Goal: Information Seeking & Learning: Learn about a topic

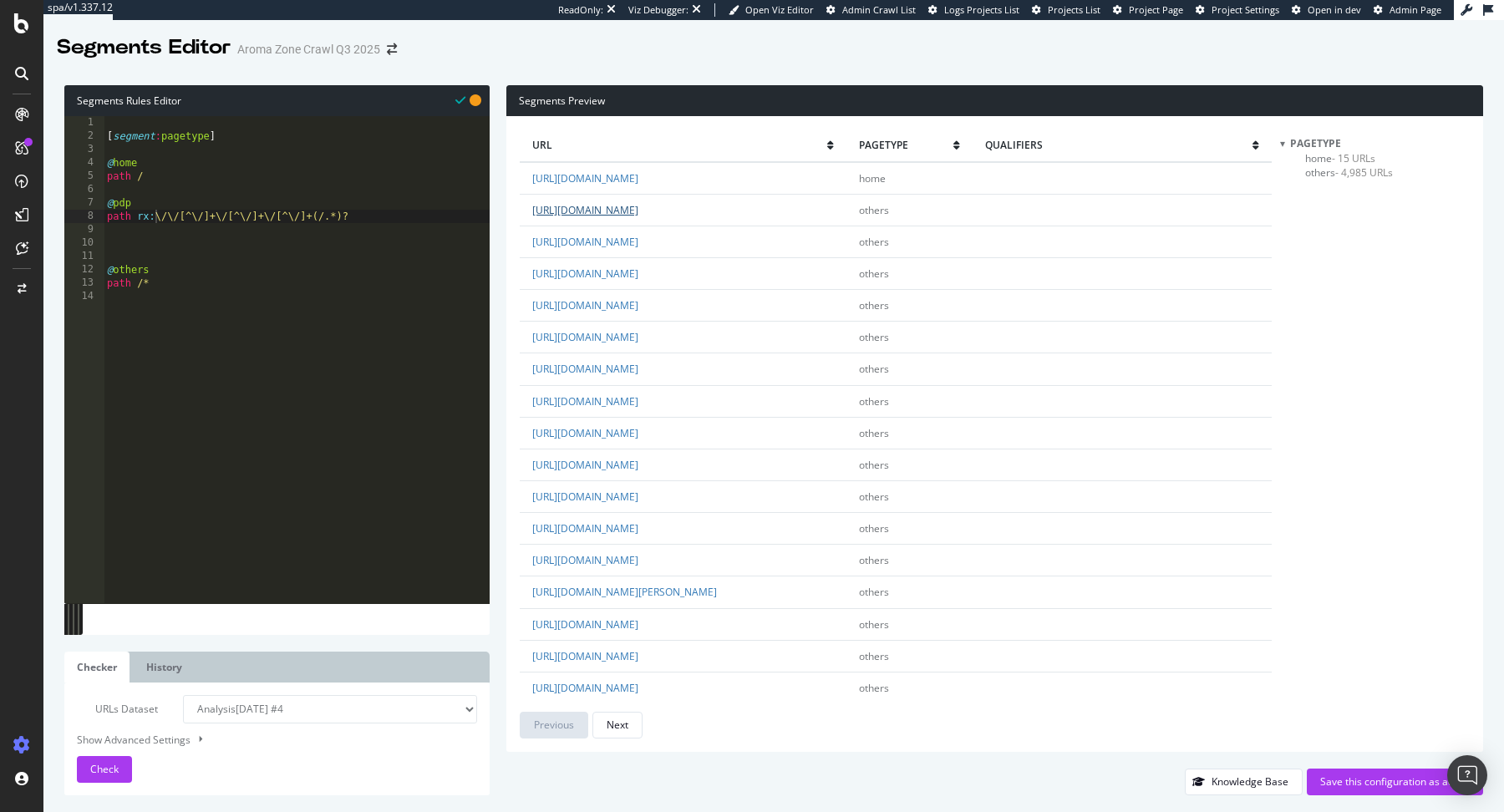
click at [638, 207] on link "[URL][DOMAIN_NAME]" at bounding box center [585, 209] width 106 height 14
drag, startPoint x: 366, startPoint y: 214, endPoint x: 88, endPoint y: 216, distance: 278.0
click at [88, 216] on div "path rx:\/\/[^\/]+\/[^\/]+\/[^\/]+(/.*)? 1 2 3 4 5 6 7 8 9 10 11 12 13 14 [ seg…" at bounding box center [277, 359] width 425 height 486
click at [356, 220] on div "[ segment : pagetype ] @ home path / @ pdp path rx : \/\/[^\/]+\/[^\/]+\/[^\/]+…" at bounding box center [296, 373] width 386 height 514
drag, startPoint x: 155, startPoint y: 214, endPoint x: 359, endPoint y: 241, distance: 205.8
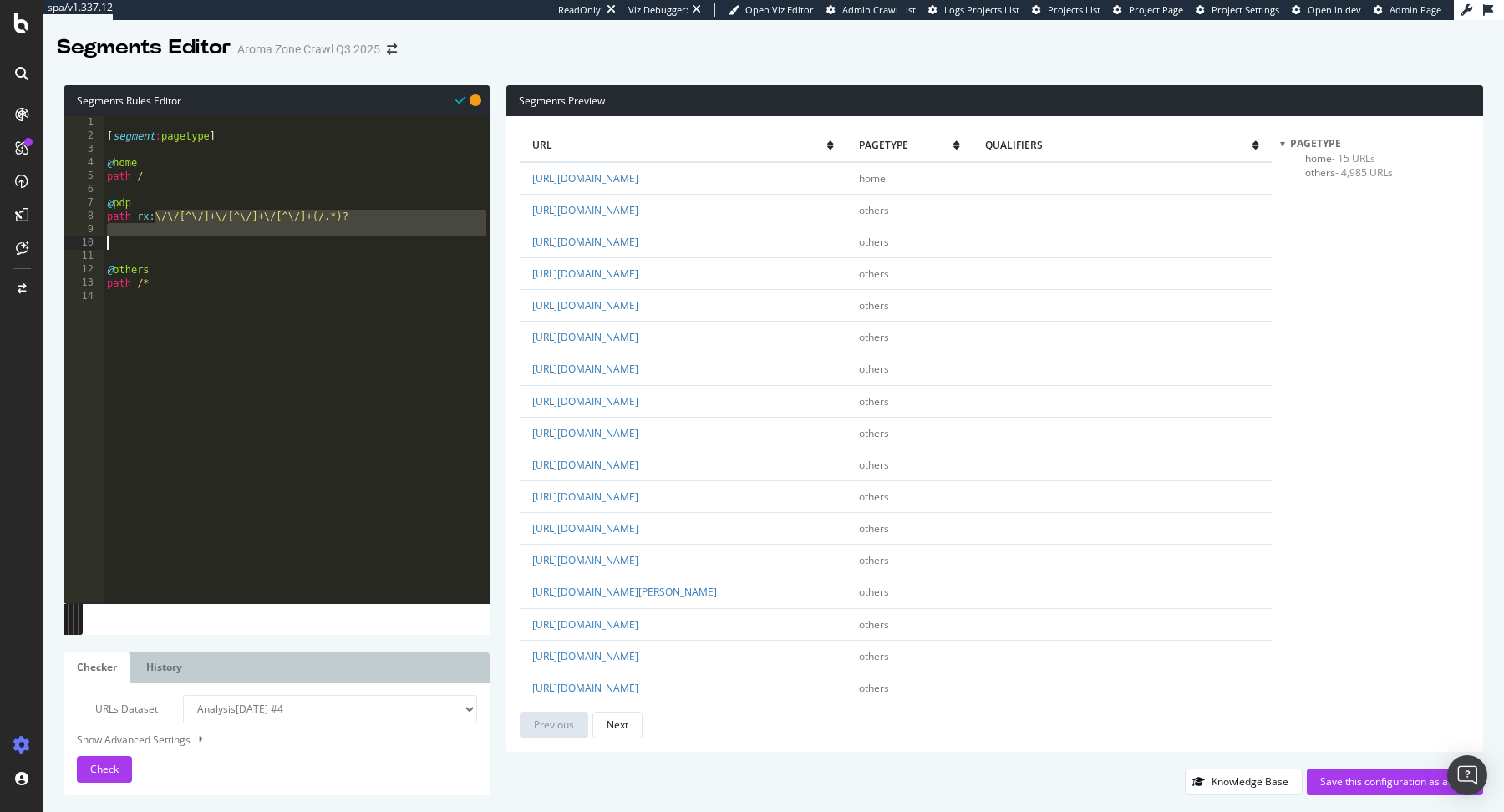
click at [358, 241] on div "[ segment : pagetype ] @ home path / @ pdp path rx : \/\/[^\/]+\/[^\/]+\/[^\/]+…" at bounding box center [296, 373] width 386 height 514
click at [336, 234] on div "[ segment : pagetype ] @ home path / @ pdp path rx : \/\/[^\/]+\/[^\/]+\/[^\/]+…" at bounding box center [296, 373] width 386 height 514
drag, startPoint x: 156, startPoint y: 218, endPoint x: 446, endPoint y: 221, distance: 290.0
click at [446, 221] on div "[ segment : pagetype ] @ home path / @ pdp path rx : \/\/[^\/]+\/[^\/]+\/[^\/]+…" at bounding box center [296, 373] width 386 height 514
paste textarea "^\/[^\/]+\/[^\/]+\/?$"
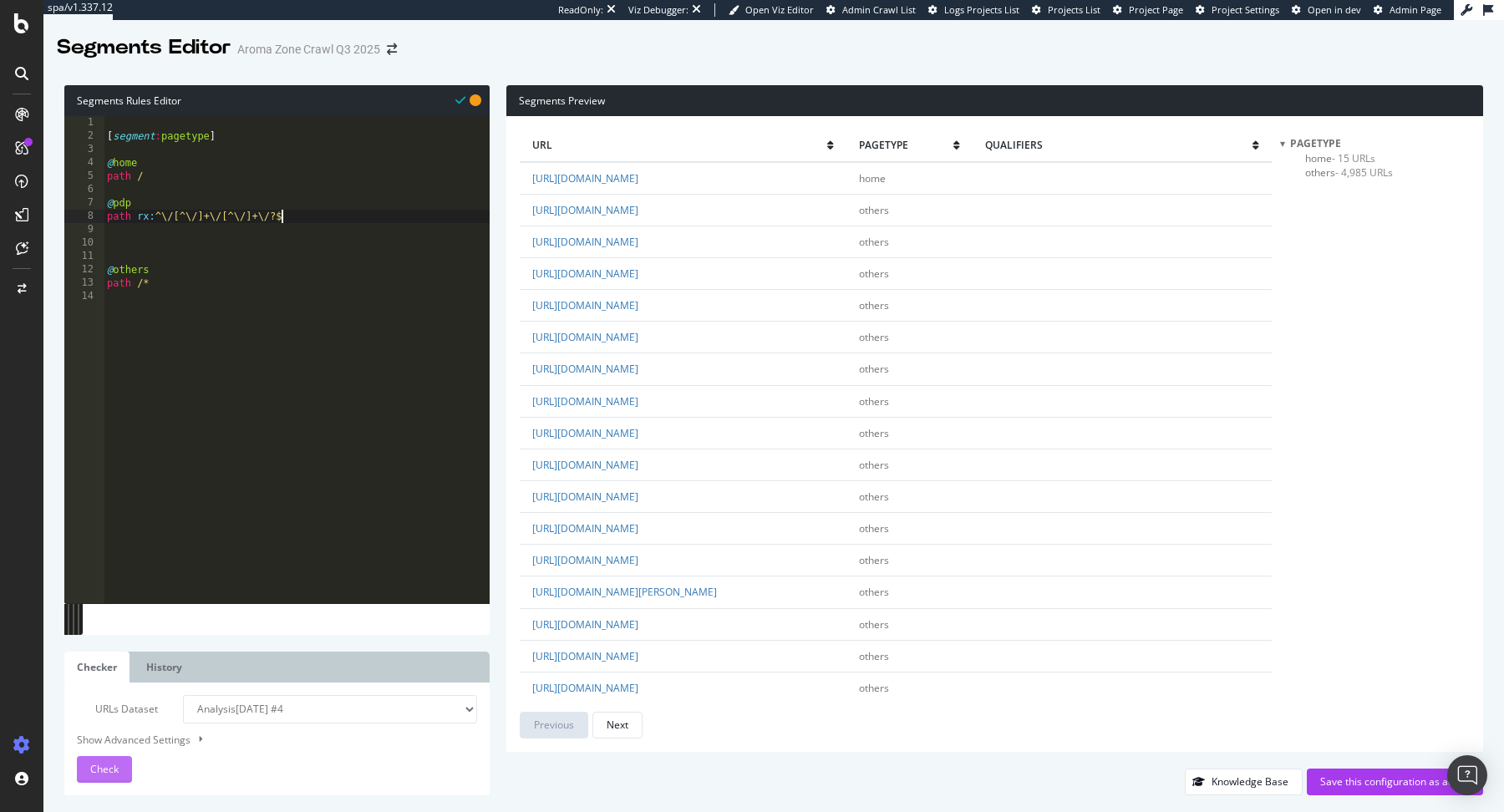
click at [109, 771] on span "Check" at bounding box center [105, 768] width 29 height 14
click at [1324, 186] on span "- 3,156 URLs" at bounding box center [1351, 187] width 58 height 14
click at [638, 179] on link "https://www.aroma-zone.com/products/essentiels-de-la-rentree" at bounding box center [585, 178] width 106 height 14
click at [638, 369] on link "https://www.aroma-zone.com/products/cremes-visage" at bounding box center [585, 368] width 106 height 14
click at [120, 205] on div "[ segment : pagetype ] @ home path / @ pdp path rx : ^\/[^\/]+\/[^\/]+\/?$ @ ot…" at bounding box center [296, 373] width 386 height 514
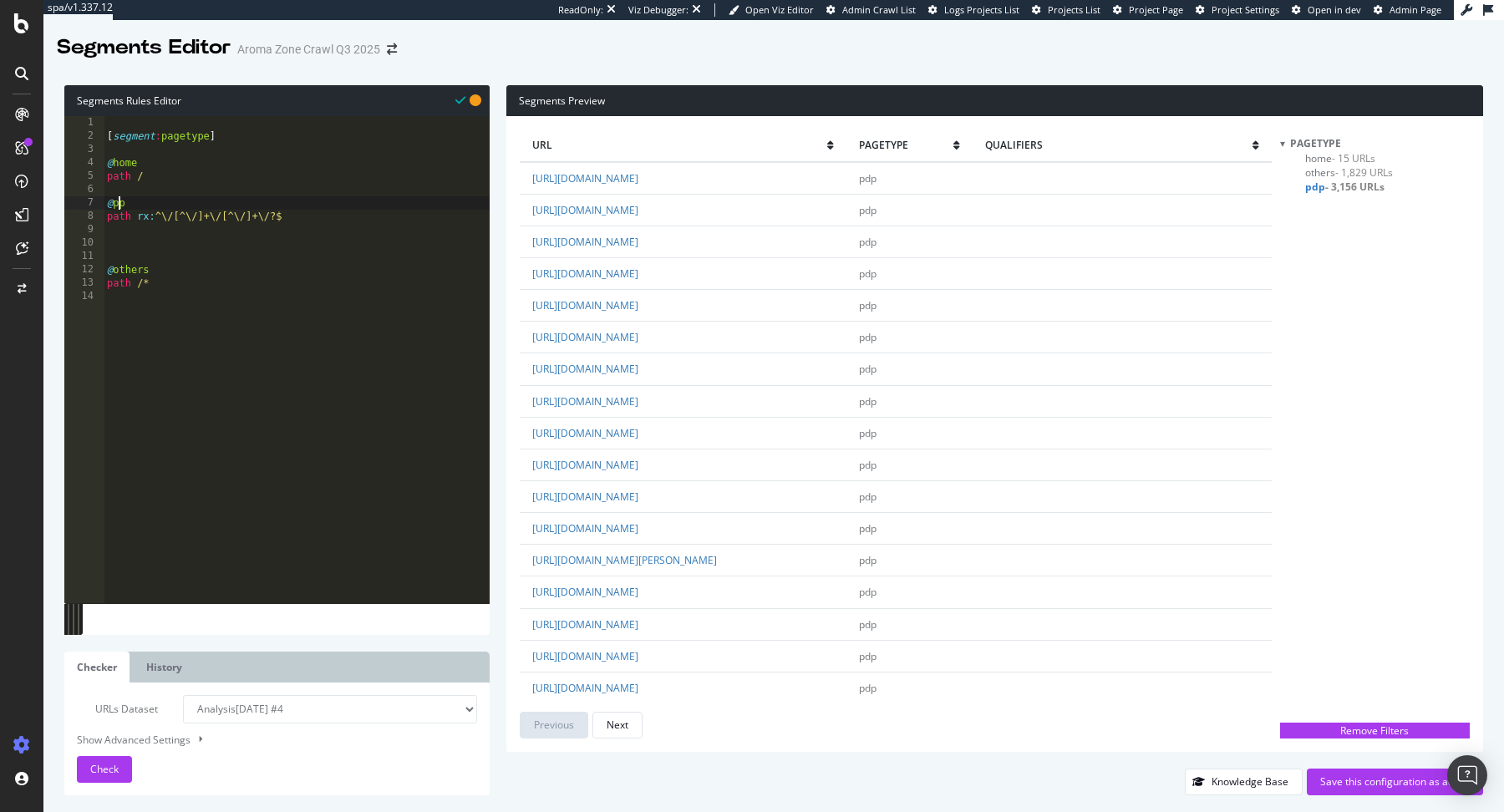
scroll to position [0, 1]
click at [359, 221] on div "[ segment : pagetype ] @ home path / @ plp path rx : ^\/[^\/]+\/[^\/]+\/?$ @ ot…" at bounding box center [296, 373] width 386 height 514
type textarea "path rx:^\/[^\/]+\/[^\/]+\/?$"
type textarea "@pdp"
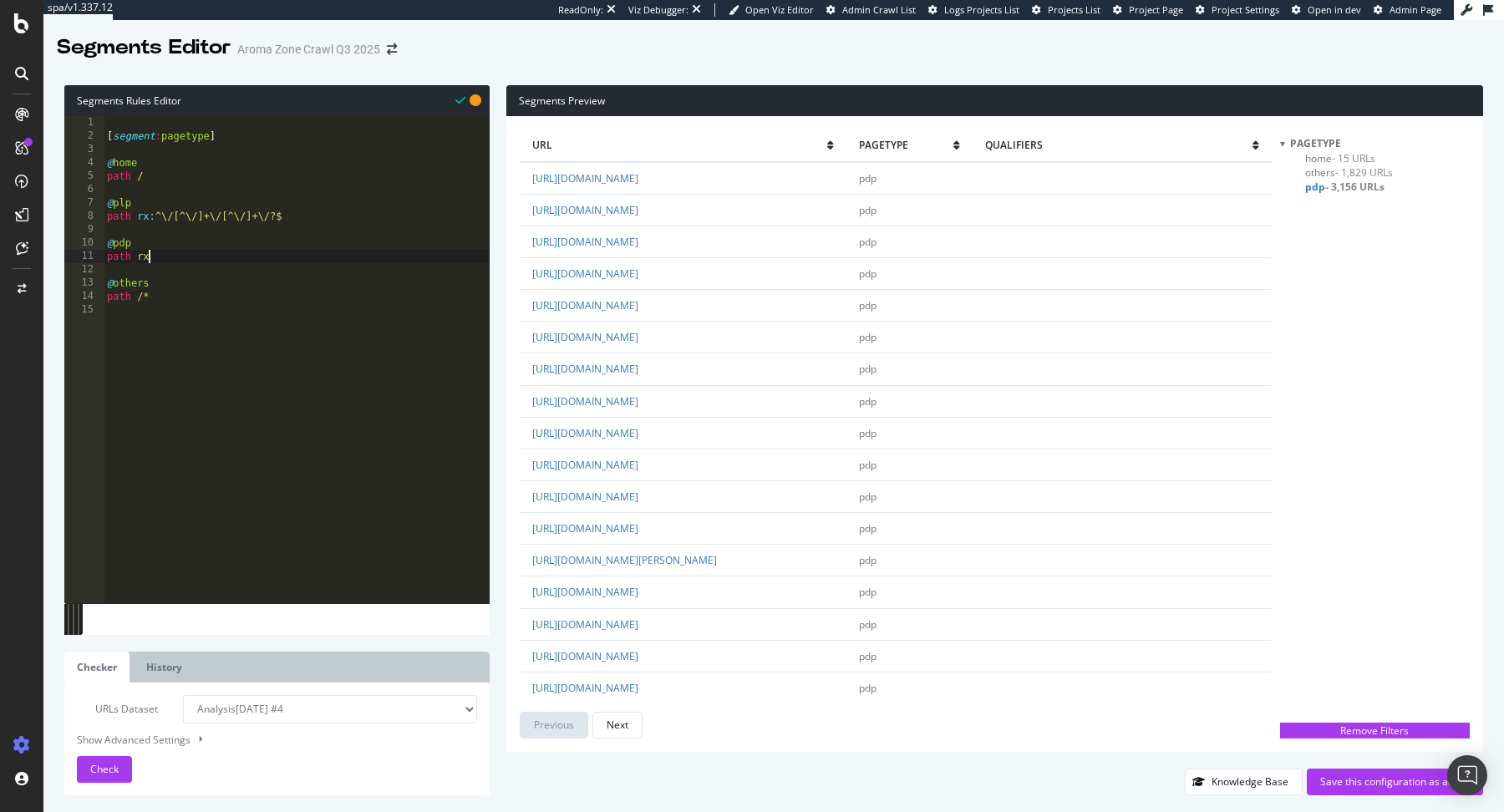
type textarea "path rx:"
paste textarea "Cursor at row 11"
click at [89, 769] on button "Check" at bounding box center [105, 769] width 55 height 27
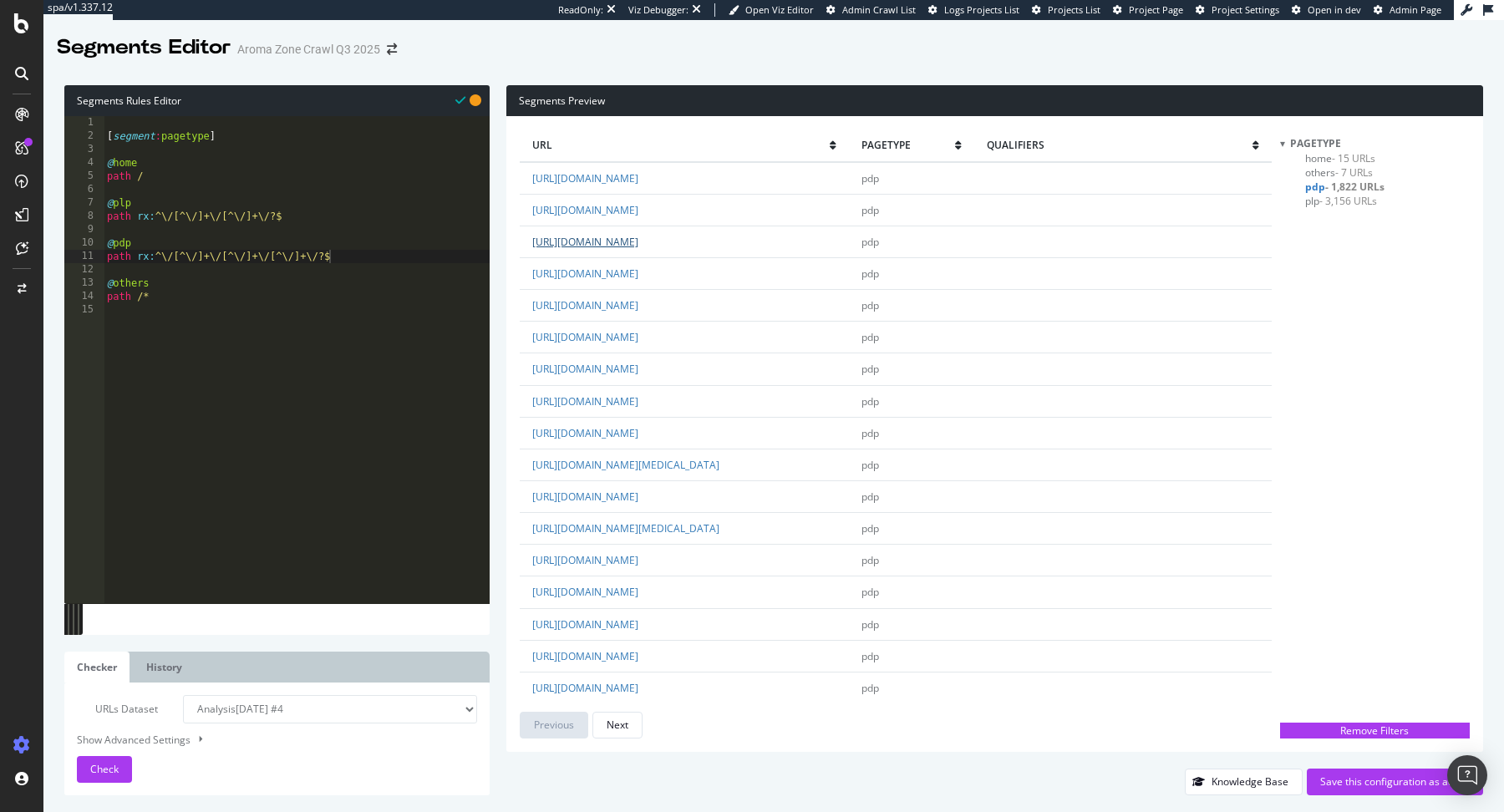
click at [638, 242] on link "https://www.aroma-zone.com/info/fiche-technique/serum-anti-tache-hordatine-extr…" at bounding box center [585, 241] width 106 height 14
click at [1351, 199] on span "- 3,156 URLs" at bounding box center [1348, 200] width 58 height 14
click at [638, 268] on link "[URL][DOMAIN_NAME]" at bounding box center [585, 273] width 106 height 14
click at [1313, 158] on span "home - 15 URLs" at bounding box center [1340, 158] width 70 height 14
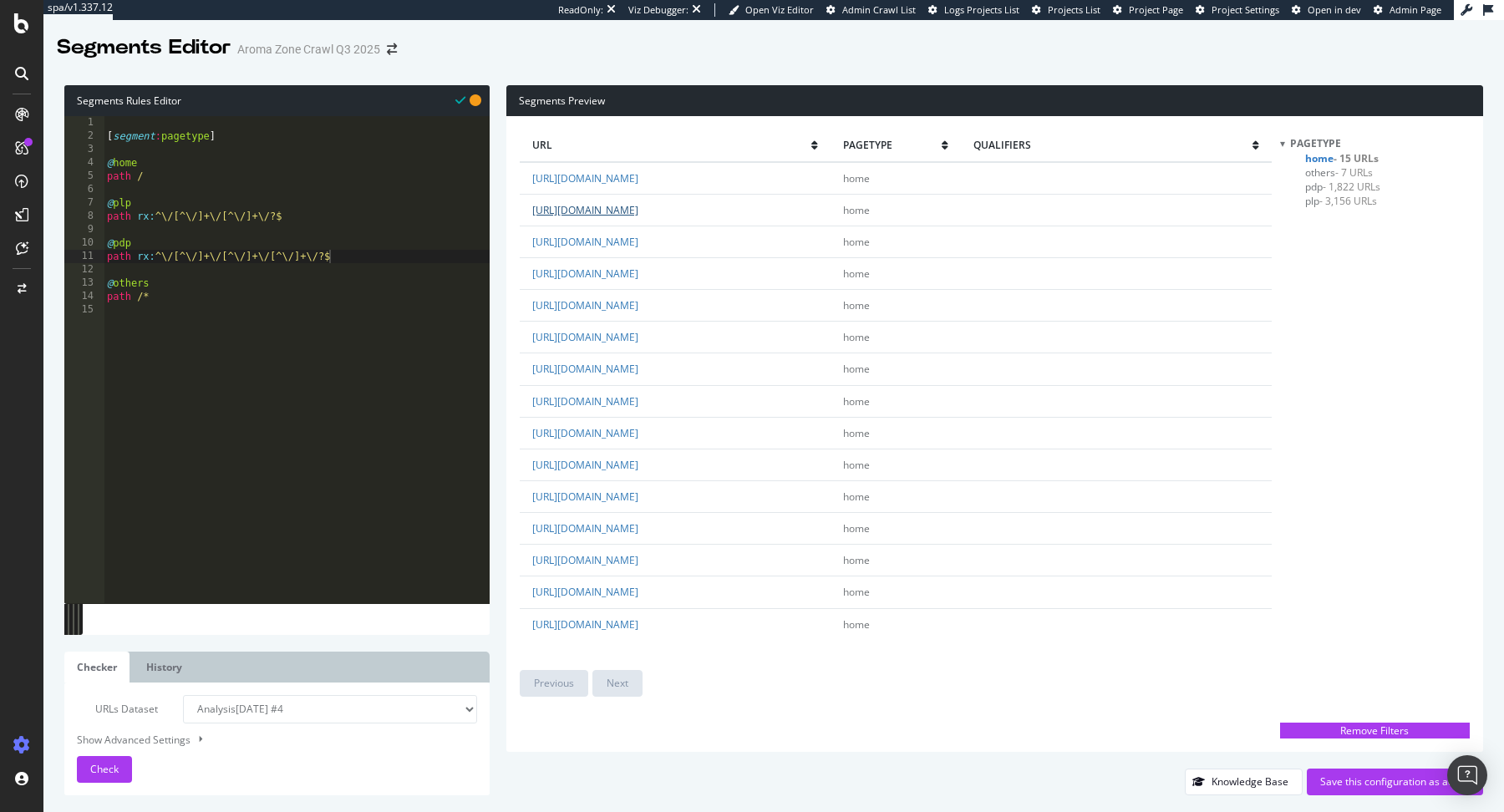
click at [638, 208] on link "https://www.aroma-zone.com/?isAccesOfAllShop=false&shop=s482x28l3V906tr48DADp60…" at bounding box center [585, 209] width 106 height 14
click at [638, 458] on link "https://www.aroma-zone.com/?isAccesOfAllShop=false&shop=l2D2w9m074Fkwa8emFoABtS…" at bounding box center [585, 465] width 106 height 14
click at [1313, 185] on span "pdp - 1,822 URLs" at bounding box center [1342, 187] width 75 height 14
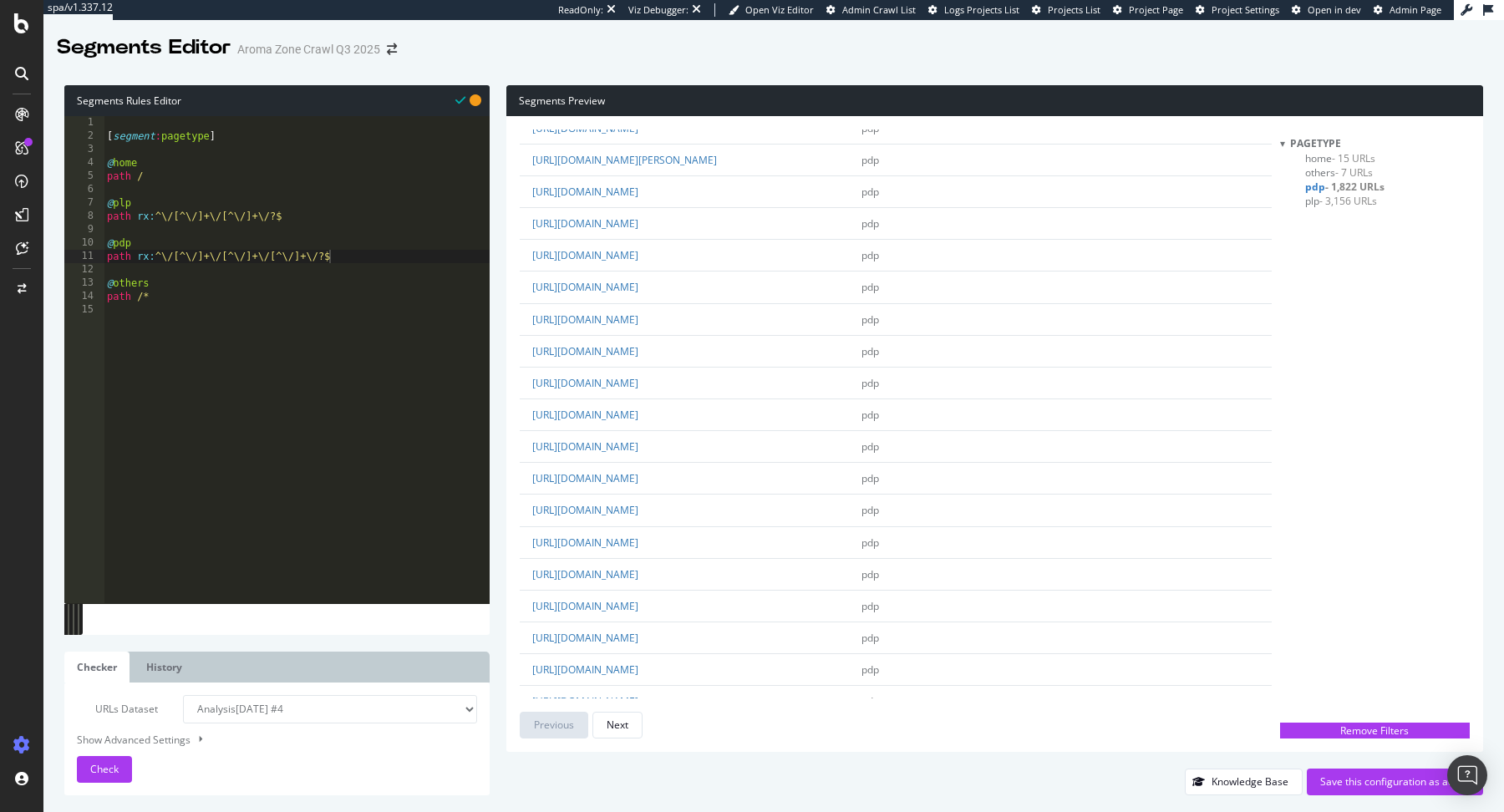
scroll to position [2933, 0]
click at [638, 572] on link "https://www.aroma-zone.com/info/fiche-technique/eau-de-fruit-citron-bio" at bounding box center [585, 570] width 106 height 14
type textarea "path rx:^\/[^\/]+\/[^\/]+\/?$"
click at [295, 220] on div "[ segment : pagetype ] @ home path / @ plp path rx : ^\/[^\/]+\/[^\/]+\/?$ @ pd…" at bounding box center [296, 373] width 386 height 514
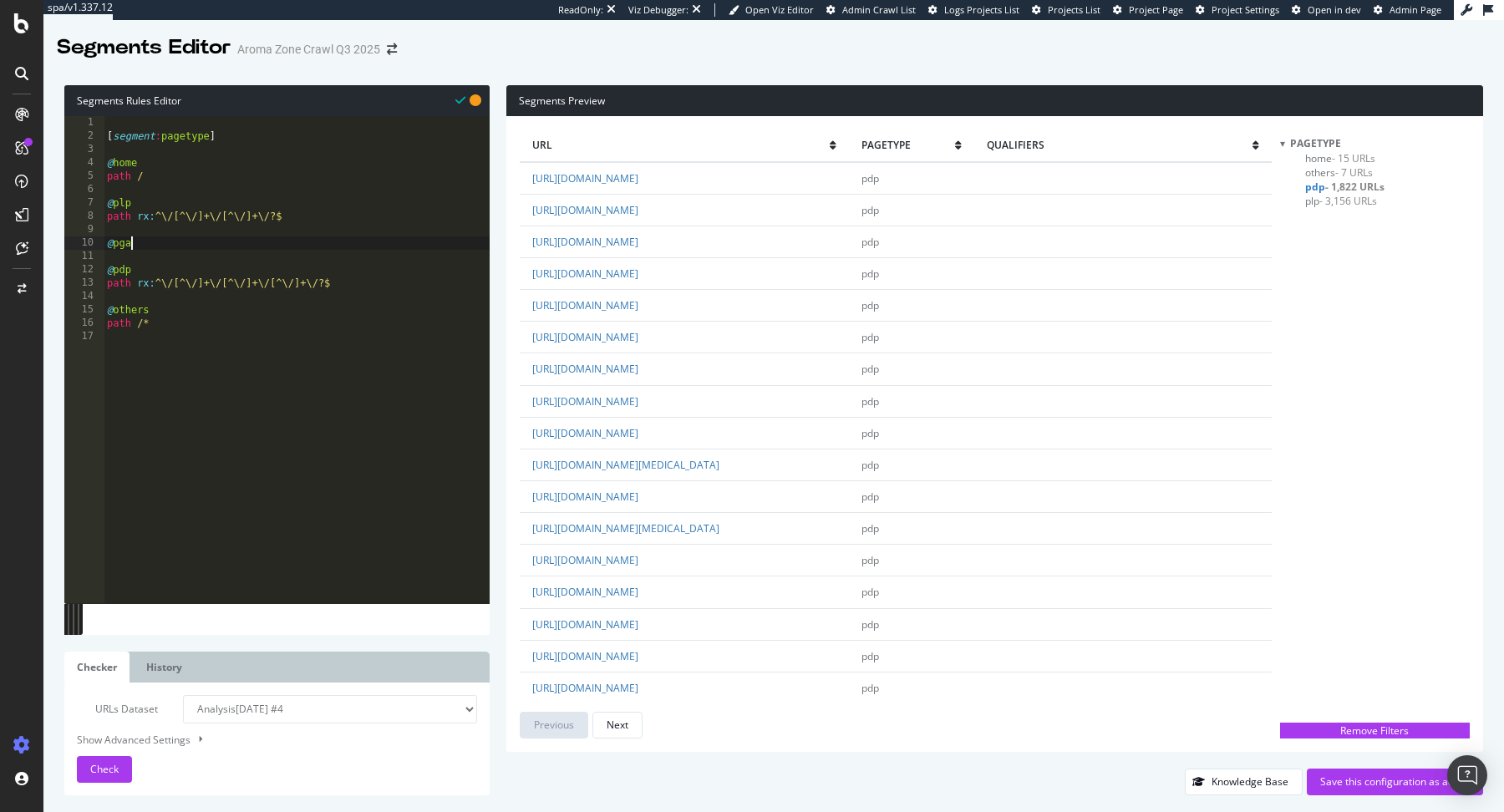
scroll to position [0, 0]
type textarea "@pages"
click at [98, 768] on span "Check" at bounding box center [105, 768] width 29 height 14
drag, startPoint x: 197, startPoint y: 251, endPoint x: 71, endPoint y: 241, distance: 126.4
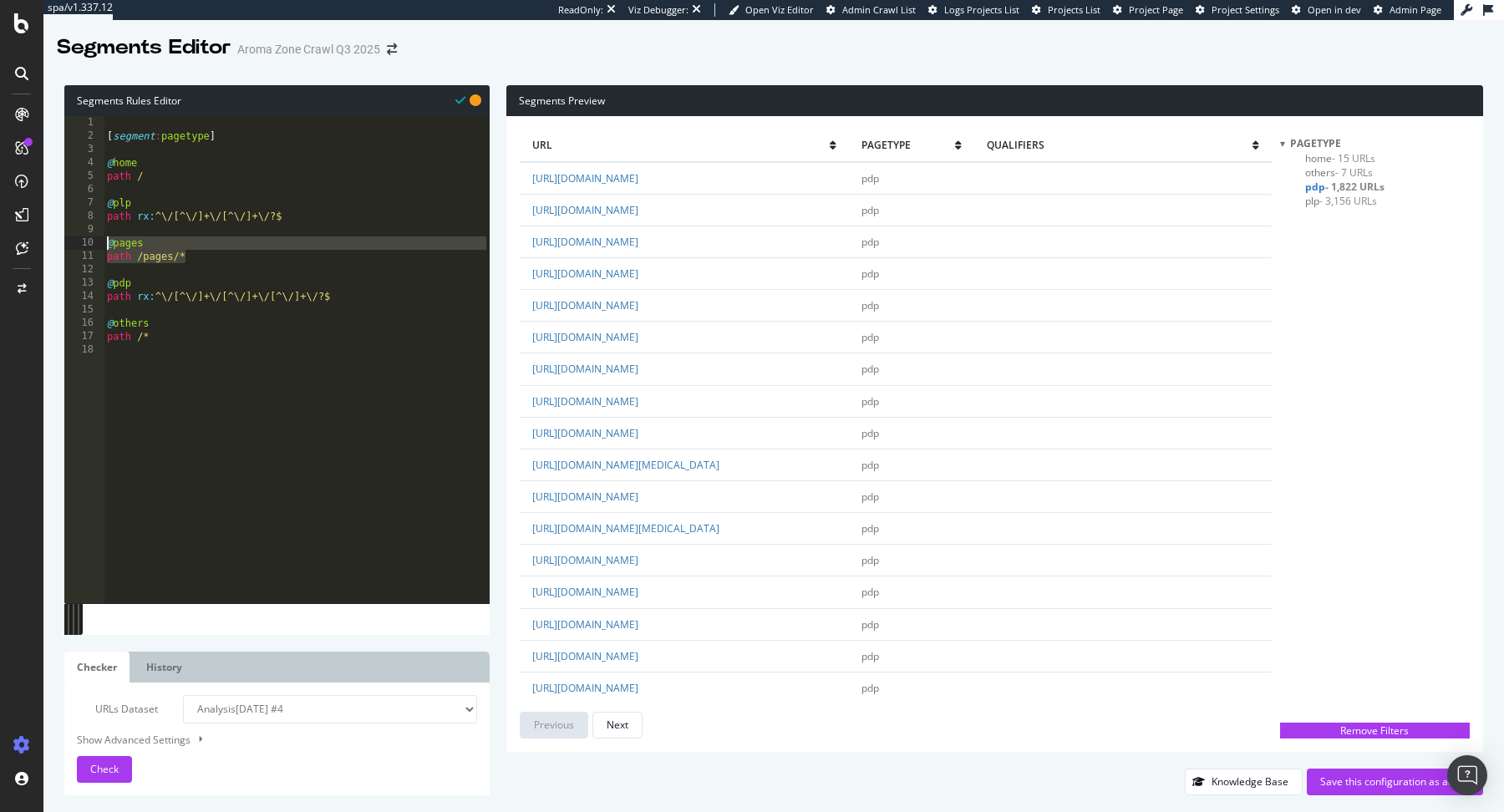
click at [71, 241] on div "path /pages/* 1 2 3 4 5 6 7 8 9 10 11 12 13 14 15 16 17 18 [ segment : pagetype…" at bounding box center [277, 359] width 425 height 486
click at [218, 179] on div "[ segment : pagetype ] @ home path / @ plp path rx : ^\/[^\/]+\/[^\/]+\/?$ @ pa…" at bounding box center [296, 373] width 386 height 514
type textarea "path /"
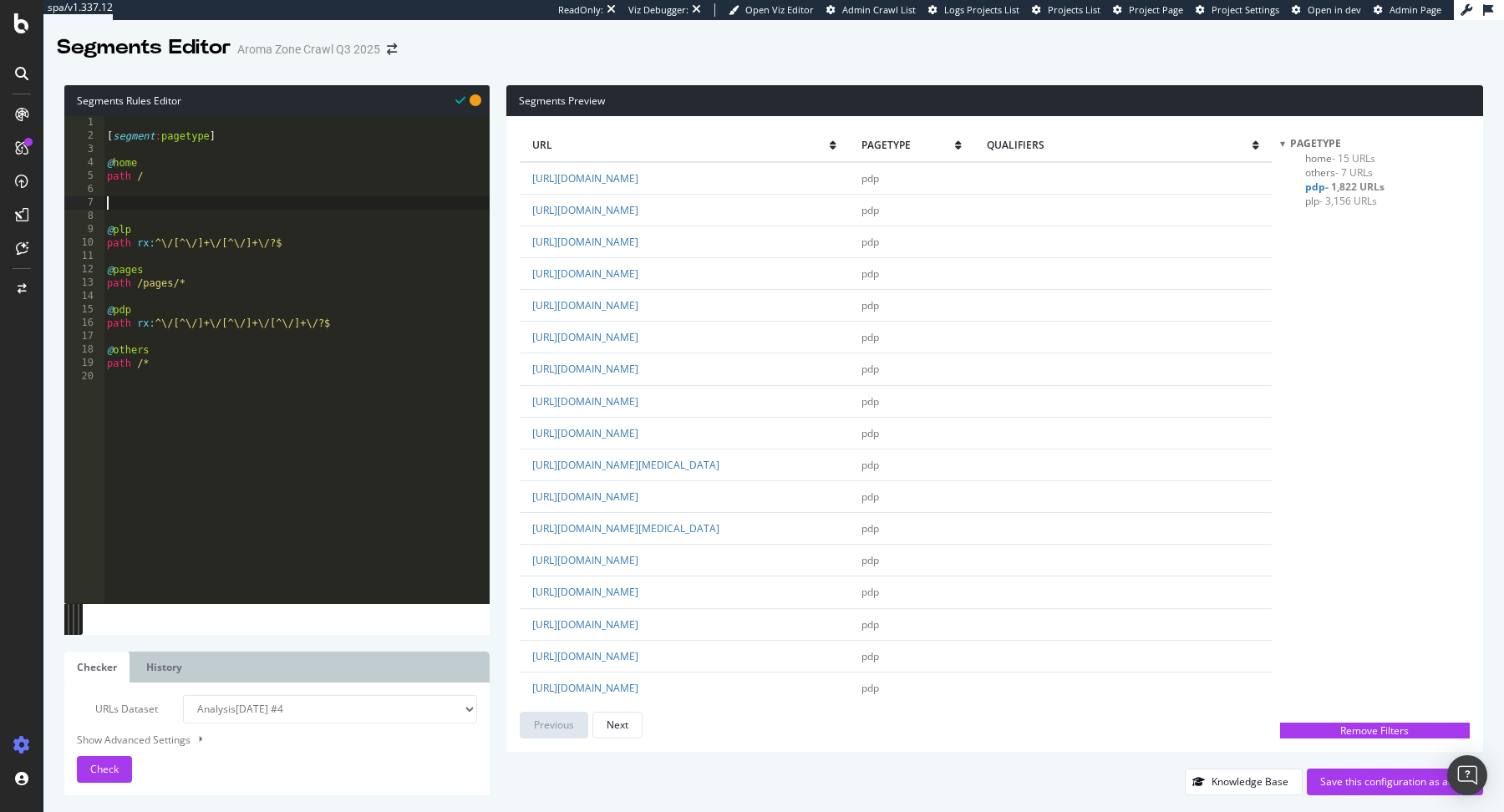
paste textarea "path /pages/*"
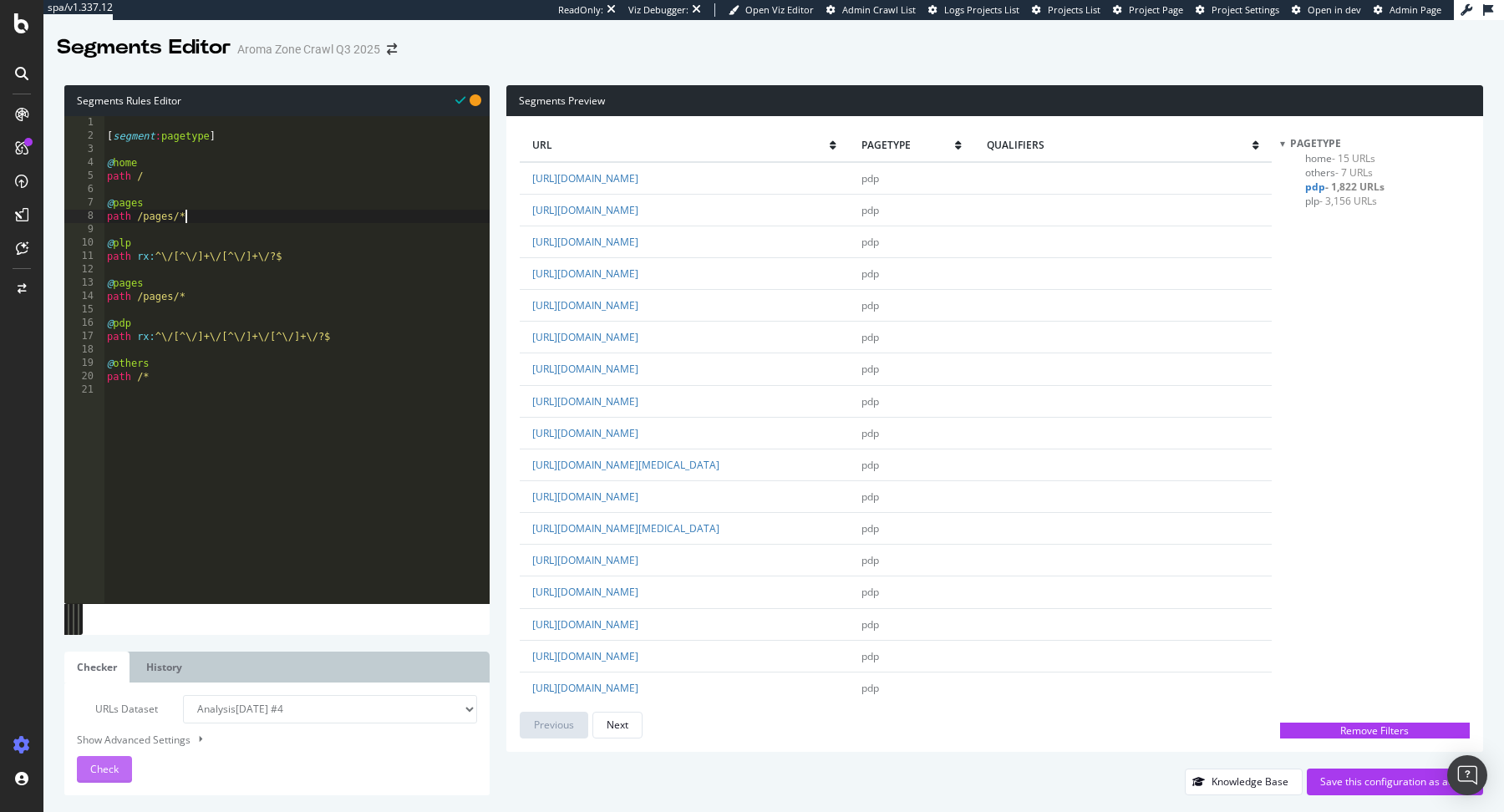
type textarea "path /pages/*"
click at [112, 768] on span "Check" at bounding box center [105, 768] width 29 height 14
click at [244, 221] on div "[ segment : pagetype ] @ home path / @ pages path /pages/* @ plp path rx : ^\/[…" at bounding box center [296, 373] width 386 height 514
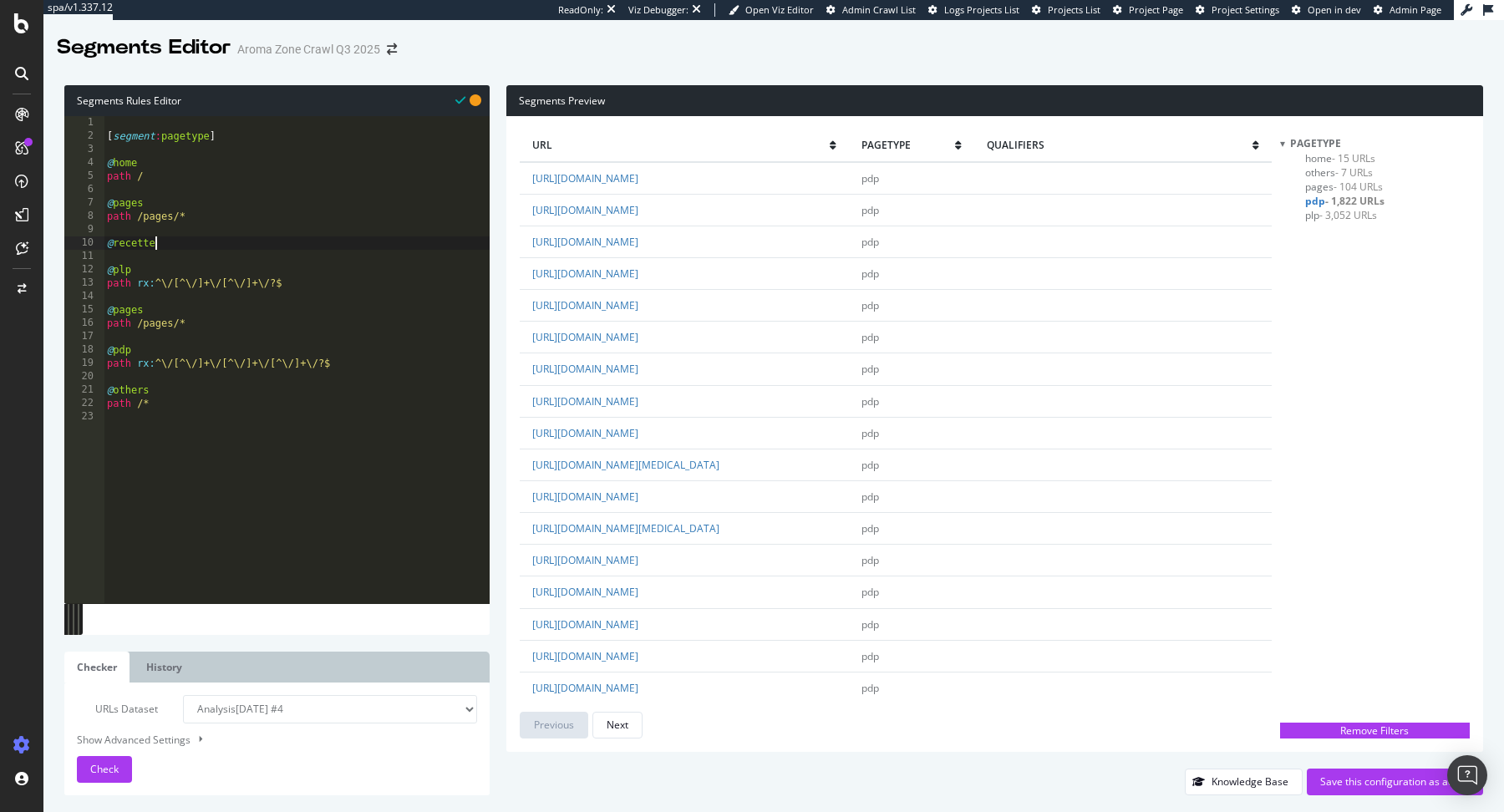
type textarea "@recettes"
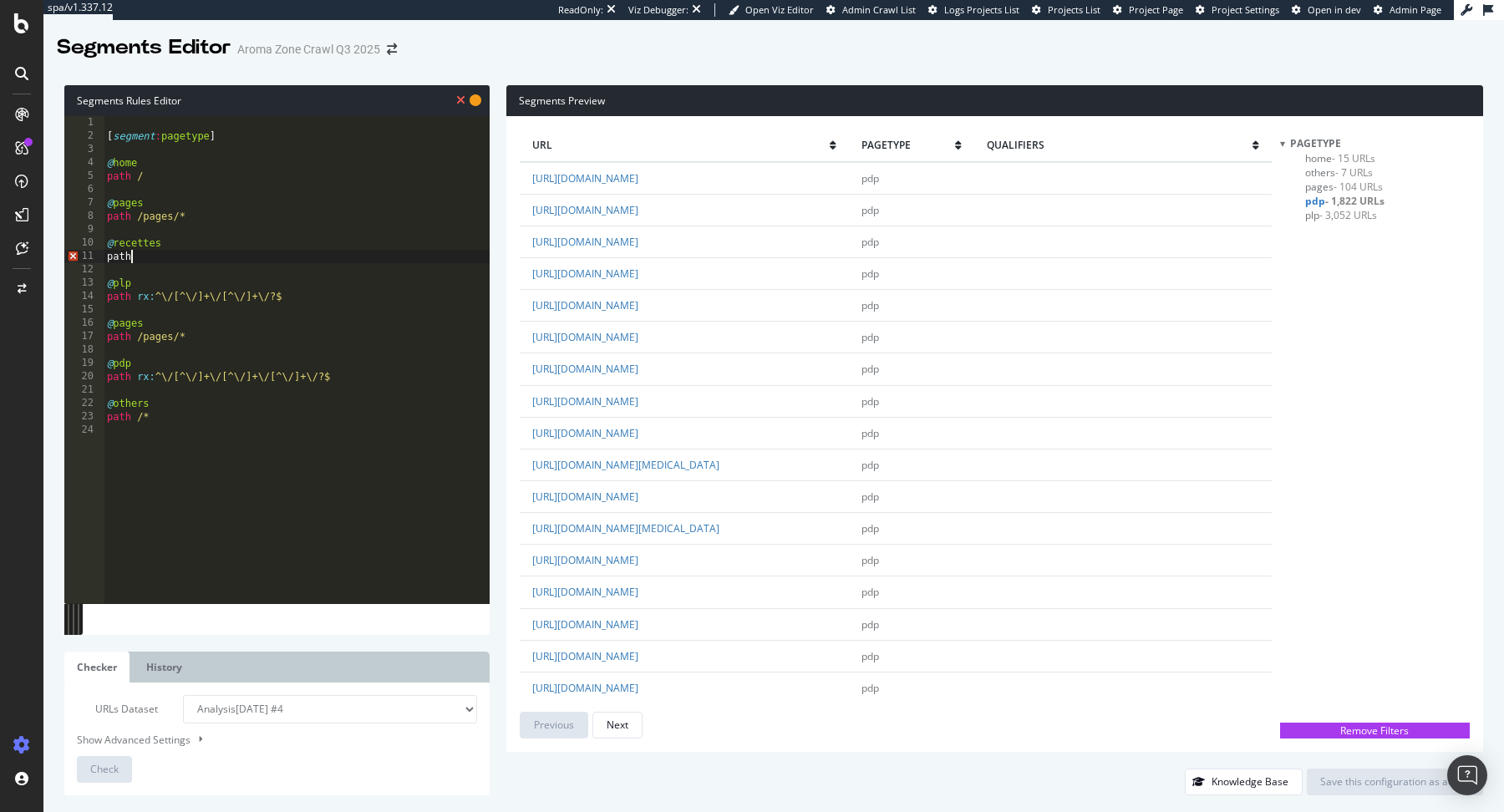
scroll to position [0, 1]
paste textarea "recipe"
click at [136, 202] on div "[ segment : pagetype ] @ home path / @ pages path /pages/* @ recettes path /rec…" at bounding box center [296, 373] width 386 height 514
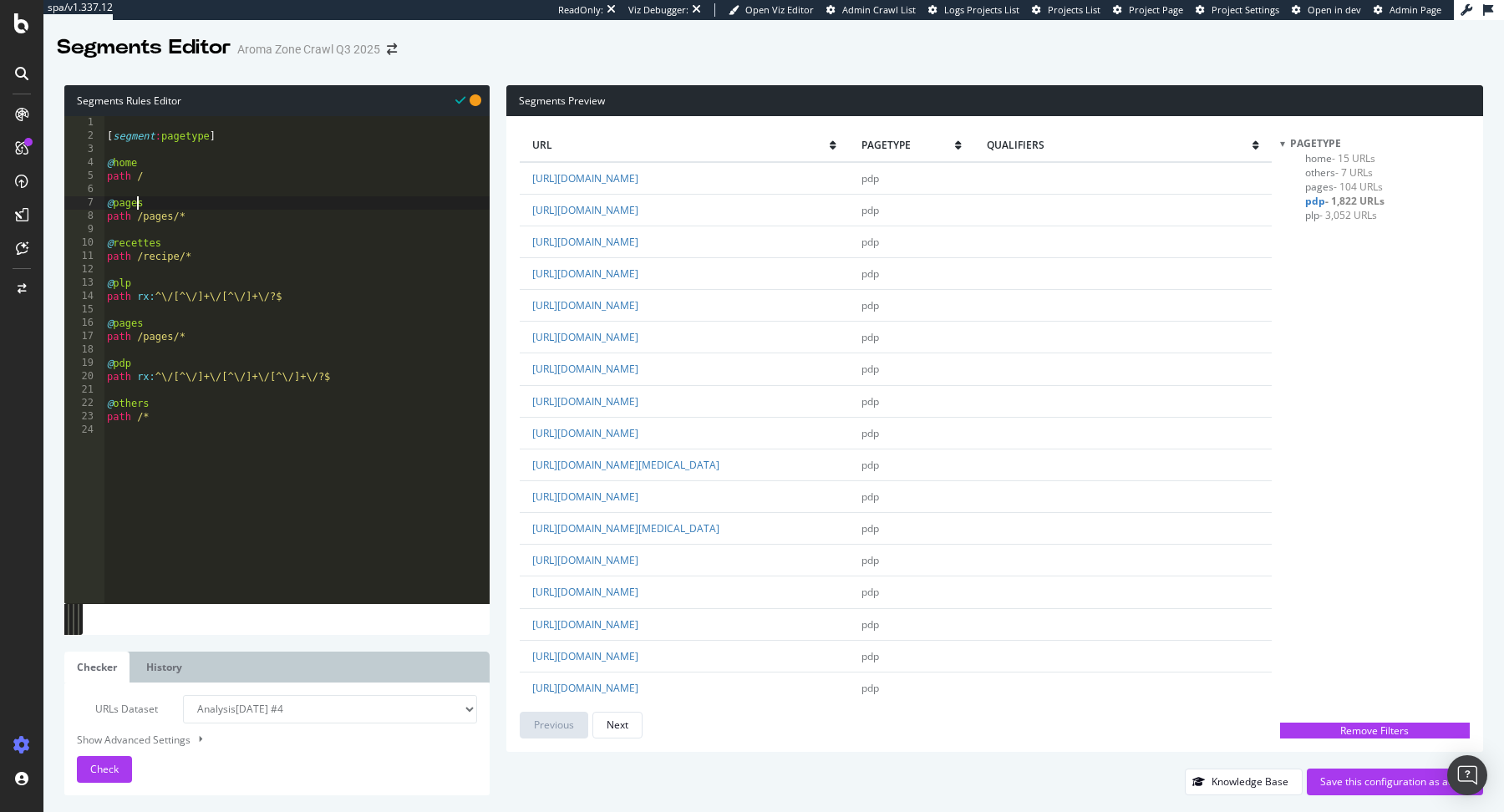
click at [136, 202] on div "[ segment : pagetype ] @ home path / @ pages path /pages/* @ recettes path /rec…" at bounding box center [296, 373] width 386 height 514
click at [111, 761] on div "Check" at bounding box center [105, 769] width 29 height 25
click at [1317, 214] on span "plp - 1,708 URLs" at bounding box center [1340, 214] width 71 height 14
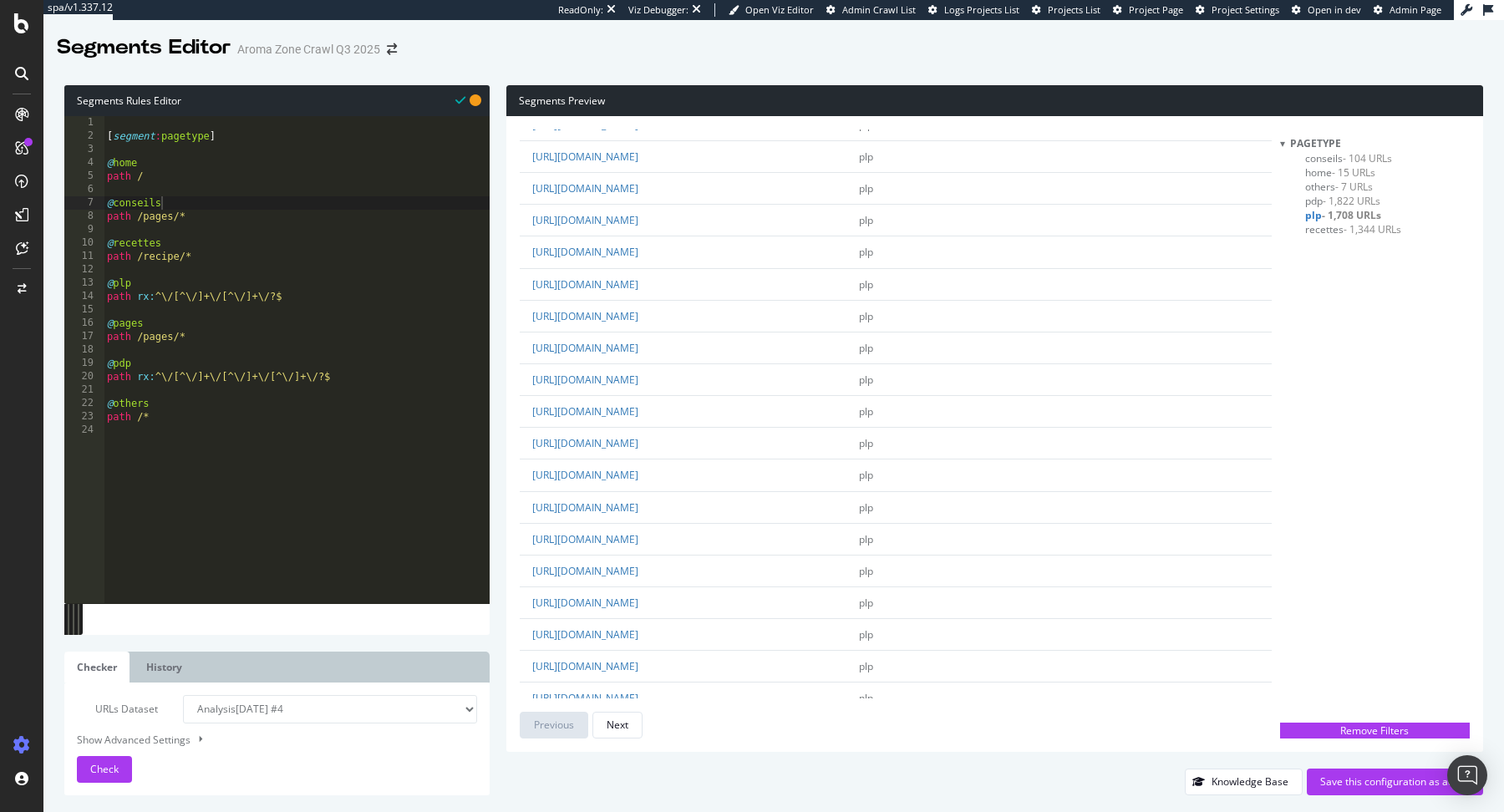
scroll to position [2661, 0]
click at [1313, 197] on span "pdp - 1,822 URLs" at bounding box center [1342, 200] width 75 height 14
click at [620, 724] on div "Next" at bounding box center [617, 723] width 22 height 14
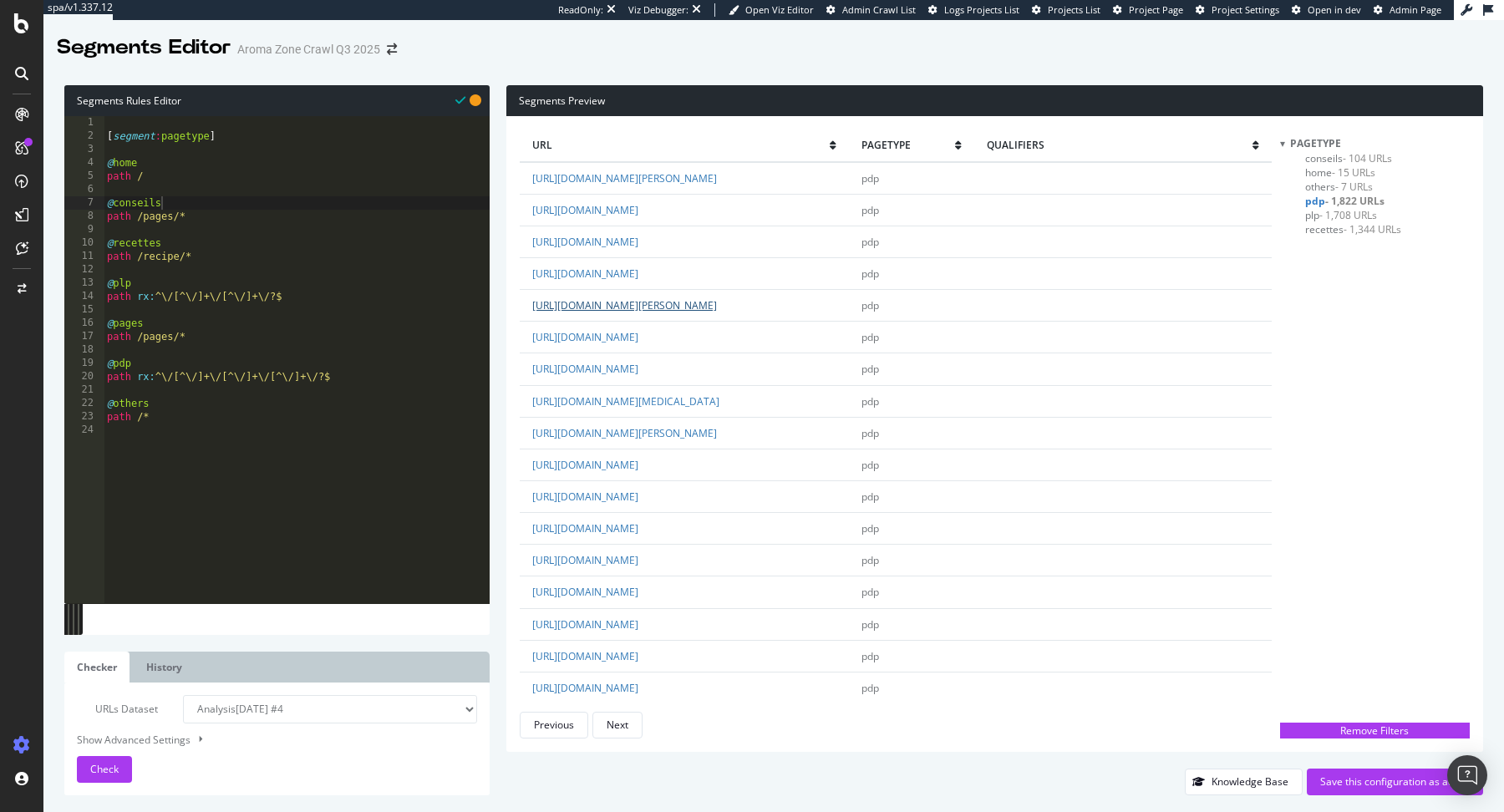
click at [717, 312] on link "https://www.aroma-zone.com/info/fiche-technique/hydrolat-ledon-du-groenland-bio…" at bounding box center [625, 305] width 185 height 14
drag, startPoint x: 139, startPoint y: 296, endPoint x: 341, endPoint y: 303, distance: 202.1
click at [341, 303] on div "[ segment : pagetype ] @ home path / @ conseils path /pages/* @ recettes path /…" at bounding box center [296, 373] width 386 height 514
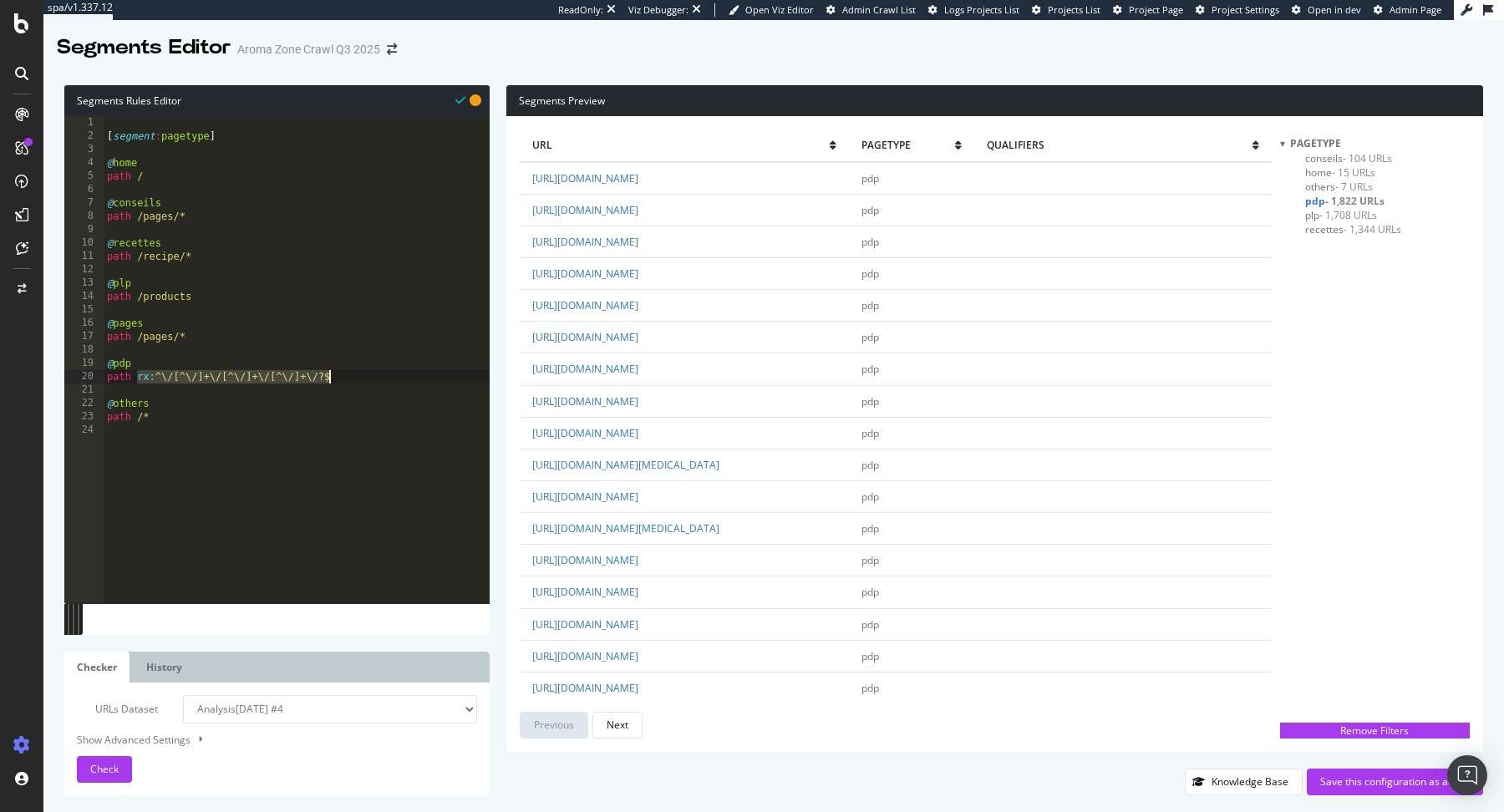
drag, startPoint x: 139, startPoint y: 378, endPoint x: 440, endPoint y: 364, distance: 301.3
click at [438, 366] on div "[ segment : pagetype ] @ home path / @ conseils path /pages/* @ recettes path /…" at bounding box center [296, 373] width 386 height 514
click at [265, 343] on div "[ segment : pagetype ] @ home path / @ conseils path /pages/* @ recettes path /…" at bounding box center [296, 373] width 386 height 514
drag, startPoint x: 135, startPoint y: 384, endPoint x: 361, endPoint y: 382, distance: 226.0
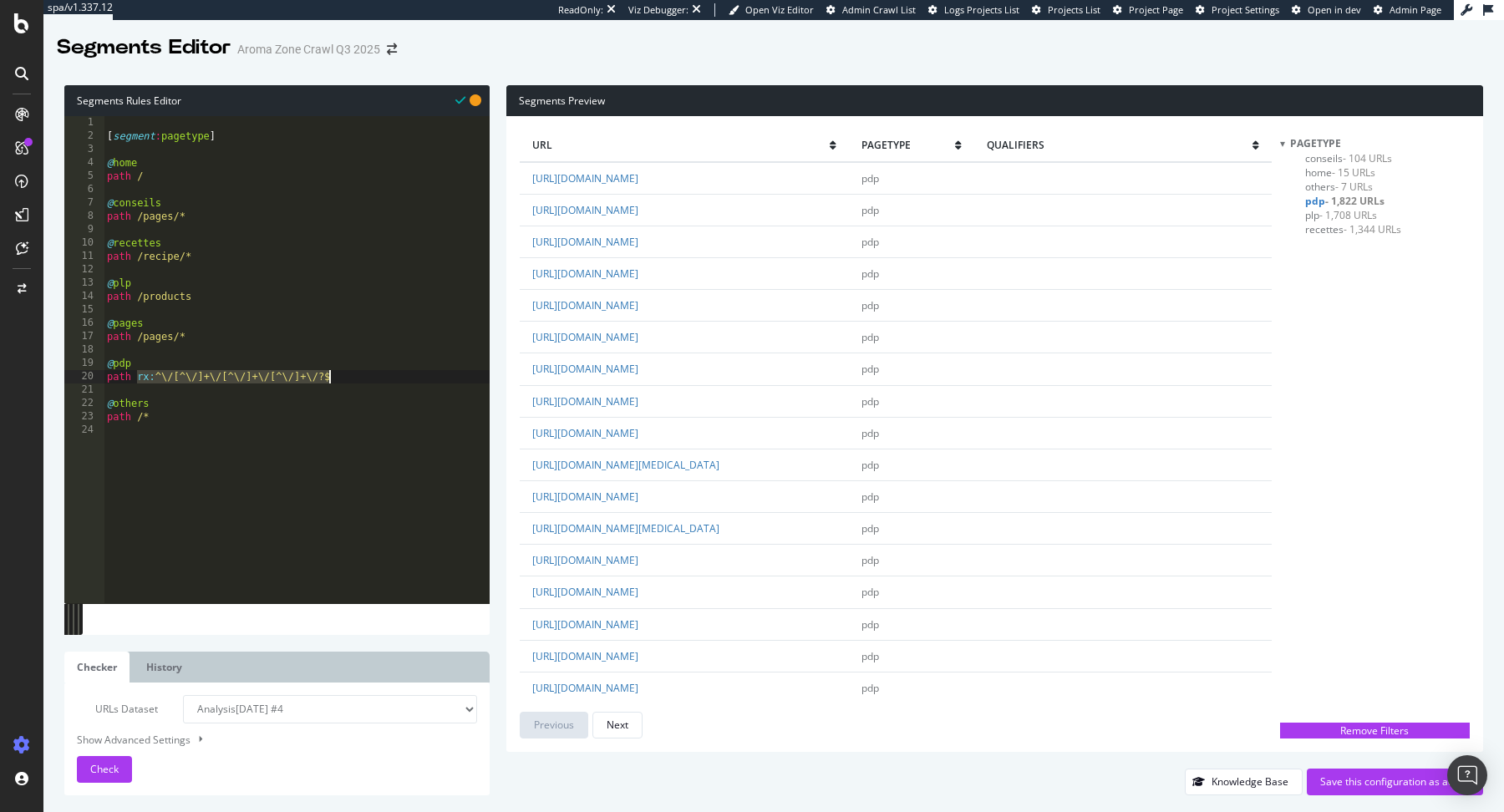
click at [361, 382] on div "[ segment : pagetype ] @ home path / @ conseils path /pages/* @ recettes path /…" at bounding box center [296, 373] width 386 height 514
click at [162, 335] on div "[ segment : pagetype ] @ home path / @ conseils path /pages/* @ recettes path /…" at bounding box center [296, 373] width 386 height 514
click at [167, 297] on div "[ segment : pagetype ] @ home path / @ conseils path /pages/* @ recettes path /…" at bounding box center [296, 373] width 386 height 514
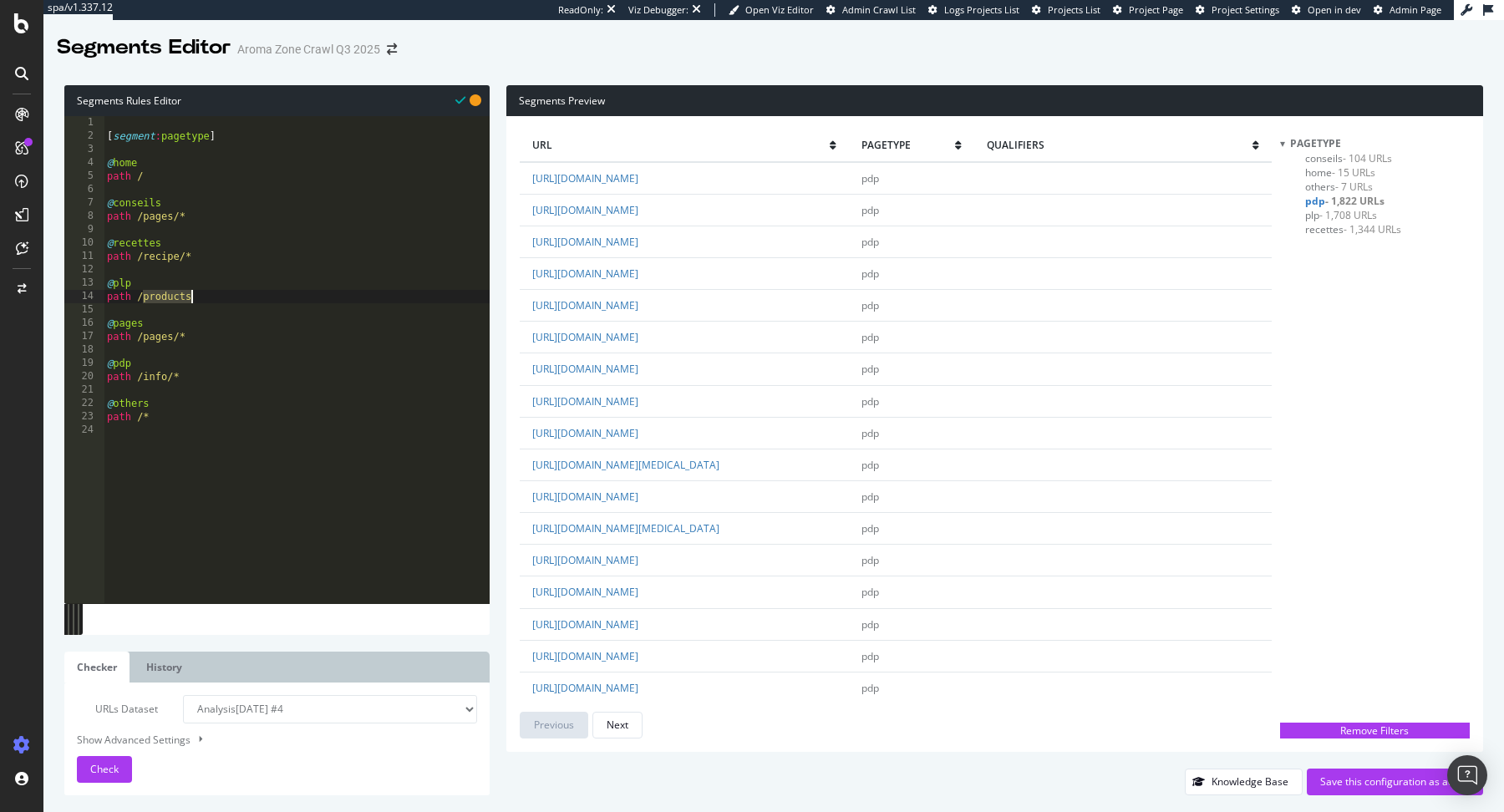
click at [199, 297] on div "[ segment : pagetype ] @ home path / @ conseils path /pages/* @ recettes path /…" at bounding box center [296, 373] width 386 height 514
type textarea "path /products/*"
click at [108, 768] on span "Check" at bounding box center [105, 768] width 29 height 14
click at [1318, 210] on span "plp - 361 URLs" at bounding box center [1336, 214] width 64 height 14
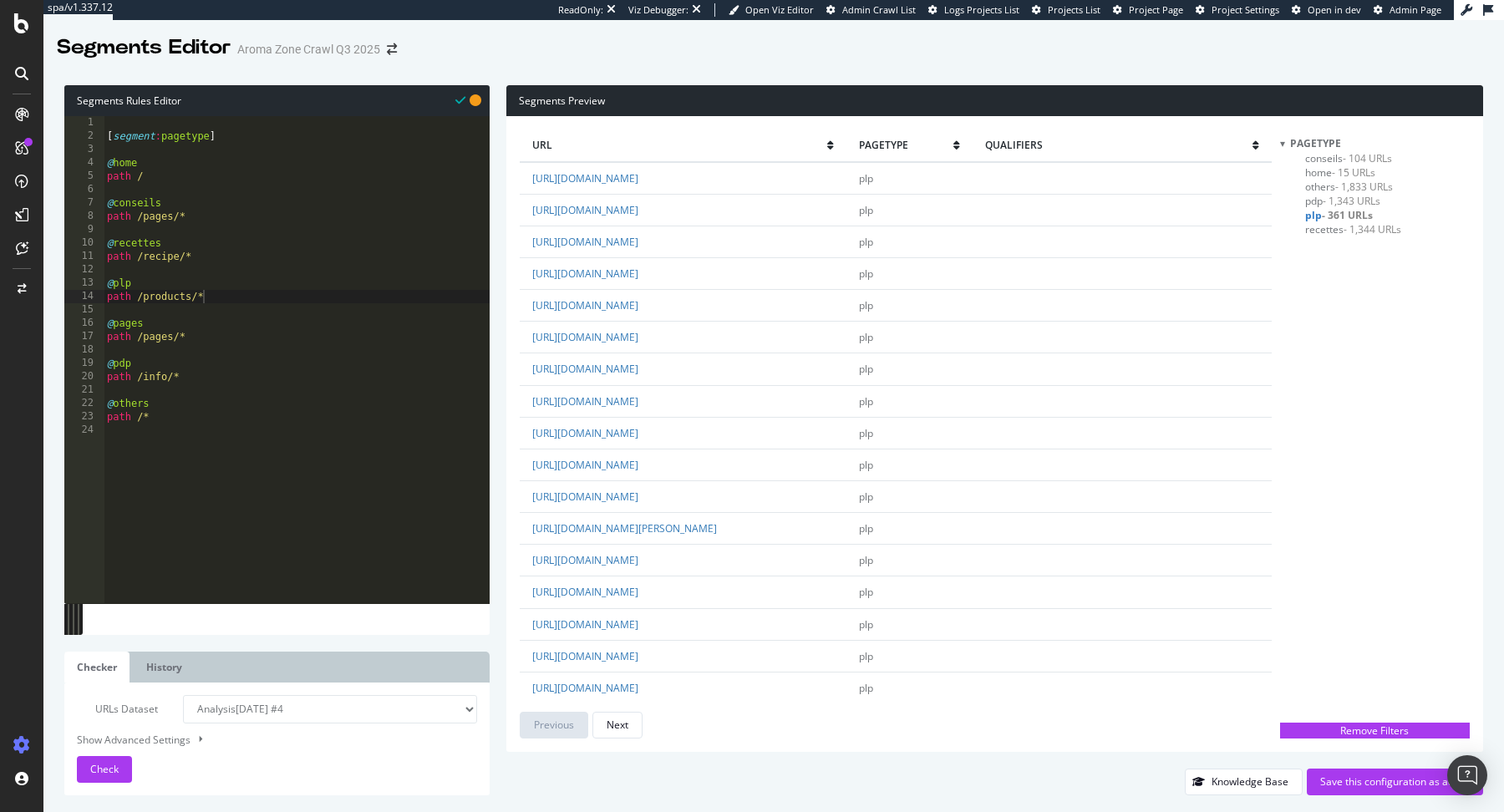
click at [796, 264] on td "https://www.aroma-zone.com/products/soins-visage-naturels" at bounding box center [683, 272] width 327 height 31
click at [638, 268] on link "https://www.aroma-zone.com/products/soins-visage-naturels" at bounding box center [585, 273] width 106 height 14
click at [1322, 201] on span "pdp - 1,343 URLs" at bounding box center [1342, 200] width 75 height 14
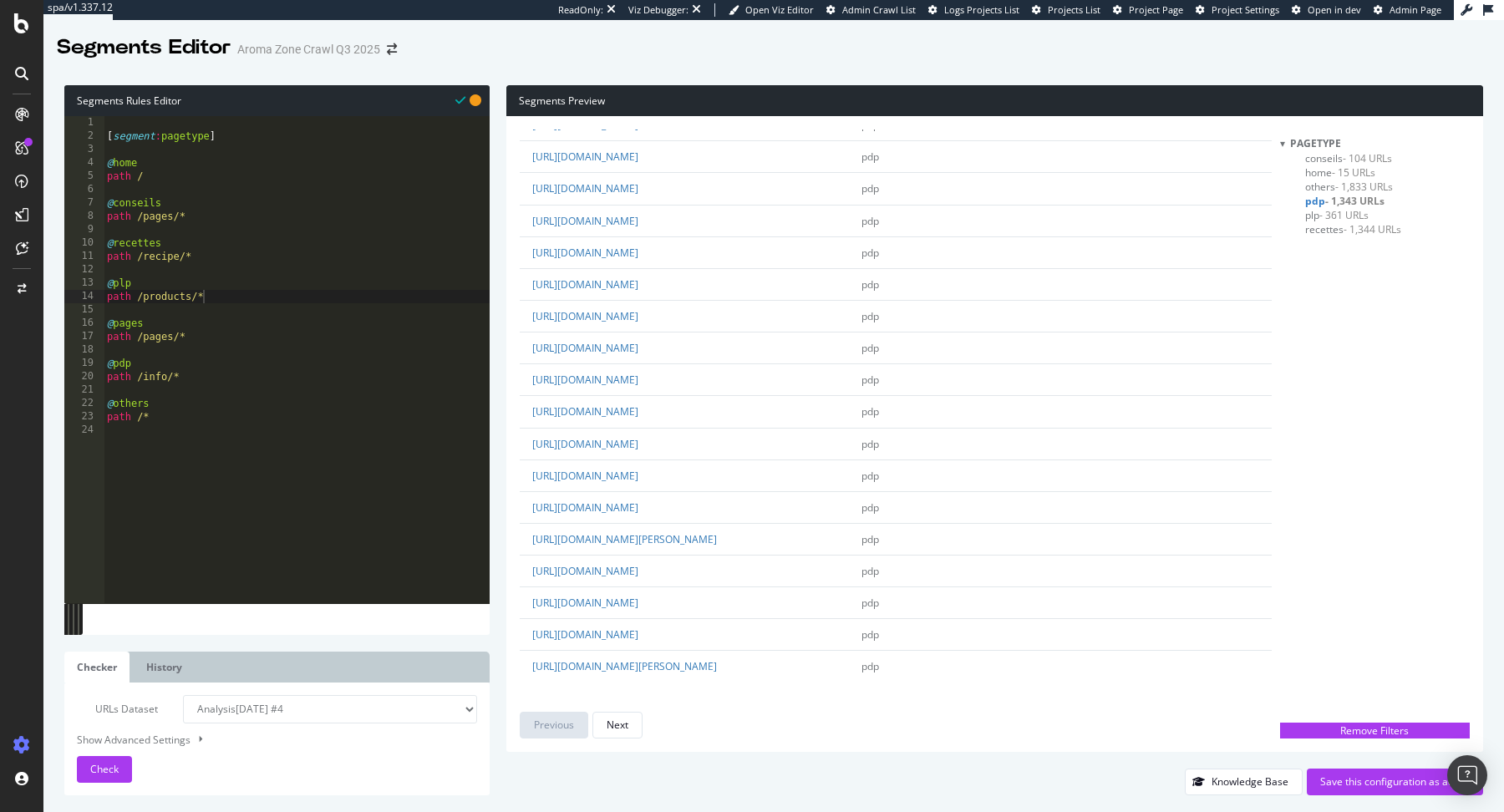
scroll to position [2961, 0]
click at [629, 715] on button "Next" at bounding box center [617, 724] width 50 height 27
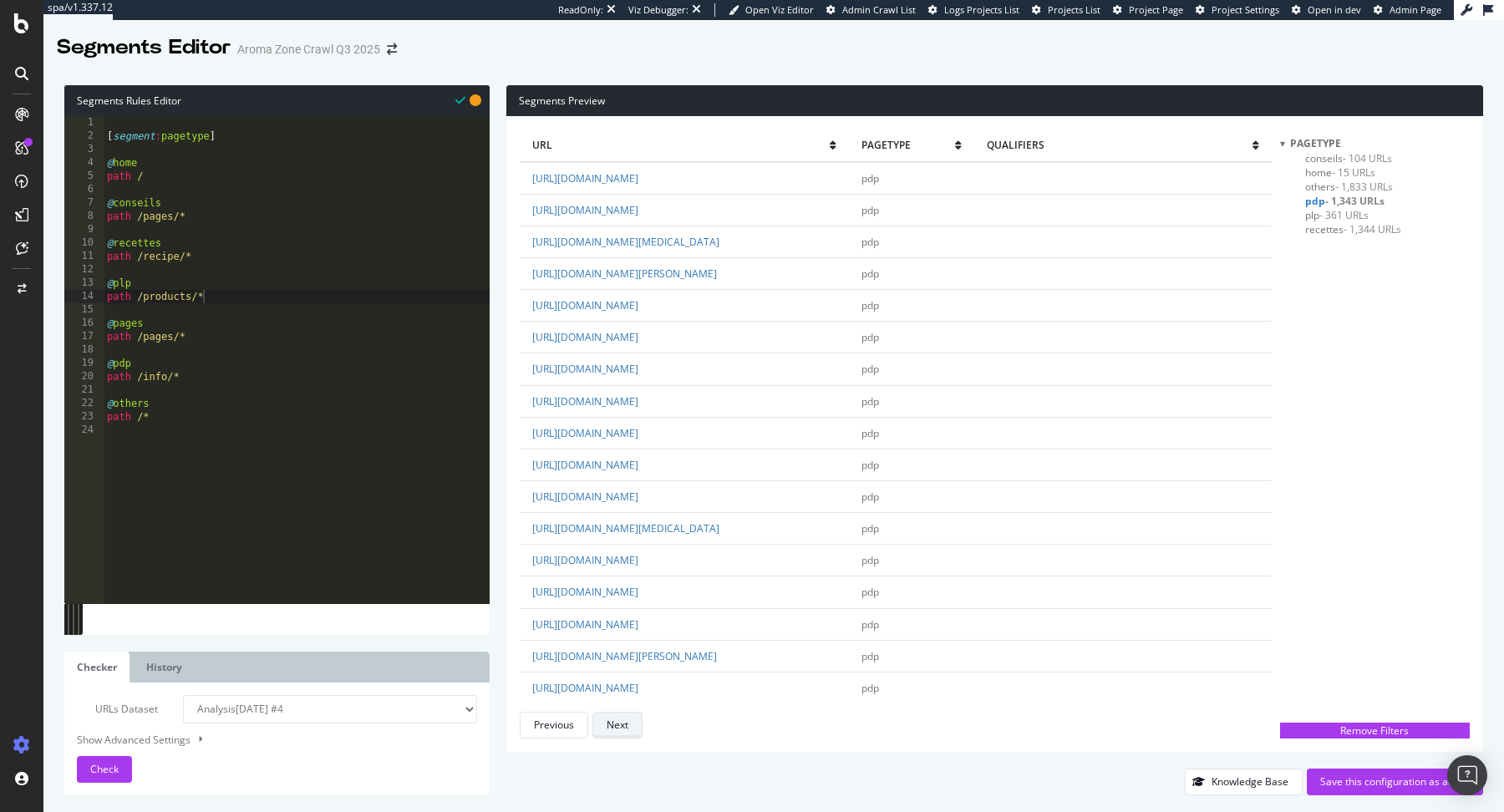
click at [631, 719] on button "Next" at bounding box center [617, 724] width 50 height 27
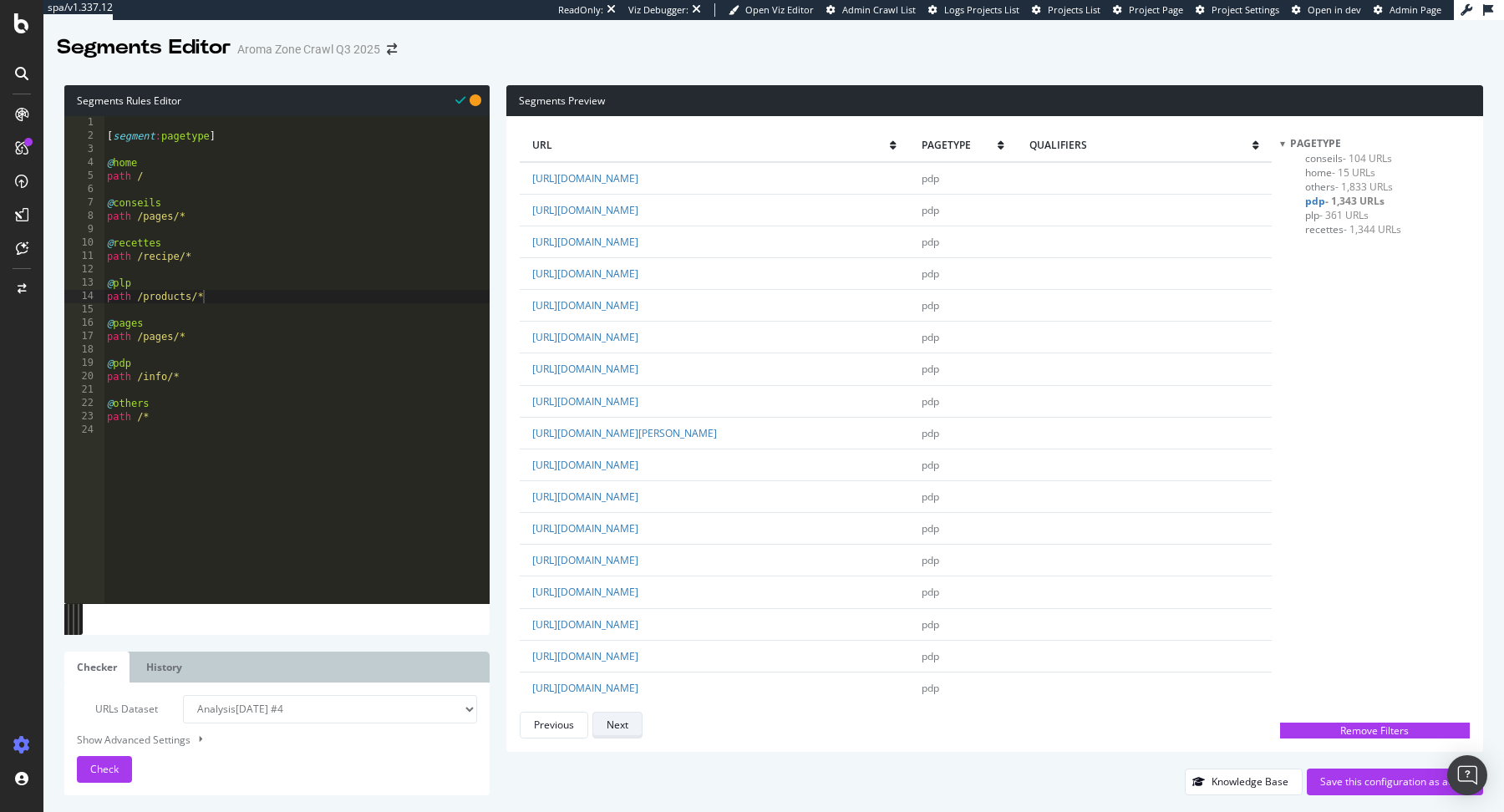
click at [631, 719] on button "Next" at bounding box center [617, 724] width 50 height 27
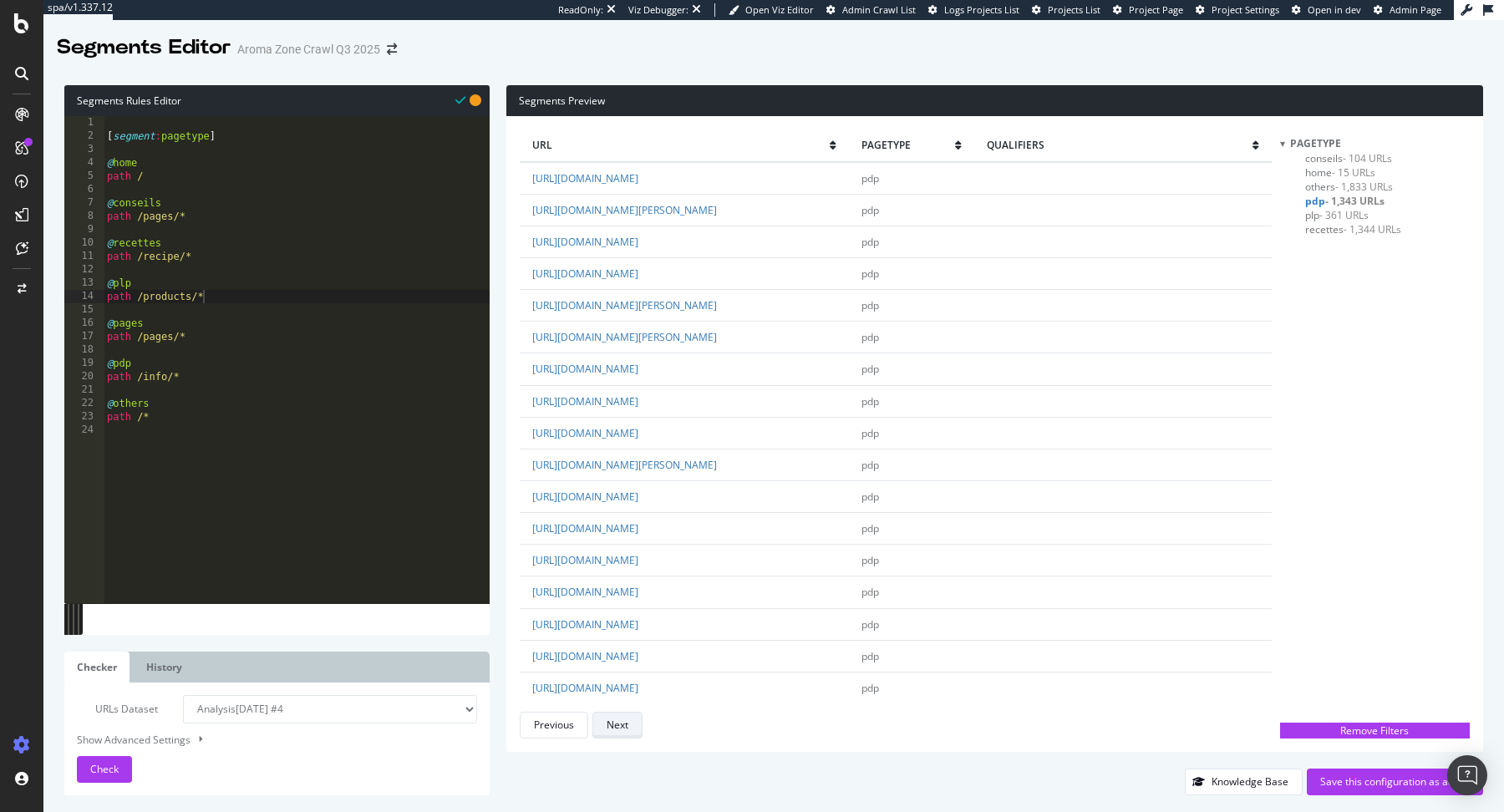
click at [631, 719] on button "Next" at bounding box center [617, 724] width 50 height 27
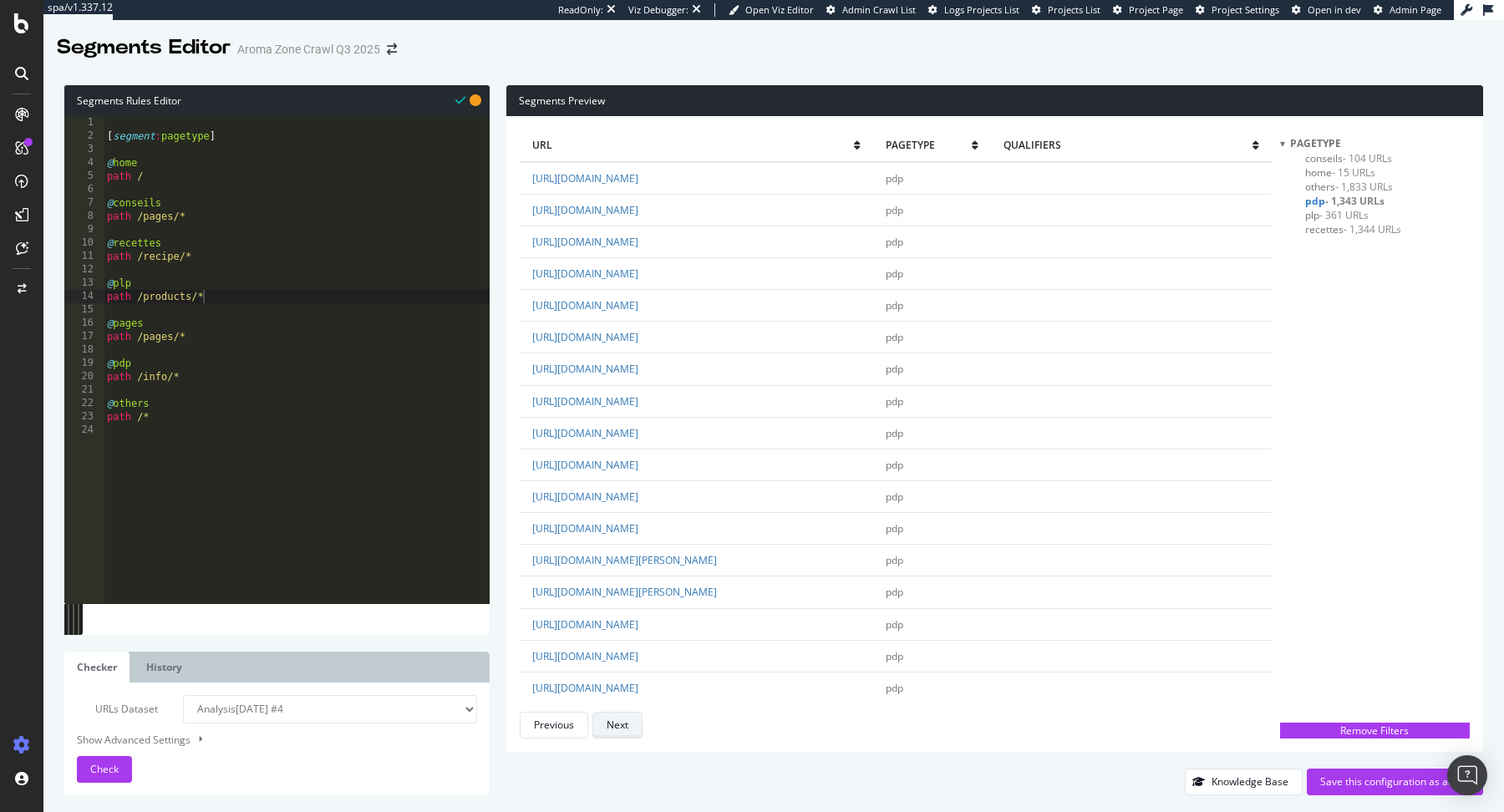
click at [631, 719] on button "Next" at bounding box center [617, 724] width 50 height 27
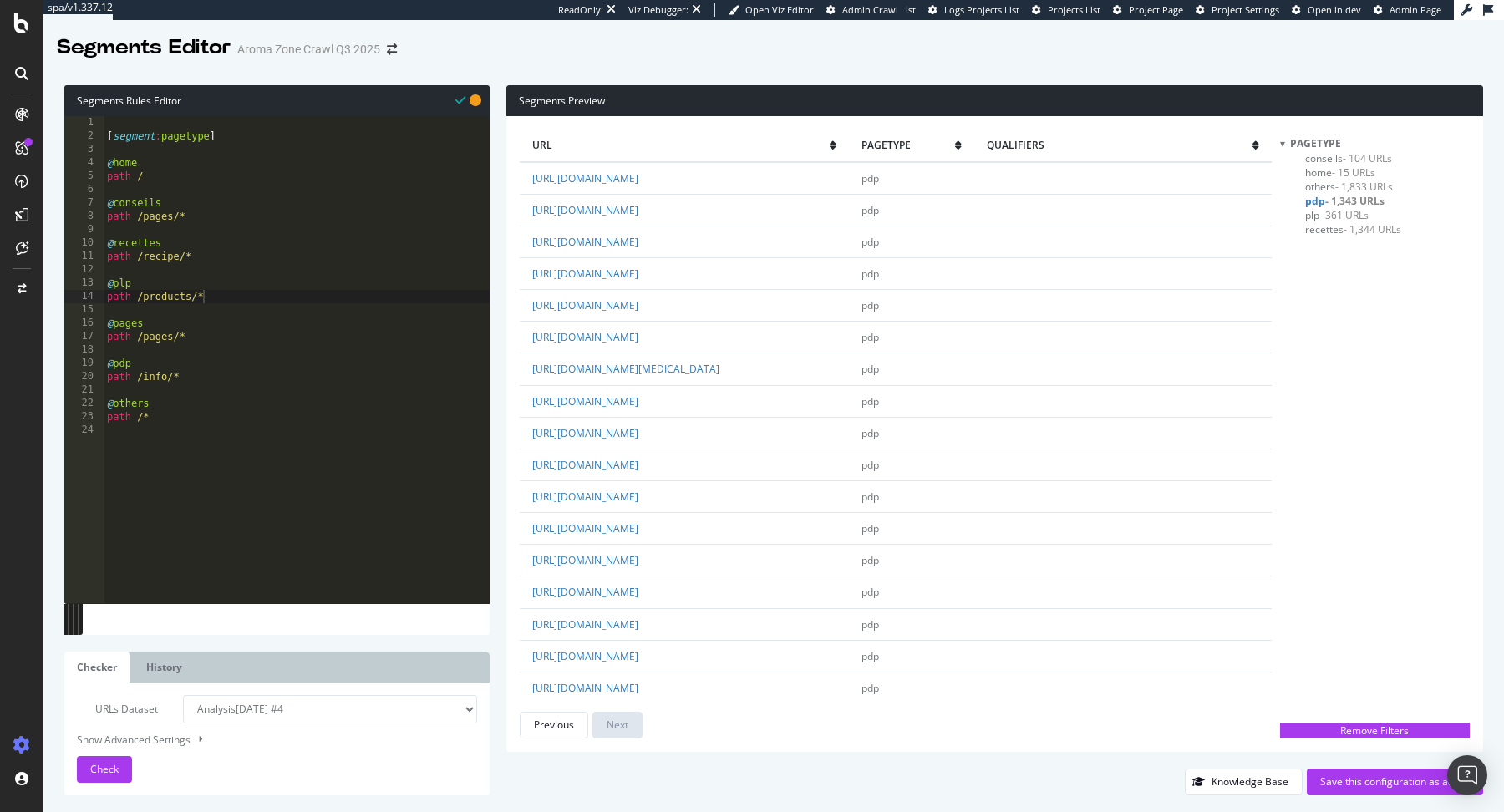
click at [1338, 216] on span "- 361 URLs" at bounding box center [1344, 214] width 50 height 14
click at [623, 723] on div "Next" at bounding box center [617, 723] width 22 height 14
click at [99, 761] on div "Check" at bounding box center [105, 769] width 29 height 25
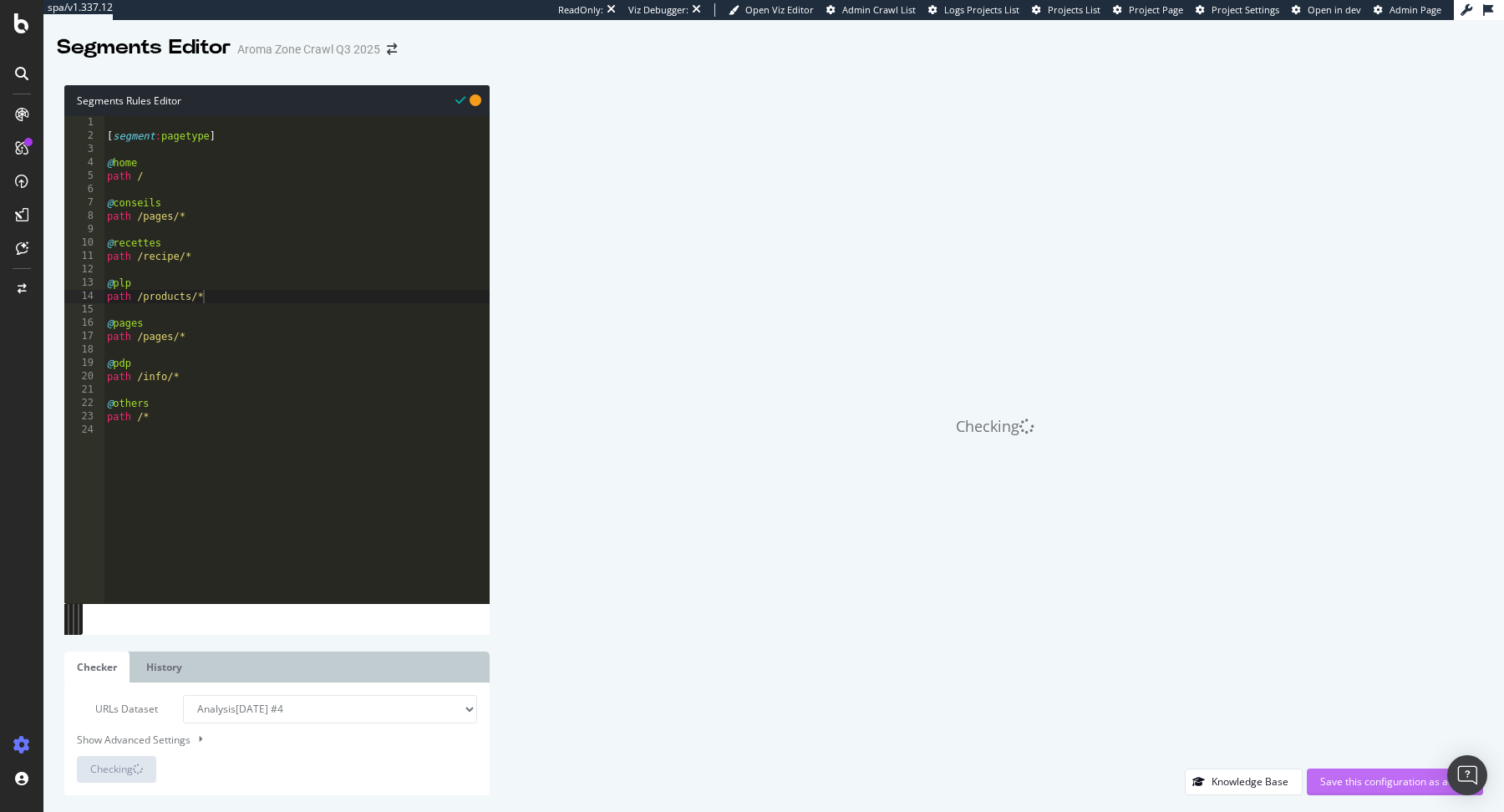
click at [1365, 784] on div "Save this configuration as active" at bounding box center [1394, 781] width 150 height 14
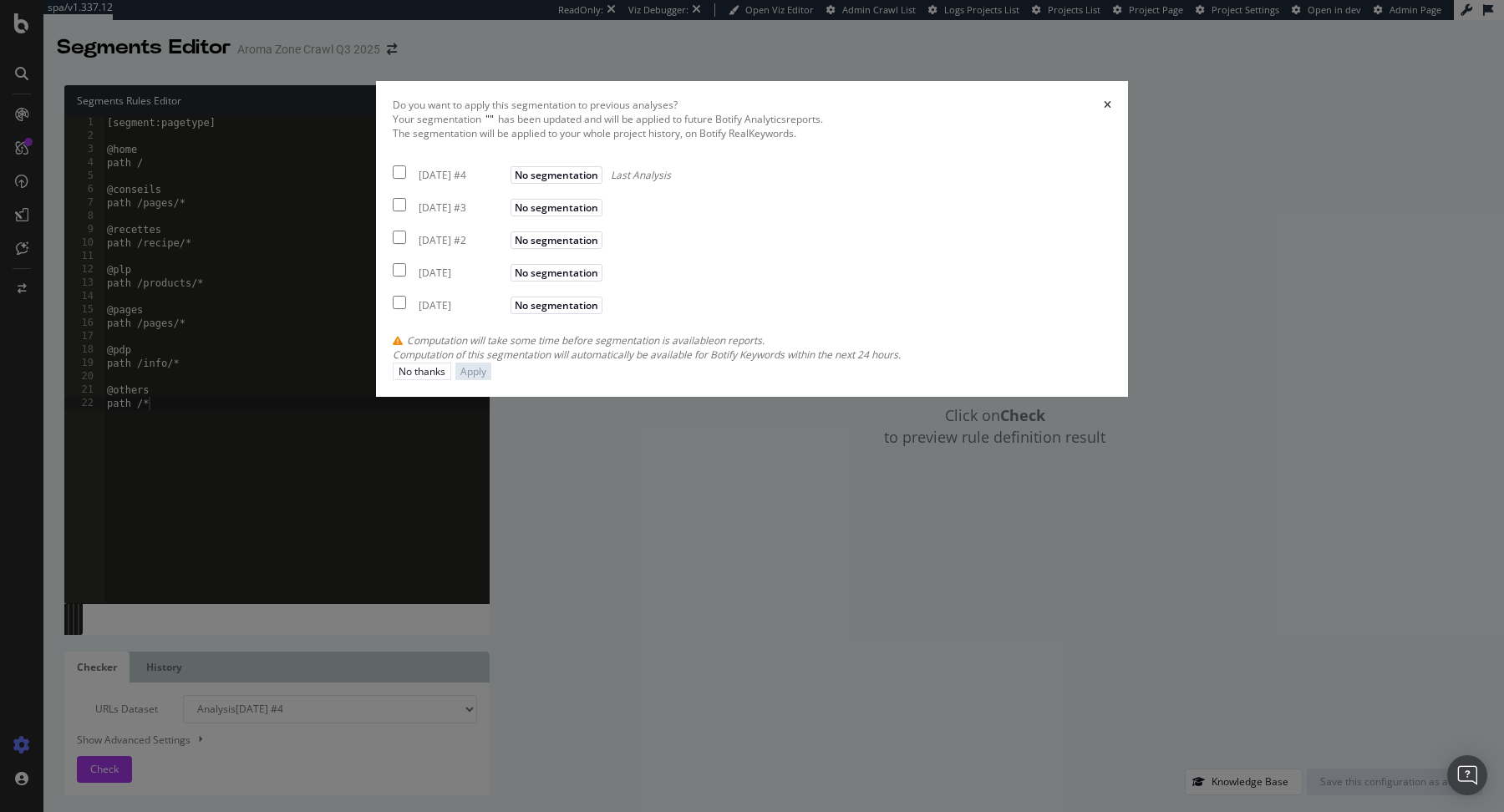
click at [481, 182] on div "2025 Sep. 1st #4 No segmentation Last Analysis" at bounding box center [531, 171] width 278 height 20
checkbox input "true"
click at [491, 380] on button "Apply" at bounding box center [473, 371] width 36 height 17
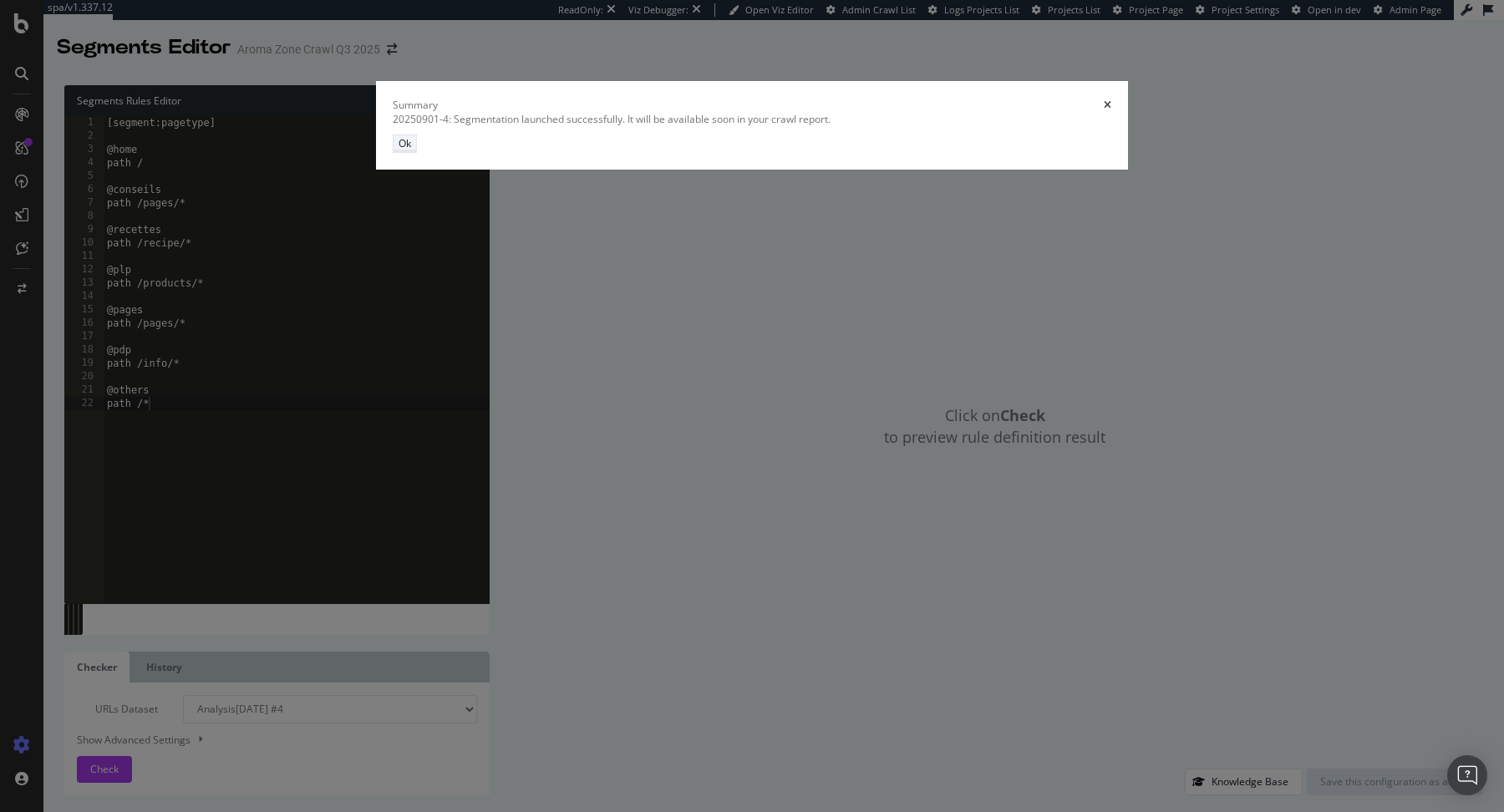
click at [411, 150] on div "Ok" at bounding box center [404, 143] width 12 height 14
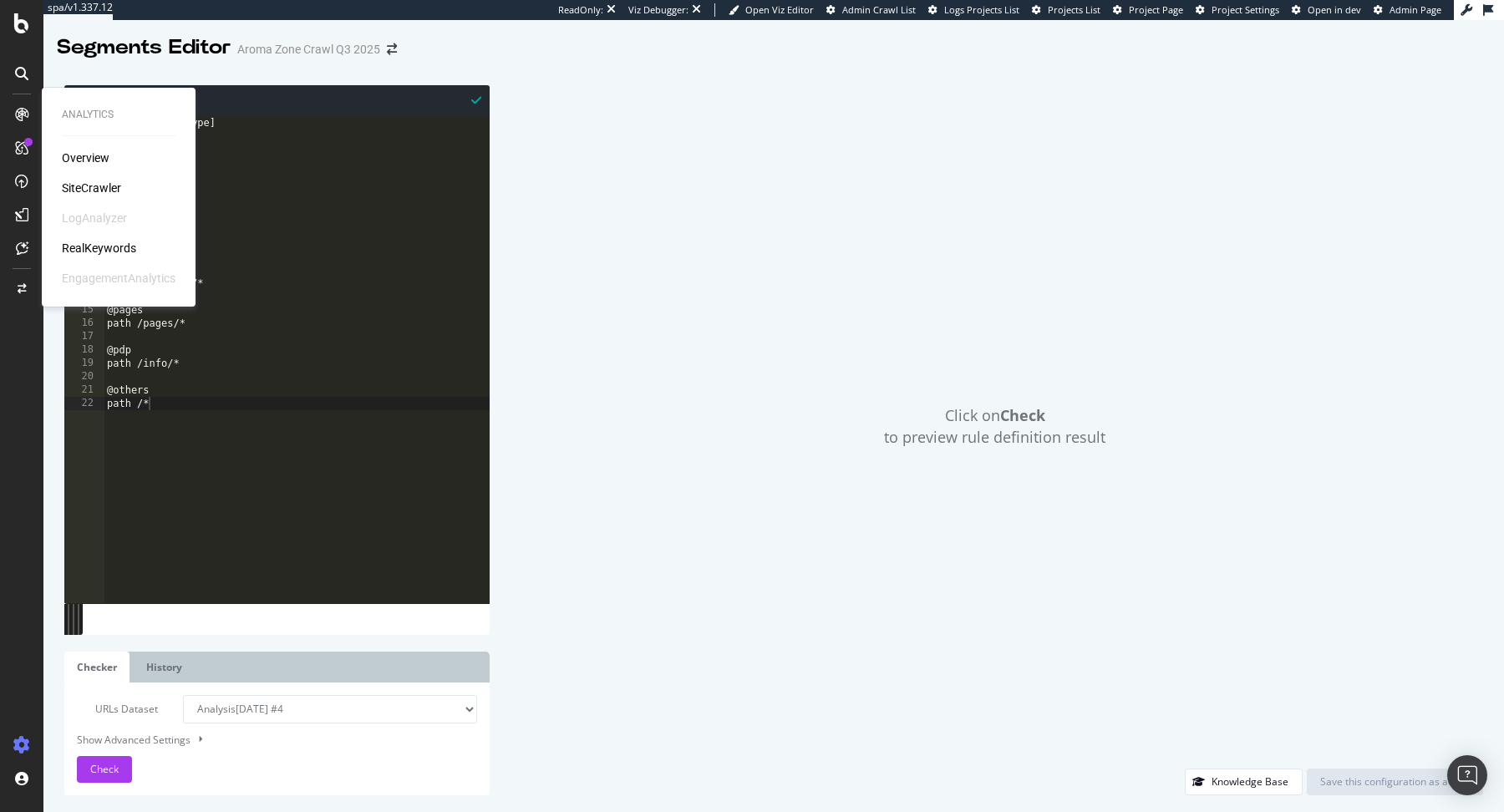
click at [86, 186] on div "SiteCrawler" at bounding box center [91, 188] width 59 height 17
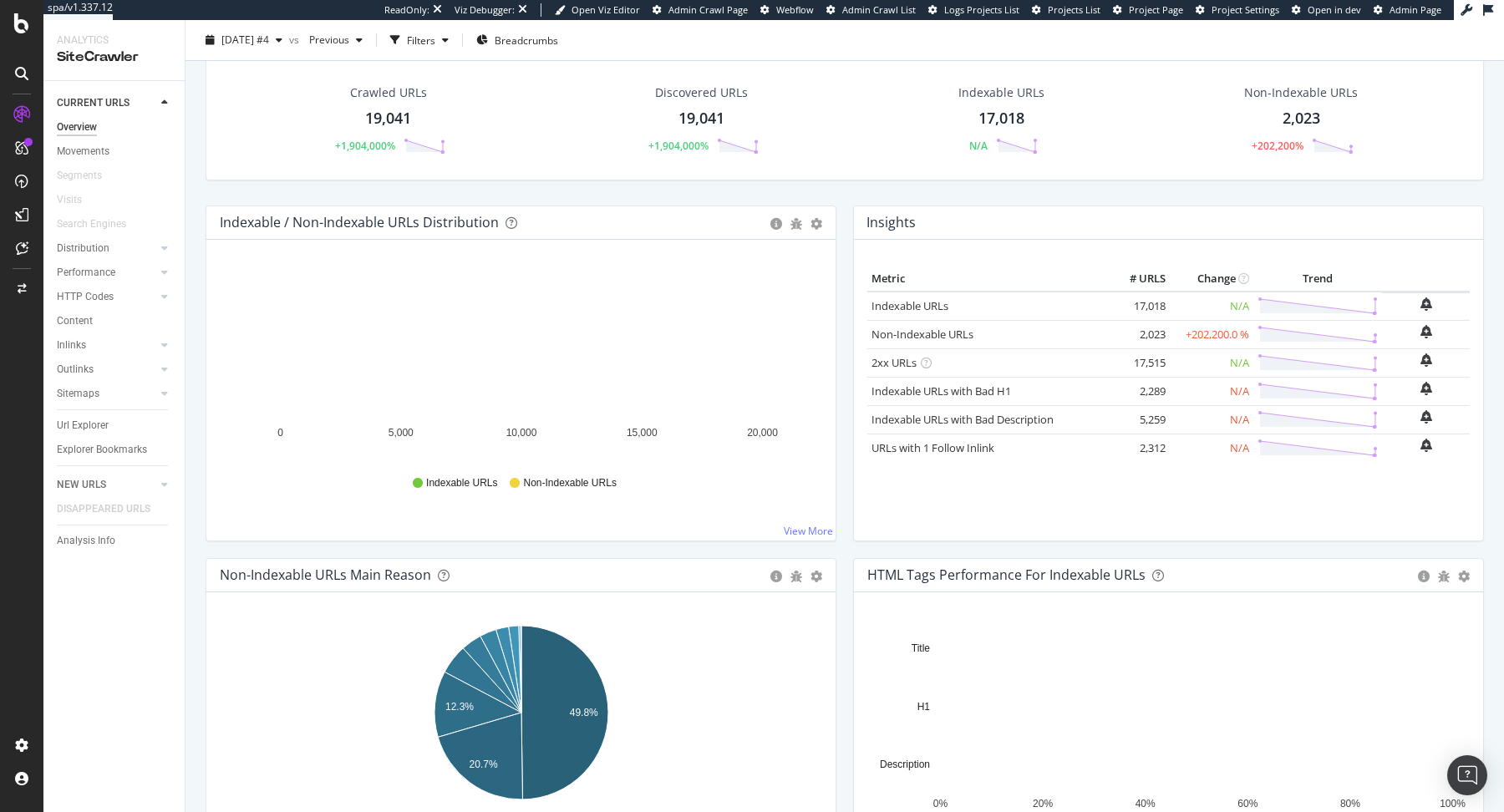
scroll to position [176, 0]
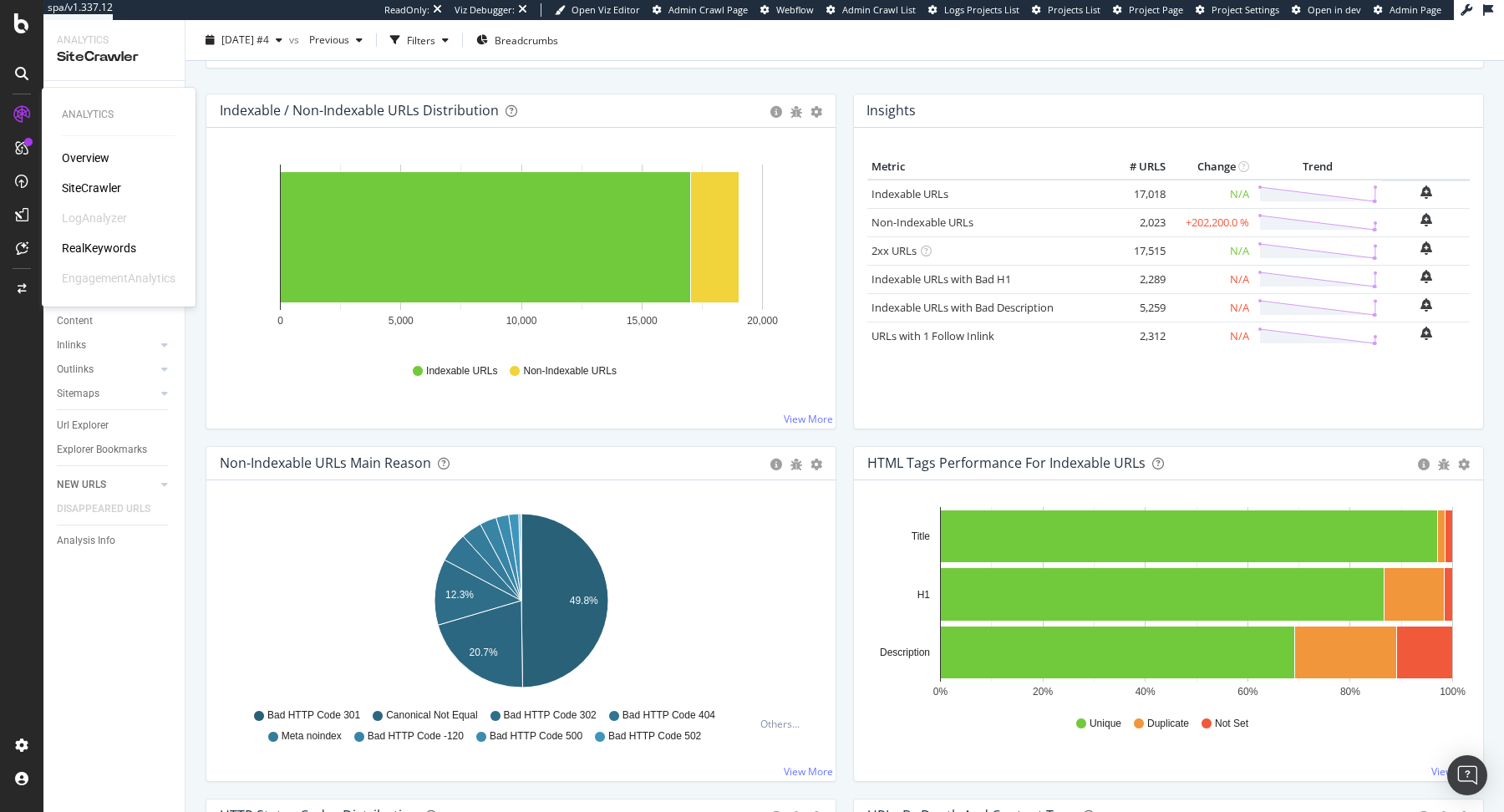
click at [121, 252] on div "RealKeywords" at bounding box center [99, 248] width 74 height 17
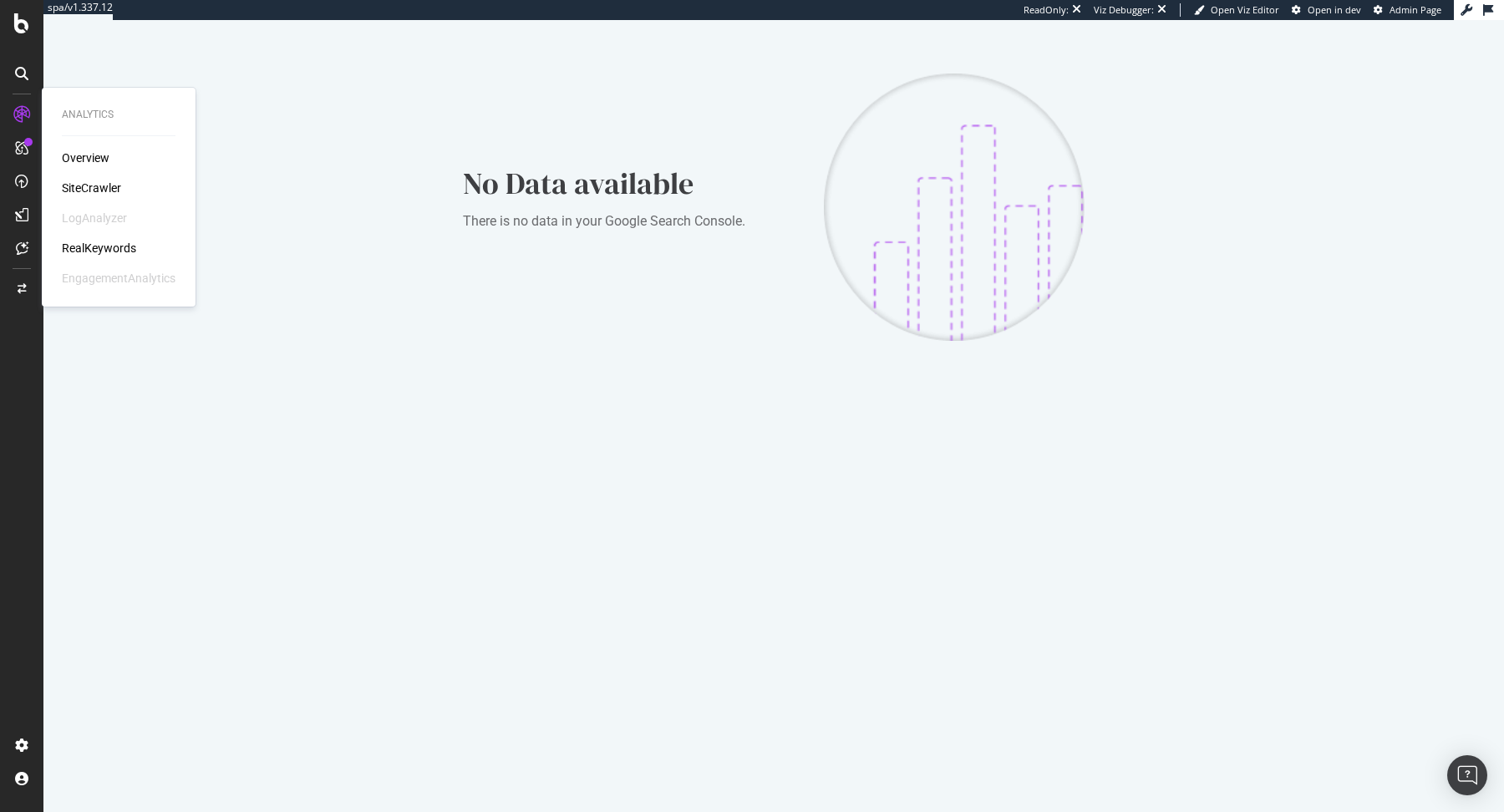
click at [90, 188] on div "SiteCrawler" at bounding box center [91, 188] width 59 height 17
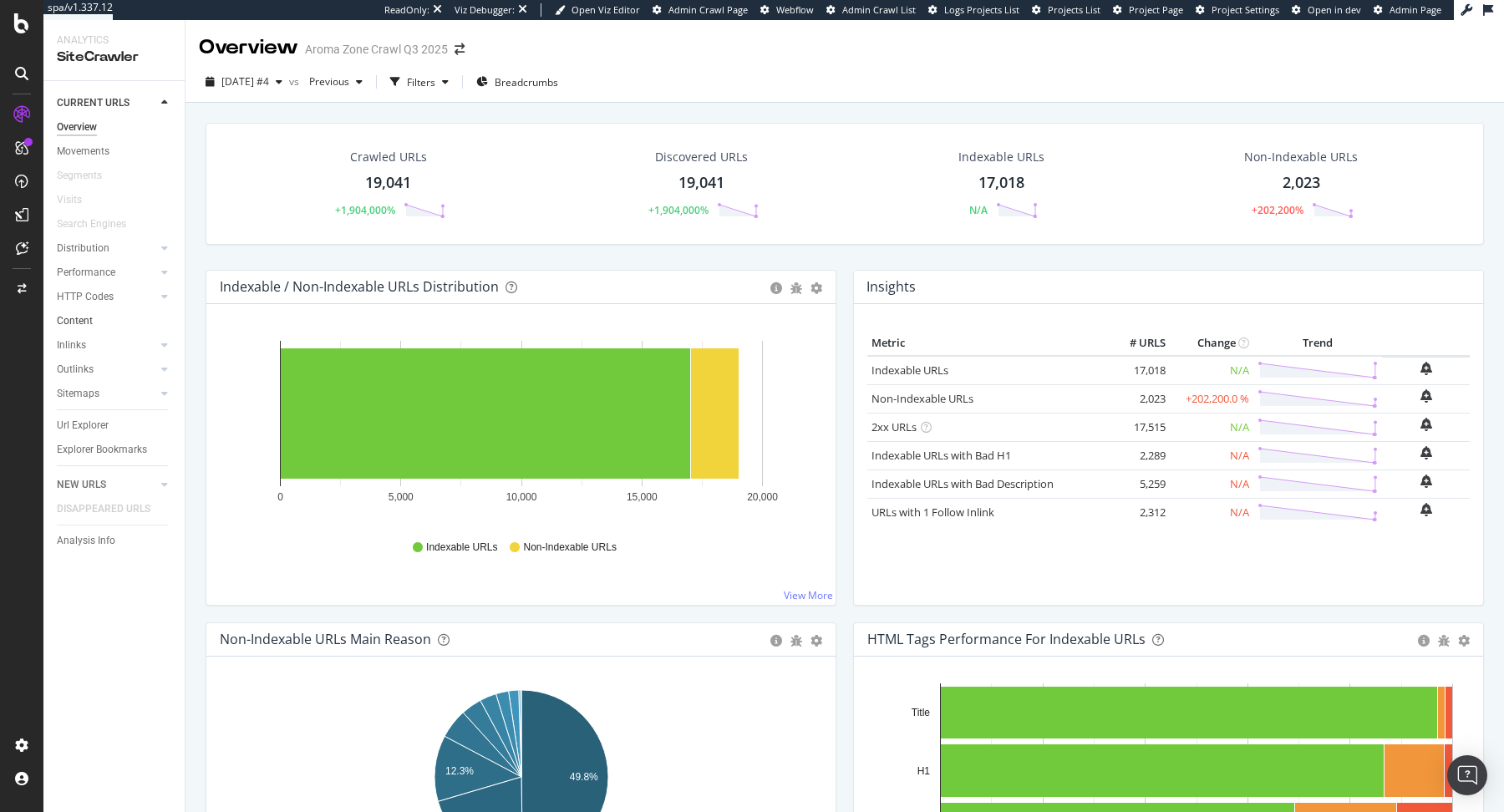
click at [100, 321] on link "Content" at bounding box center [115, 321] width 116 height 17
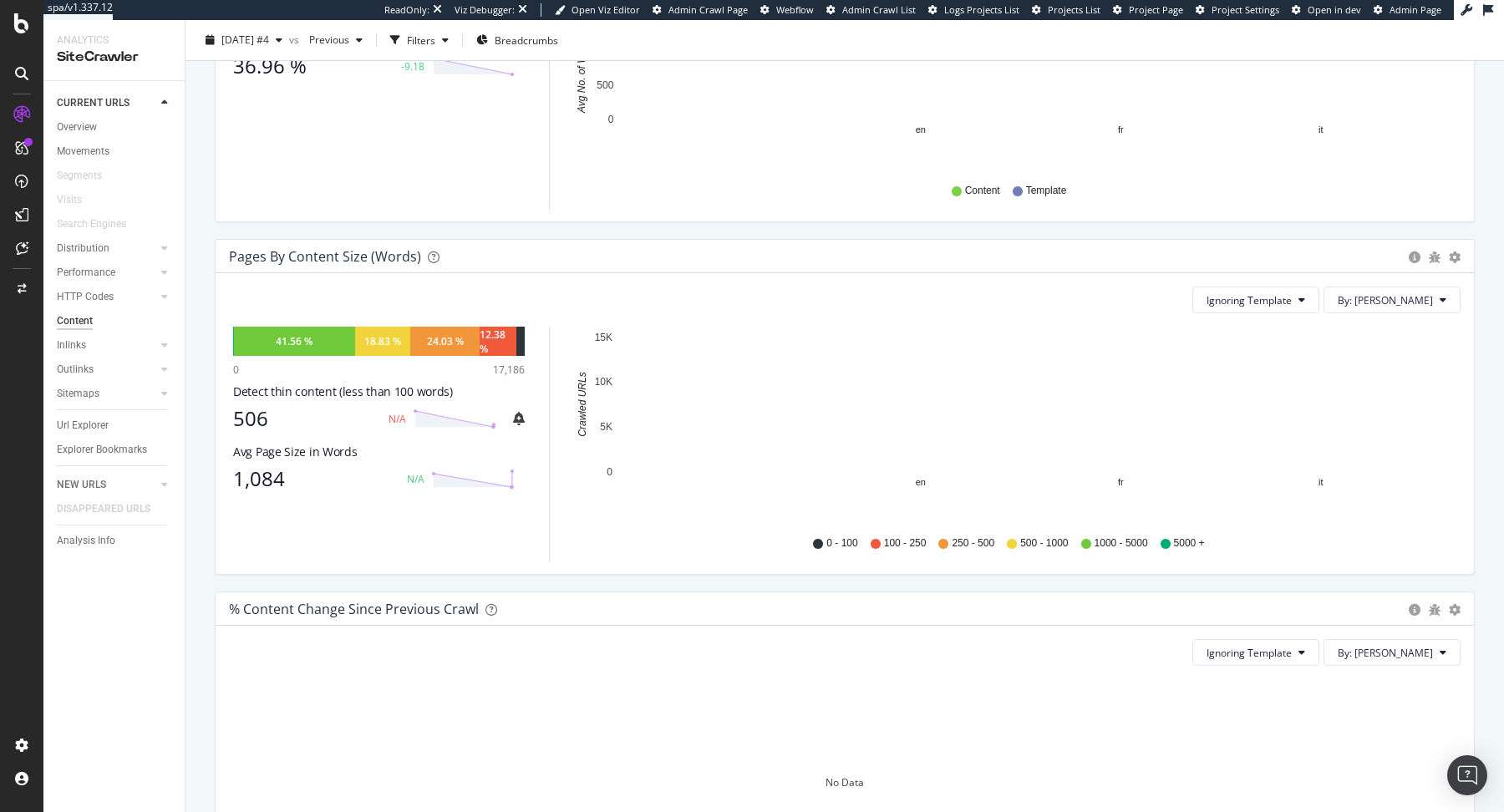
scroll to position [399, 0]
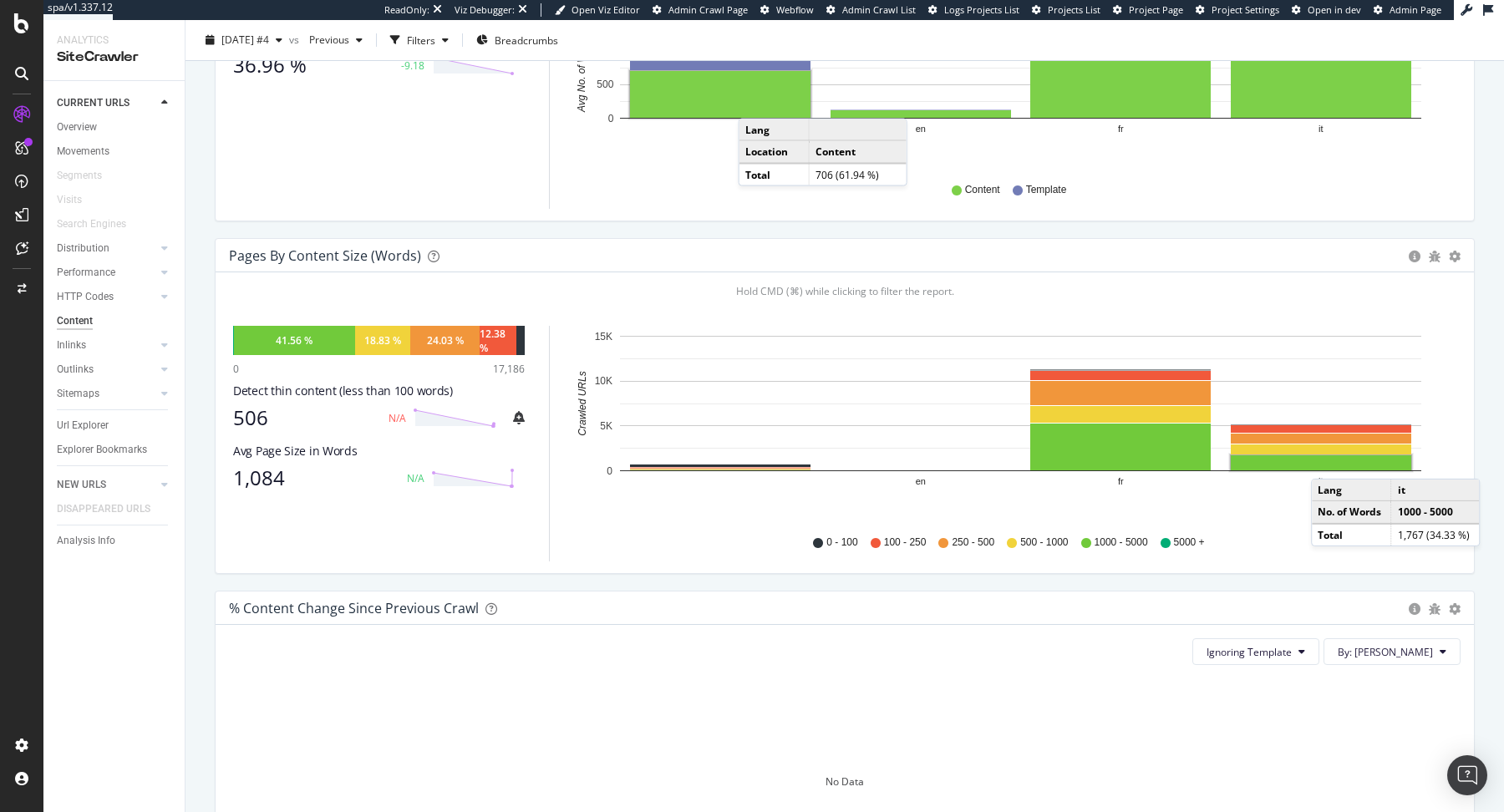
click at [1328, 470] on rect "A chart." at bounding box center [1320, 463] width 180 height 15
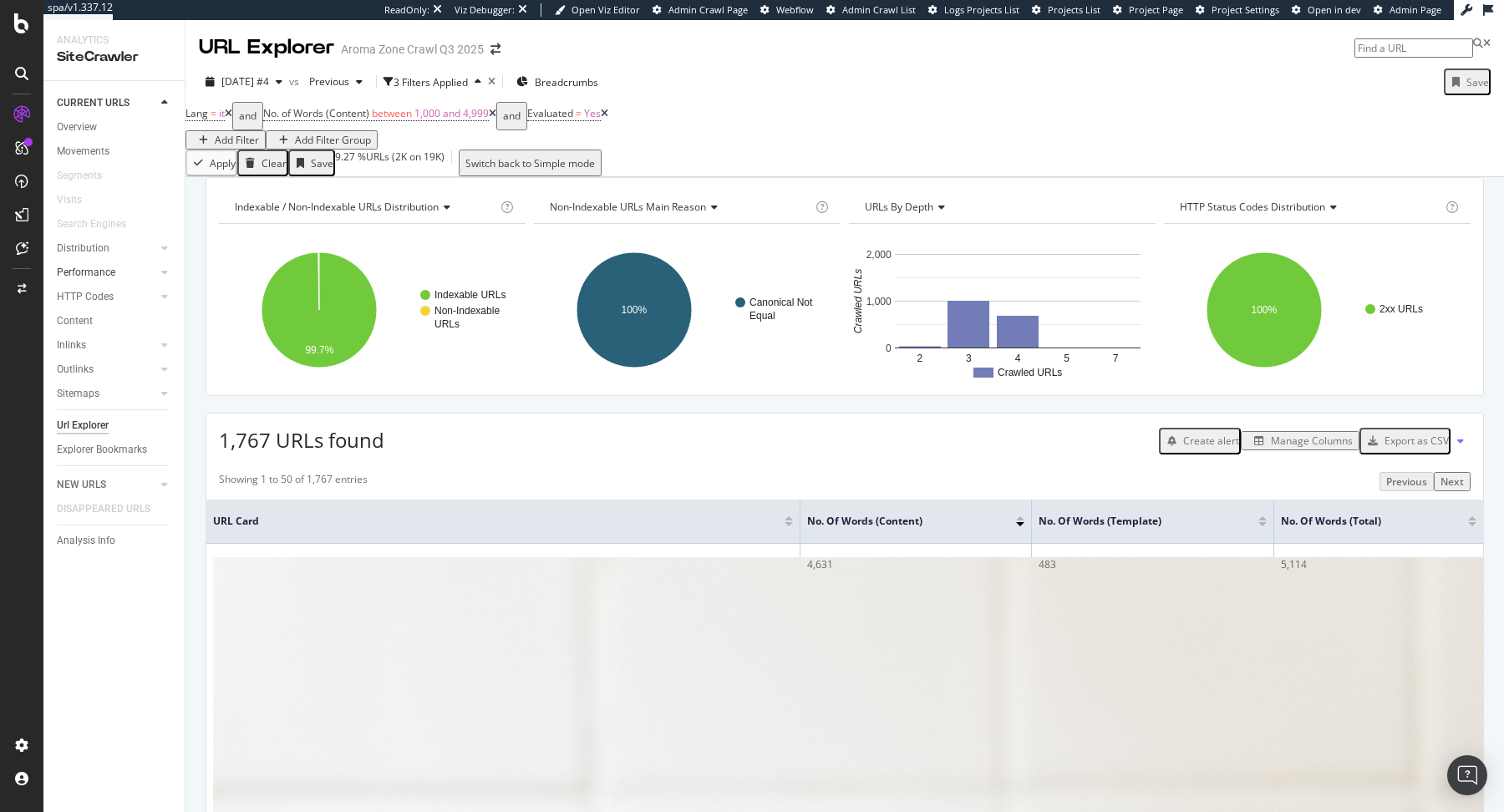
click at [130, 275] on link "Performance" at bounding box center [107, 272] width 99 height 17
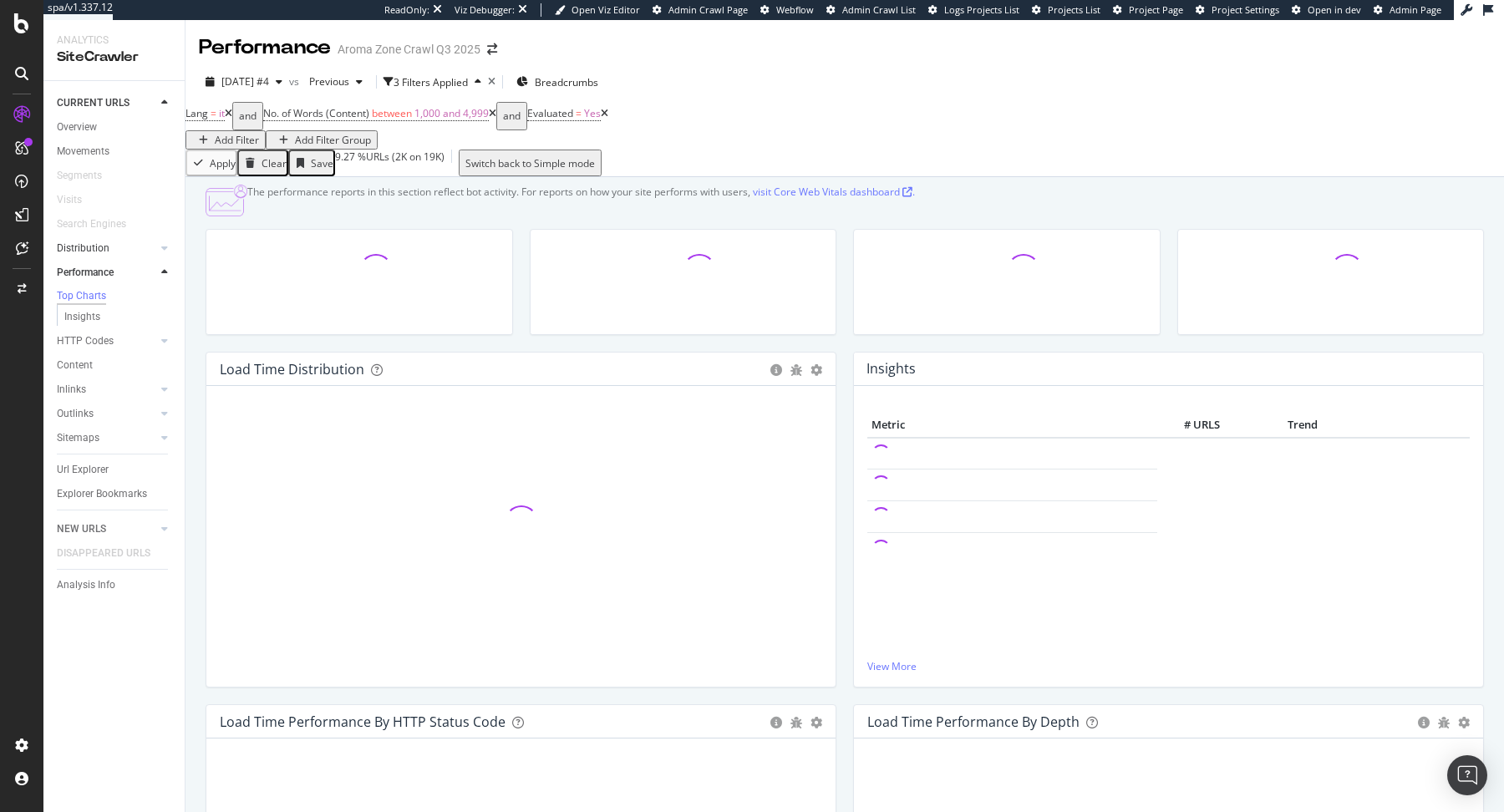
click at [119, 250] on link "Distribution" at bounding box center [107, 248] width 99 height 17
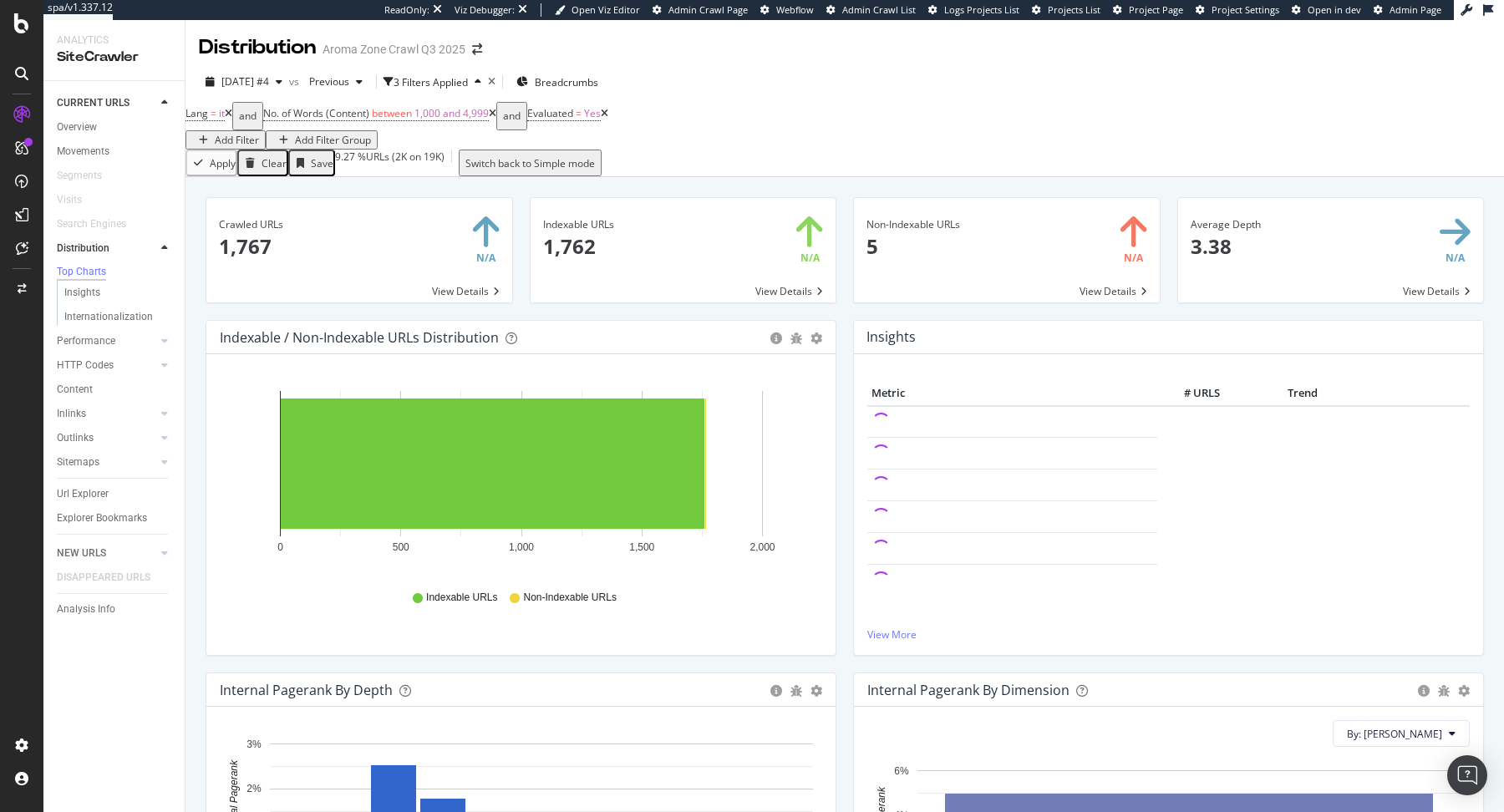
click at [496, 119] on icon at bounding box center [492, 113] width 8 height 10
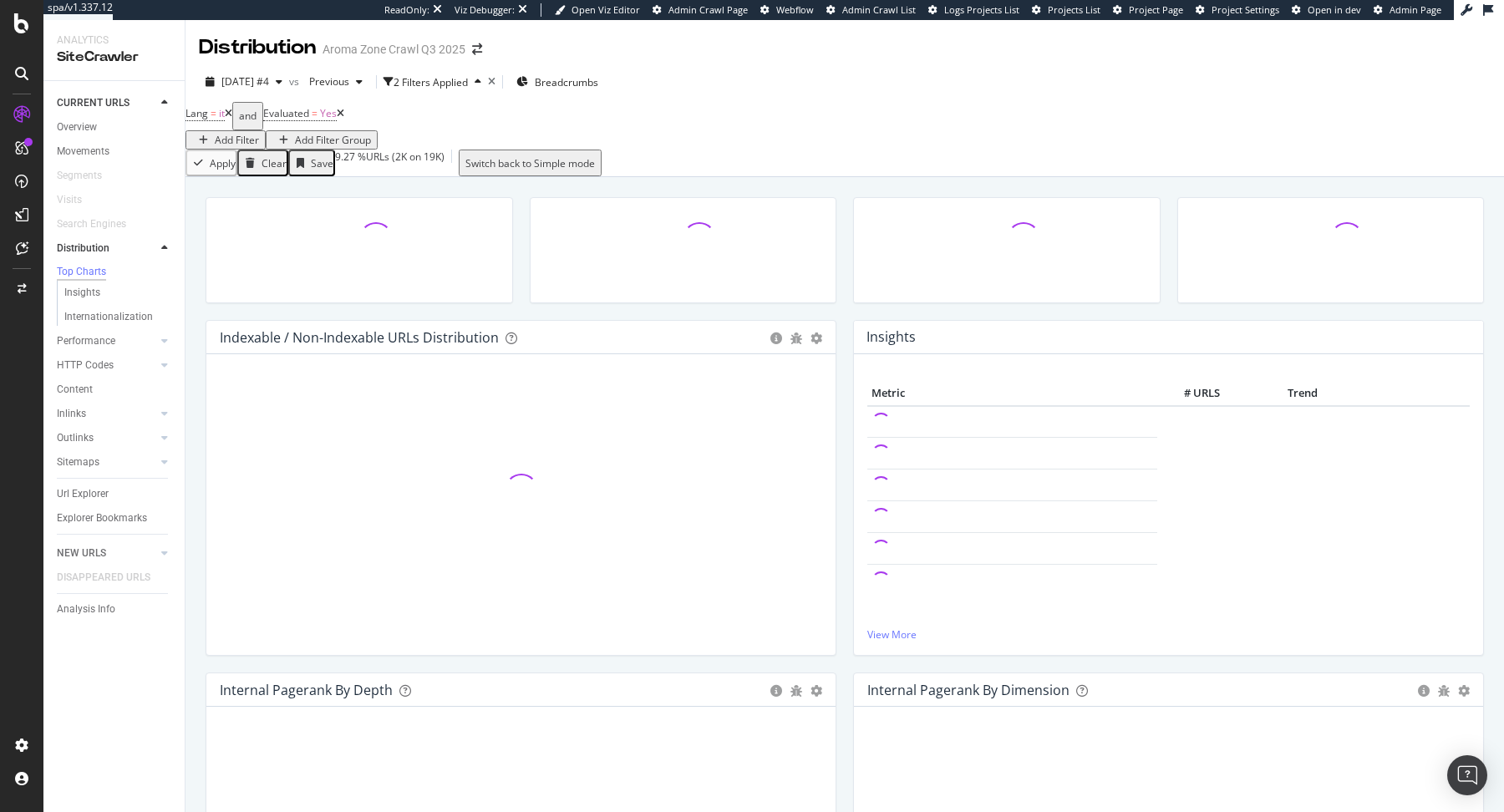
click at [344, 119] on icon at bounding box center [340, 113] width 8 height 10
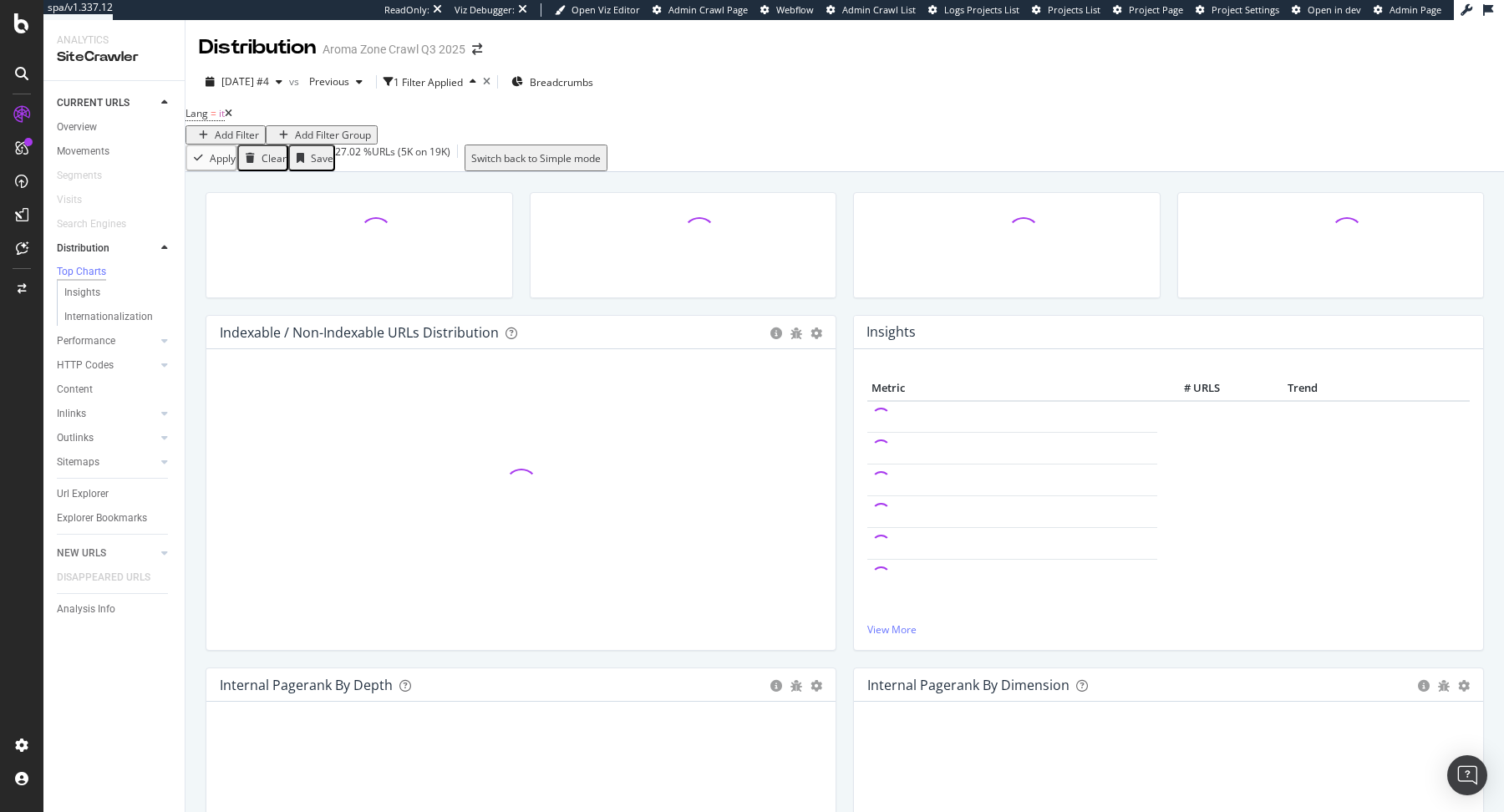
click at [232, 119] on icon at bounding box center [229, 113] width 8 height 10
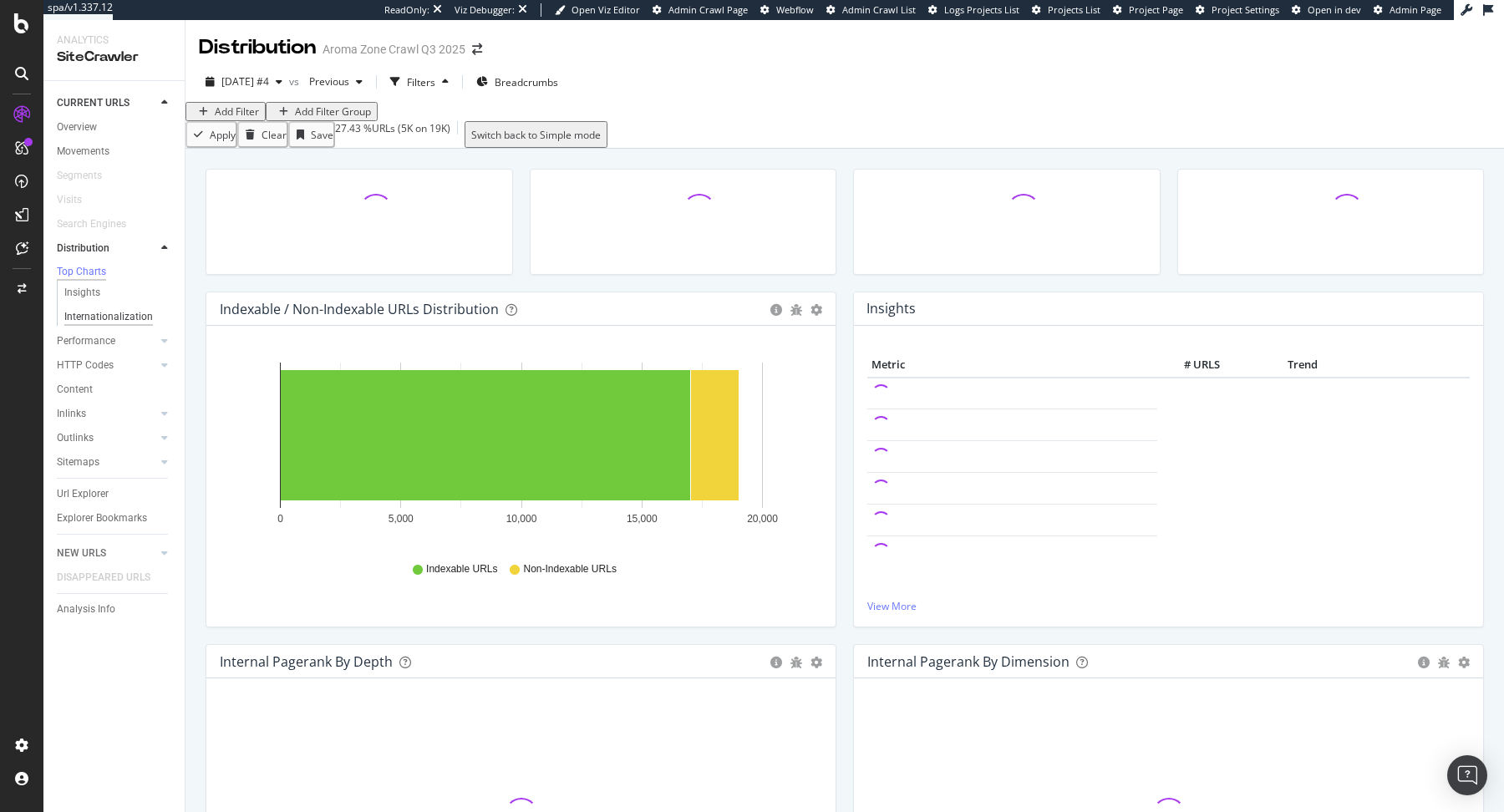
click at [144, 320] on div "Internationalization" at bounding box center [109, 317] width 89 height 17
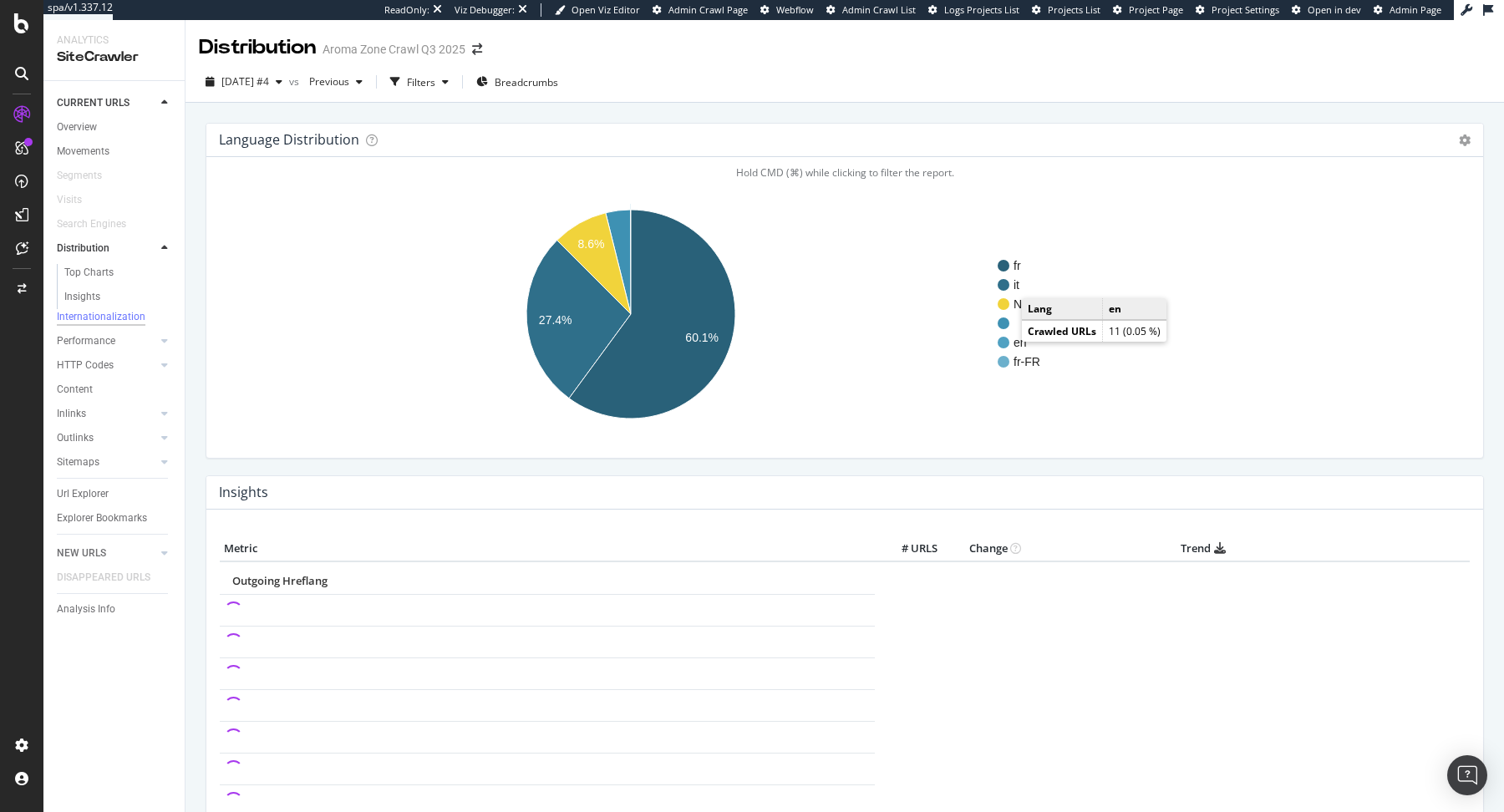
click at [1004, 336] on circle "A chart." at bounding box center [1003, 342] width 11 height 11
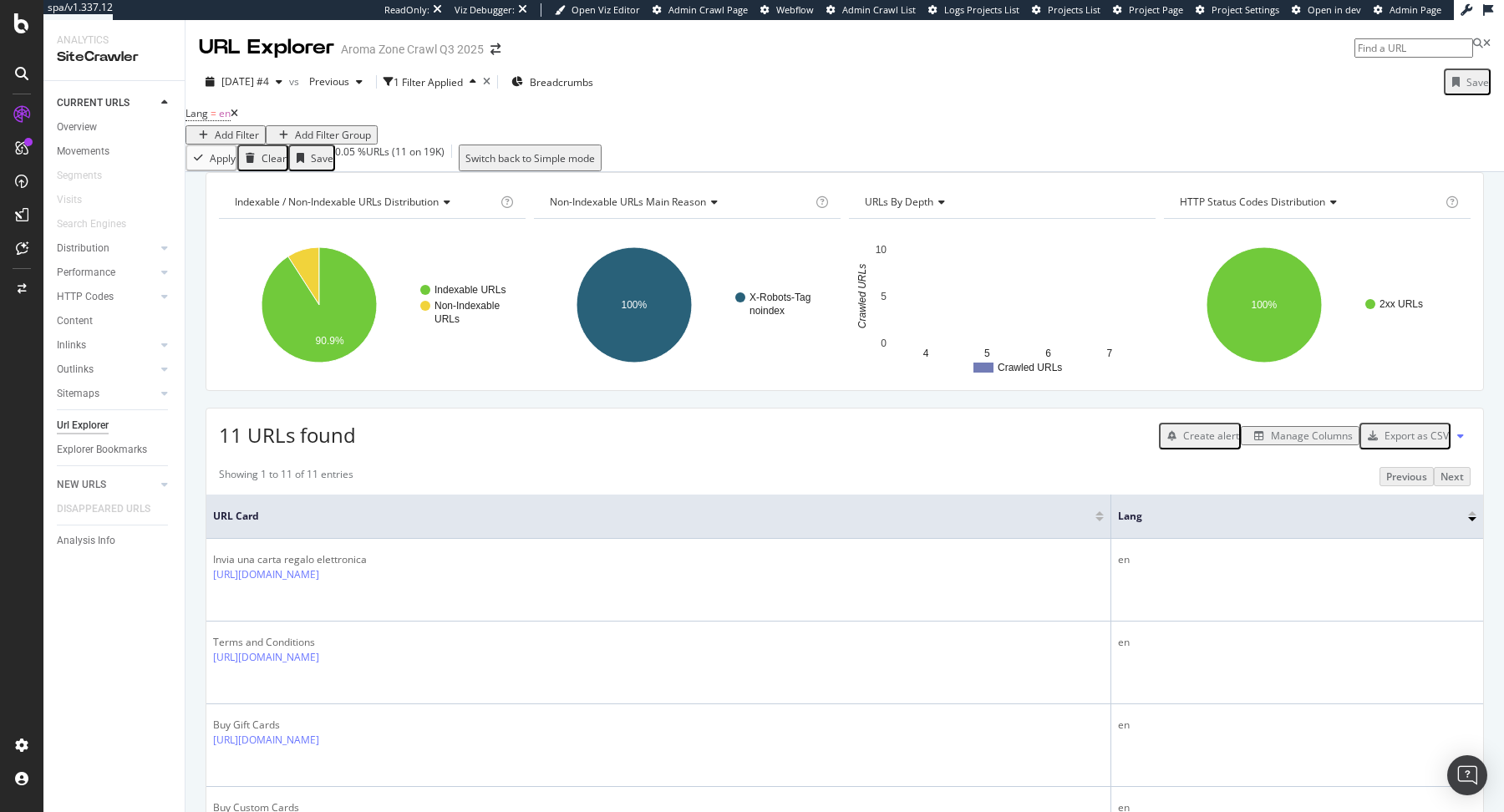
scroll to position [14, 0]
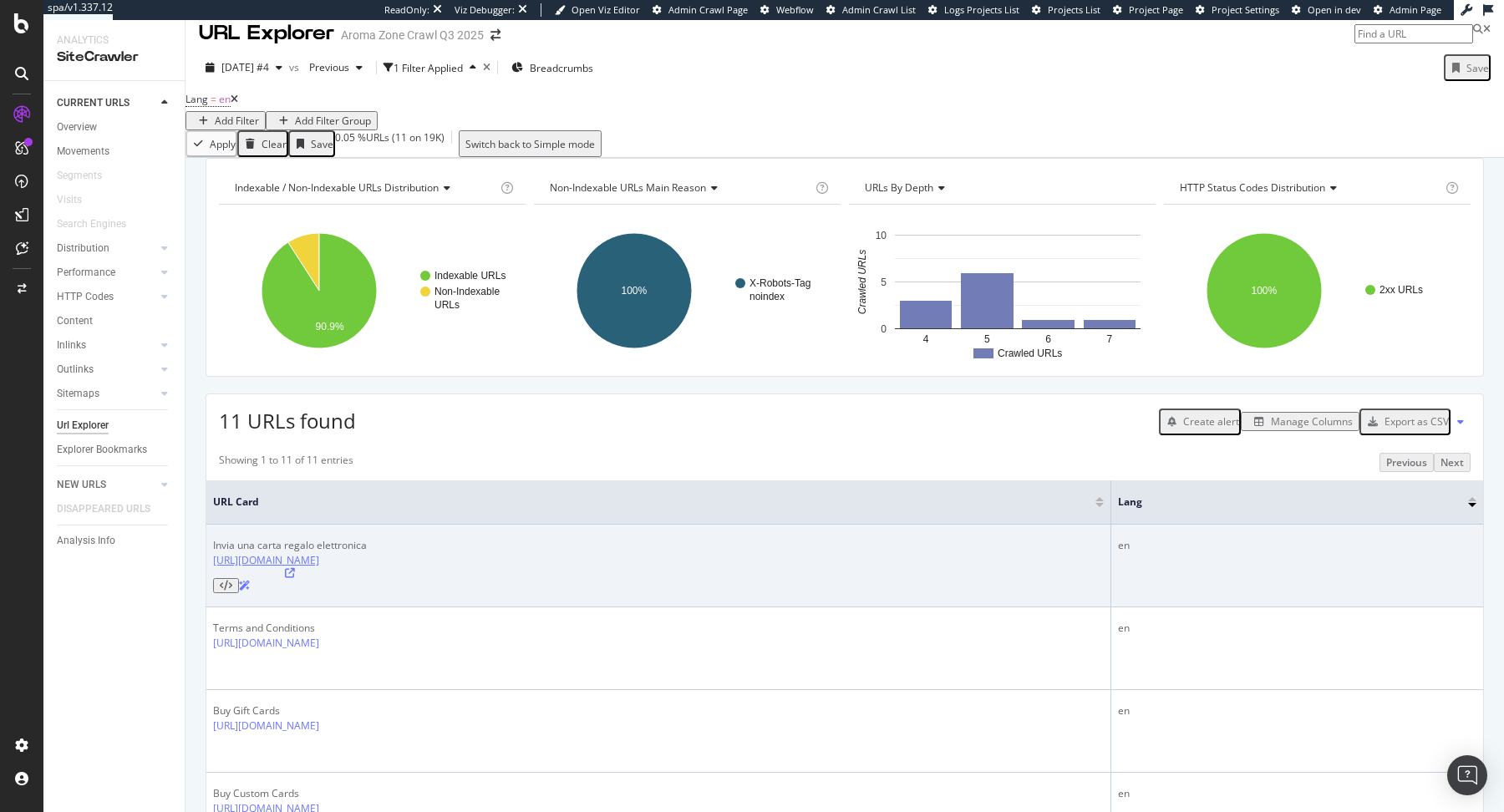
click at [319, 567] on link "https://giftcards.aroma-zone.com/cws4.0/aroma-zoneit/e-gifts/" at bounding box center [266, 560] width 106 height 14
click at [295, 578] on icon at bounding box center [290, 572] width 10 height 10
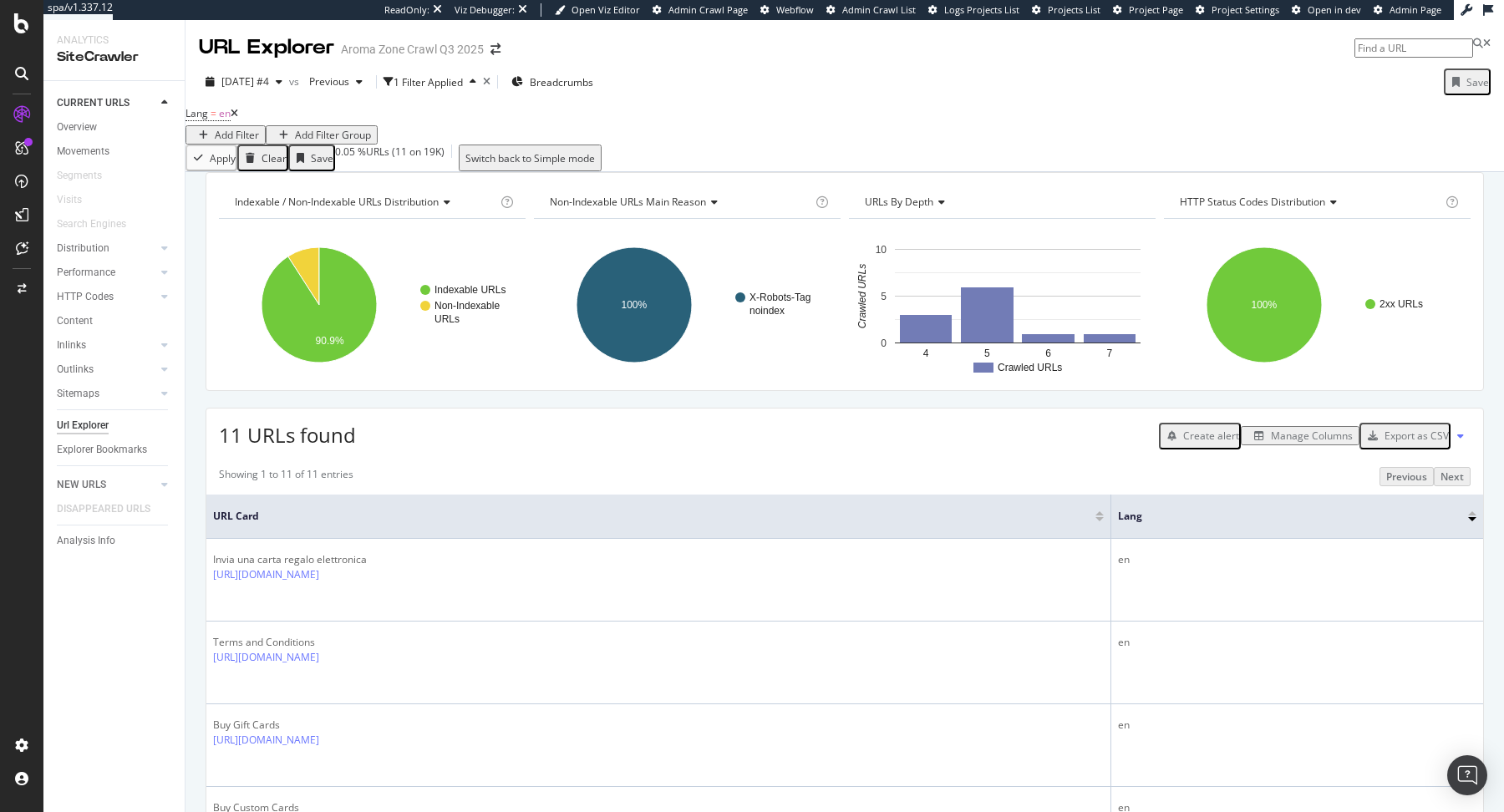
scroll to position [506, 0]
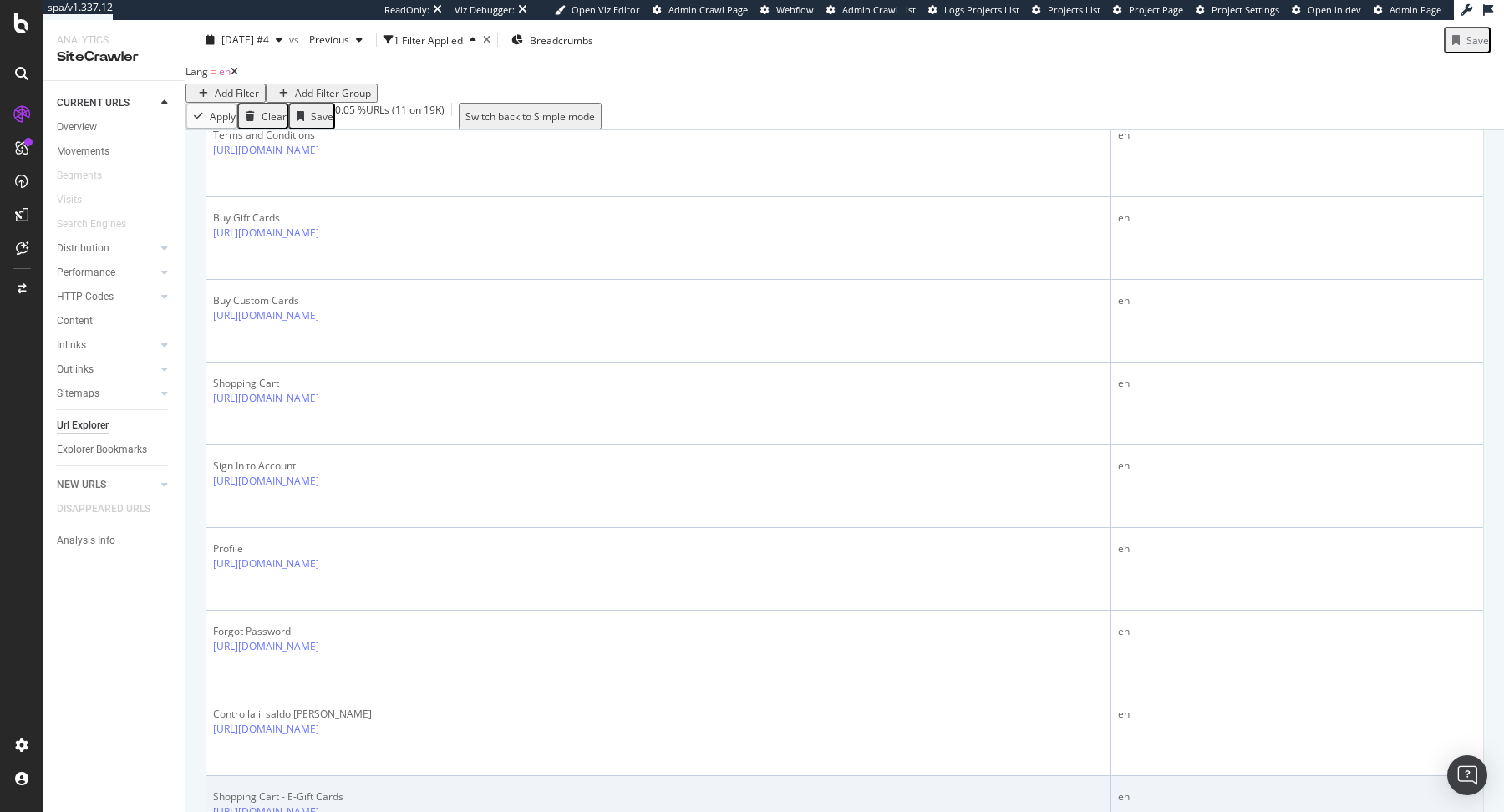
click at [283, 811] on icon at bounding box center [278, 823] width 10 height 10
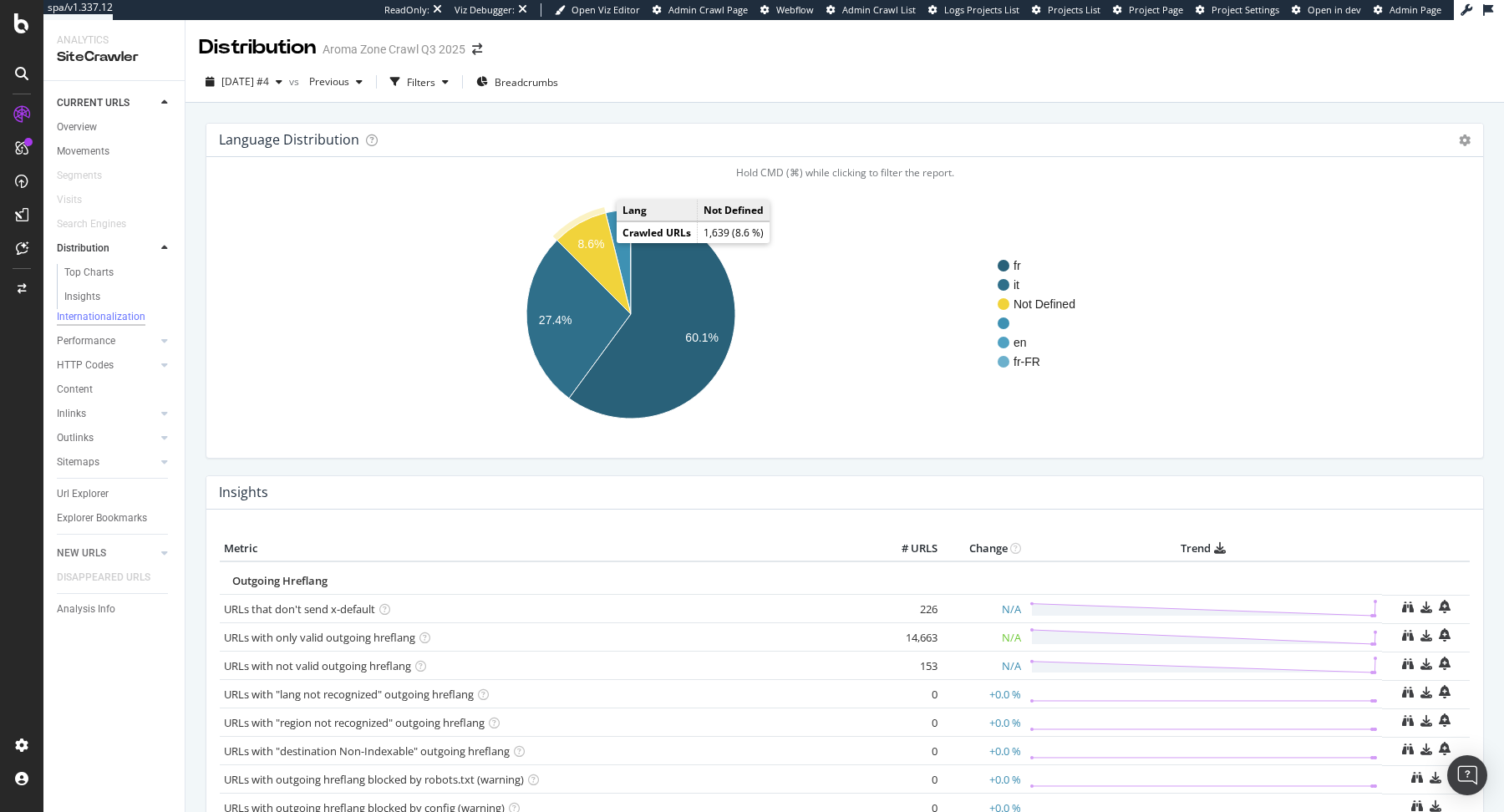
drag, startPoint x: 579, startPoint y: 245, endPoint x: 612, endPoint y: 264, distance: 38.1
click at [612, 264] on g "8.6%" at bounding box center [592, 262] width 76 height 105
click at [1003, 340] on circle "A chart." at bounding box center [1003, 342] width 11 height 11
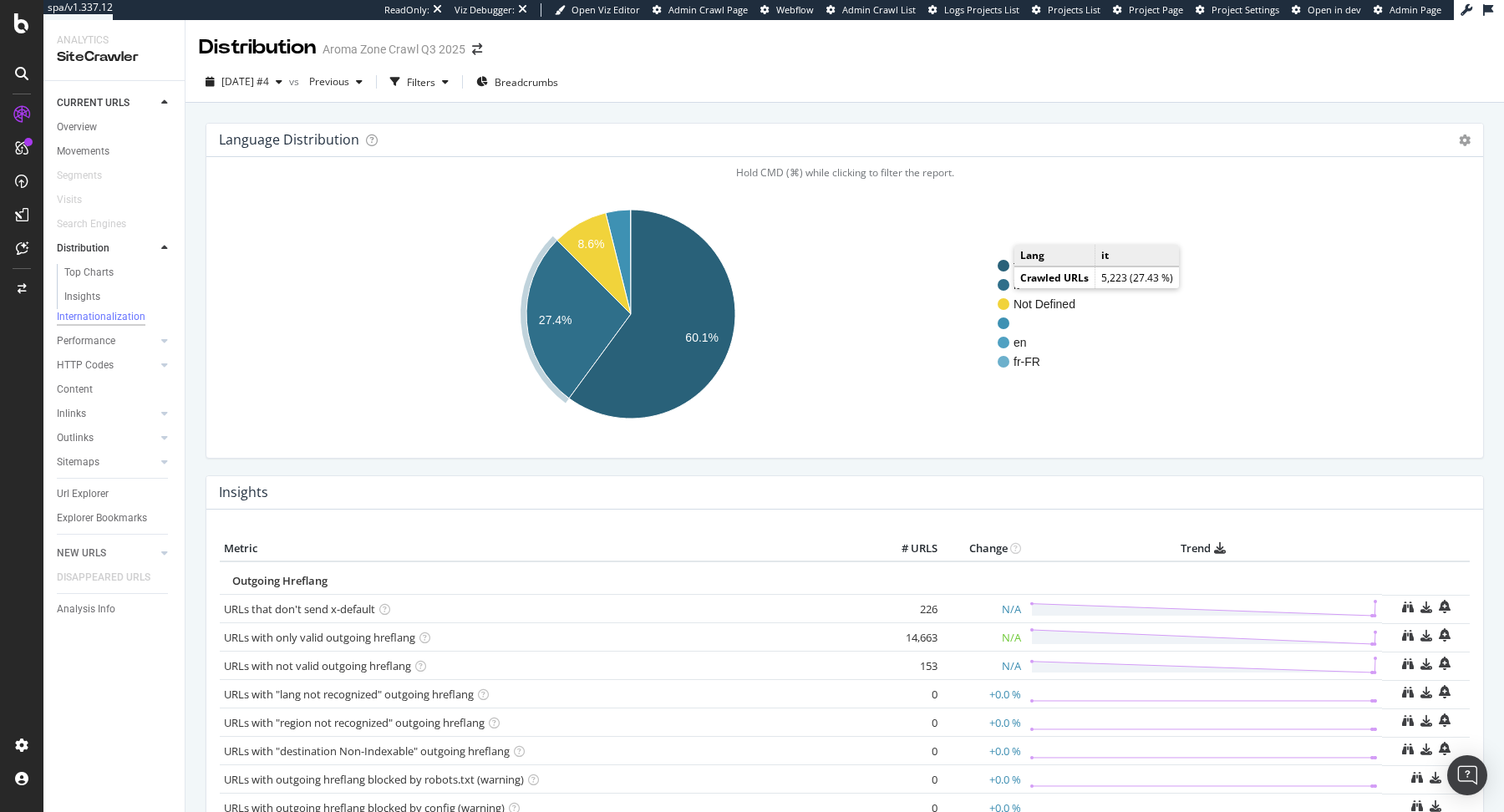
click at [1004, 286] on circle "A chart." at bounding box center [1003, 285] width 11 height 11
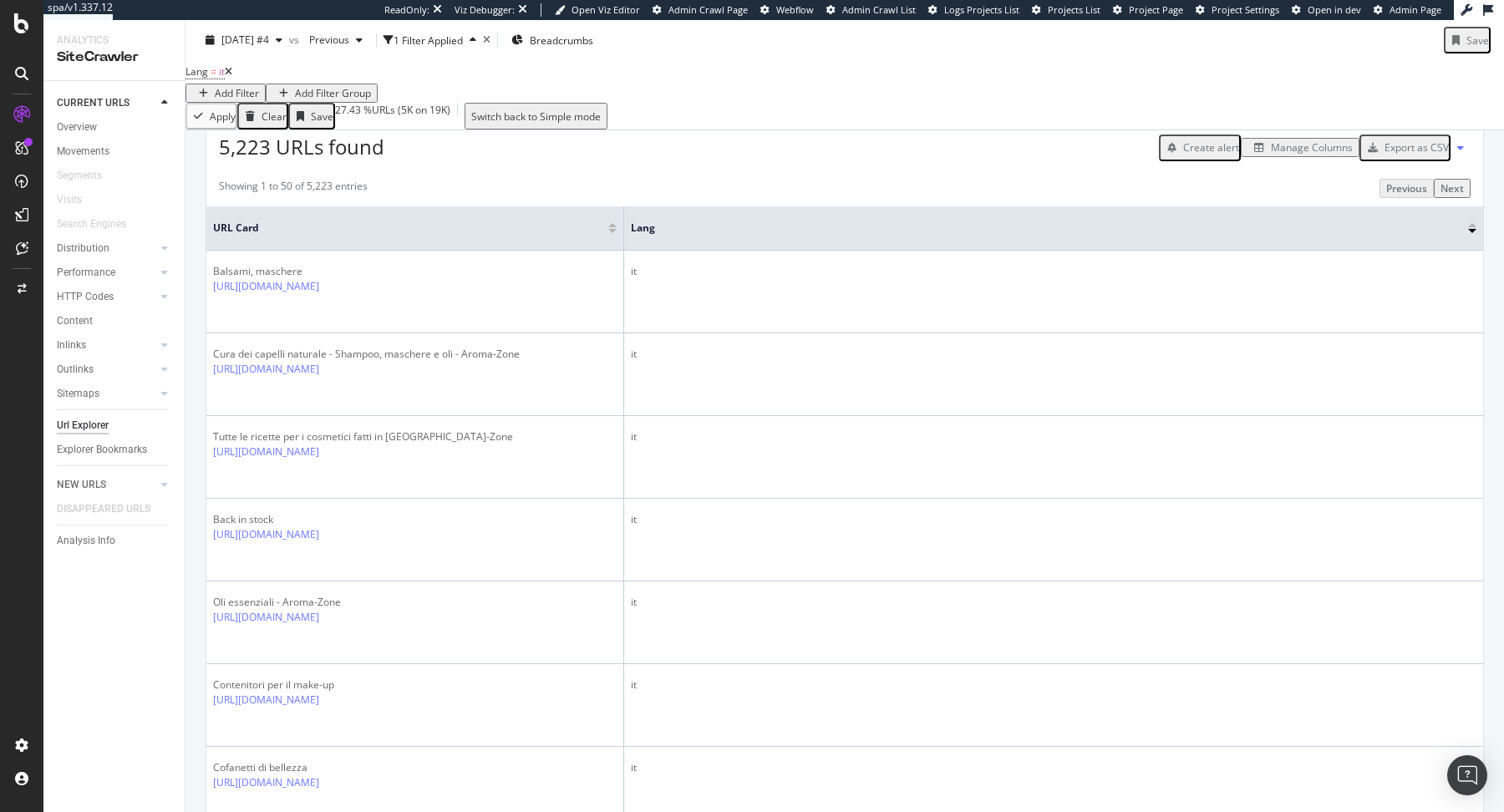
scroll to position [357, 0]
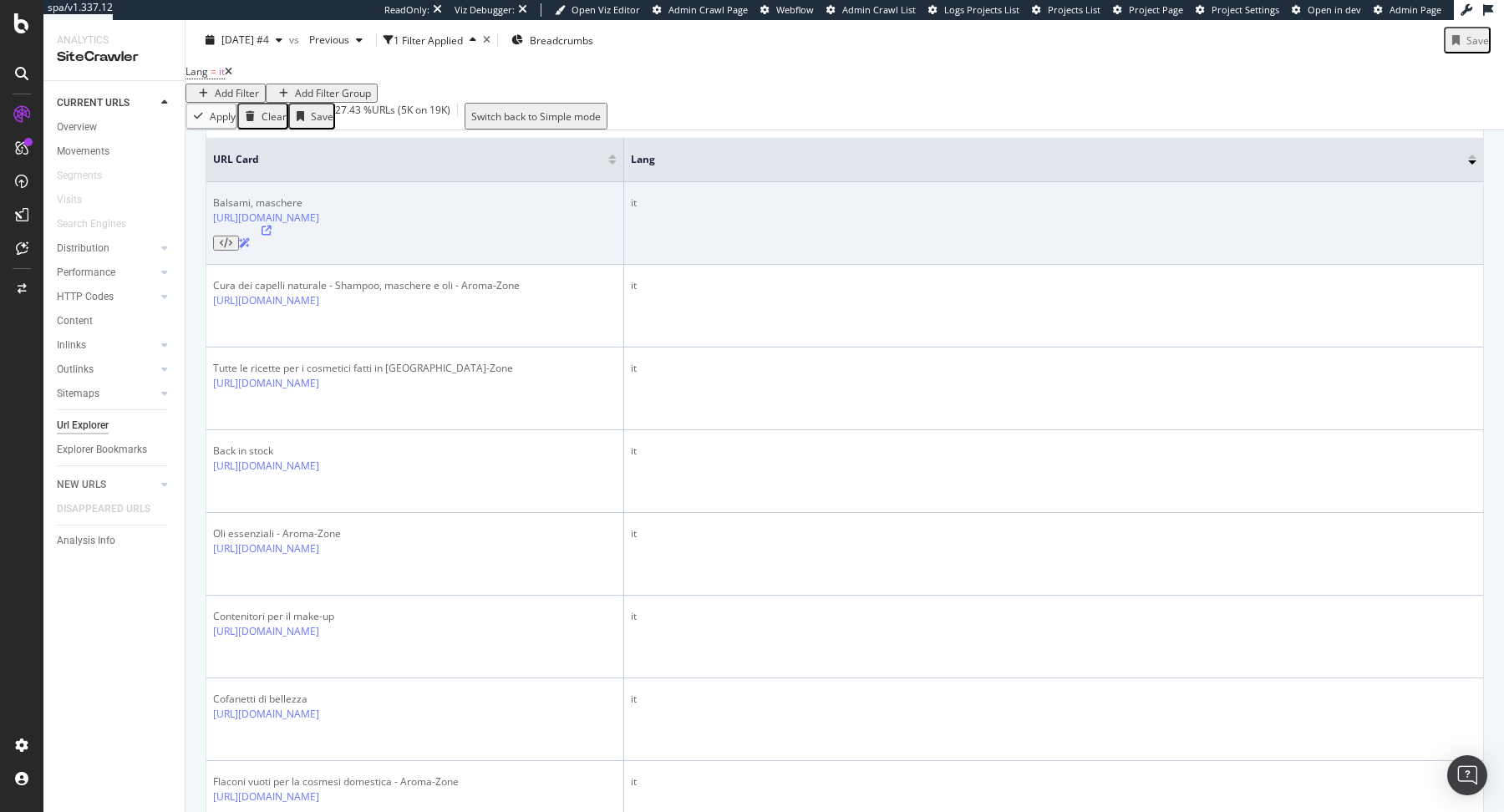
click at [271, 235] on icon at bounding box center [267, 230] width 10 height 10
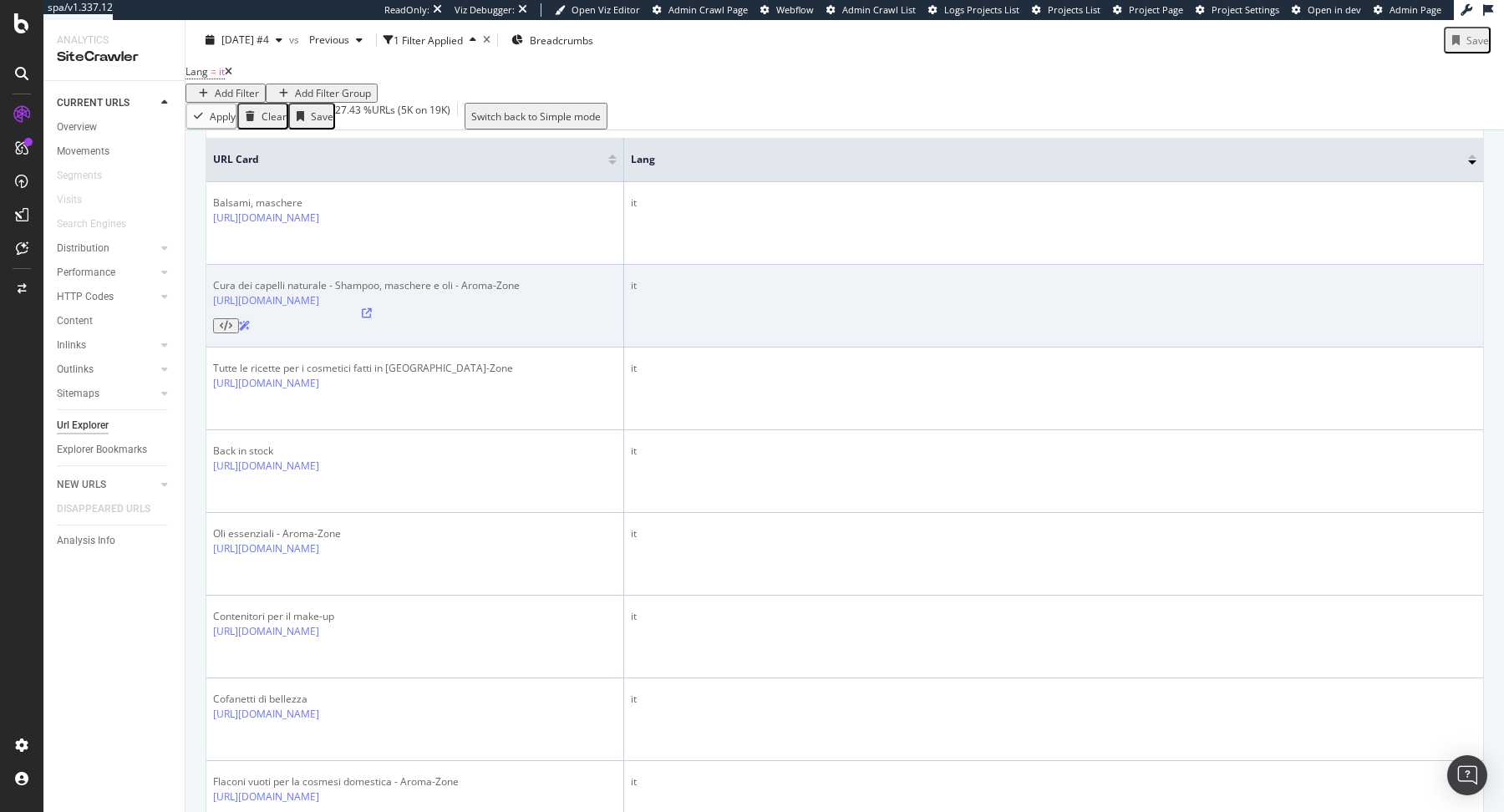
click at [371, 318] on icon at bounding box center [367, 313] width 10 height 10
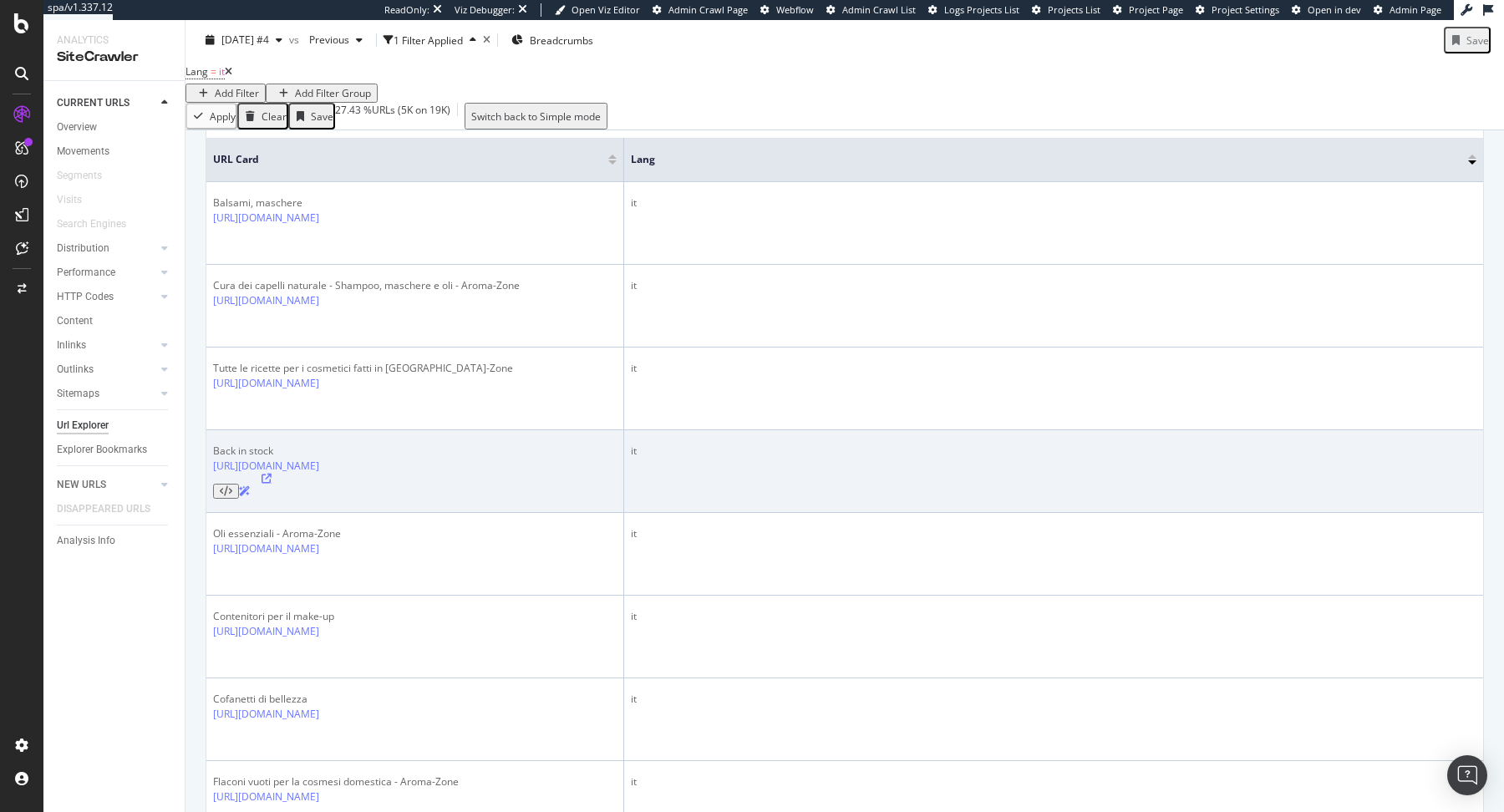
click at [271, 479] on icon at bounding box center [267, 478] width 10 height 10
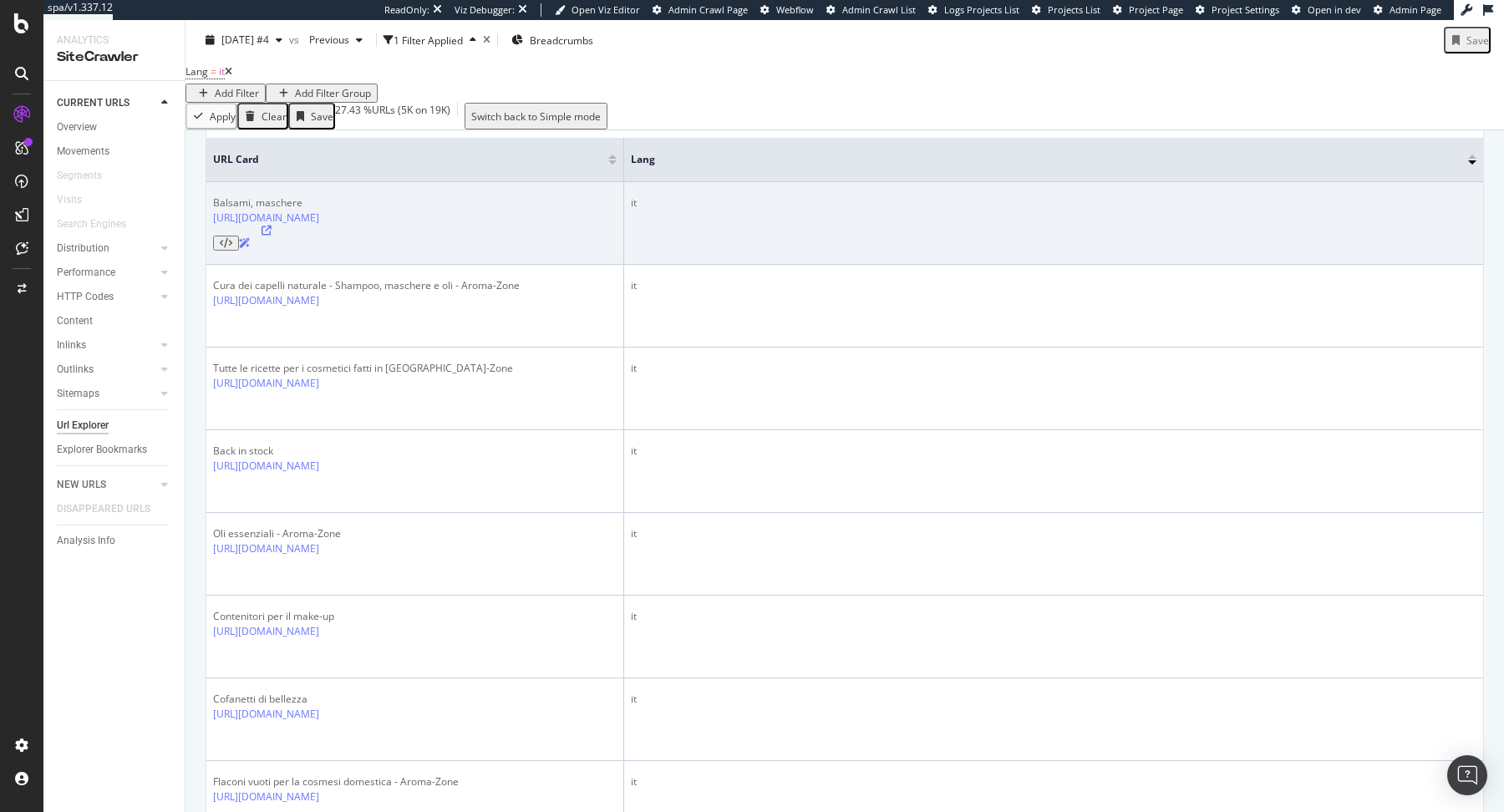
click at [271, 235] on icon at bounding box center [267, 230] width 10 height 10
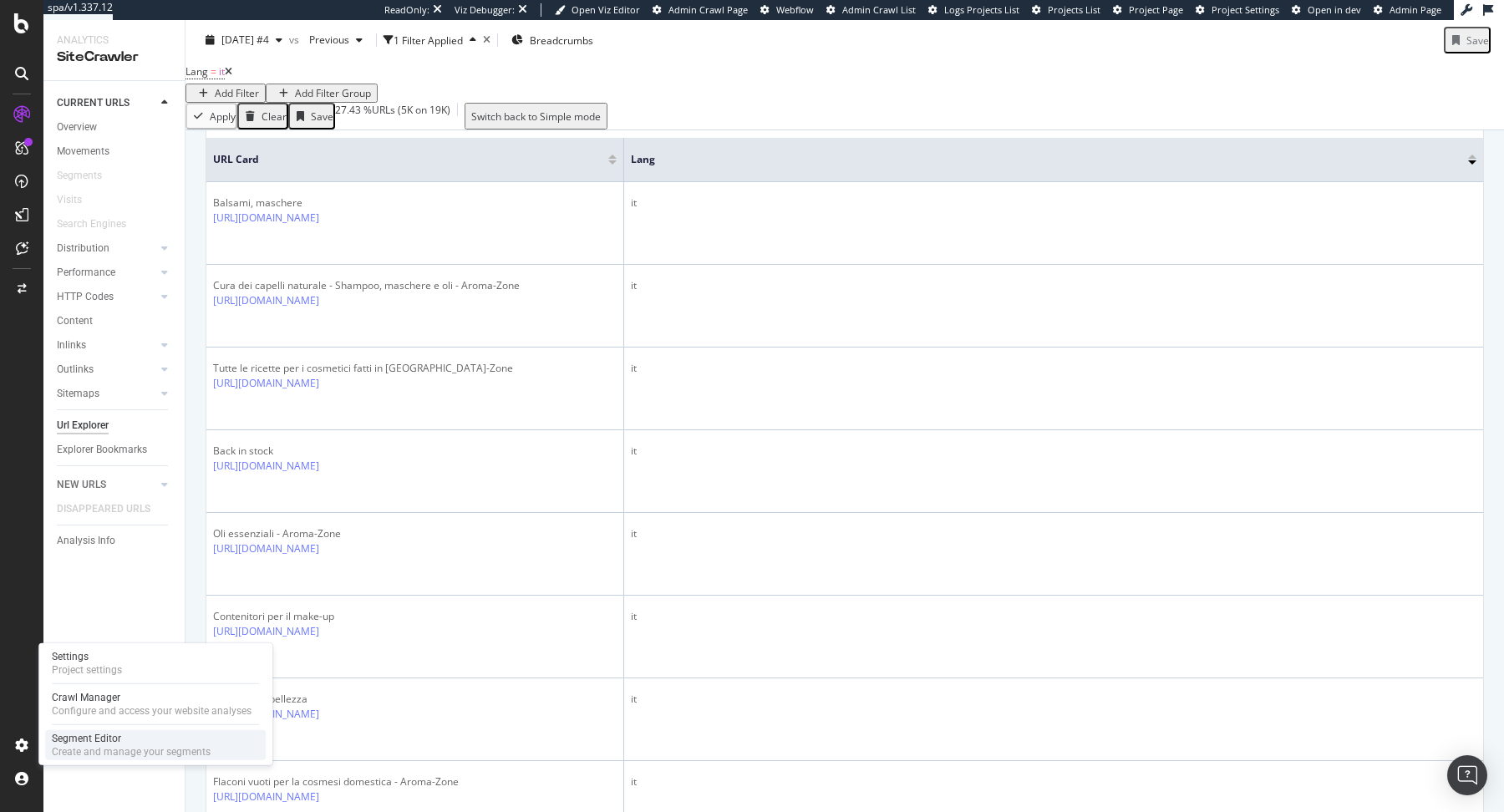
click at [86, 738] on div "Segment Editor" at bounding box center [130, 738] width 159 height 13
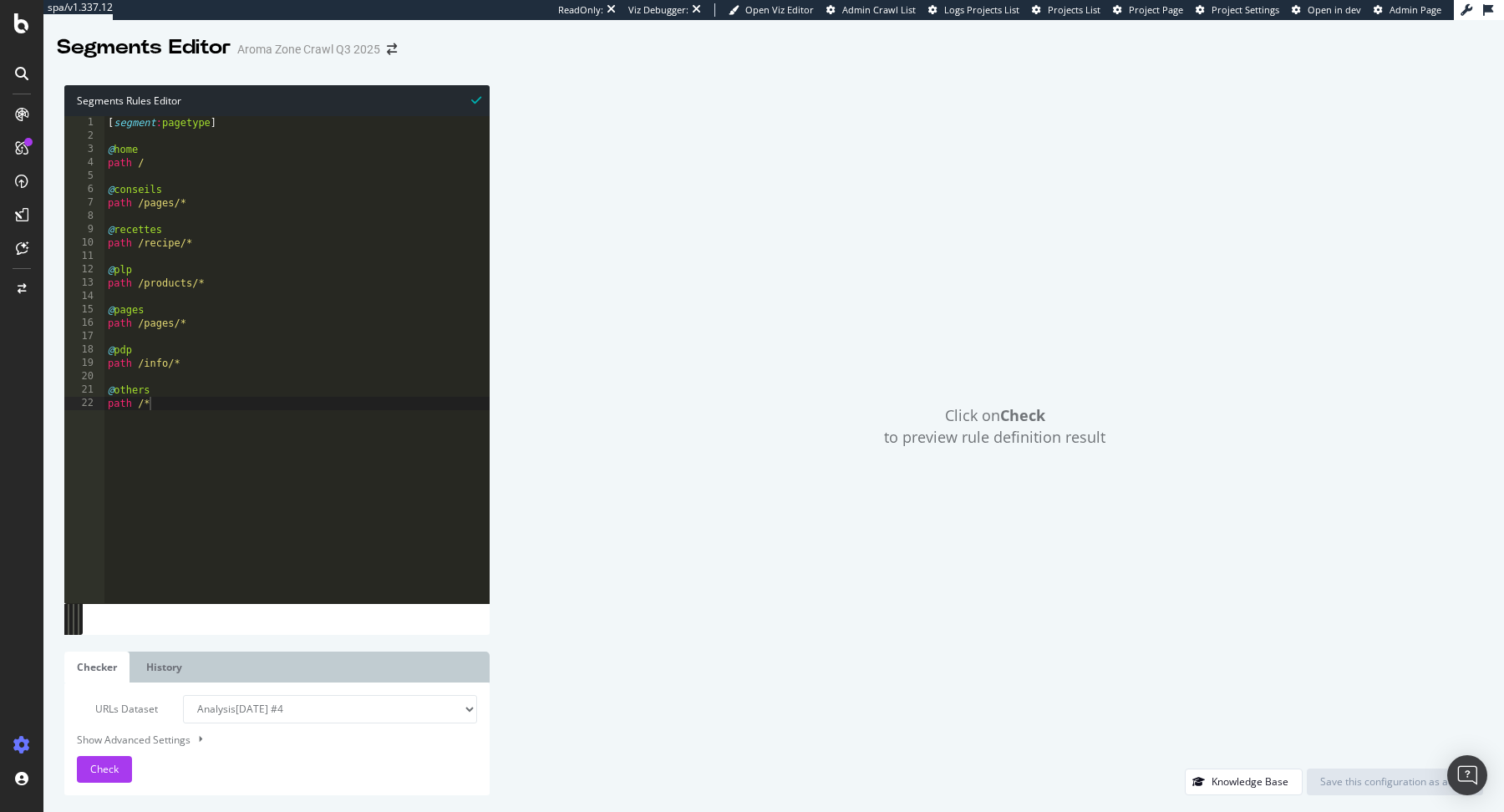
click at [196, 159] on div "[ segment : pagetype ] @ home path / @ conseils path /pages/* @ recettes path /…" at bounding box center [297, 373] width 385 height 514
type textarea "path /"
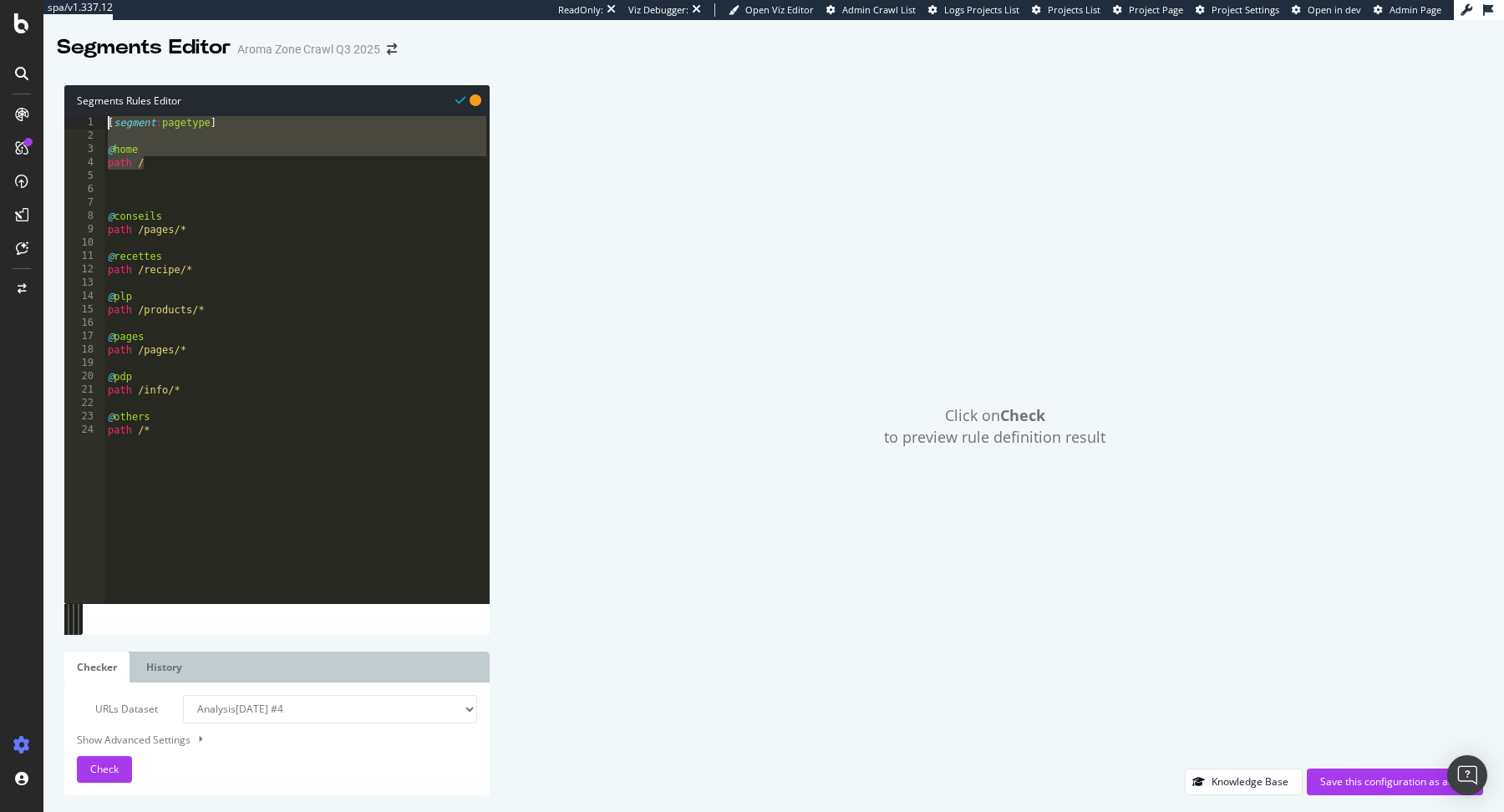
drag, startPoint x: 160, startPoint y: 157, endPoint x: 99, endPoint y: 123, distance: 69.8
click at [99, 123] on div "1 2 3 4 5 6 7 8 9 10 11 12 13 14 15 16 17 18 19 20 21 22 23 24 [ segment : page…" at bounding box center [277, 359] width 425 height 486
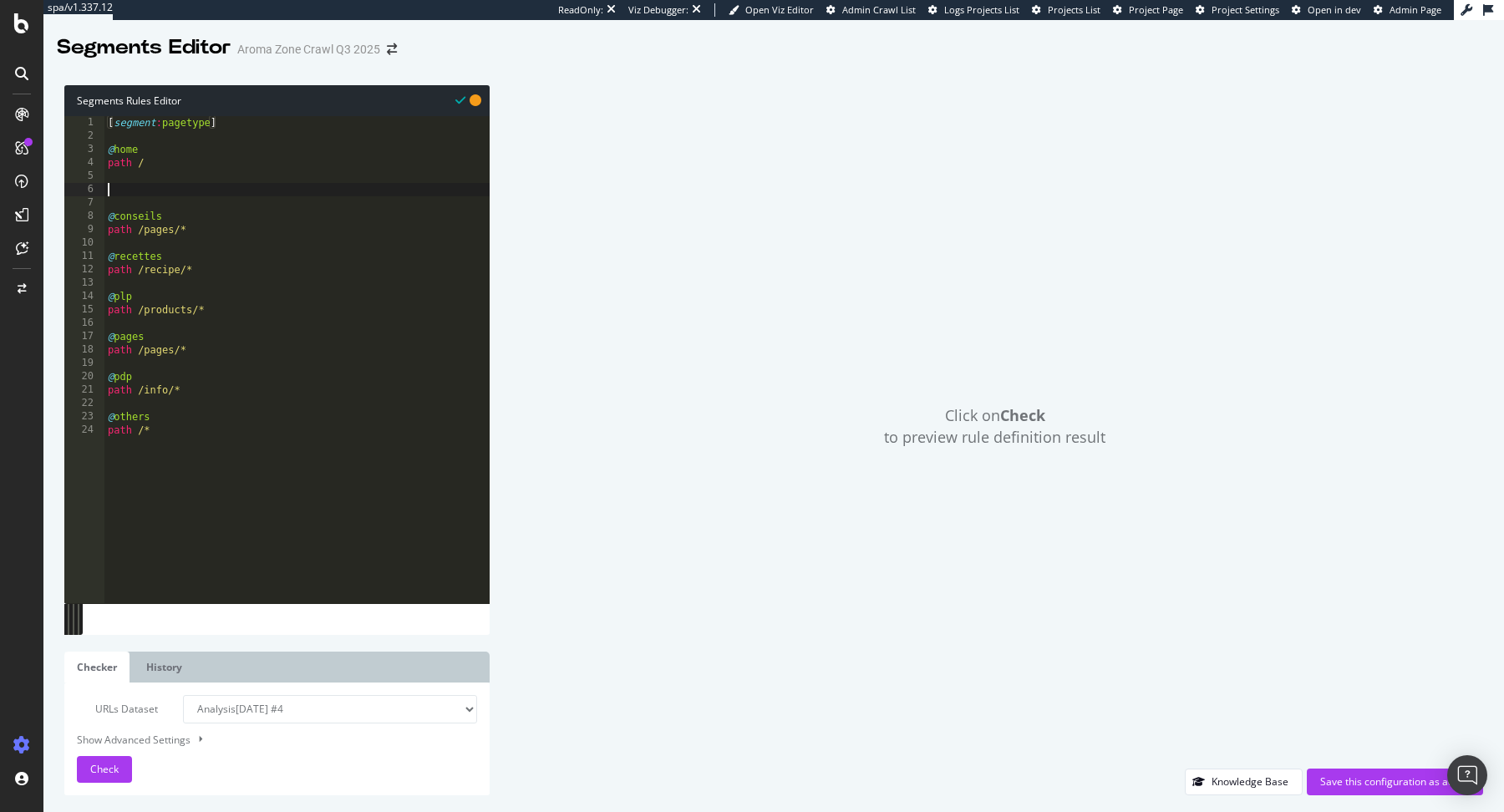
click at [221, 186] on div "[ segment : pagetype ] @ home path / @ conseils path /pages/* @ recettes path /…" at bounding box center [297, 373] width 385 height 514
drag, startPoint x: 245, startPoint y: 128, endPoint x: 86, endPoint y: 128, distance: 159.0
click at [86, 128] on div "1 2 3 4 5 6 7 8 9 10 11 12 13 14 15 16 17 18 19 20 21 22 23 24 [ segment : page…" at bounding box center [277, 359] width 425 height 486
type textarea "[segment:pagetype]"
click at [201, 199] on div "[ segment : pagetype ] @ home path / @ conseils path /pages/* @ recettes path /…" at bounding box center [297, 373] width 385 height 514
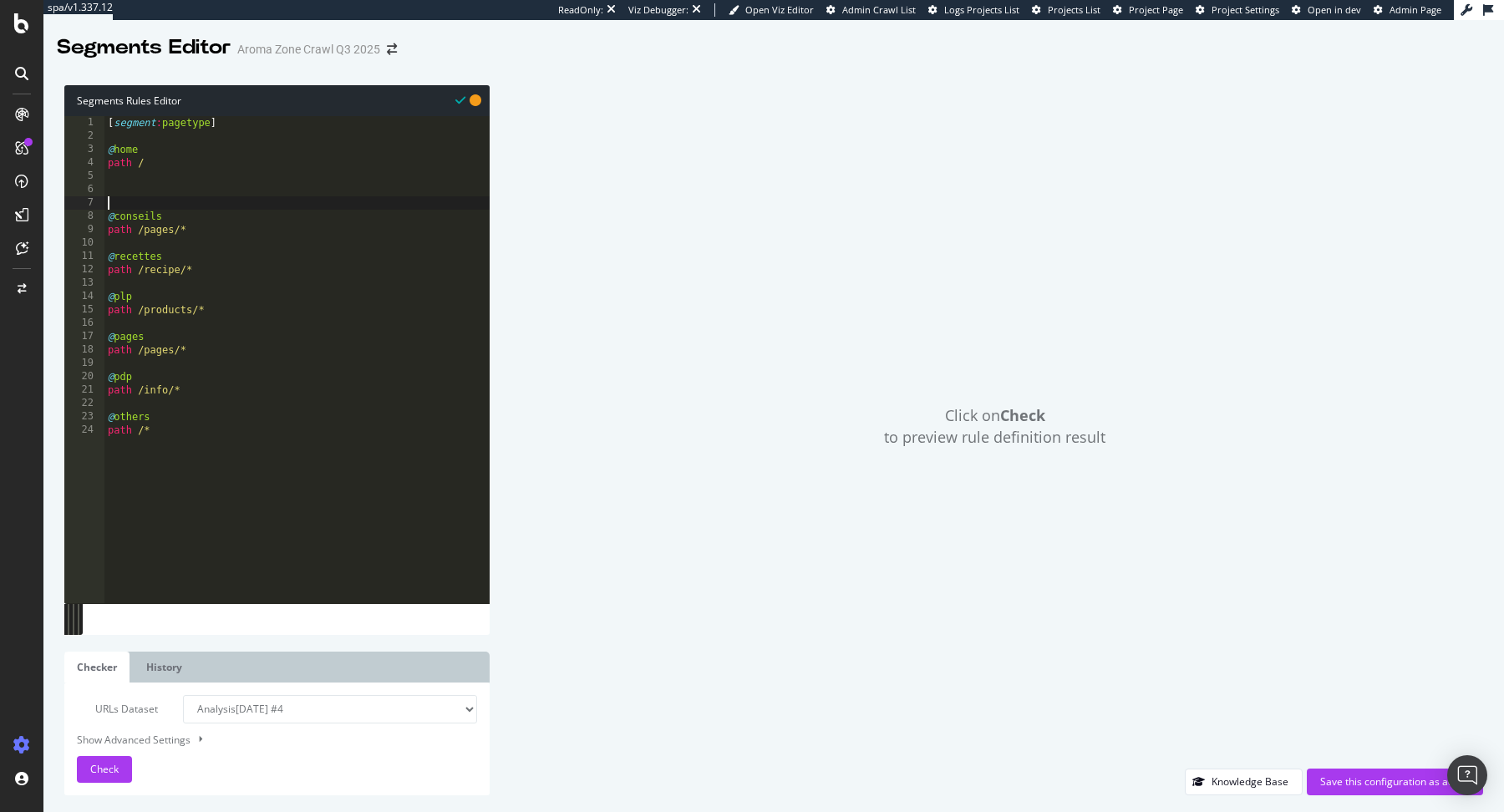
click at [157, 189] on div "[ segment : pagetype ] @ home path / @ conseils path /pages/* @ recettes path /…" at bounding box center [297, 373] width 385 height 514
click at [199, 417] on div "[ segment : pagetype ] @ home path / @ conseils path /pages/* @ recettes path /…" at bounding box center [297, 373] width 385 height 514
type textarea "path /*"
paste textarea "[segment:pagetype]"
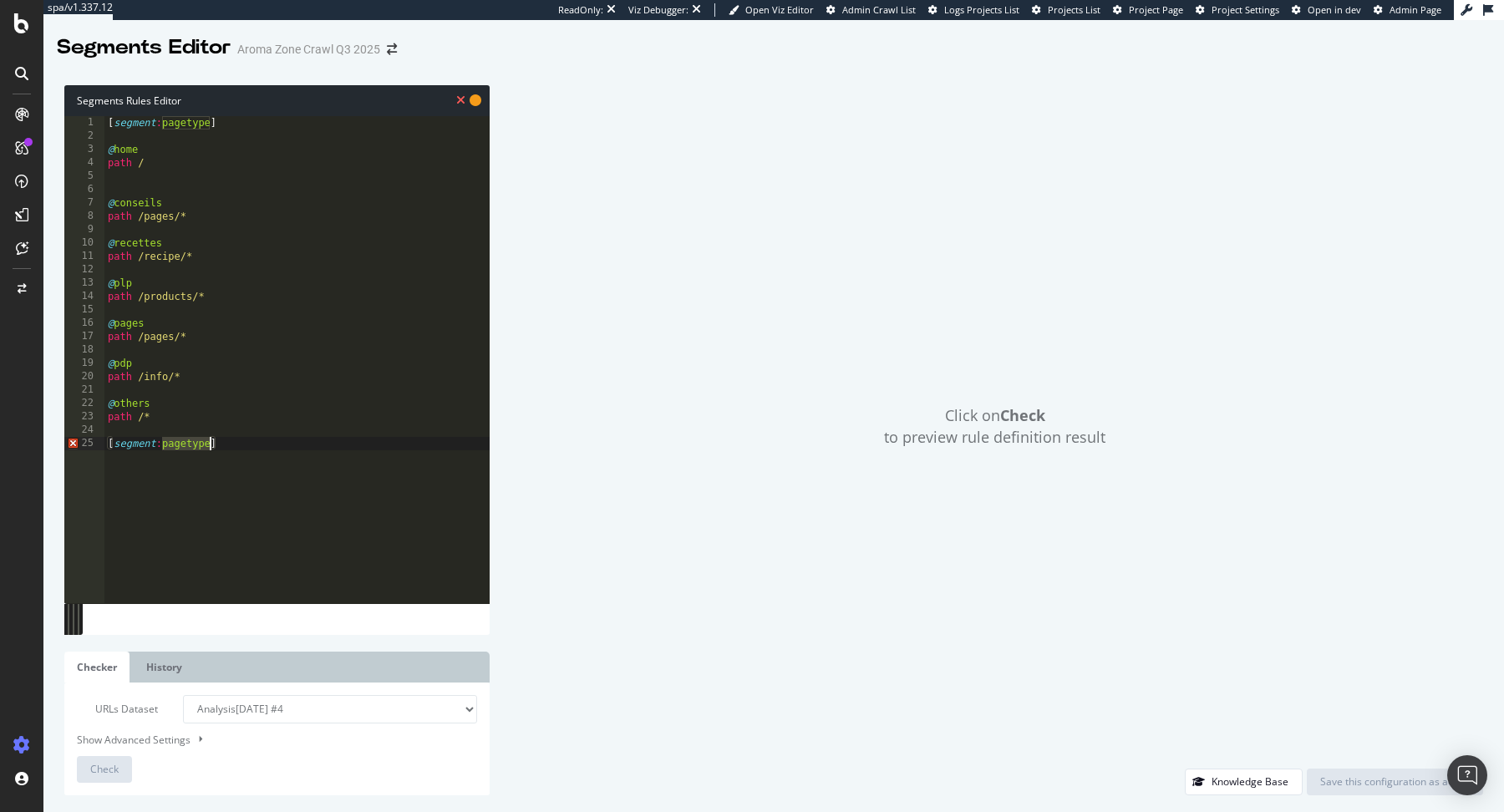
drag, startPoint x: 164, startPoint y: 445, endPoint x: 213, endPoint y: 446, distance: 49.0
click at [213, 446] on div "[ segment : pagetype ] @ home path / @ conseils path /pages/* @ recettes path /…" at bounding box center [297, 373] width 385 height 514
type textarea "[segment:lang]"
drag, startPoint x: 216, startPoint y: 446, endPoint x: 88, endPoint y: 448, distance: 128.0
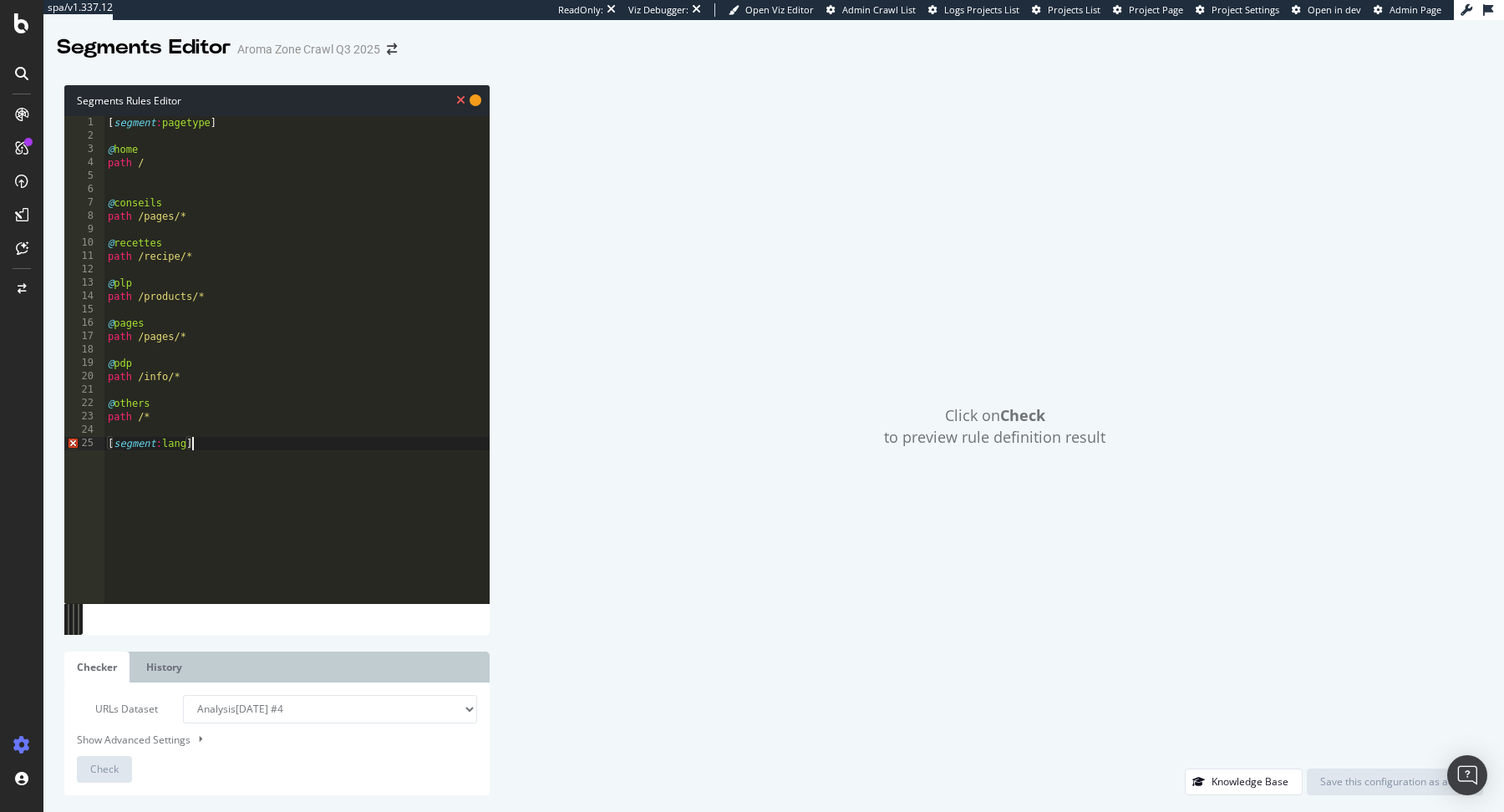
click at [88, 448] on div "[segment:lang] 1 2 3 4 5 6 7 8 9 10 11 12 13 14 15 16 17 18 19 20 21 22 23 24 2…" at bounding box center [277, 359] width 425 height 486
click at [164, 176] on div "[ segment : pagetype ] @ home path / @ conseils path /pages/* @ recettes path /…" at bounding box center [297, 373] width 385 height 514
click at [170, 418] on div "[ segment : pagetype ] @ home path / @ conseils path /pages/* @ recettes path /…" at bounding box center [297, 373] width 385 height 514
type textarea "path /*"
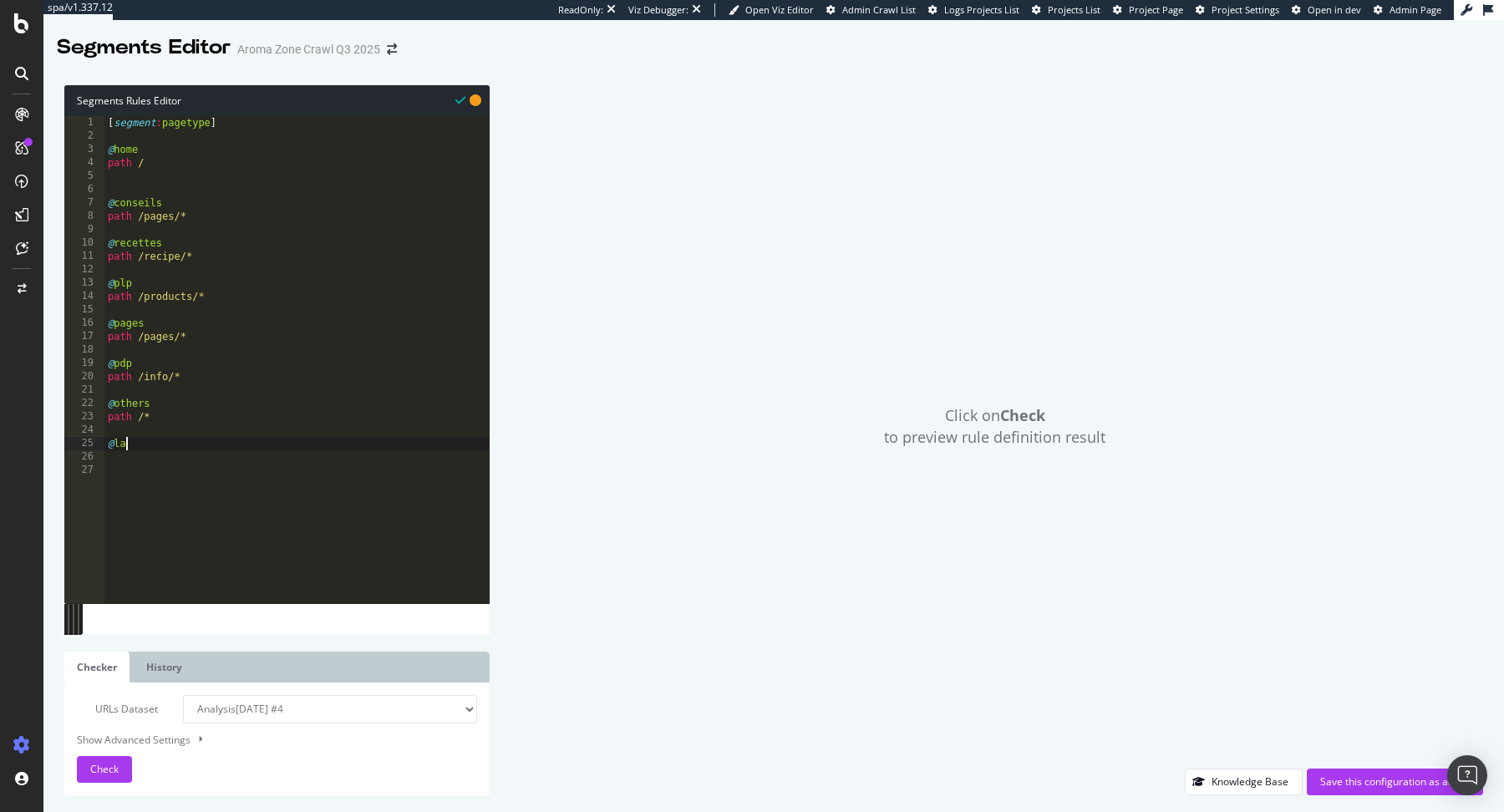
type textarea "@lang"
type textarea "@"
drag, startPoint x: 224, startPoint y: 121, endPoint x: 80, endPoint y: 121, distance: 144.0
click at [80, 121] on div "1 2 3 4 5 6 7 8 9 10 11 12 13 14 15 16 17 18 19 20 21 22 23 24 25 26 27 [ segme…" at bounding box center [277, 359] width 425 height 486
type textarea "[segment:pagetype]"
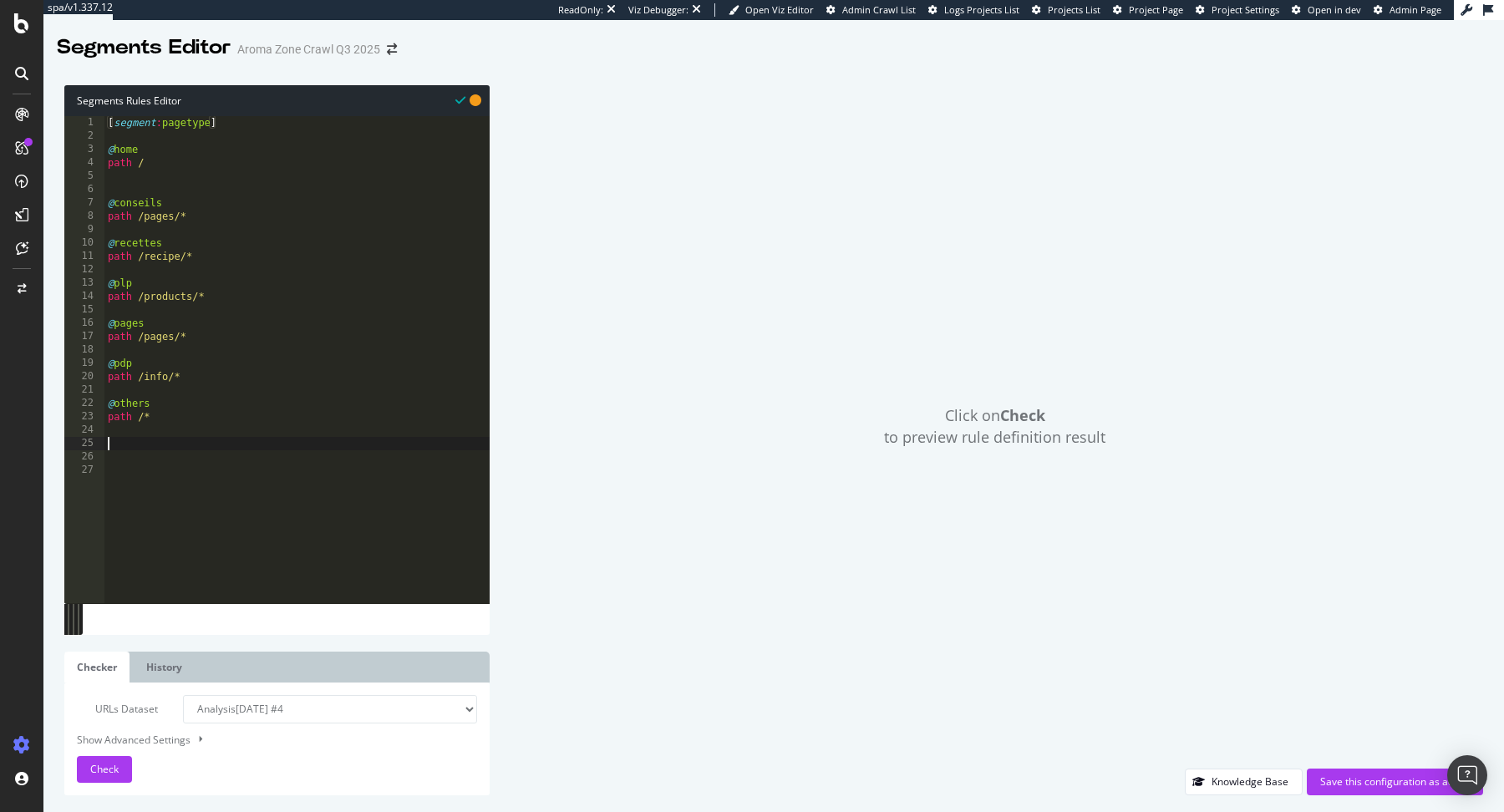
click at [255, 443] on div "[ segment : pagetype ] @ home path / @ conseils path /pages/* @ recettes path /…" at bounding box center [297, 373] width 385 height 514
paste textarea "[segment:pagetype]"
type textarea "[segment:pagetype]"
click at [130, 191] on div "[ segment : pagetype ] @ home path / @ conseils path /pages/* @ recettes path /…" at bounding box center [297, 373] width 385 height 514
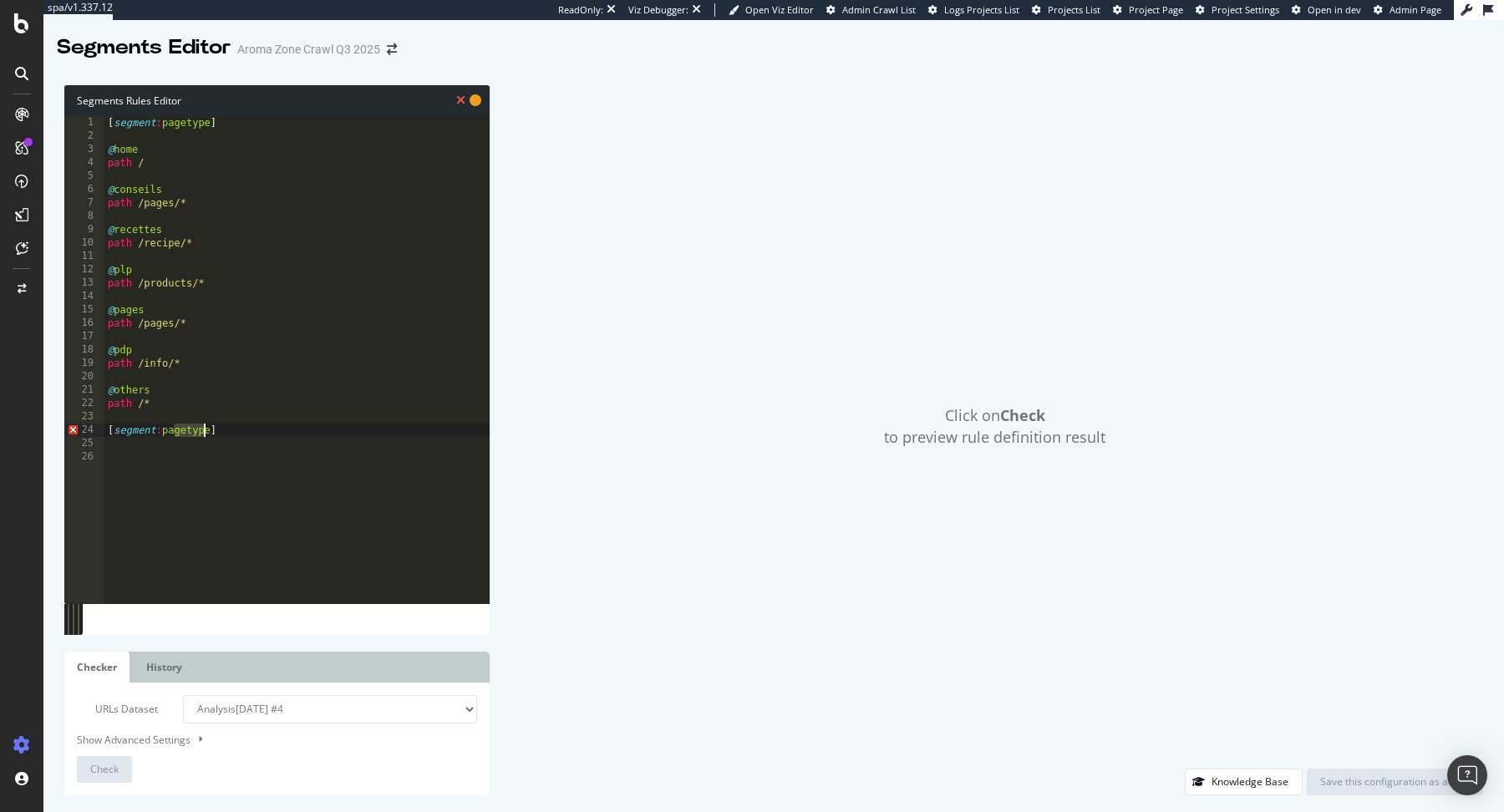
drag, startPoint x: 172, startPoint y: 430, endPoint x: 208, endPoint y: 429, distance: 36.0
click at [208, 429] on div "[ segment : pagetype ] @ home path / @ conseils path /pages/* @ recettes path /…" at bounding box center [297, 373] width 385 height 514
type textarea "[segment:lang]"
click at [265, 425] on div "[ segment : pagetype ] @ home path / @ conseils path /pages/* @ recettes path /…" at bounding box center [297, 373] width 385 height 514
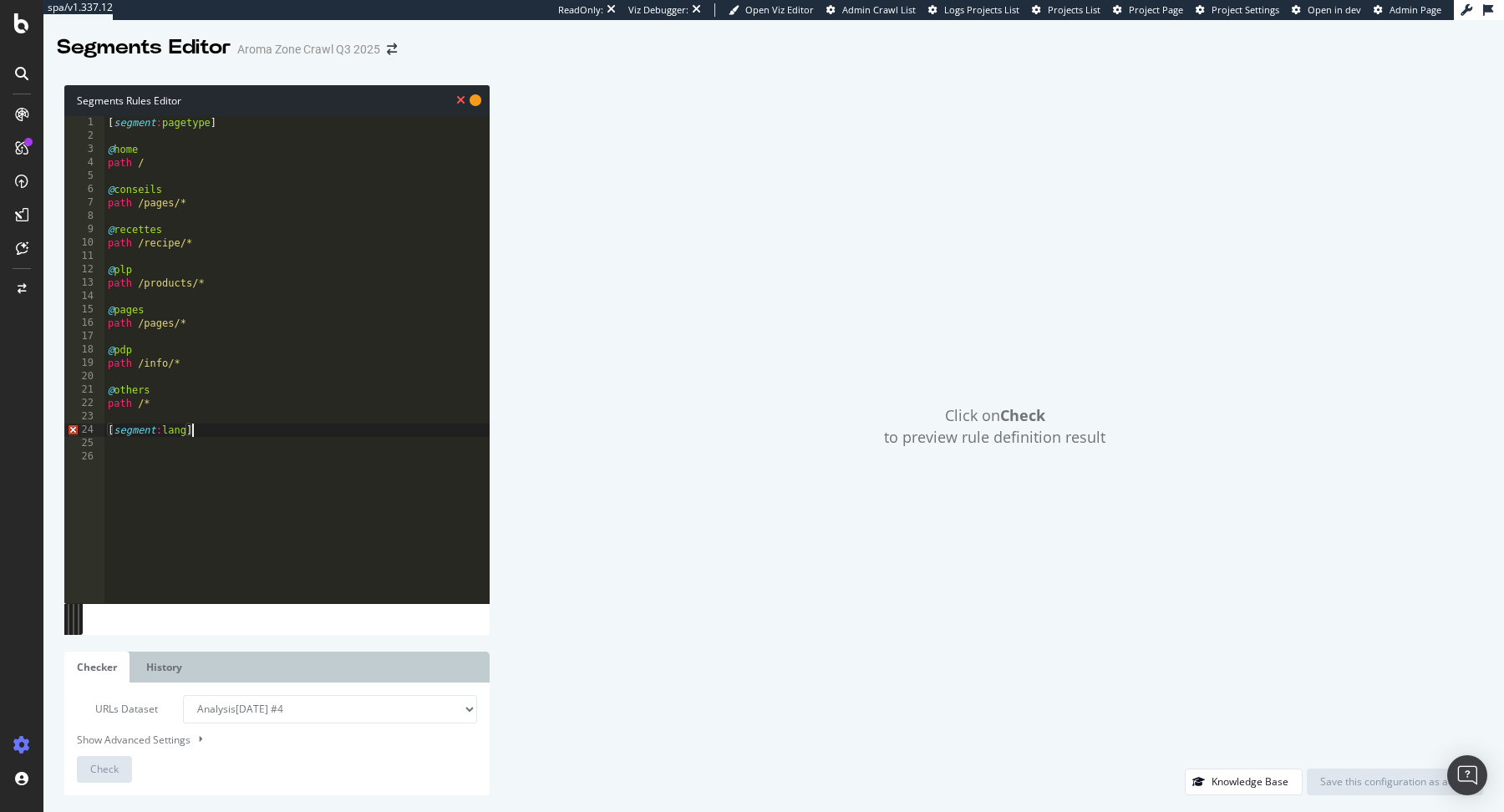
type textarea "[segment:lang]"
type textarea "@fr"
type textarea "path /fr/*"
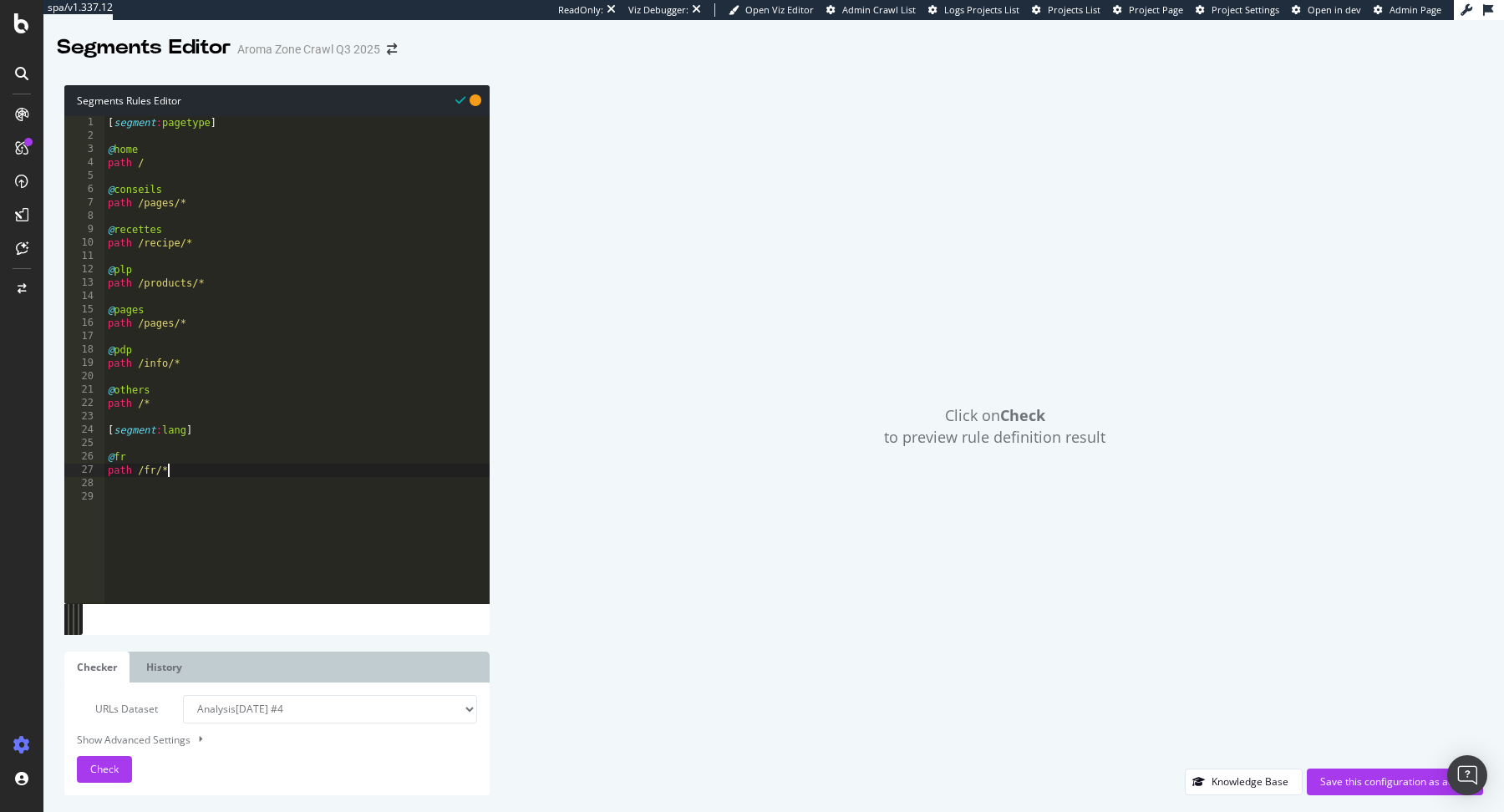
scroll to position [0, 0]
type textarea "@it"
click at [110, 758] on div "Check" at bounding box center [105, 769] width 29 height 25
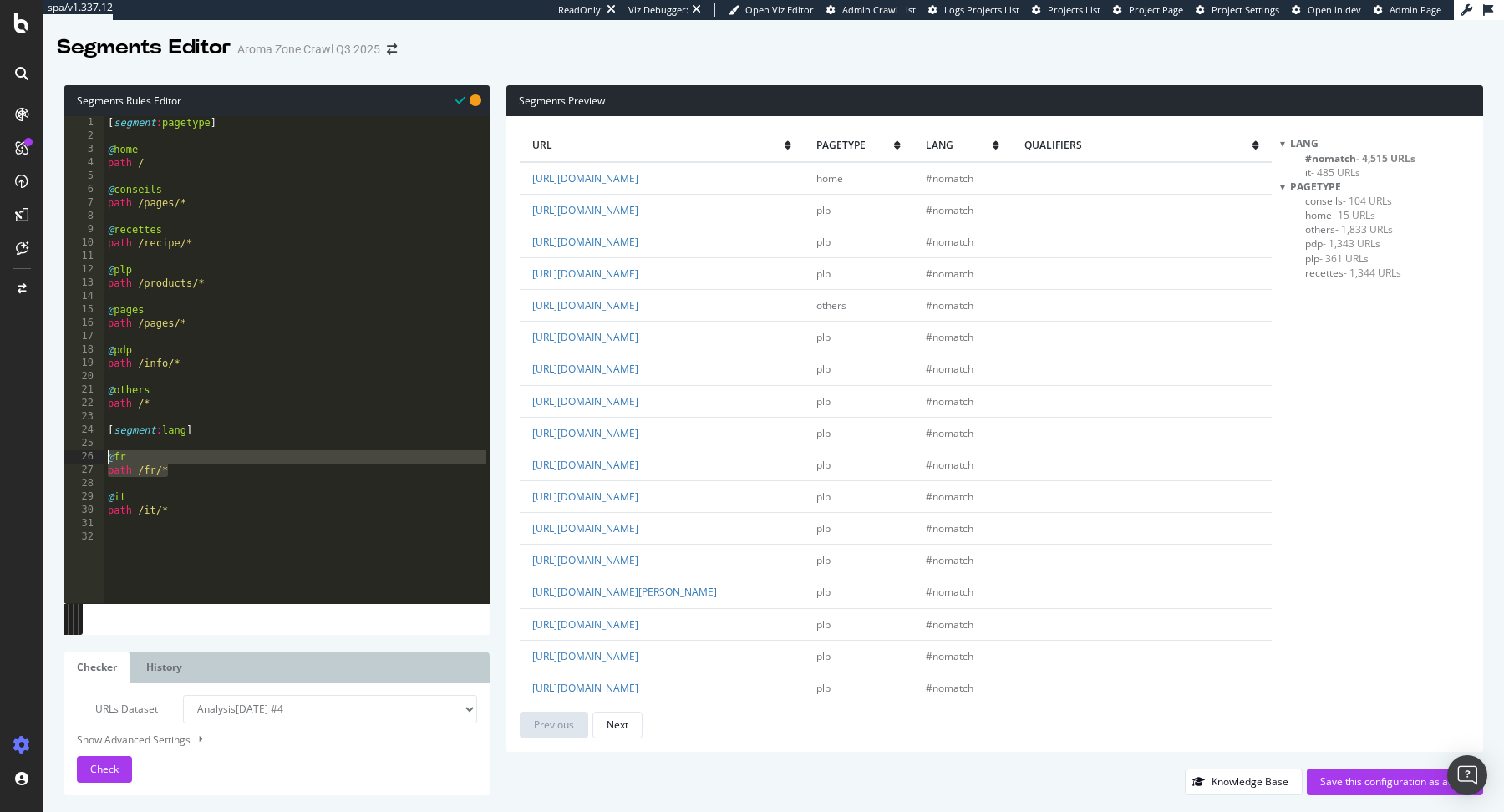
drag, startPoint x: 187, startPoint y: 472, endPoint x: 102, endPoint y: 457, distance: 86.3
click at [102, 457] on div "path /it/* 1 2 3 4 5 6 7 8 9 10 11 12 13 14 15 16 17 18 19 20 21 22 23 24 25 26…" at bounding box center [277, 359] width 425 height 486
type textarea "@fr path /fr/*"
type textarea "@it"
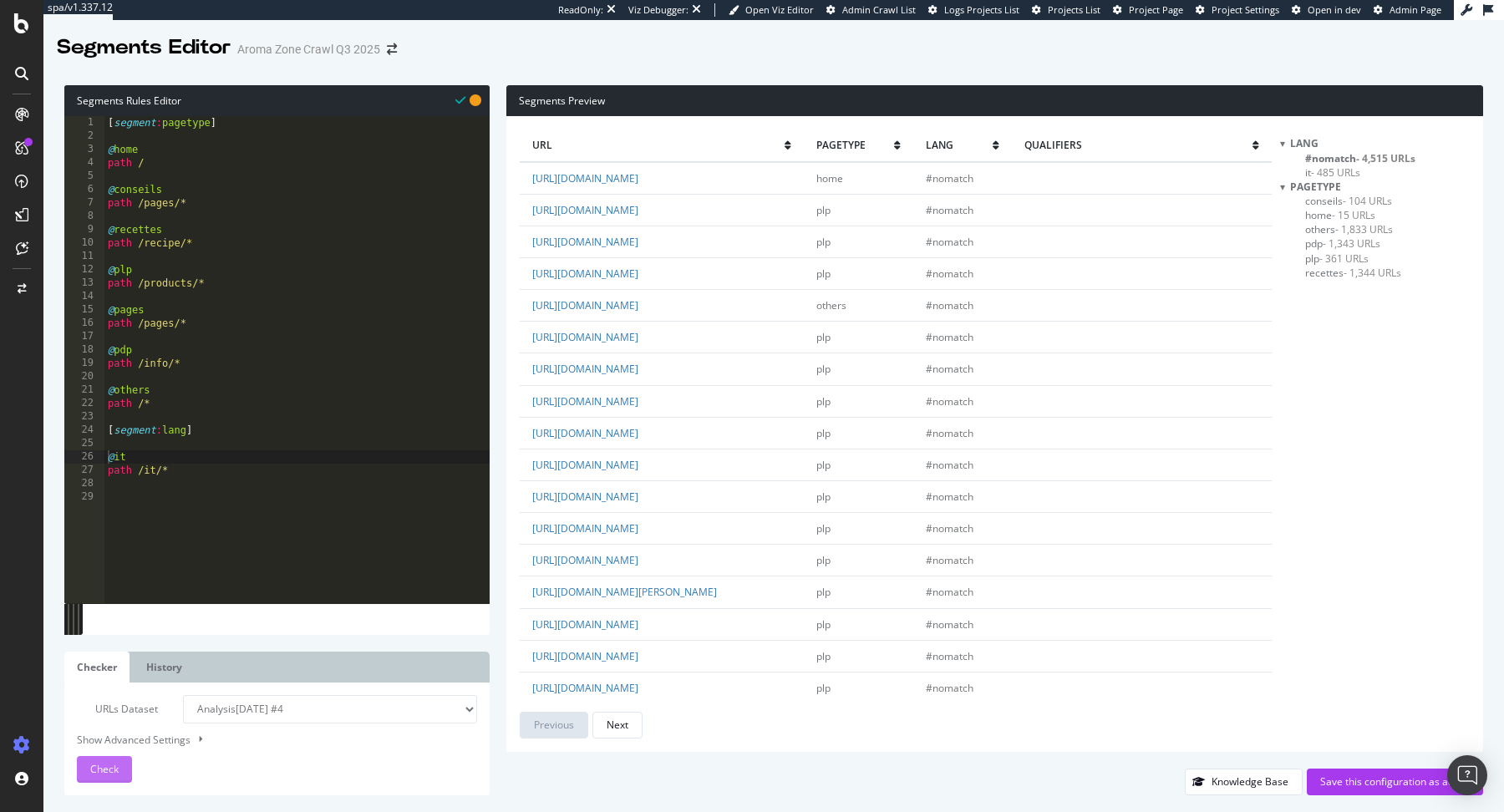
click at [119, 763] on button "Check" at bounding box center [105, 769] width 55 height 27
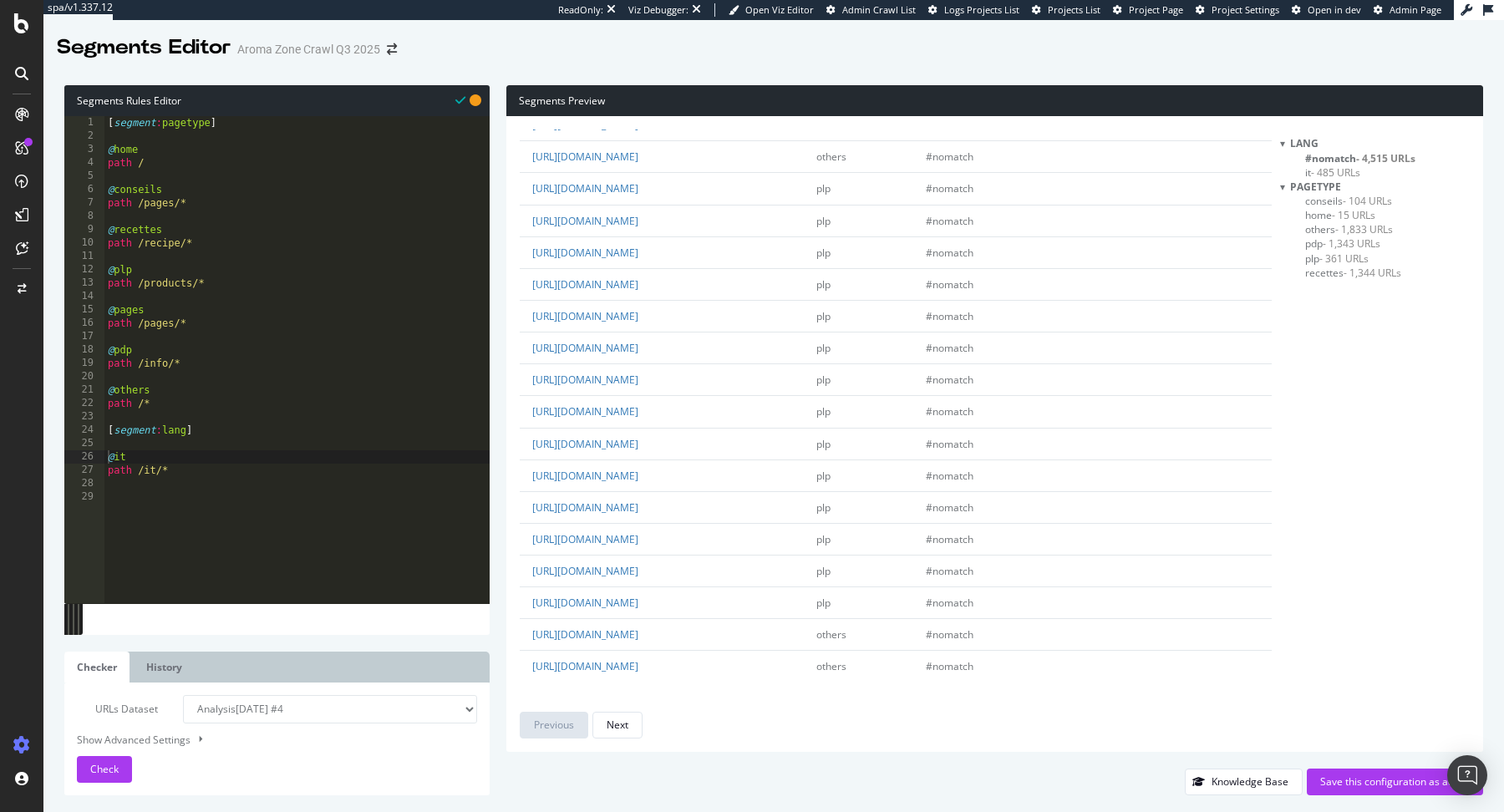
scroll to position [4064, 0]
click at [645, 717] on div "Previous Next" at bounding box center [895, 724] width 752 height 27
click at [637, 717] on button "Next" at bounding box center [617, 724] width 50 height 27
click at [629, 710] on div "url pagetype lang qualifiers https://www.aroma-zone.com/recipe/serum-demelant-e…" at bounding box center [895, 433] width 752 height 608
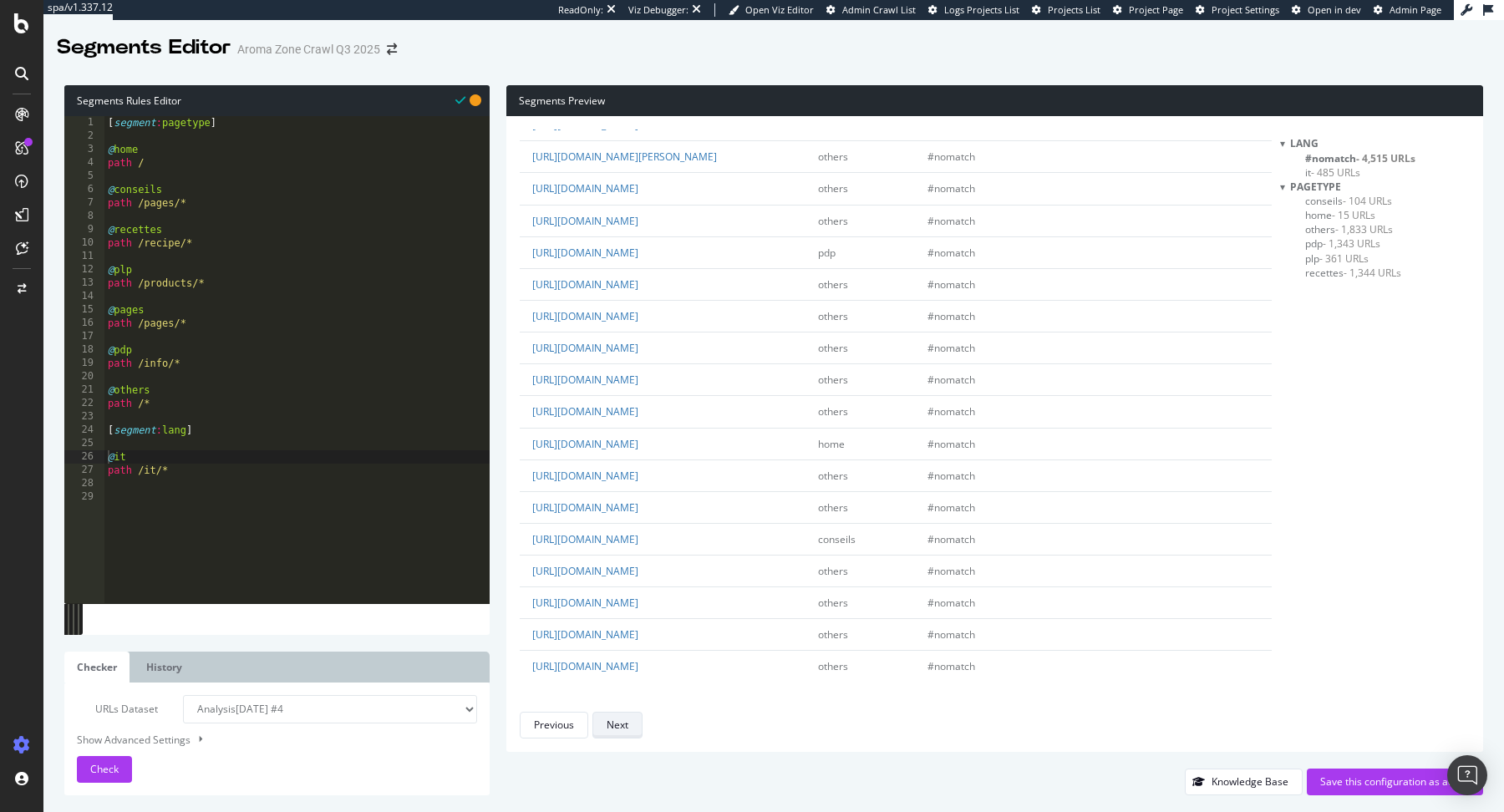
click at [632, 718] on button "Next" at bounding box center [617, 724] width 50 height 27
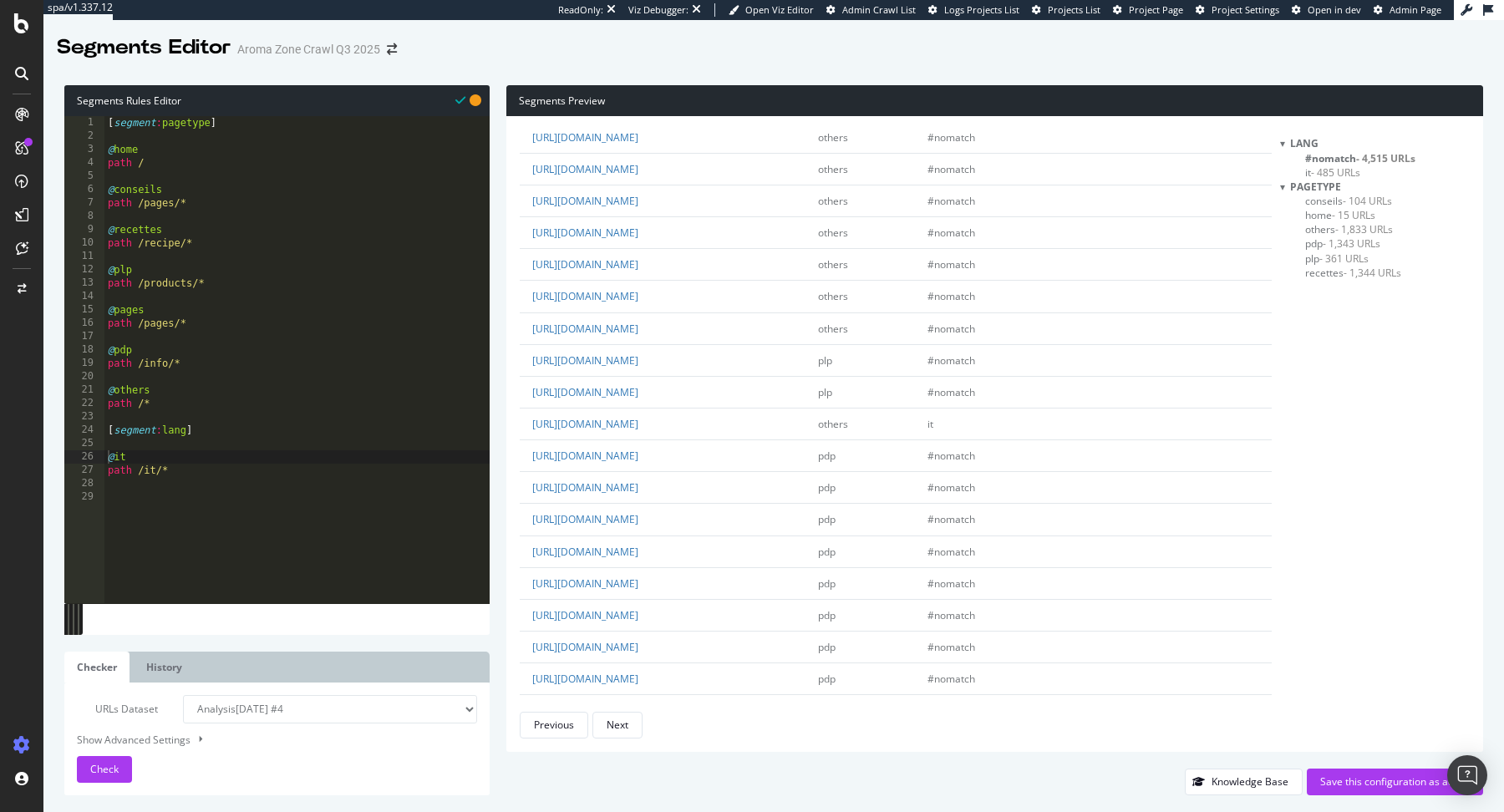
scroll to position [1376, 0]
click at [622, 715] on div "Next" at bounding box center [617, 724] width 22 height 24
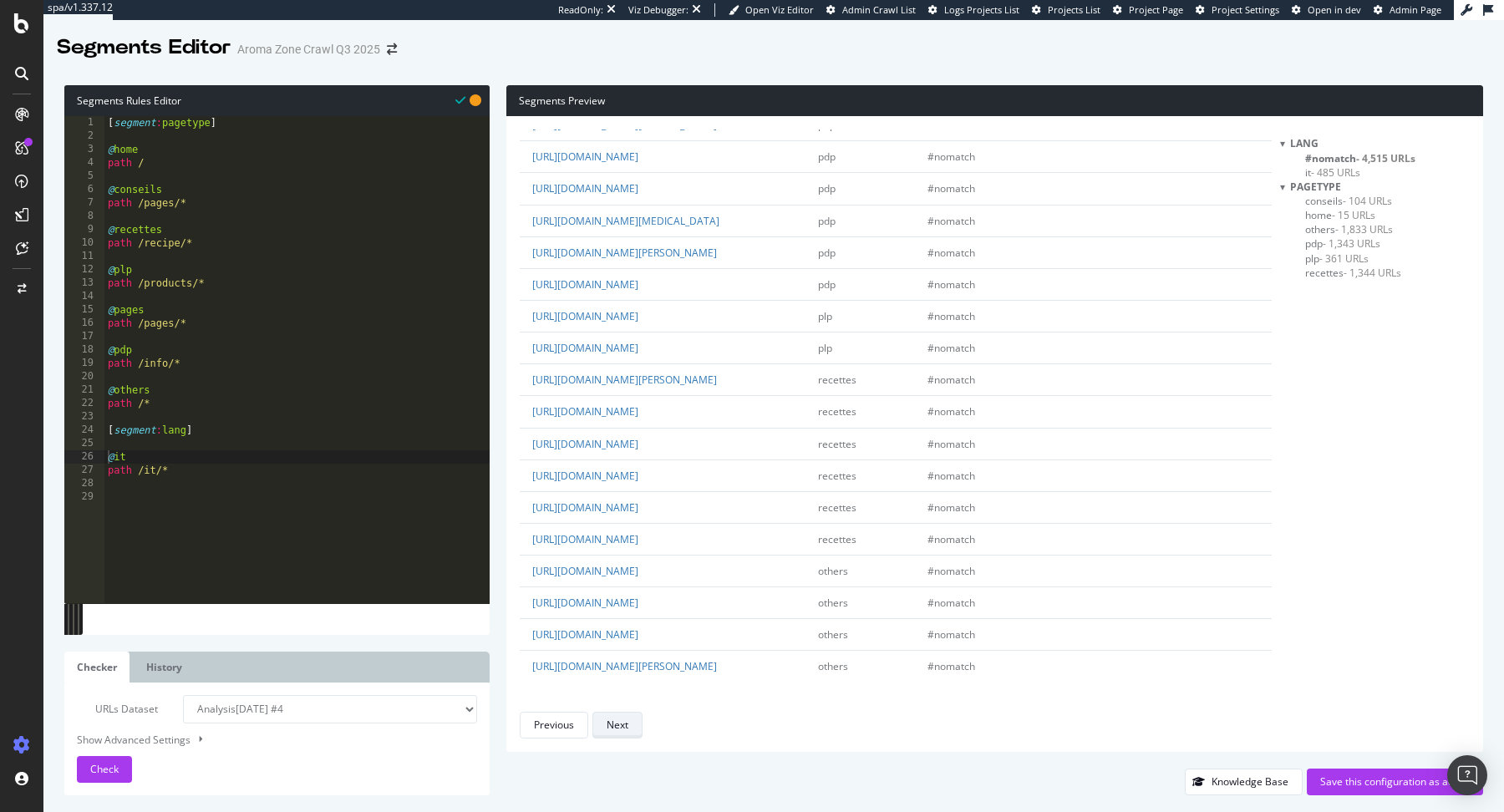
click at [616, 723] on div "Next" at bounding box center [617, 723] width 22 height 14
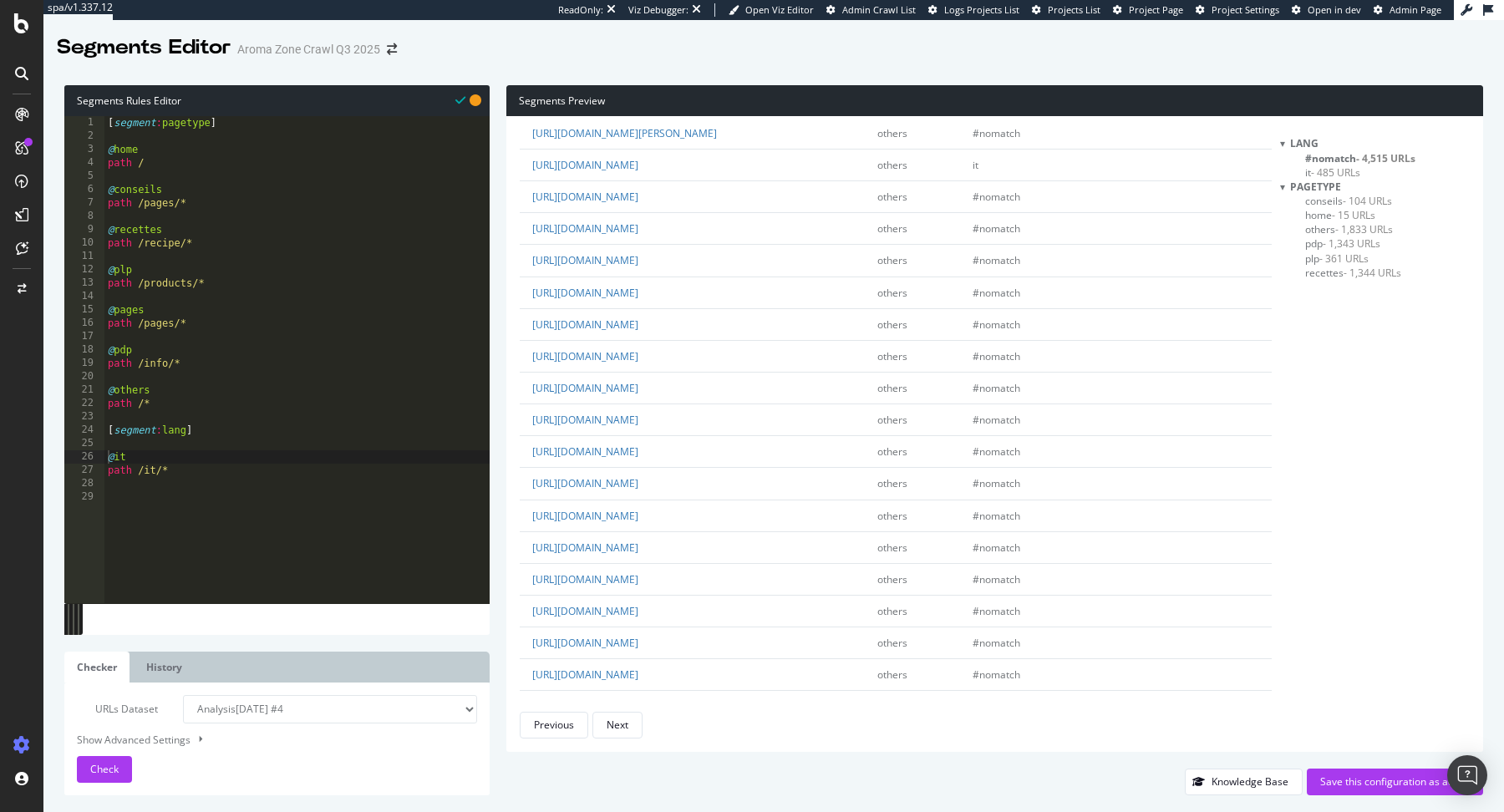
scroll to position [1820, 0]
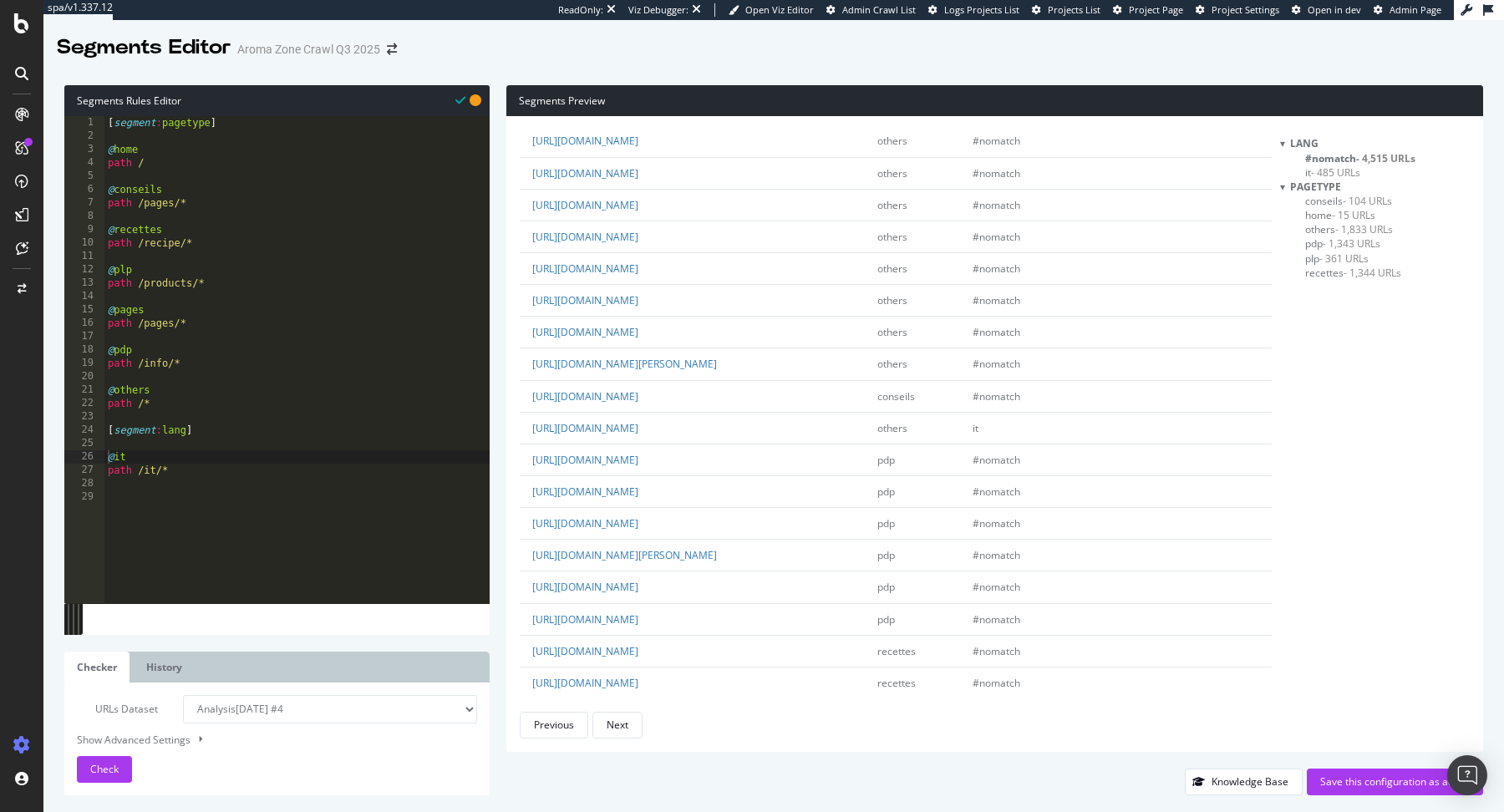
click at [630, 705] on div "url pagetype lang qualifiers https://www.aroma-zone.com/page/detox-naturelle-a-…" at bounding box center [895, 433] width 752 height 608
click at [630, 717] on button "Next" at bounding box center [617, 724] width 50 height 27
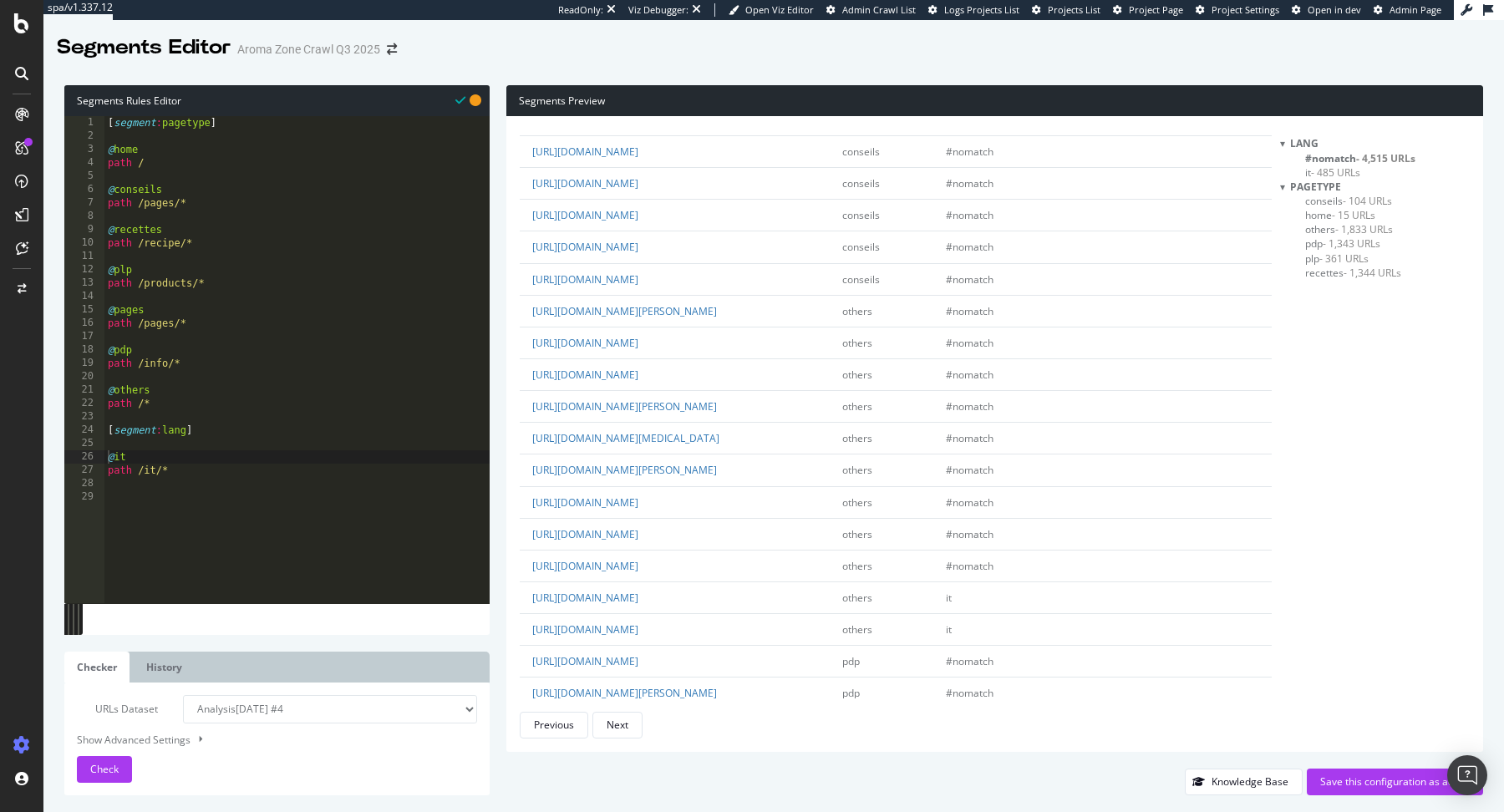
scroll to position [2255, 0]
click at [629, 716] on button "Next" at bounding box center [617, 724] width 50 height 27
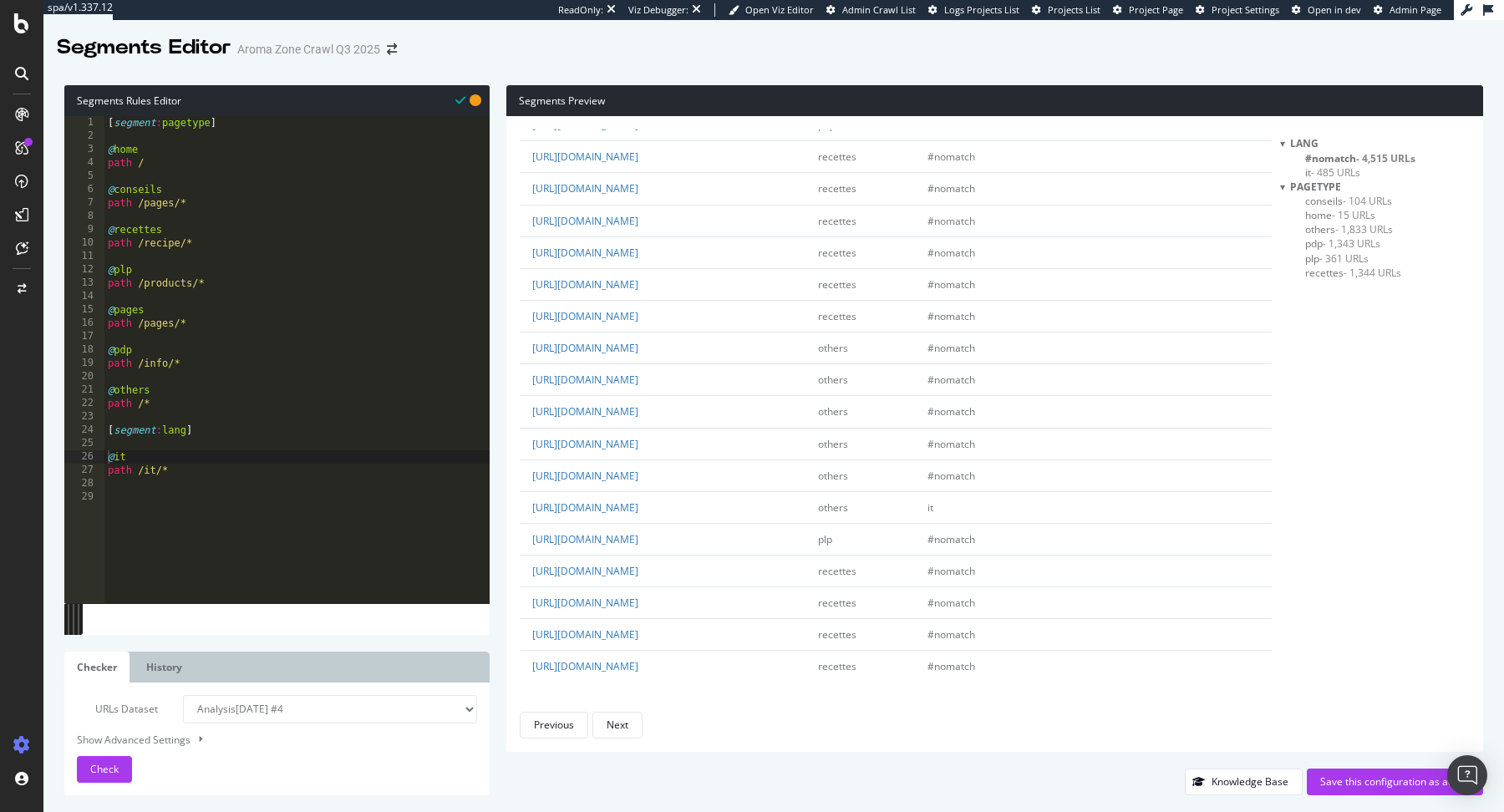
scroll to position [3540, 0]
click at [634, 721] on button "Next" at bounding box center [617, 724] width 50 height 27
click at [632, 718] on button "Next" at bounding box center [617, 724] width 50 height 27
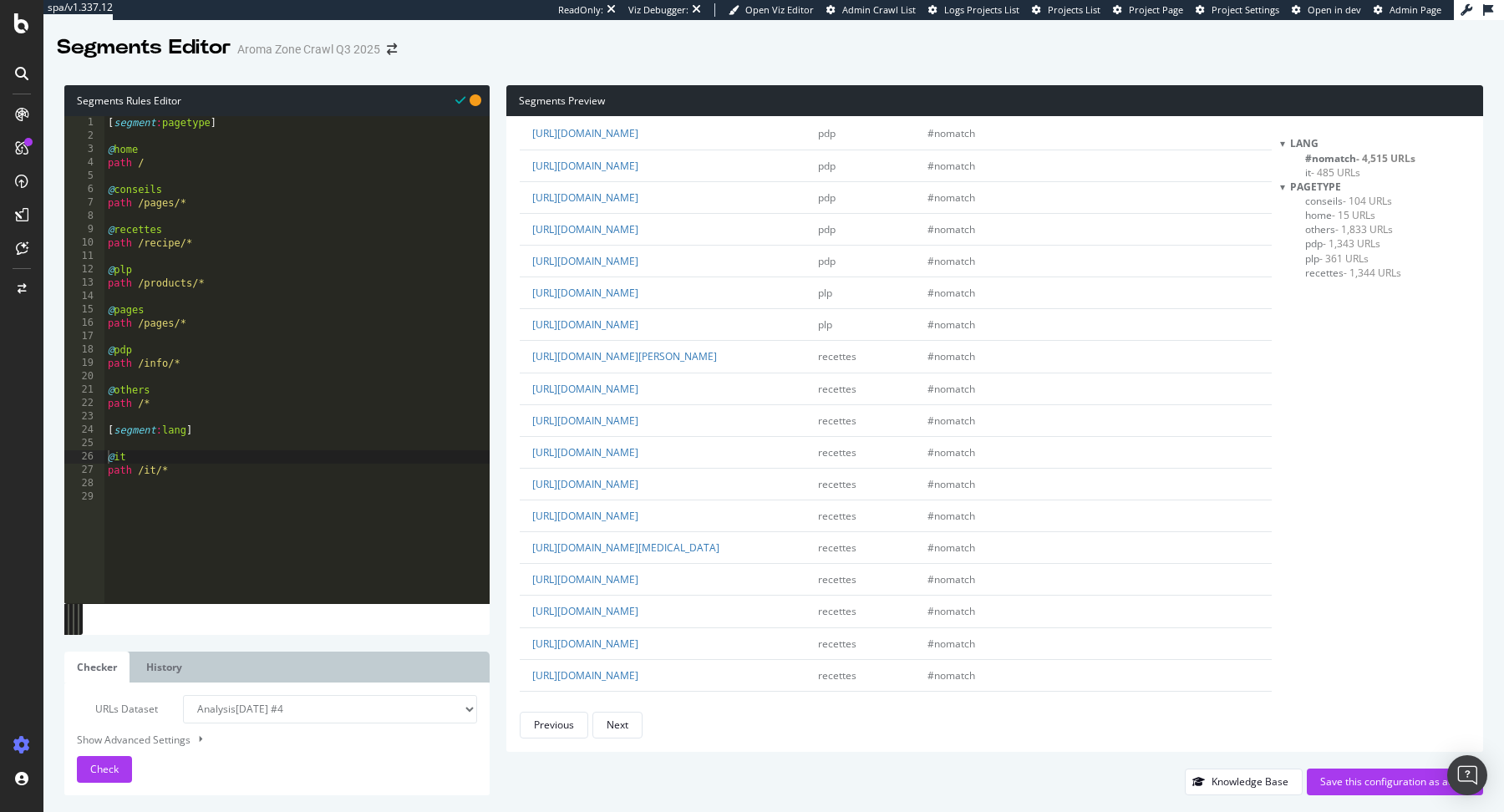
scroll to position [675, 0]
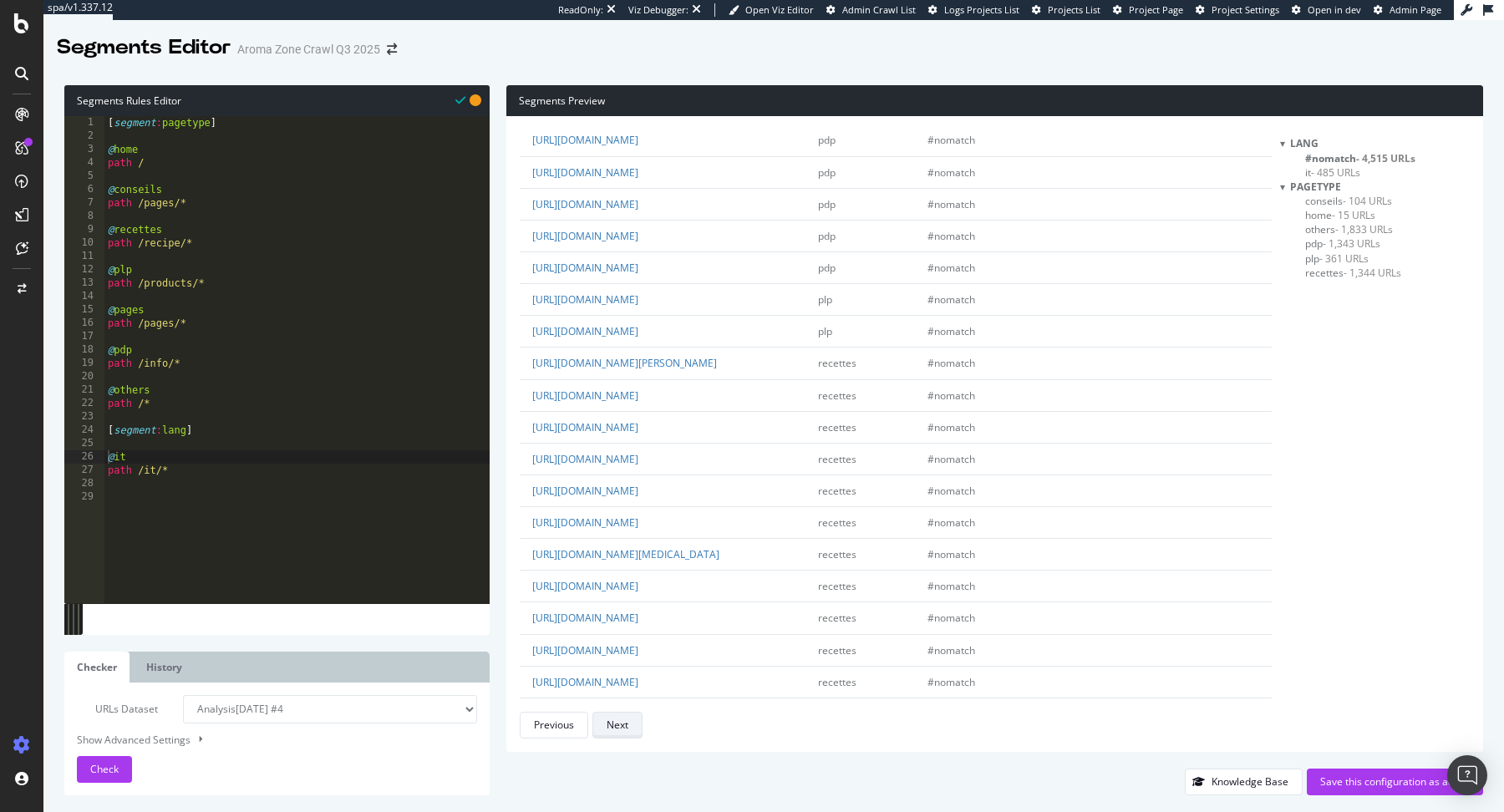
click at [622, 730] on div "Next" at bounding box center [617, 723] width 22 height 14
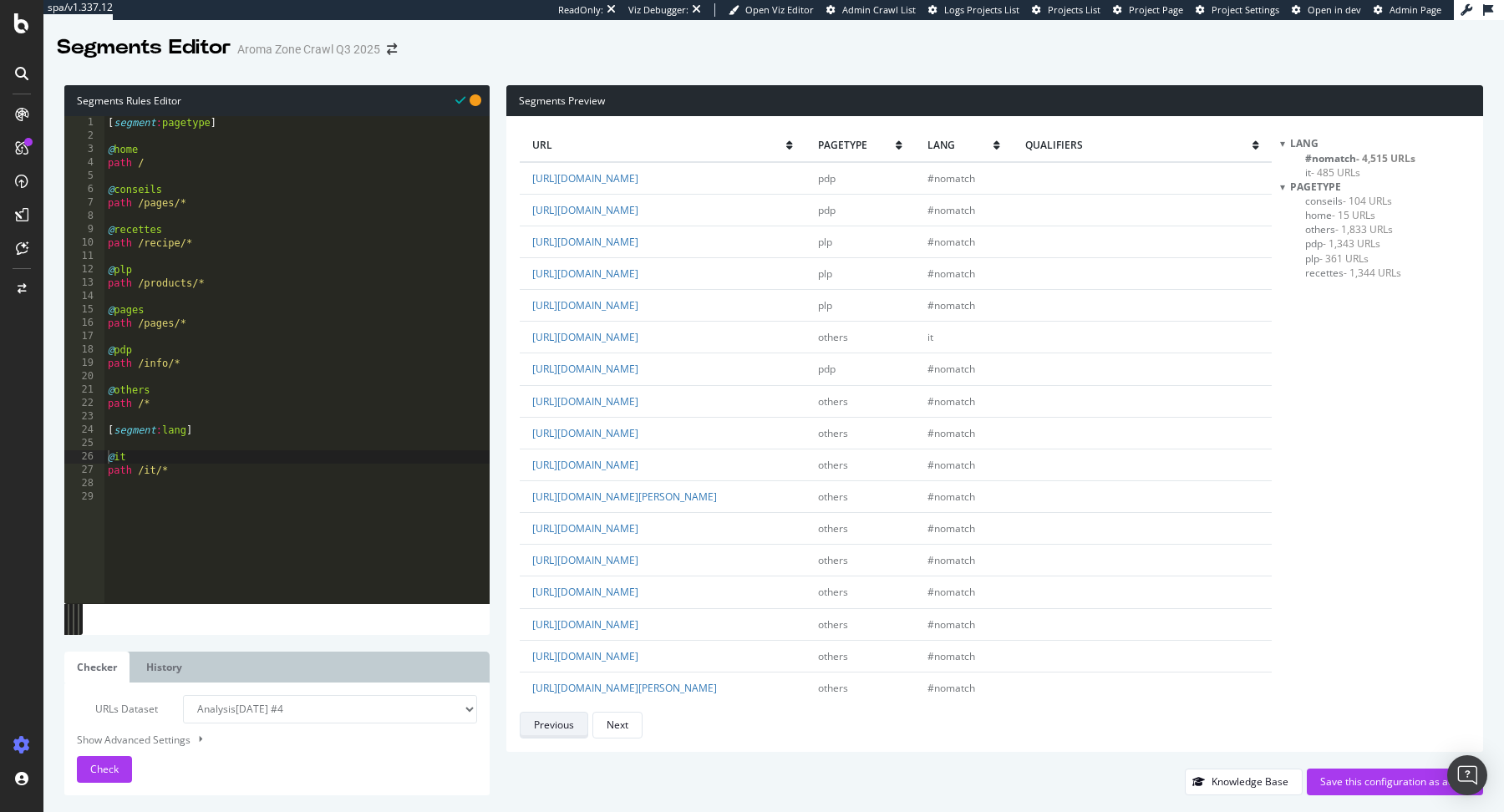
click at [572, 723] on div "Previous" at bounding box center [553, 723] width 40 height 14
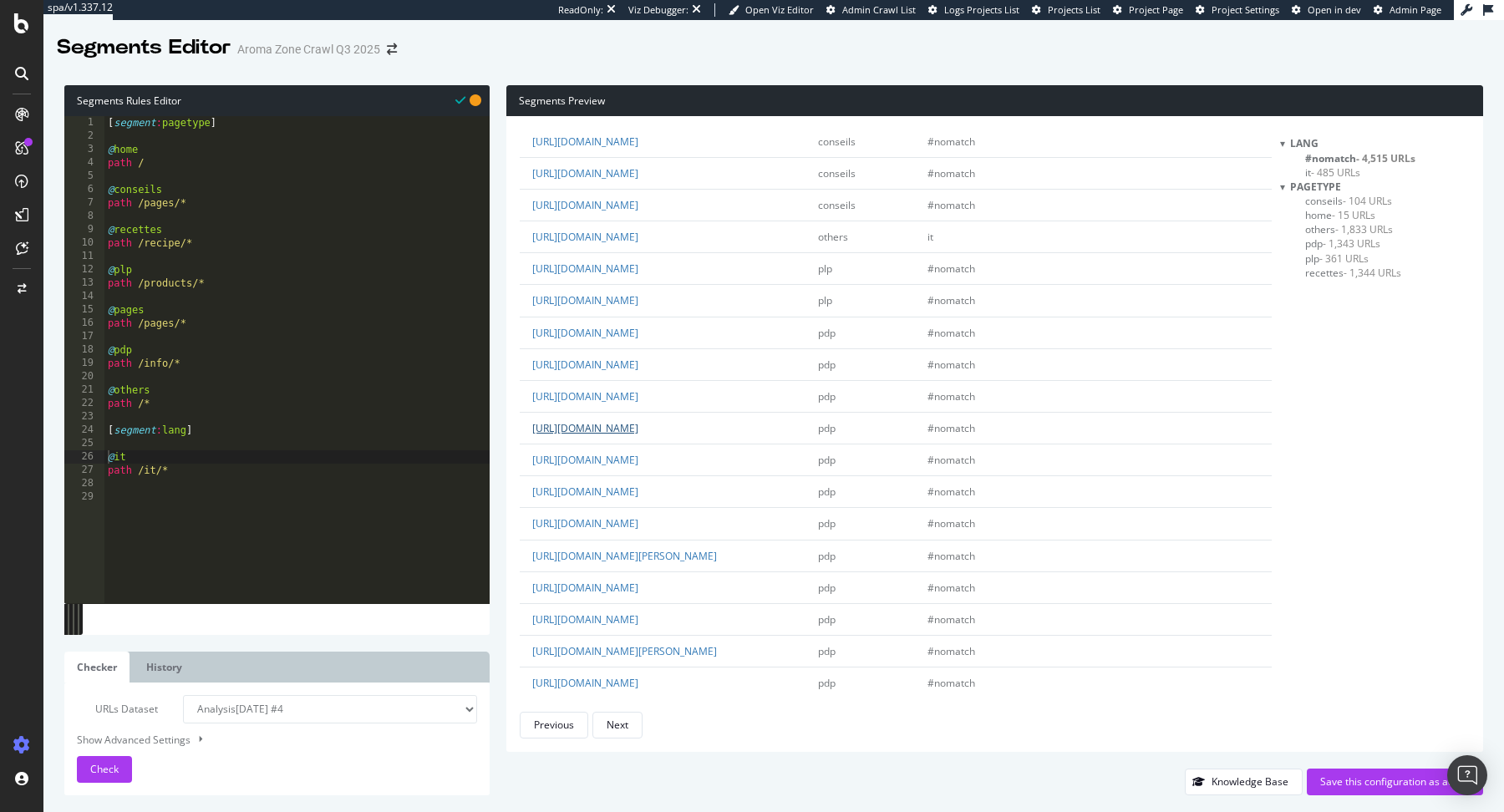
scroll to position [69, 0]
click at [628, 725] on div "Next" at bounding box center [617, 723] width 22 height 14
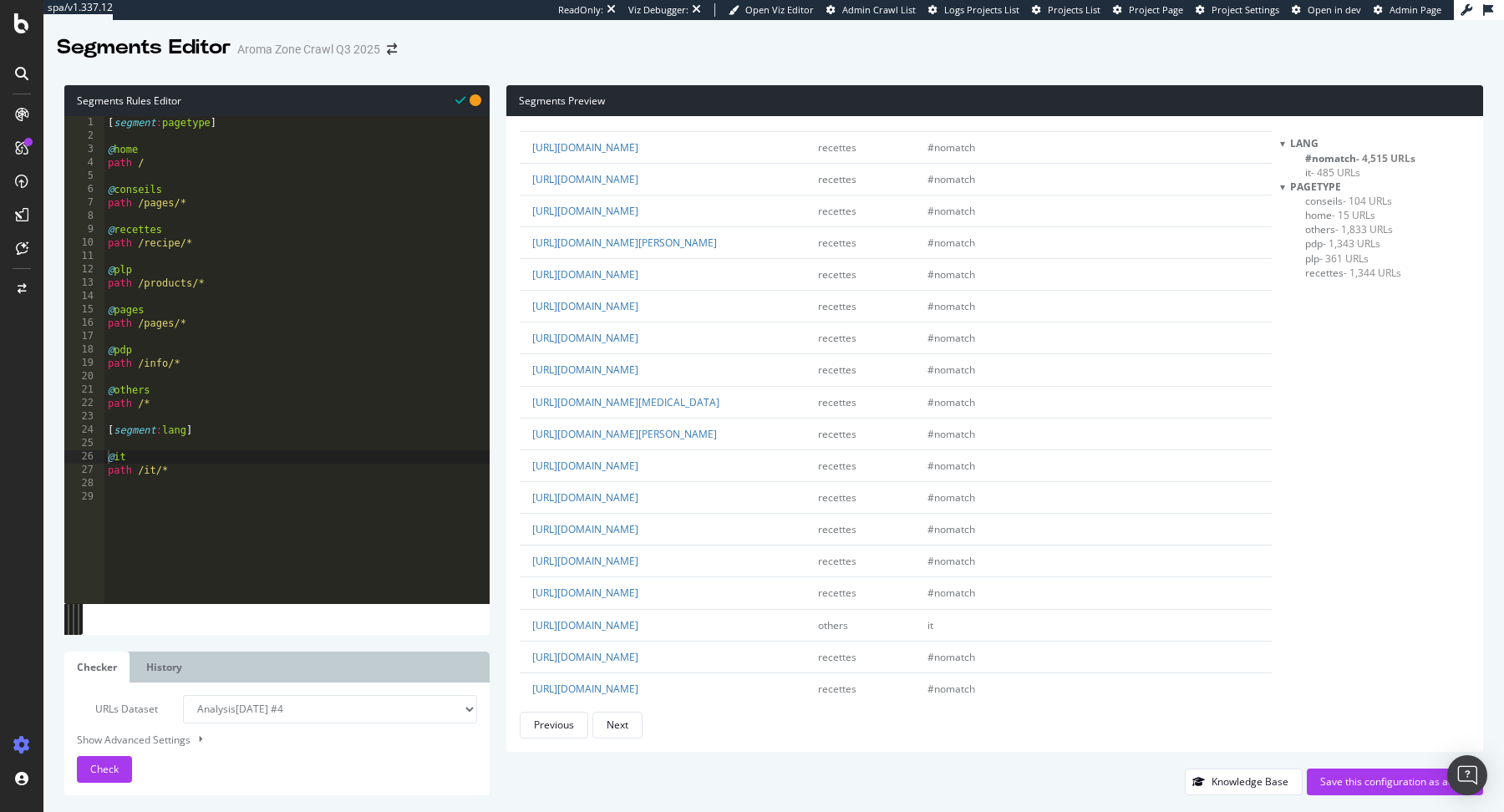
scroll to position [983, 0]
click at [625, 714] on div "Next" at bounding box center [617, 724] width 22 height 24
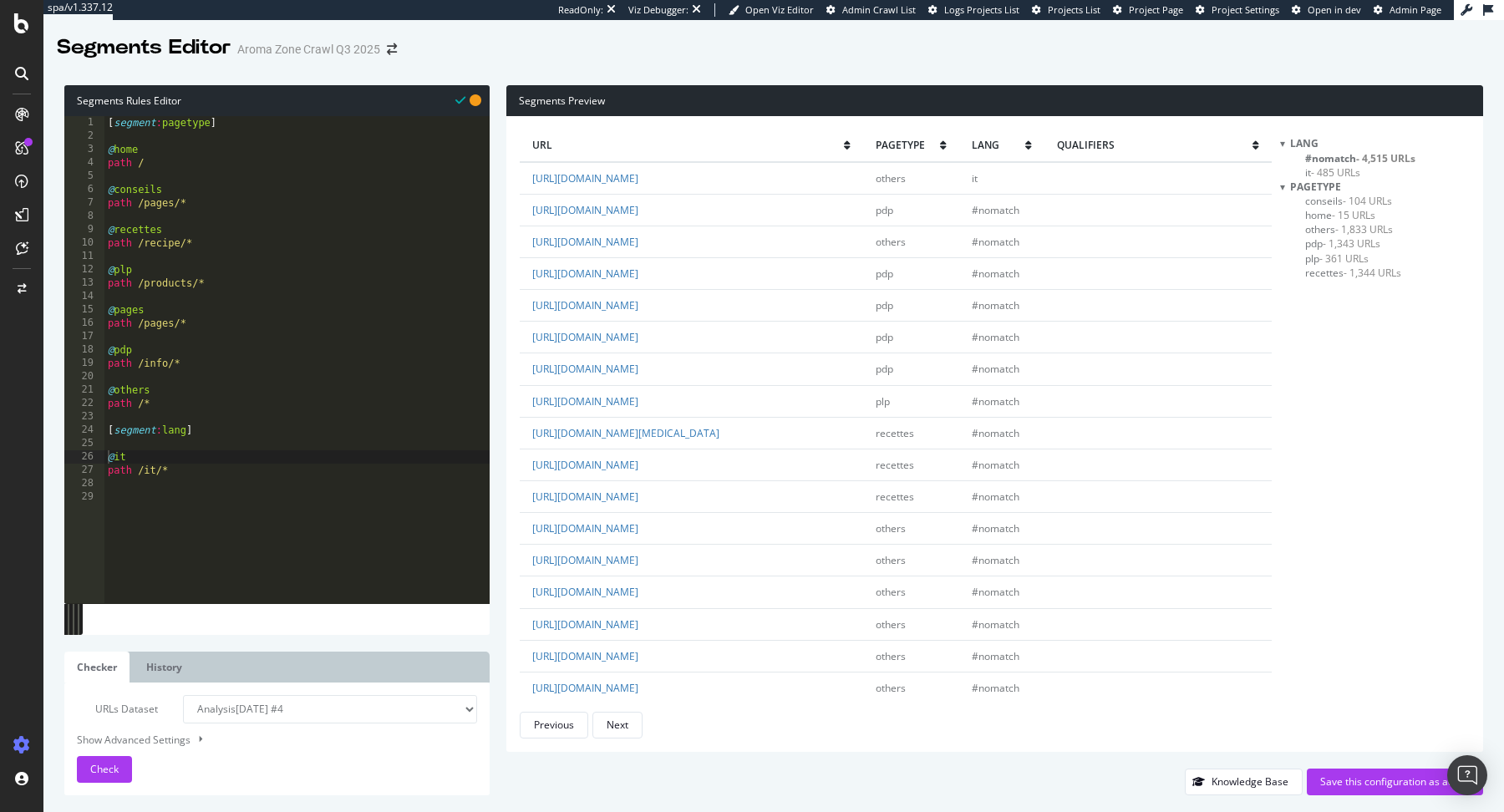
scroll to position [724, 0]
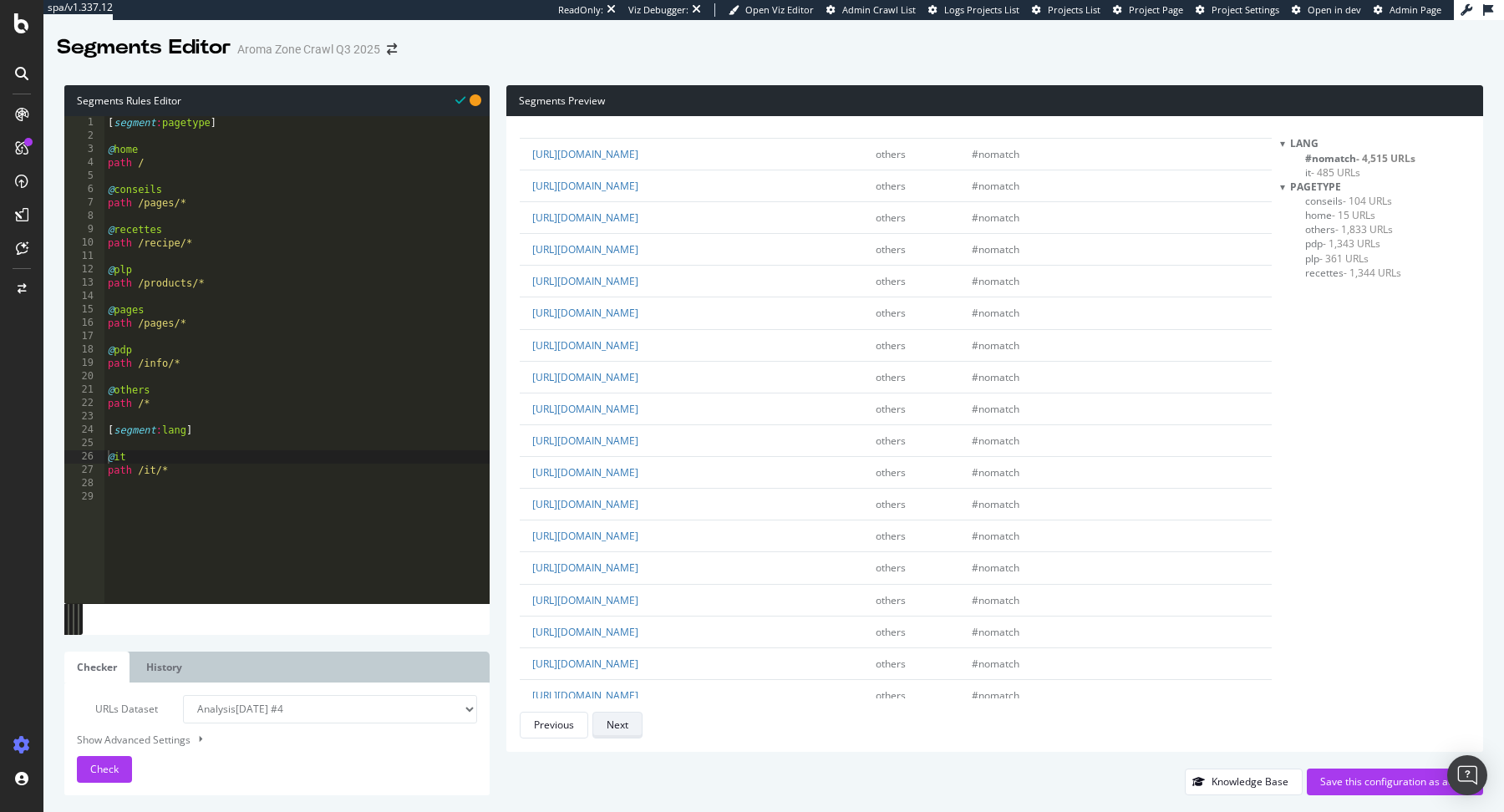
click at [617, 723] on div "Next" at bounding box center [617, 723] width 22 height 14
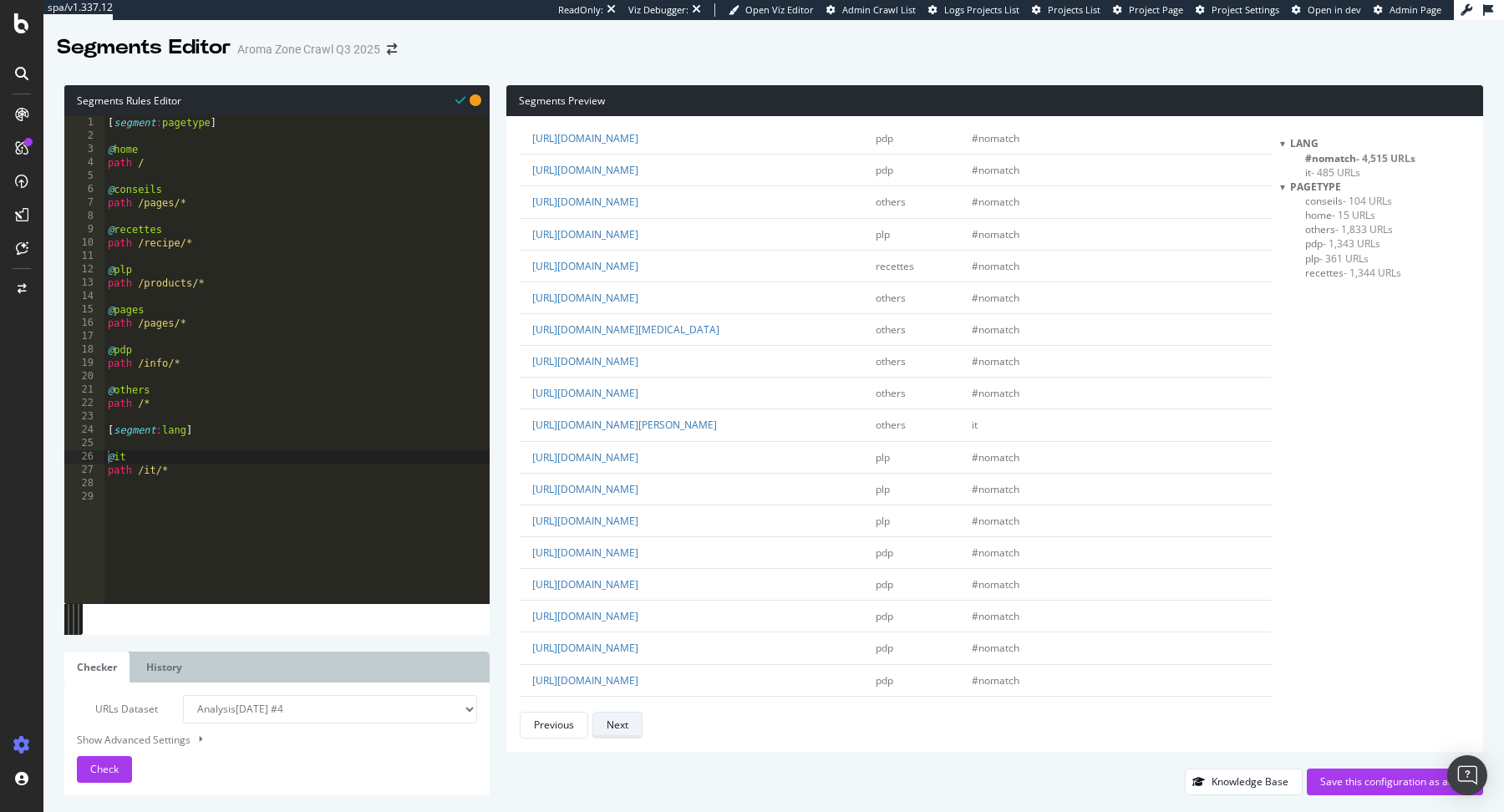
click at [609, 717] on div "Next" at bounding box center [617, 724] width 22 height 24
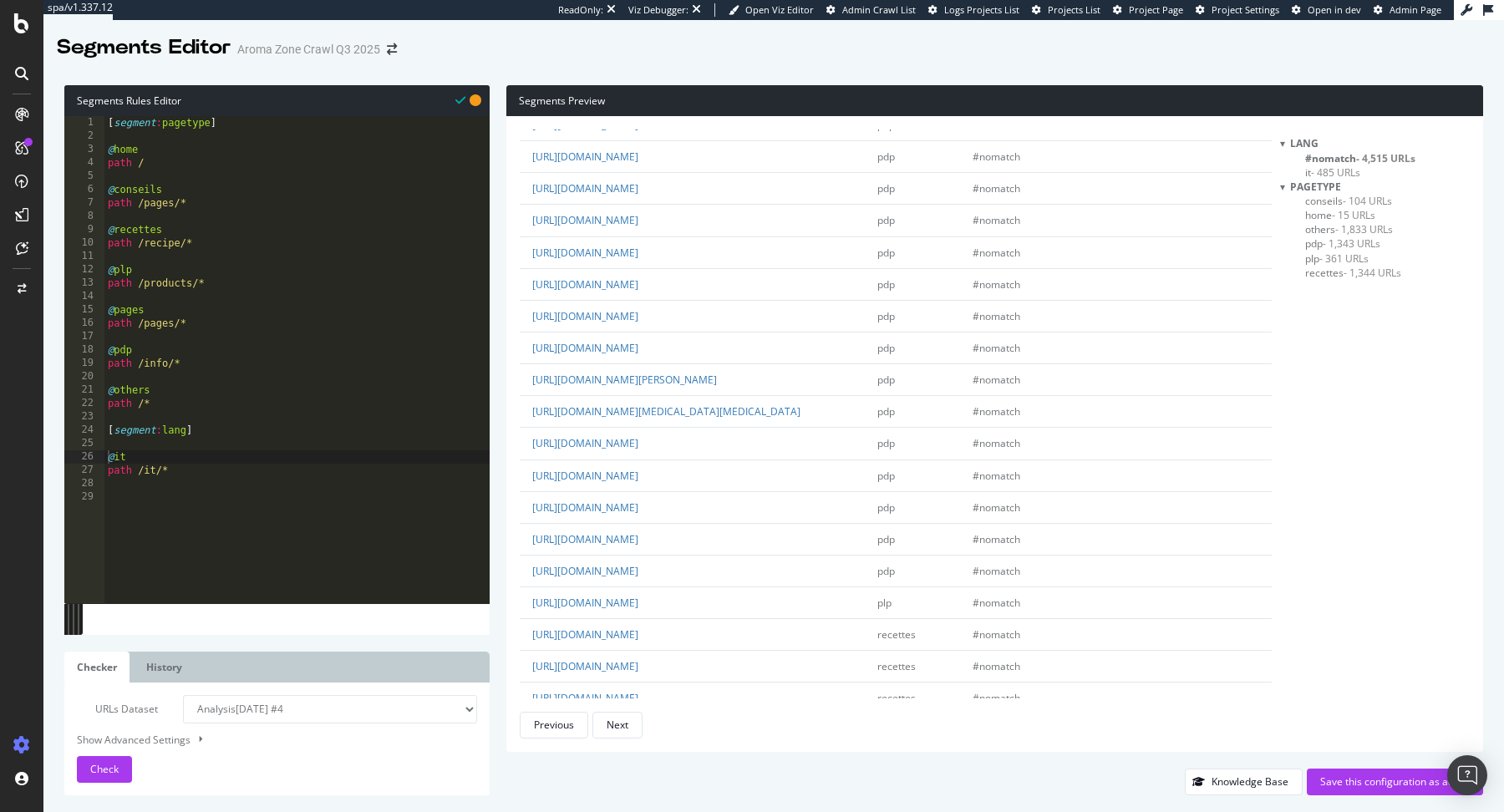
scroll to position [690, 0]
click at [623, 725] on div "Next" at bounding box center [617, 723] width 22 height 14
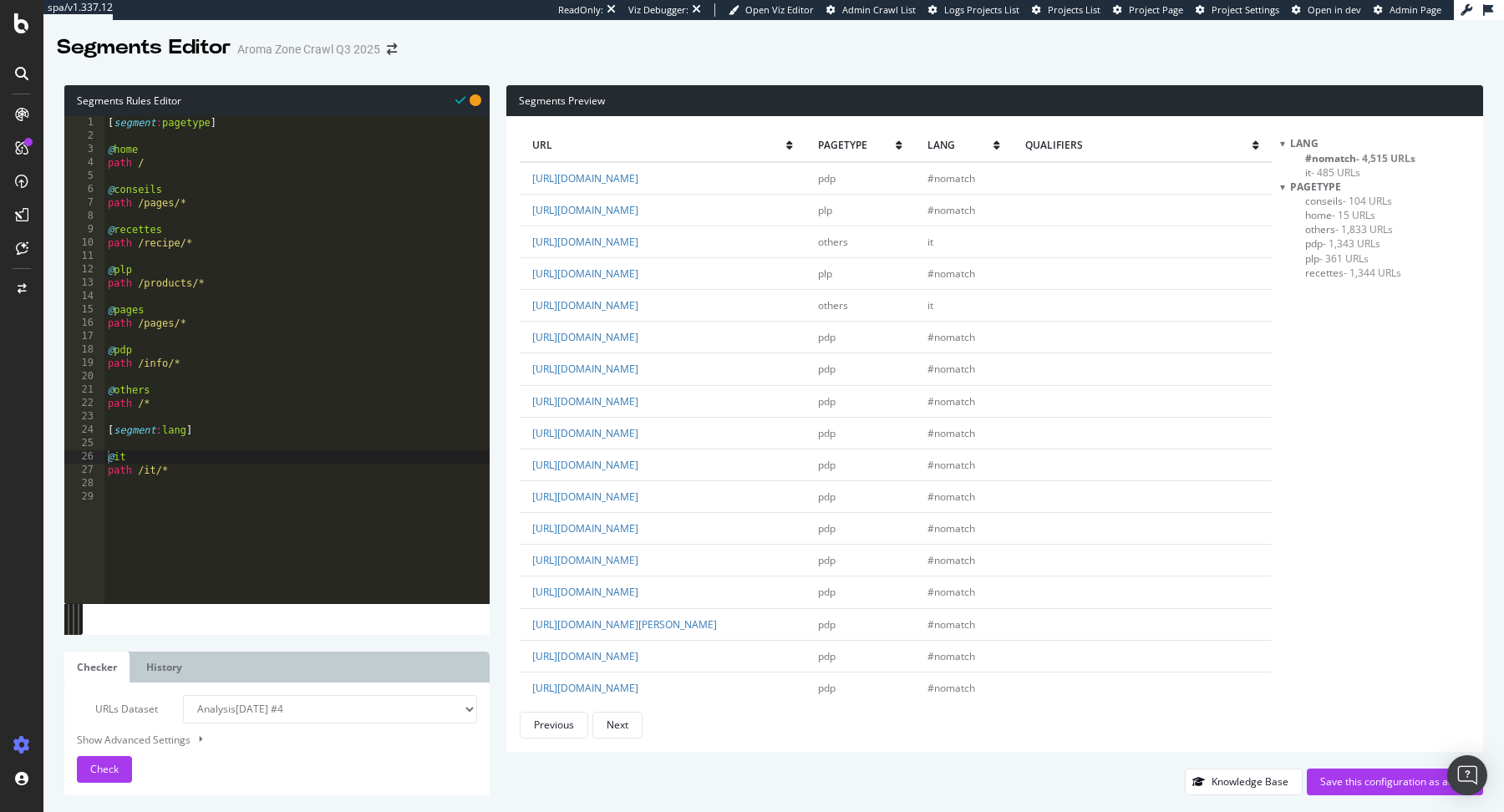
scroll to position [708, 0]
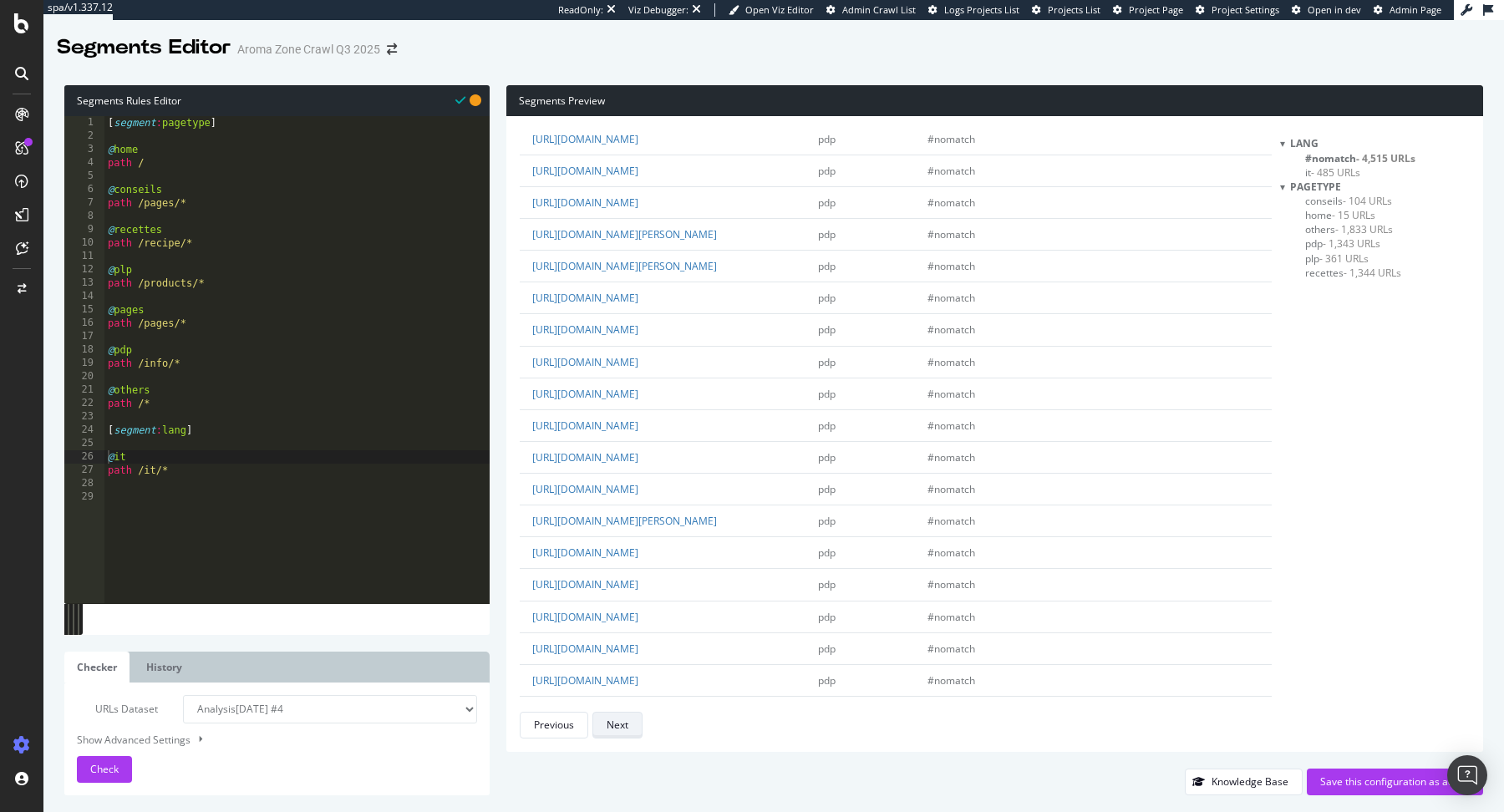
click at [616, 715] on div "Next" at bounding box center [617, 724] width 22 height 24
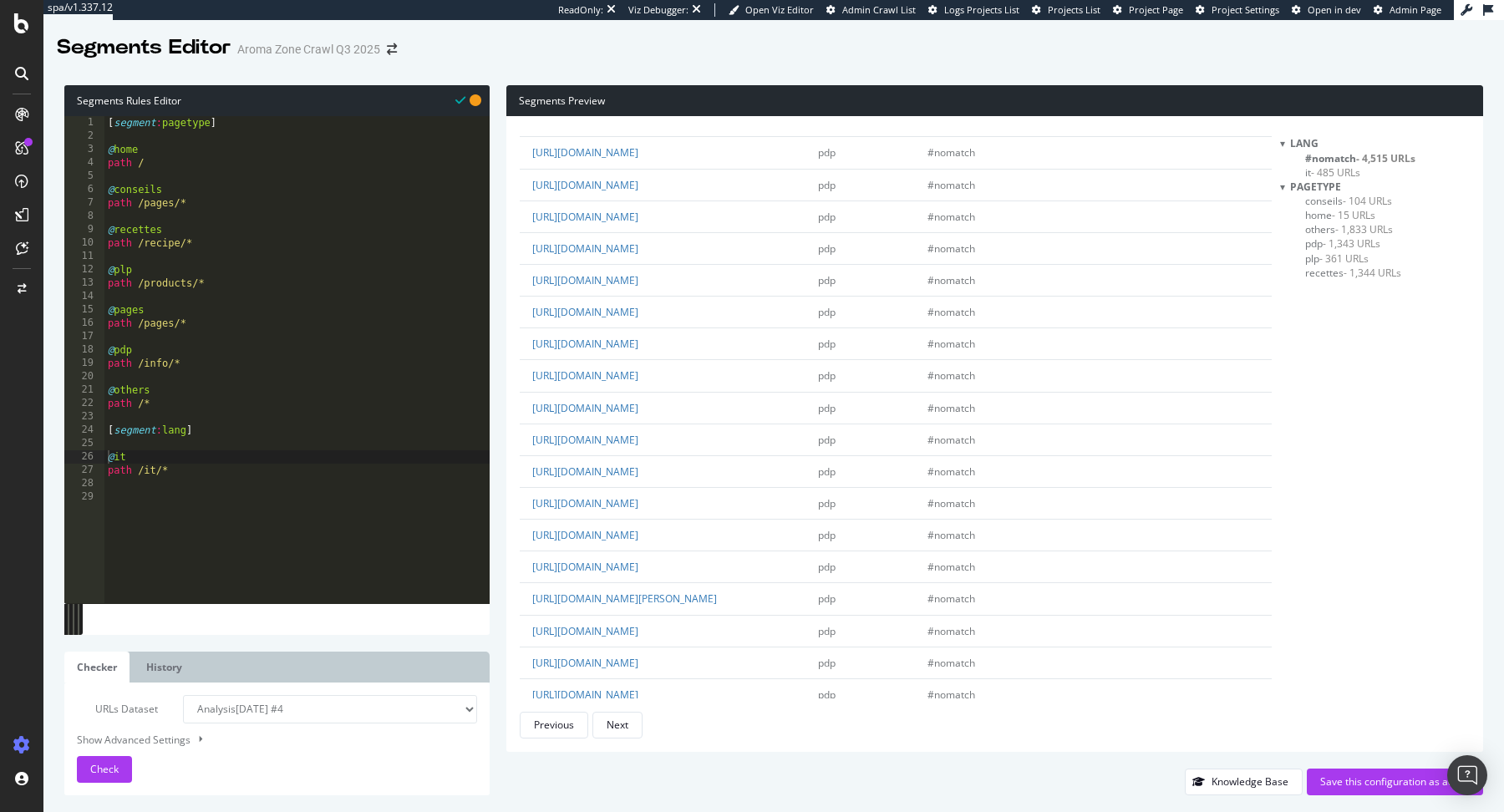
scroll to position [0, 0]
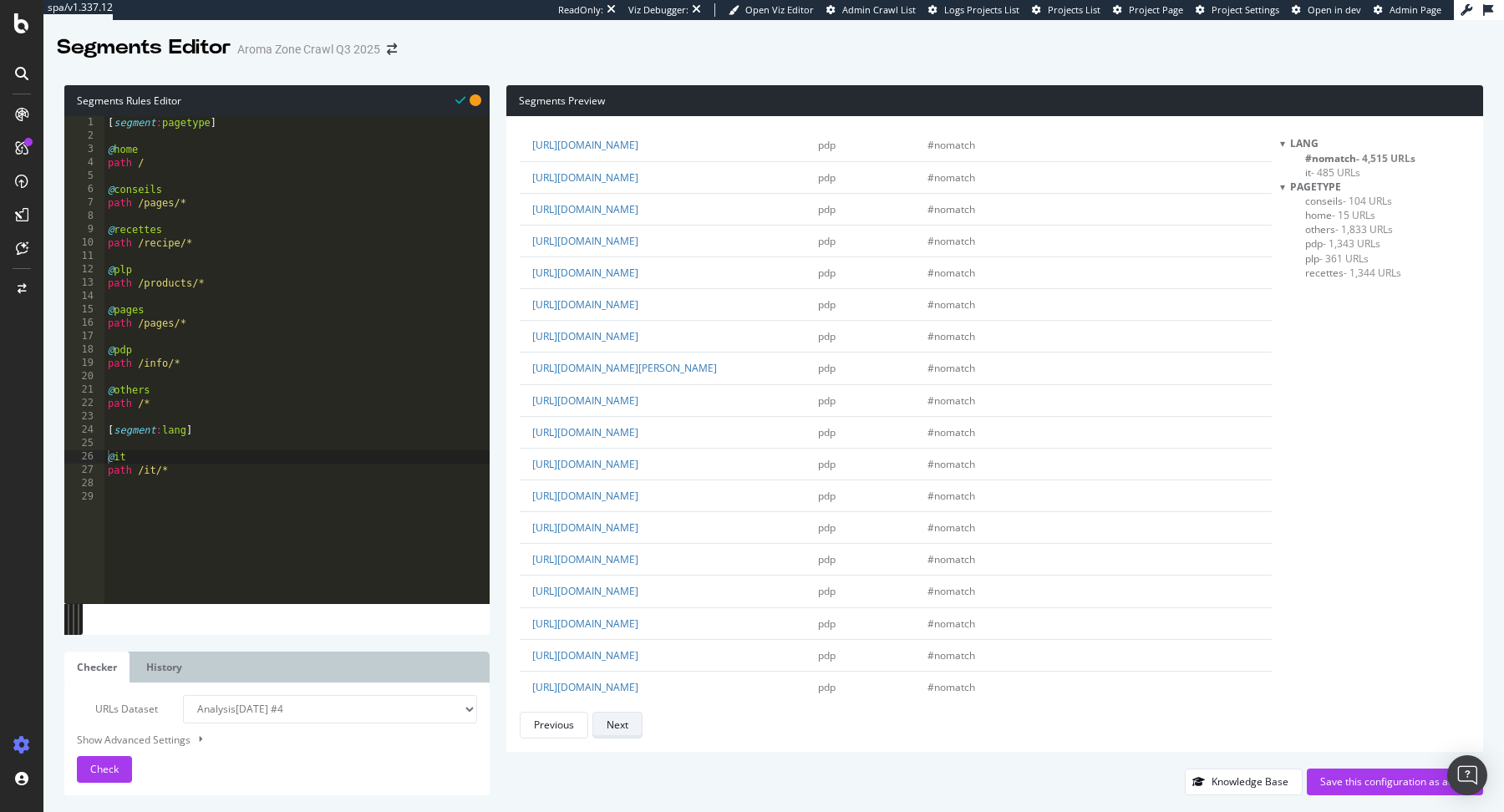
click at [621, 713] on div "Next" at bounding box center [617, 724] width 22 height 24
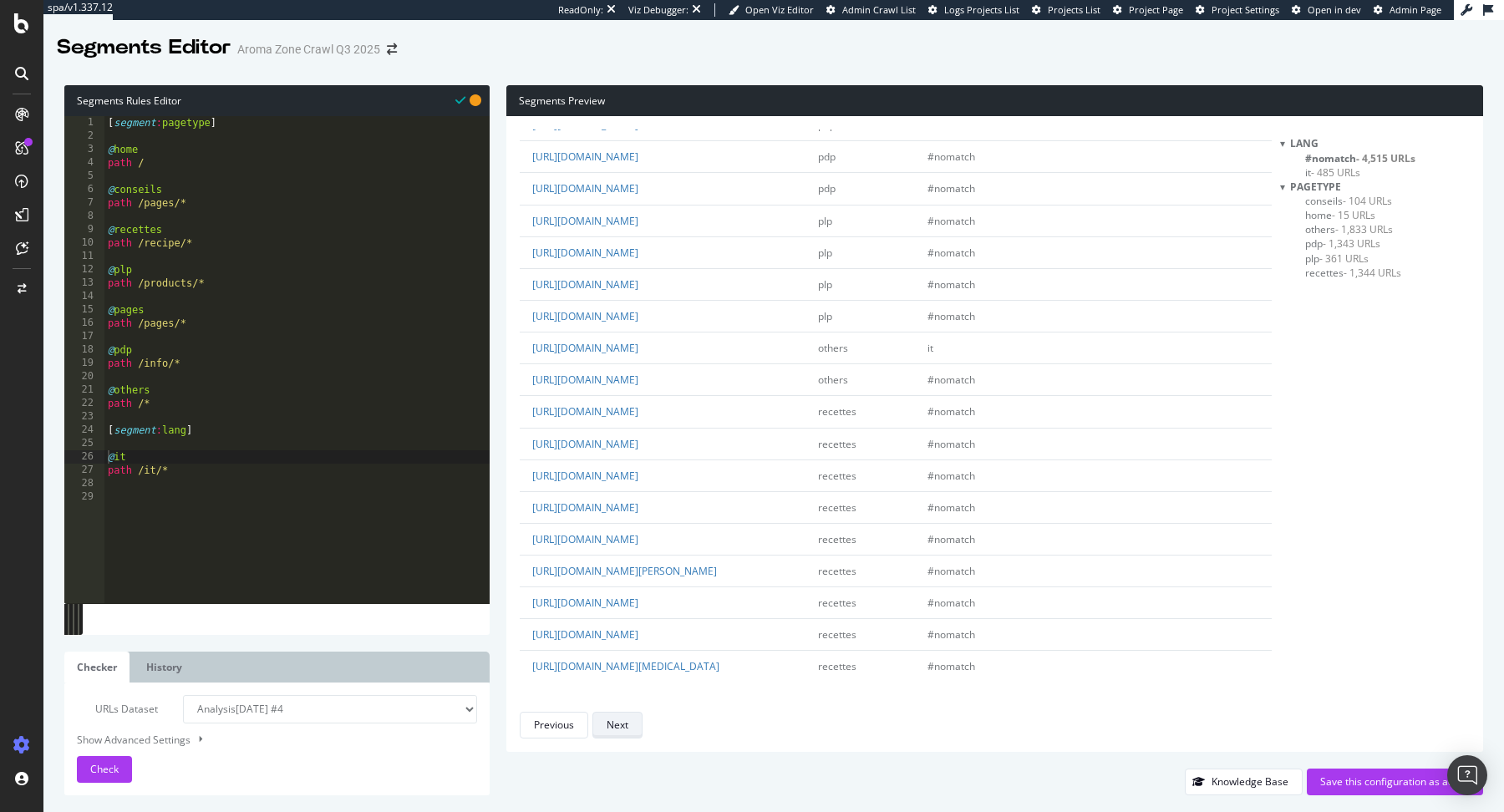
click at [627, 719] on div "Next" at bounding box center [617, 723] width 22 height 14
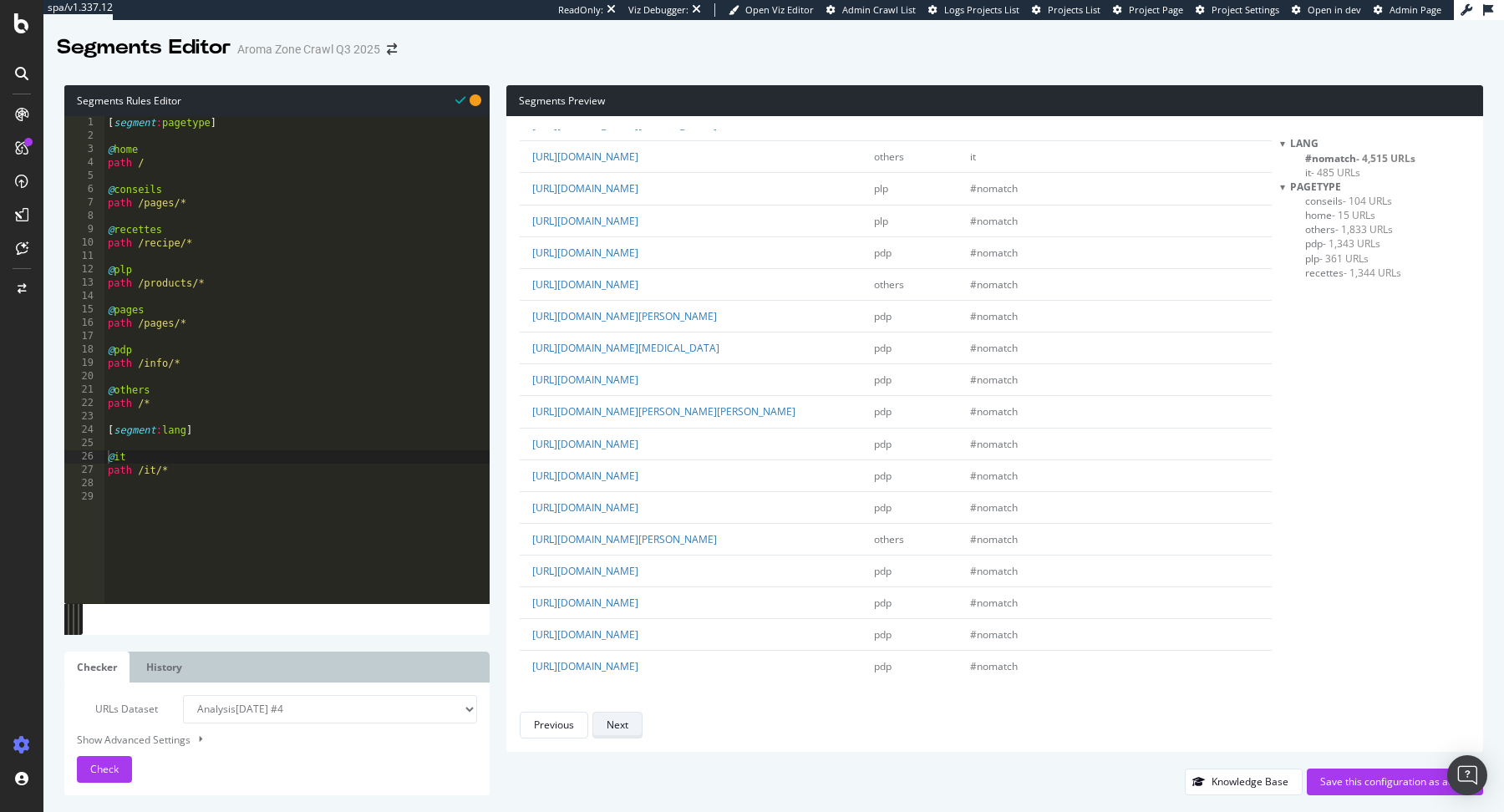
click at [614, 733] on div "Next" at bounding box center [617, 724] width 22 height 24
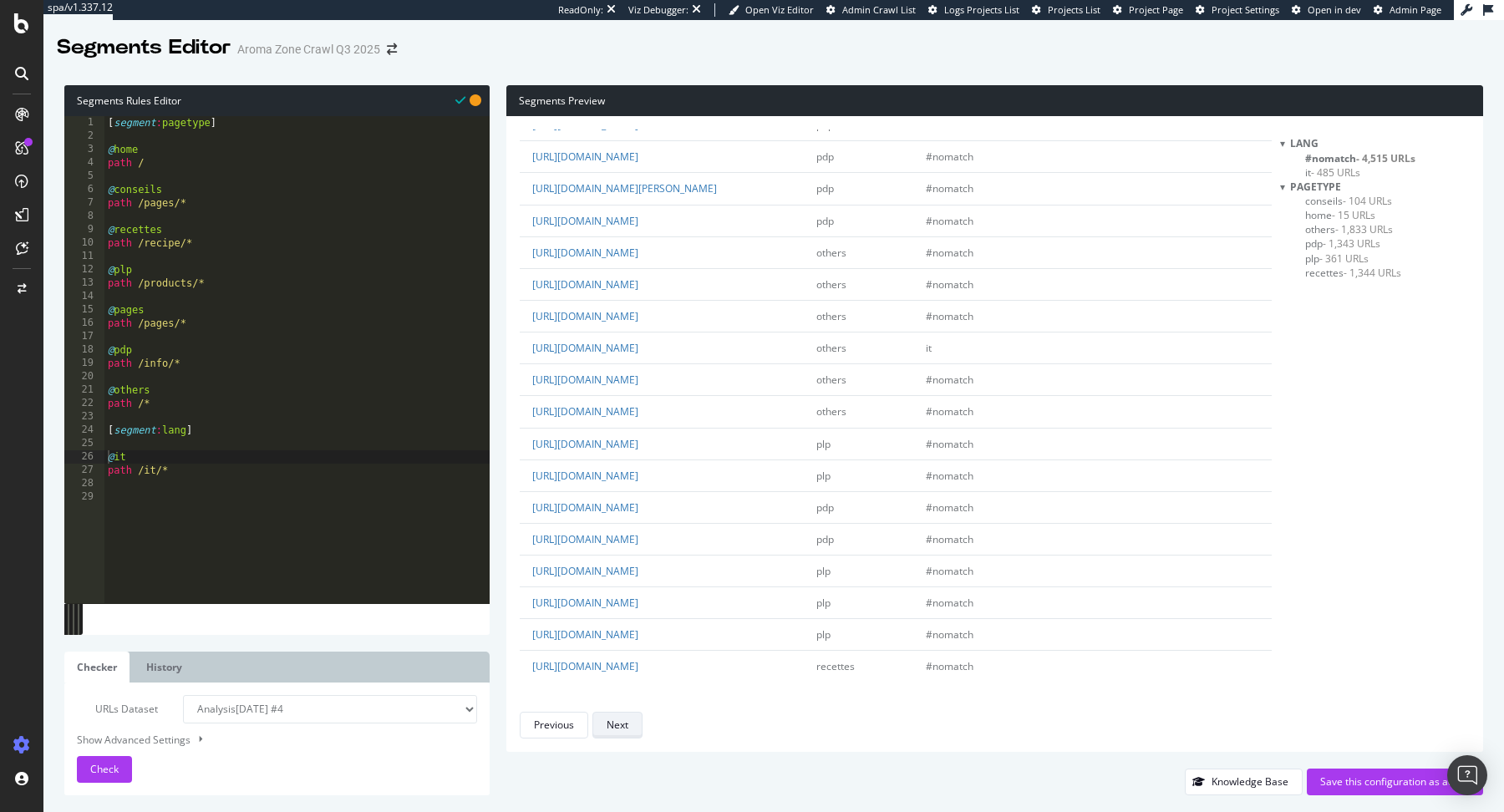
click at [635, 713] on button "Next" at bounding box center [617, 724] width 50 height 27
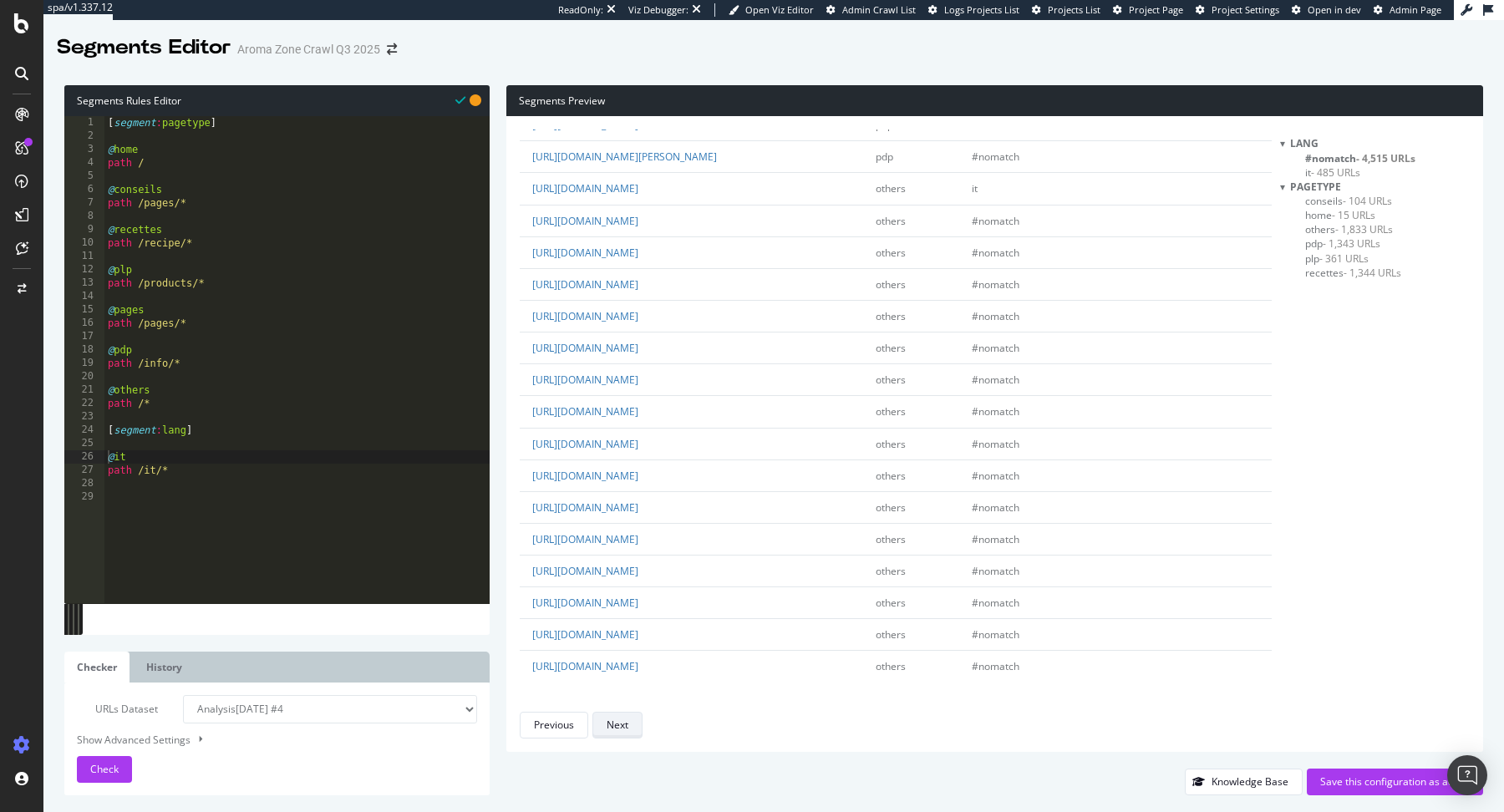
click at [615, 732] on div "Next" at bounding box center [617, 724] width 22 height 24
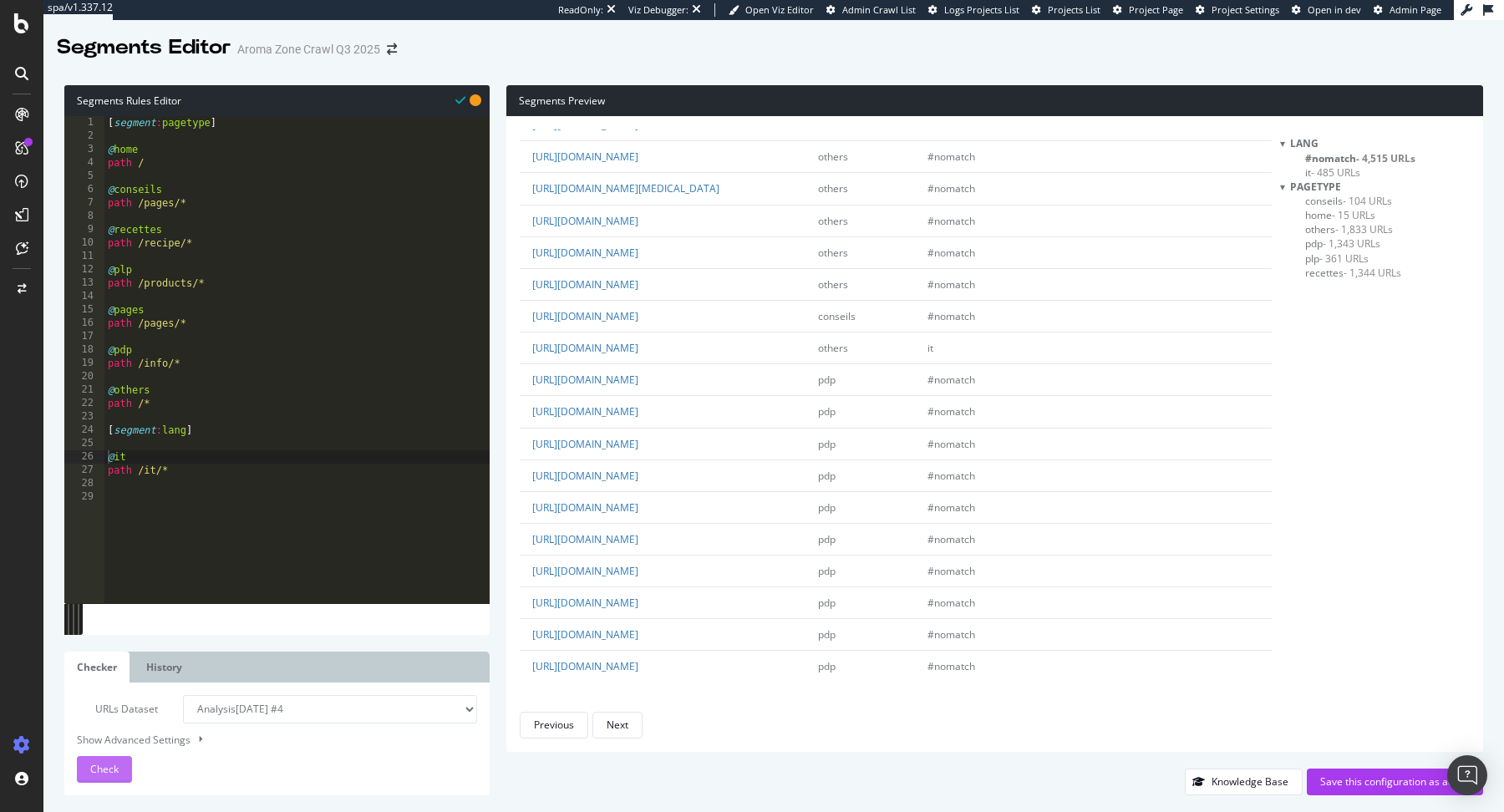
click at [130, 771] on button "Check" at bounding box center [105, 769] width 55 height 27
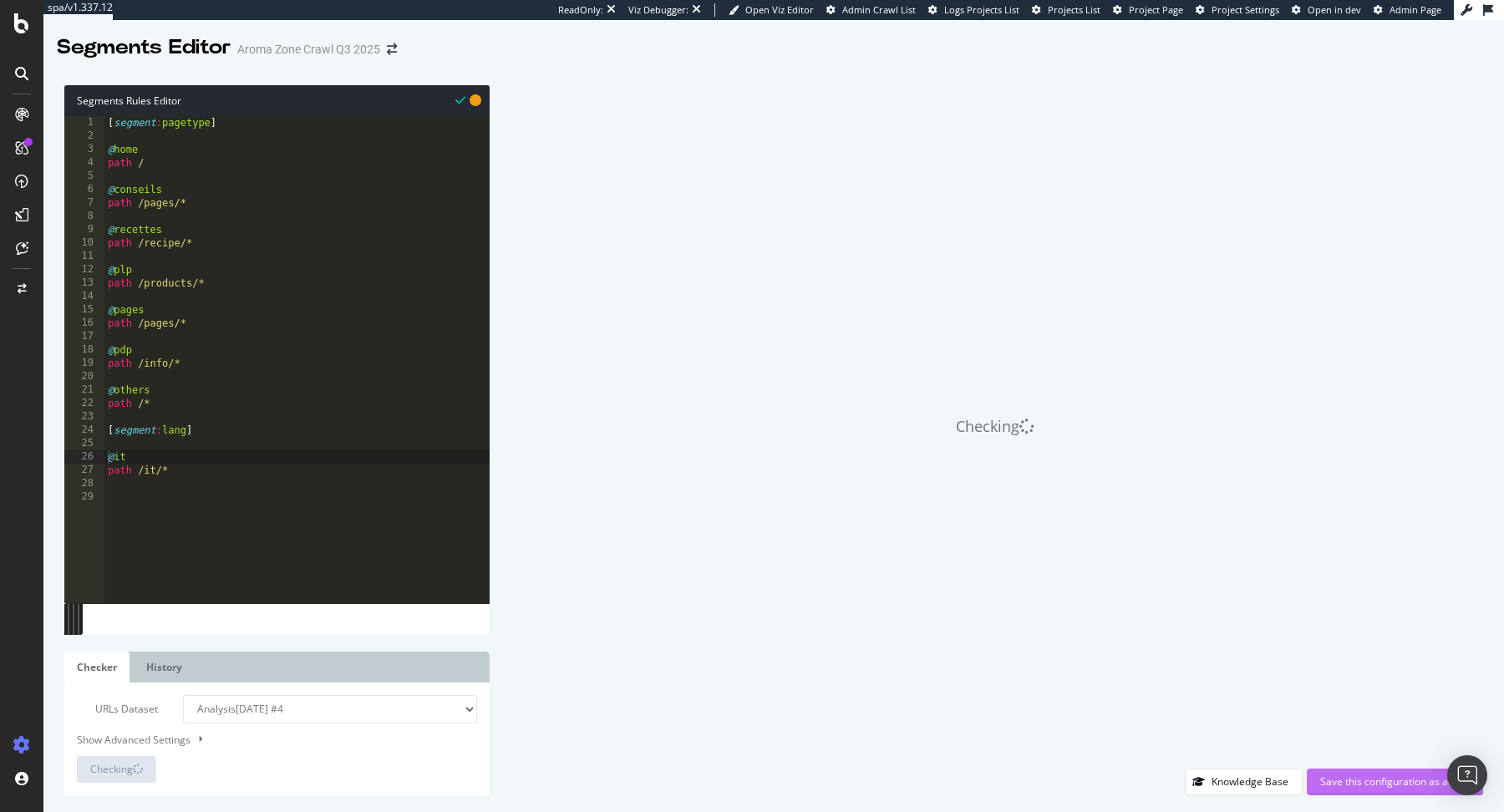
click at [1348, 781] on div "Save this configuration as active" at bounding box center [1394, 781] width 150 height 14
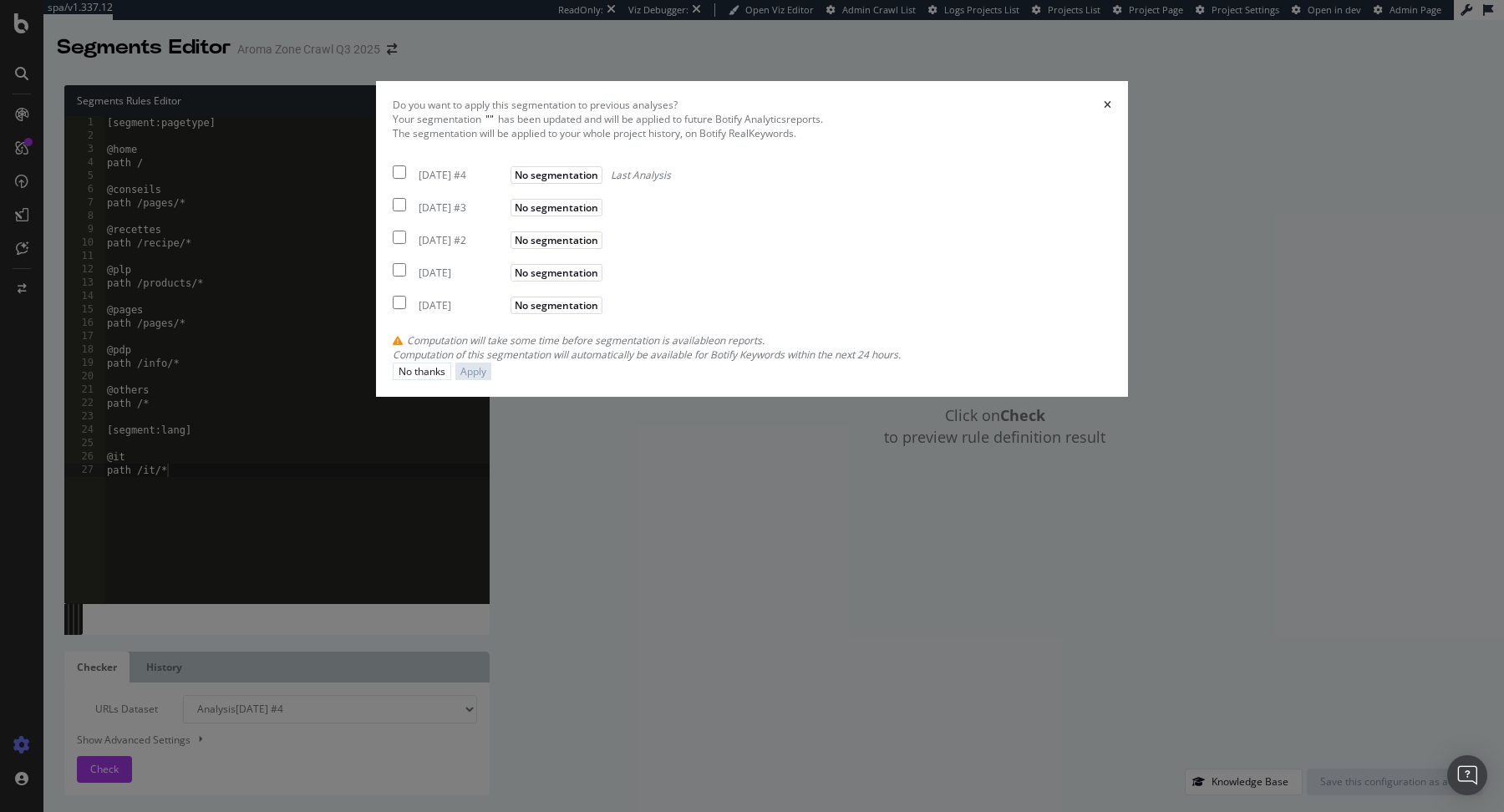
click at [500, 182] on div "[DATE] #4" at bounding box center [462, 174] width 88 height 14
checkbox input "true"
click at [486, 378] on div "Apply" at bounding box center [472, 370] width 26 height 14
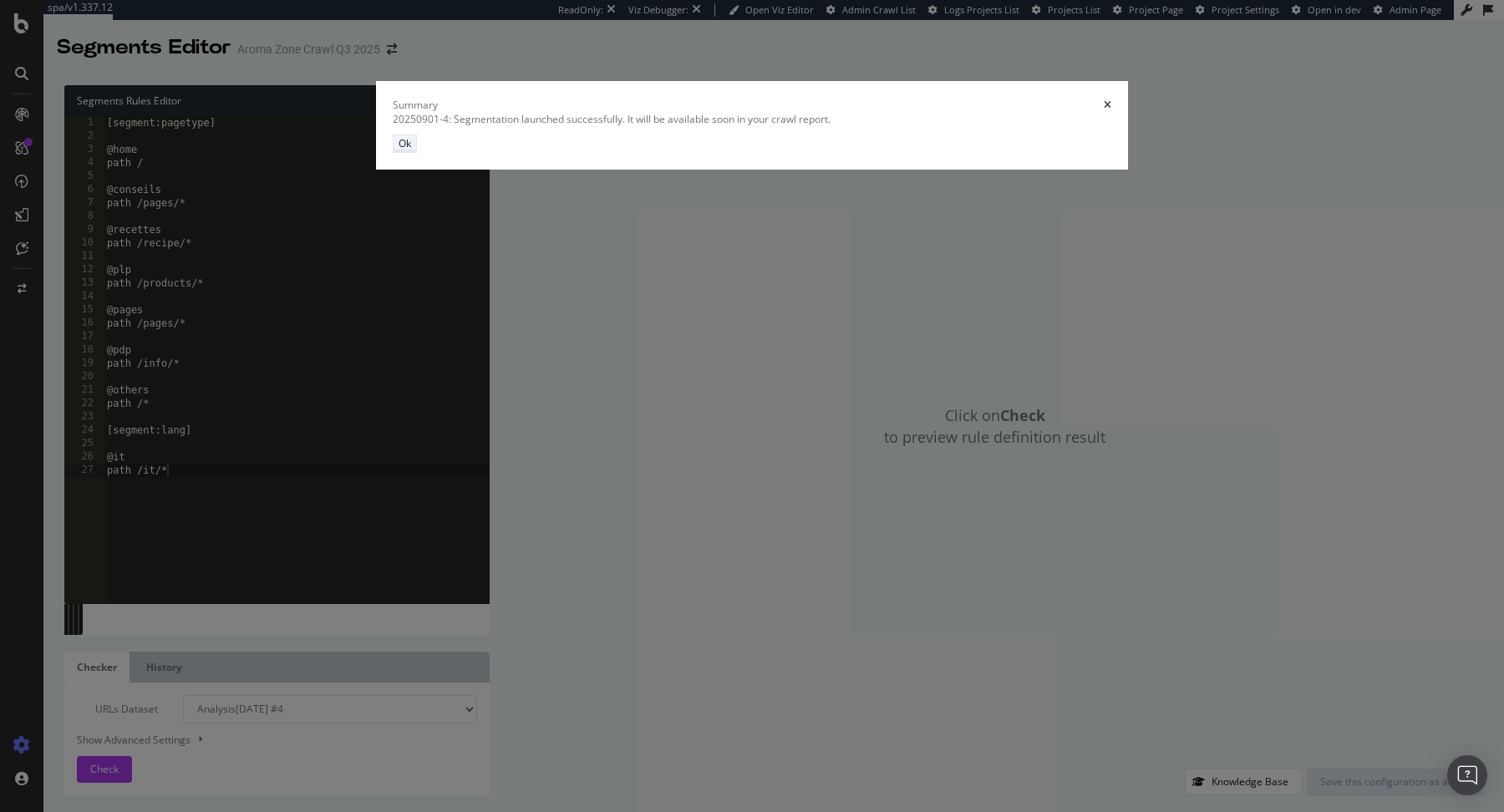
click at [411, 150] on div "Ok" at bounding box center [404, 143] width 12 height 14
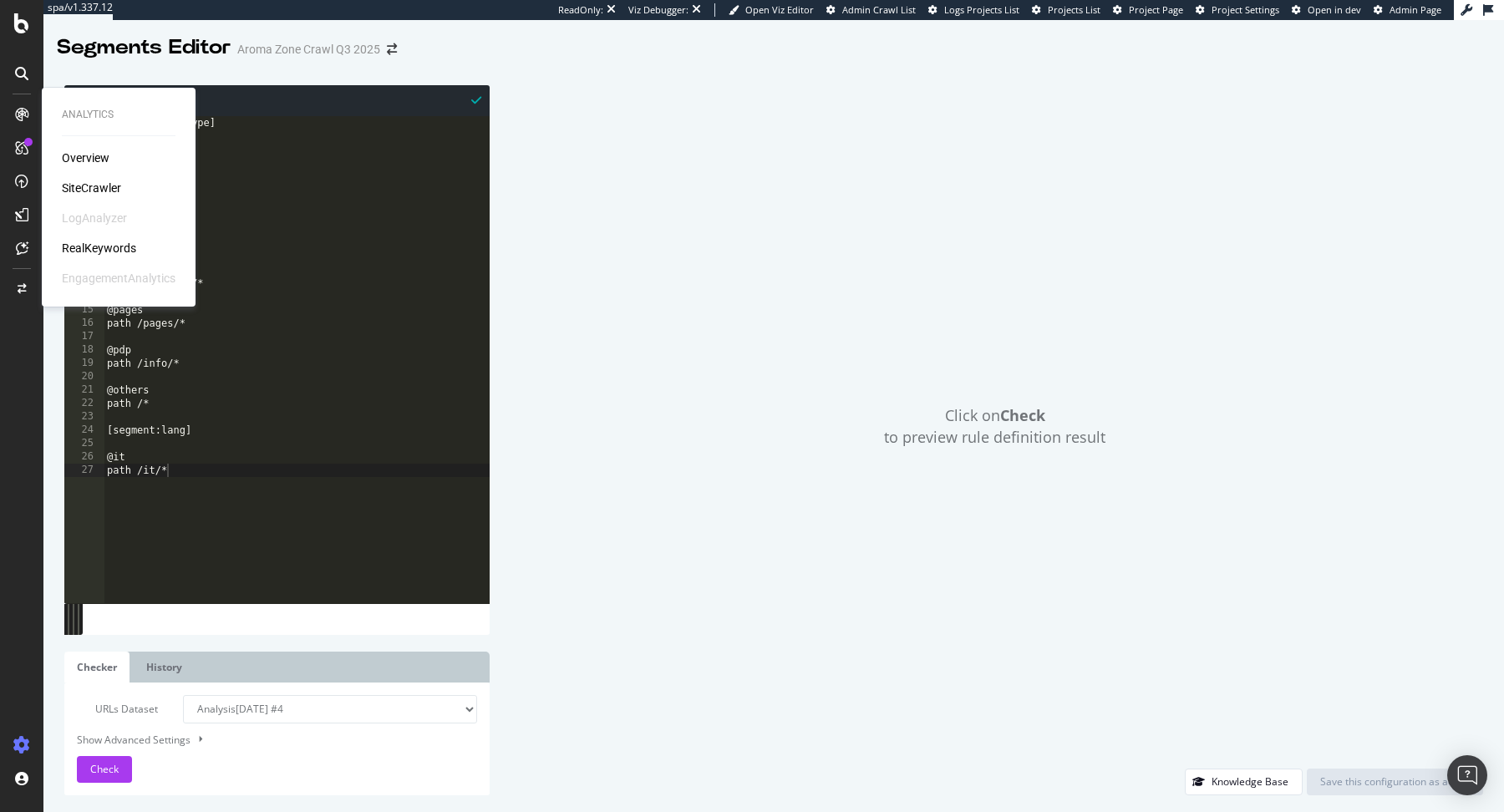
click at [112, 180] on div "SiteCrawler" at bounding box center [91, 188] width 59 height 17
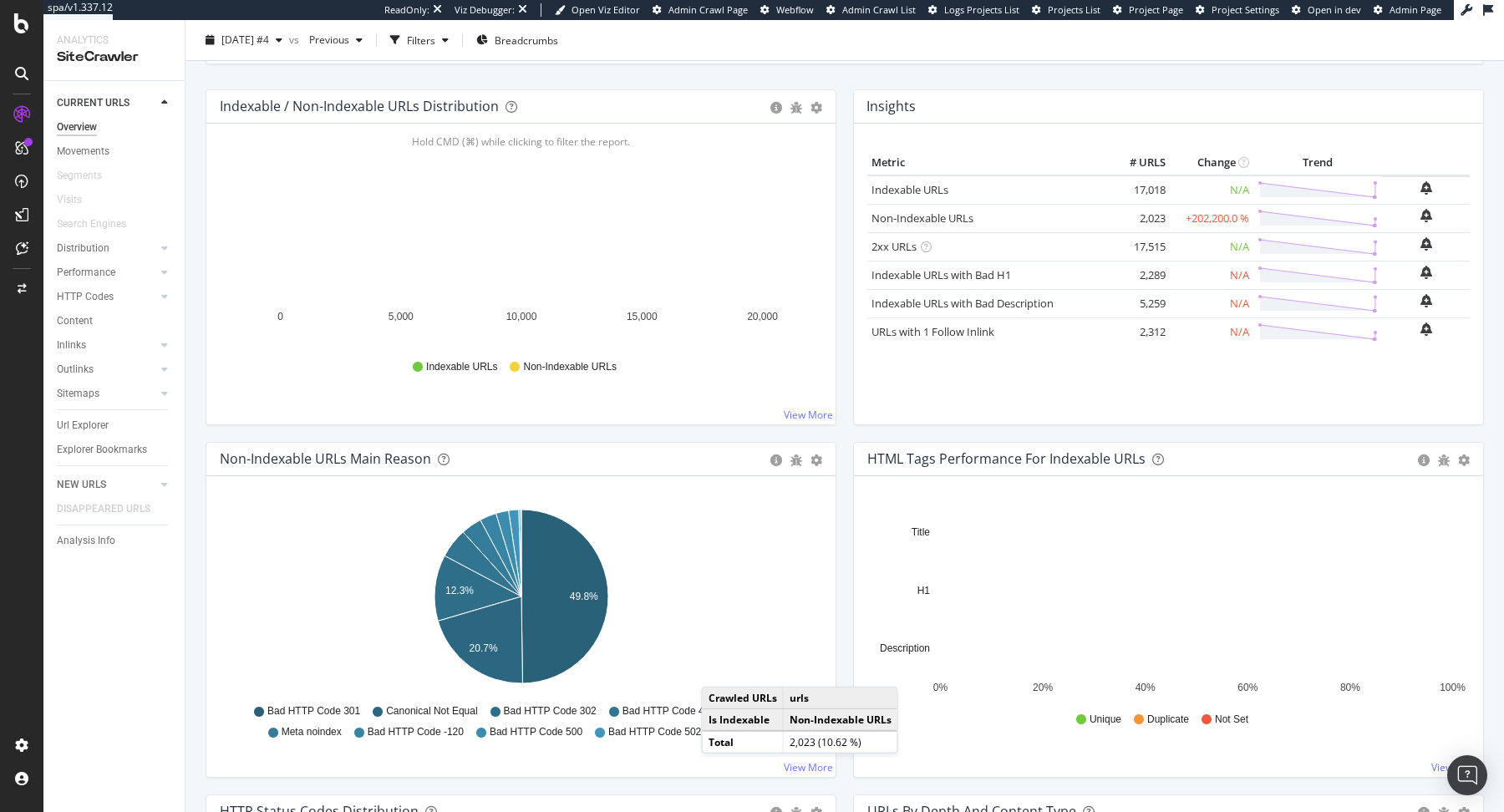
scroll to position [543, 0]
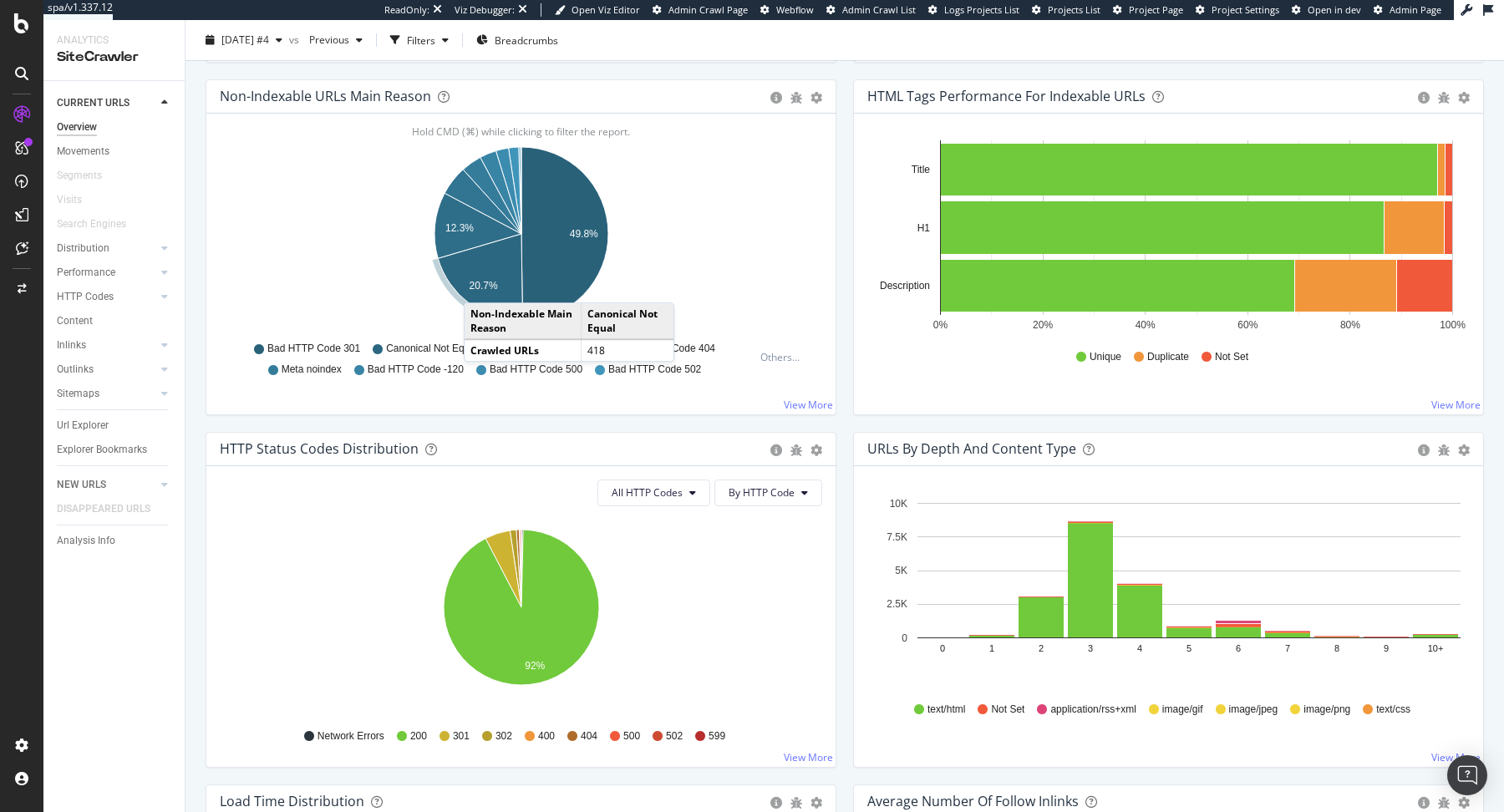
click at [480, 284] on text "20.7%" at bounding box center [484, 286] width 29 height 11
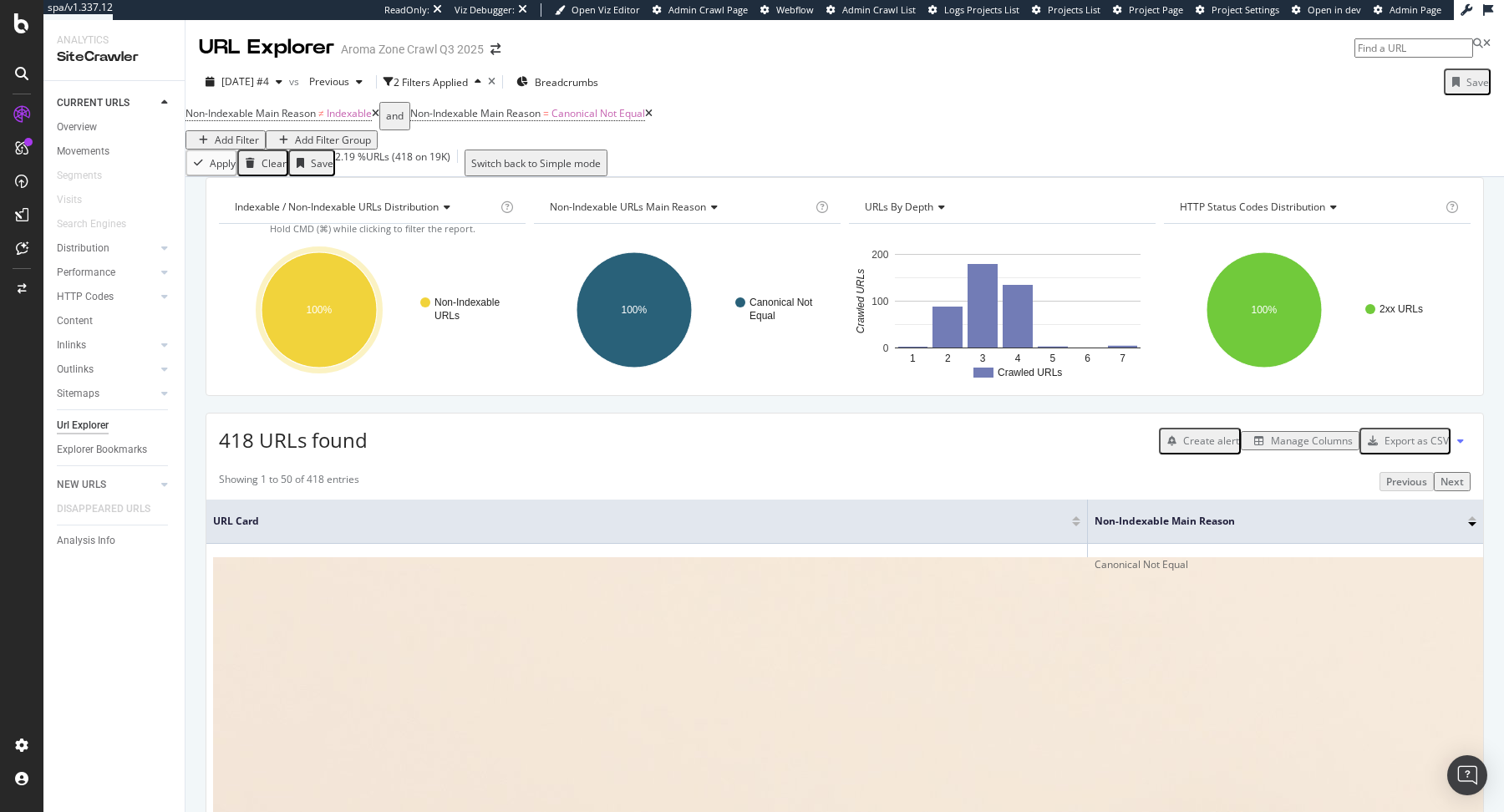
click at [1279, 447] on div "Manage Columns" at bounding box center [1300, 440] width 106 height 14
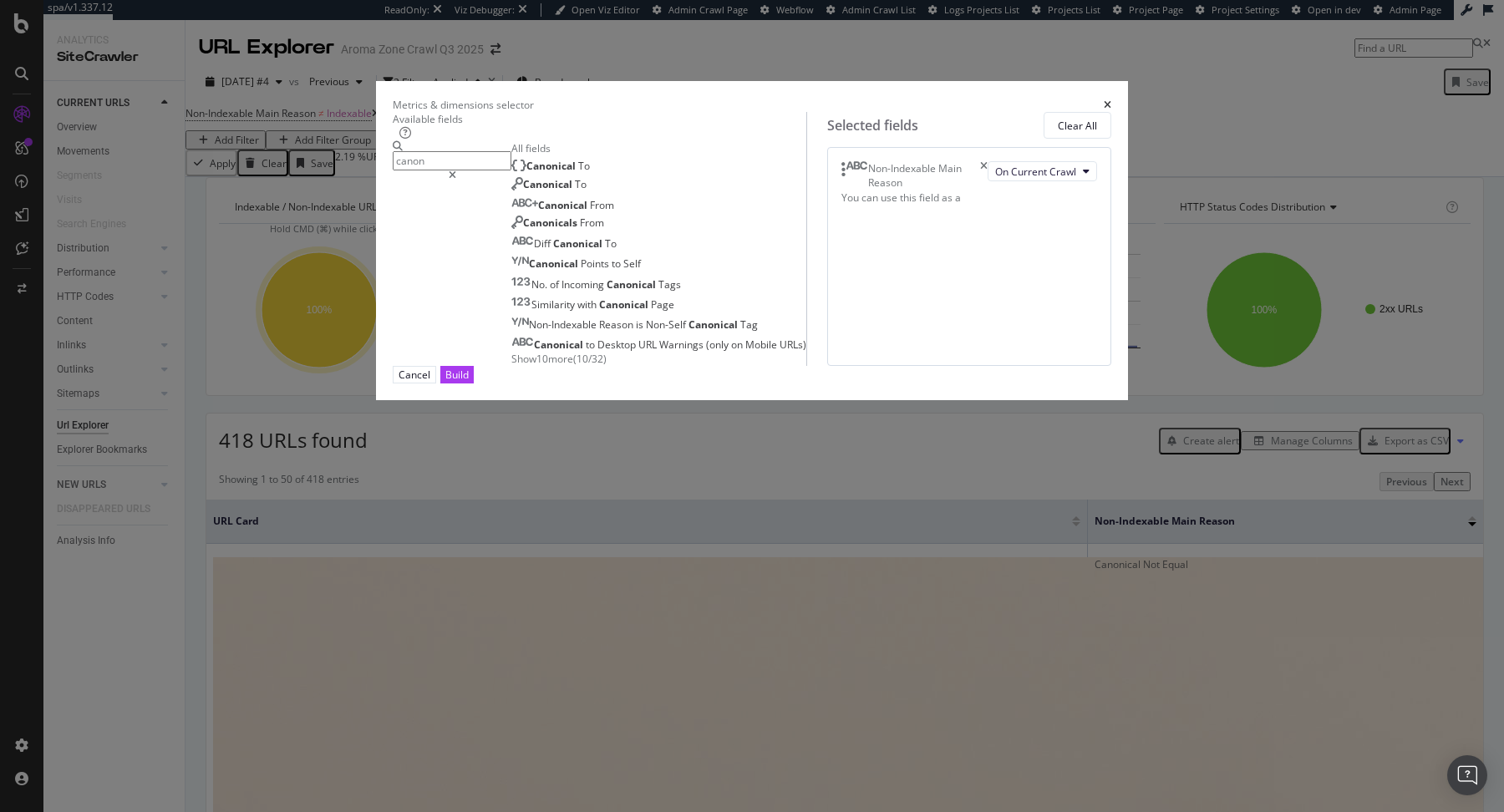
type input "canon"
click at [654, 253] on div "Canonical To Canonical To Canonical From Canonicals From Diff Canonical To Cano…" at bounding box center [659, 263] width 295 height 208
click at [590, 173] on div "Canonical To" at bounding box center [551, 166] width 78 height 14
click at [469, 382] on div "Build" at bounding box center [457, 374] width 24 height 14
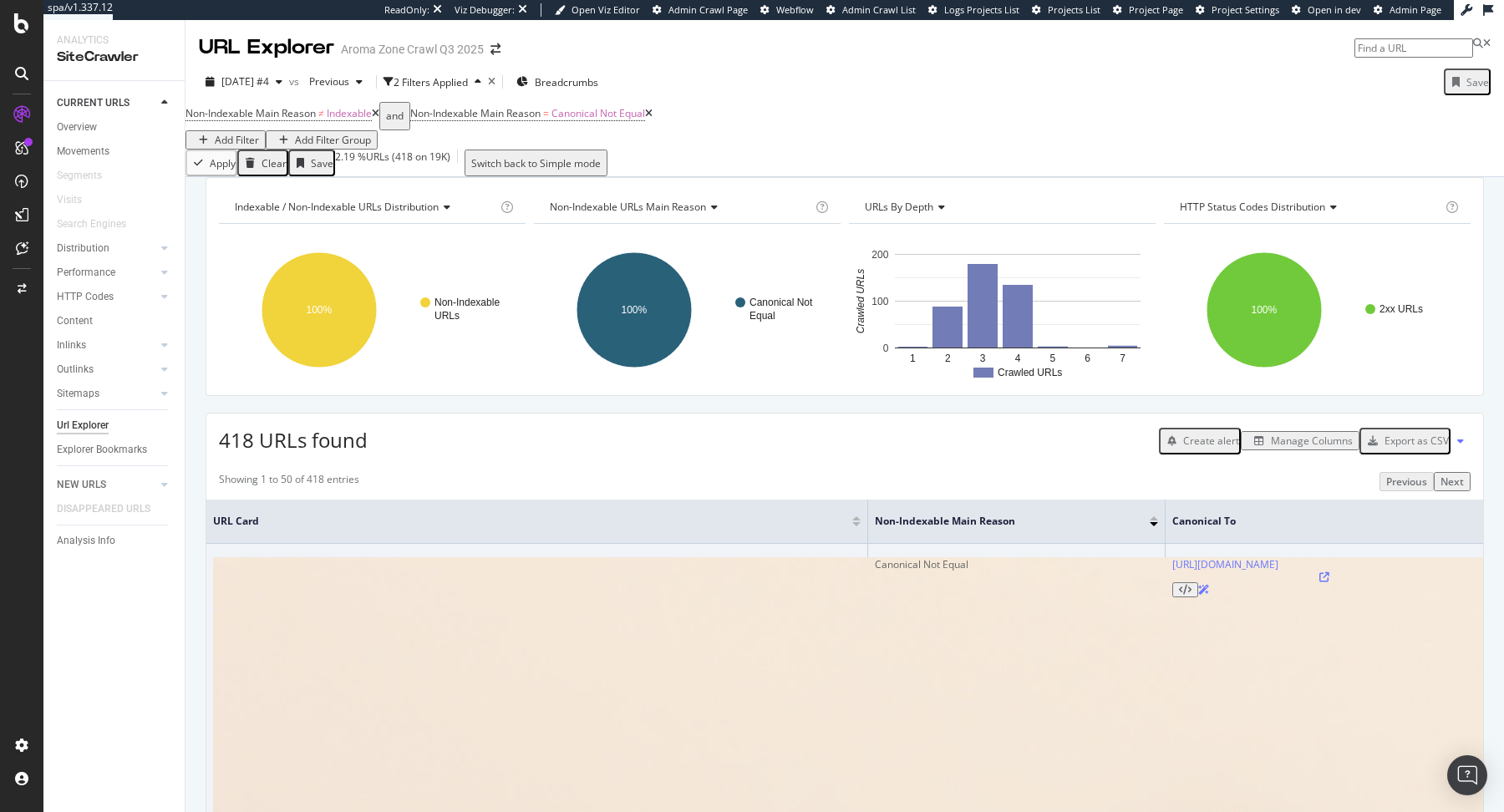
click at [1330, 582] on icon at bounding box center [1324, 577] width 10 height 10
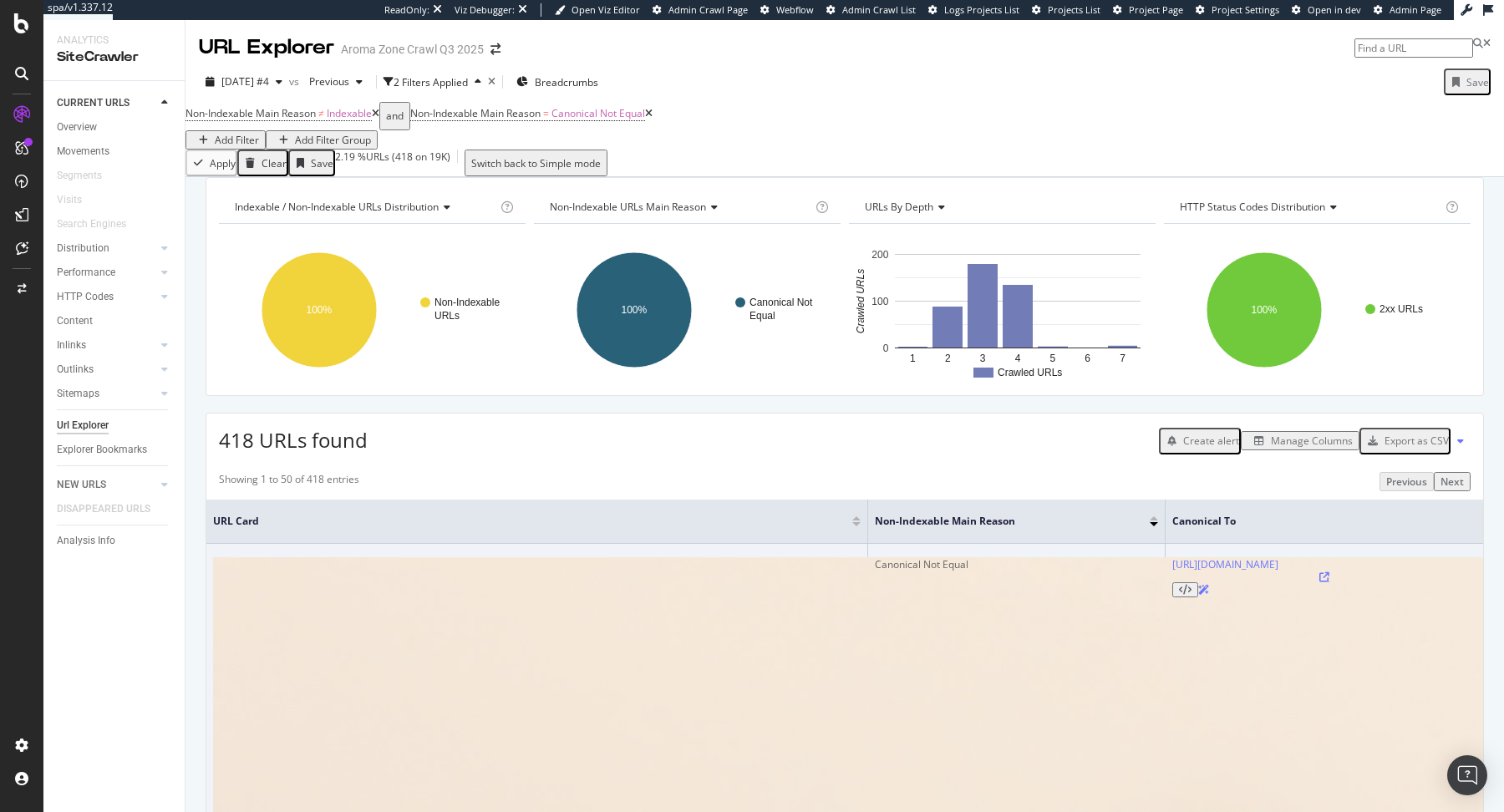
click at [1330, 582] on icon at bounding box center [1324, 577] width 10 height 10
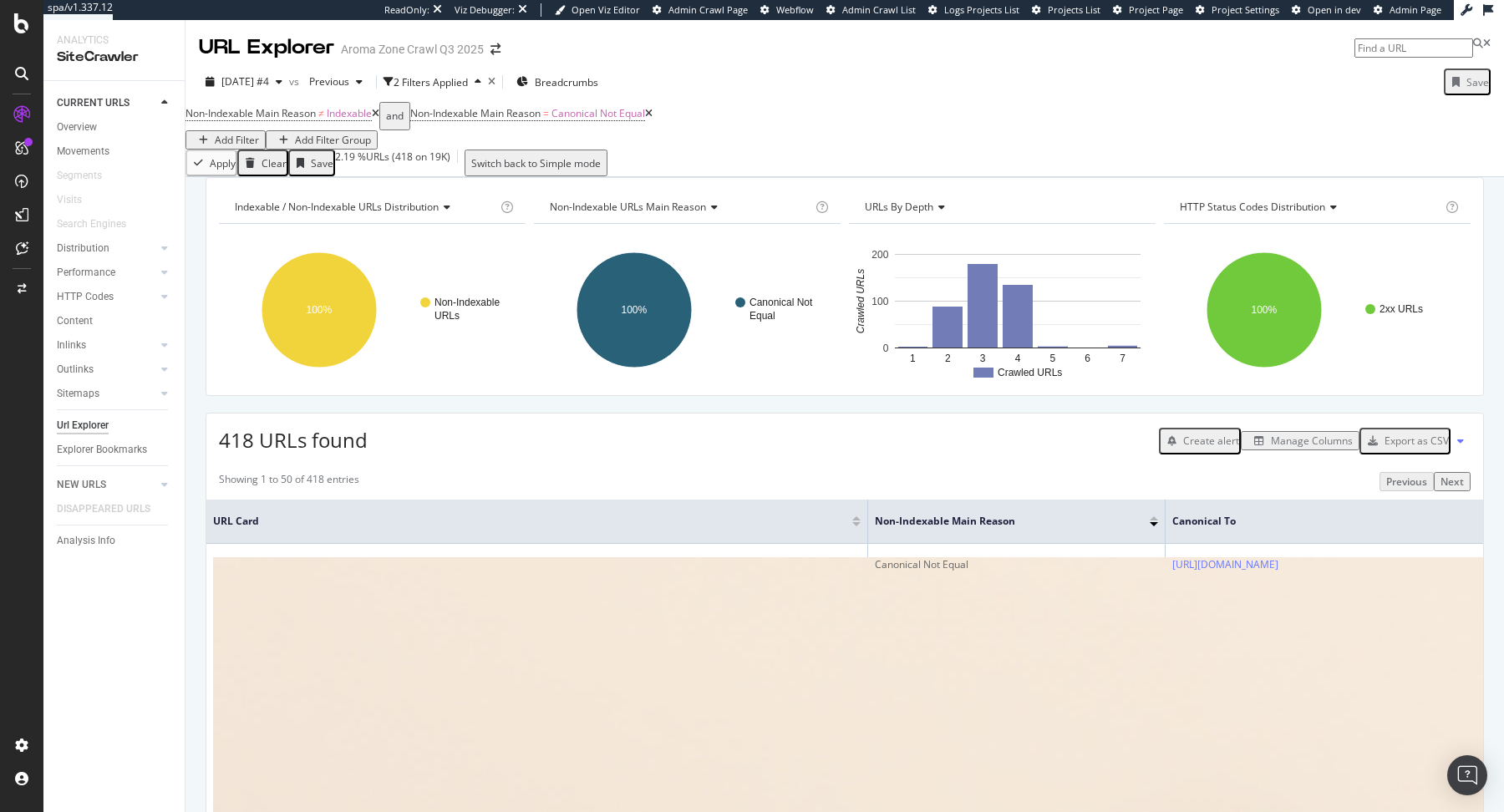
click at [717, 491] on div "Showing 1 to 50 of 418 entries Previous Next" at bounding box center [845, 482] width 1276 height 19
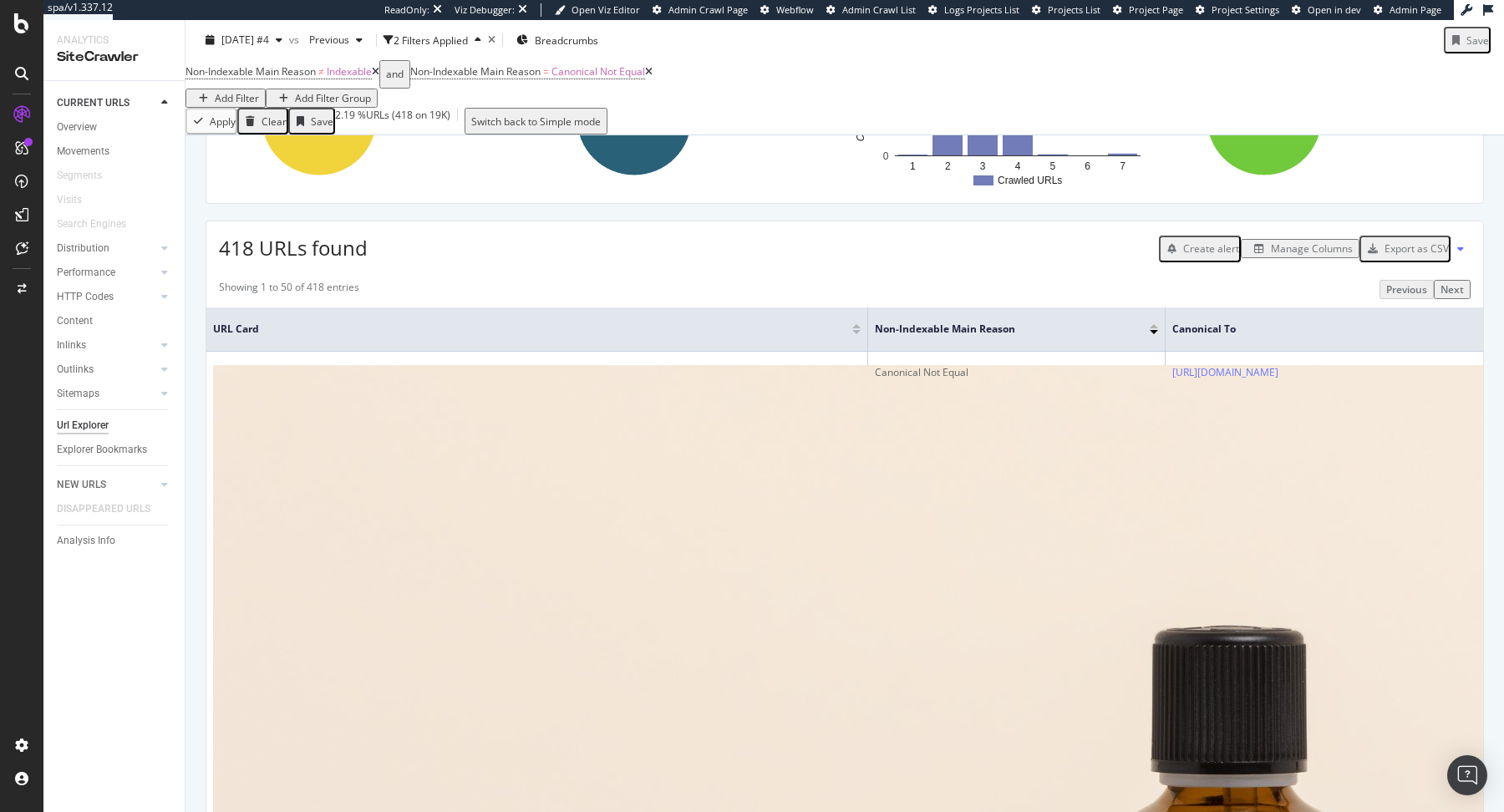
scroll to position [208, 0]
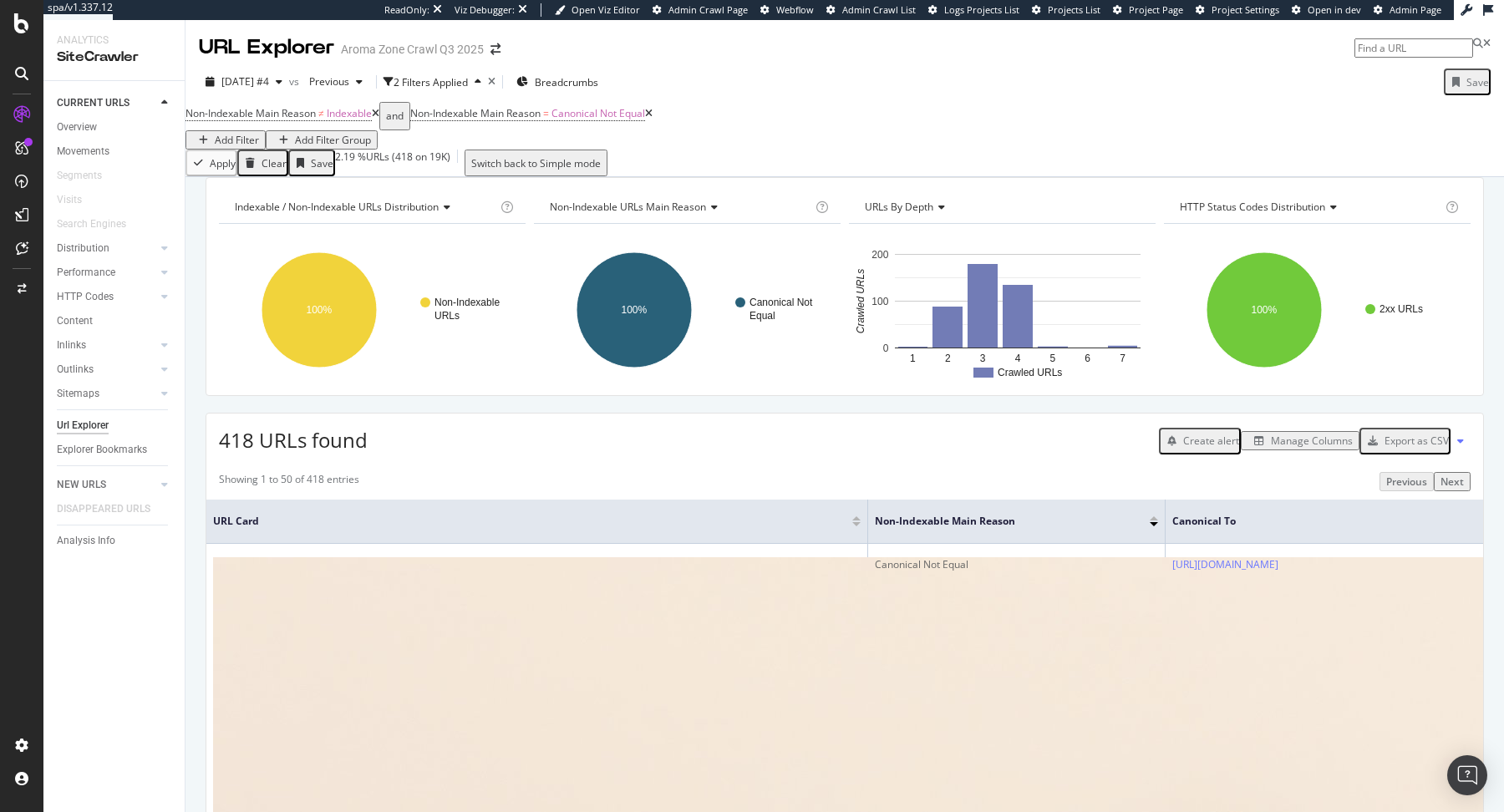
click at [259, 132] on div "Add Filter" at bounding box center [236, 139] width 44 height 14
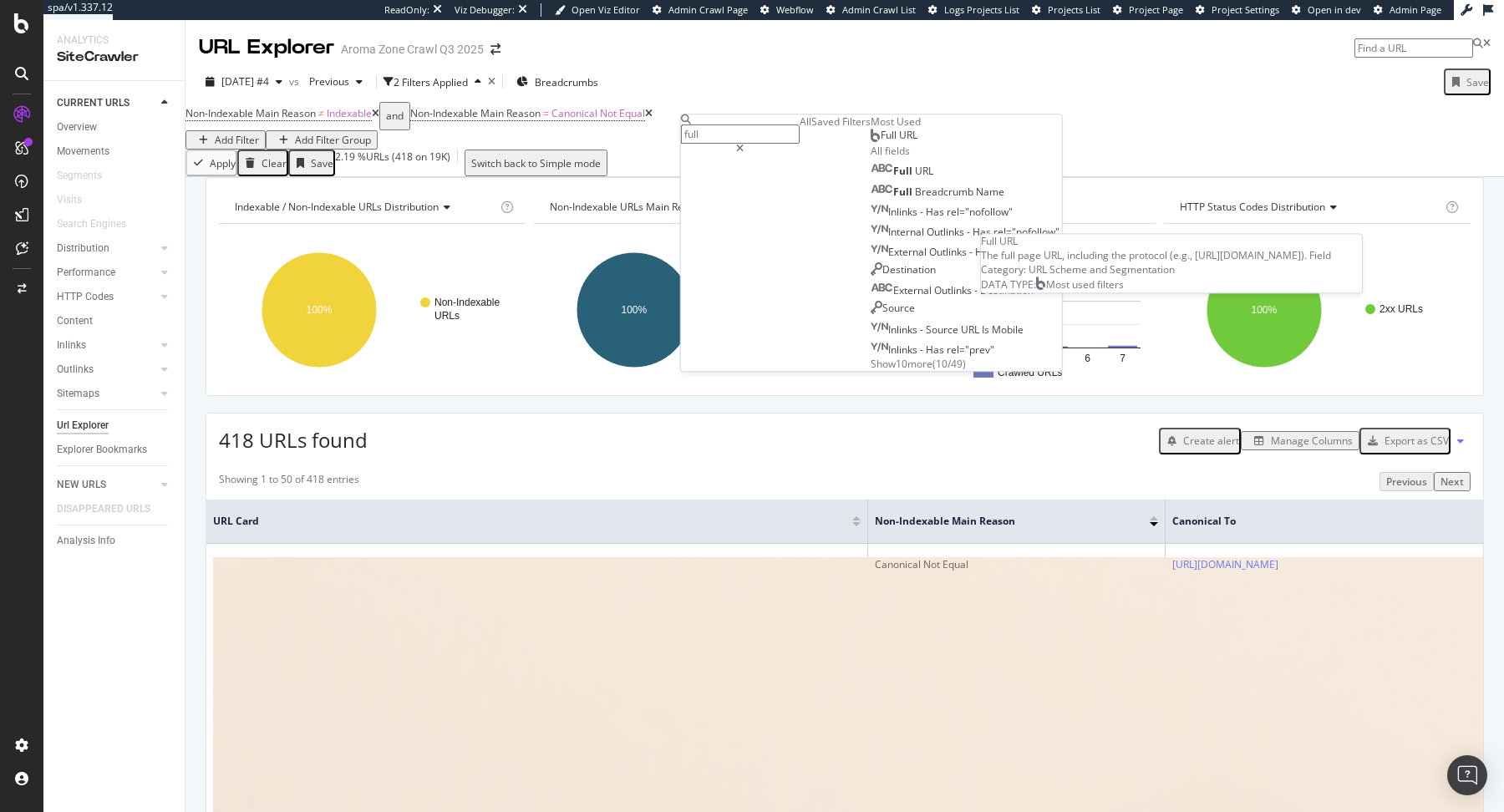
type input "full"
click at [871, 142] on div "Full URL" at bounding box center [893, 135] width 47 height 13
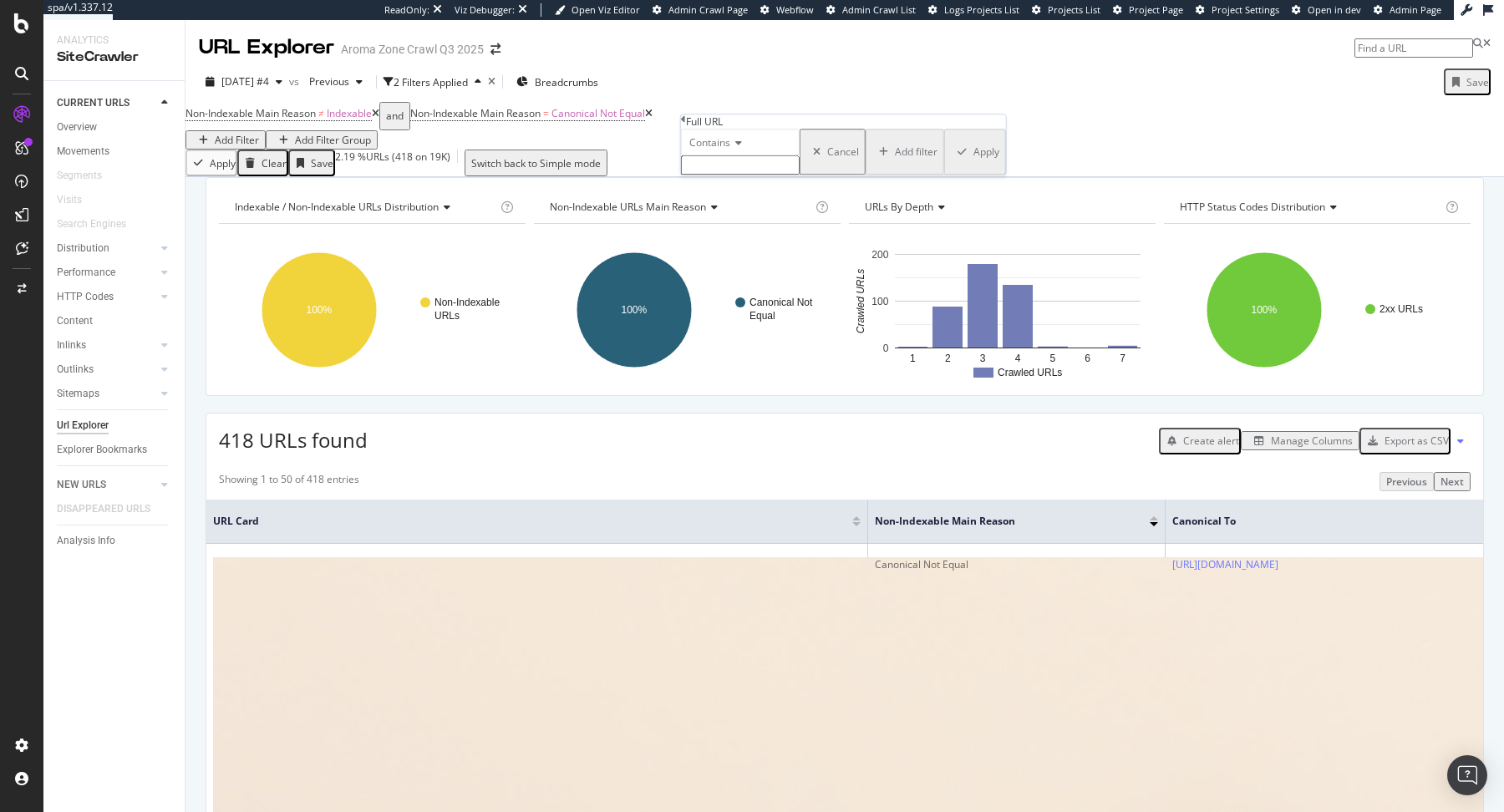
click at [742, 148] on icon at bounding box center [736, 143] width 11 height 10
click at [755, 296] on div "Doesn't contain" at bounding box center [740, 287] width 117 height 17
click at [770, 174] on div "Doesn't contain Cancel Add filter Apply" at bounding box center [843, 151] width 325 height 46
click at [770, 174] on input "text" at bounding box center [740, 165] width 119 height 19
type input "info"
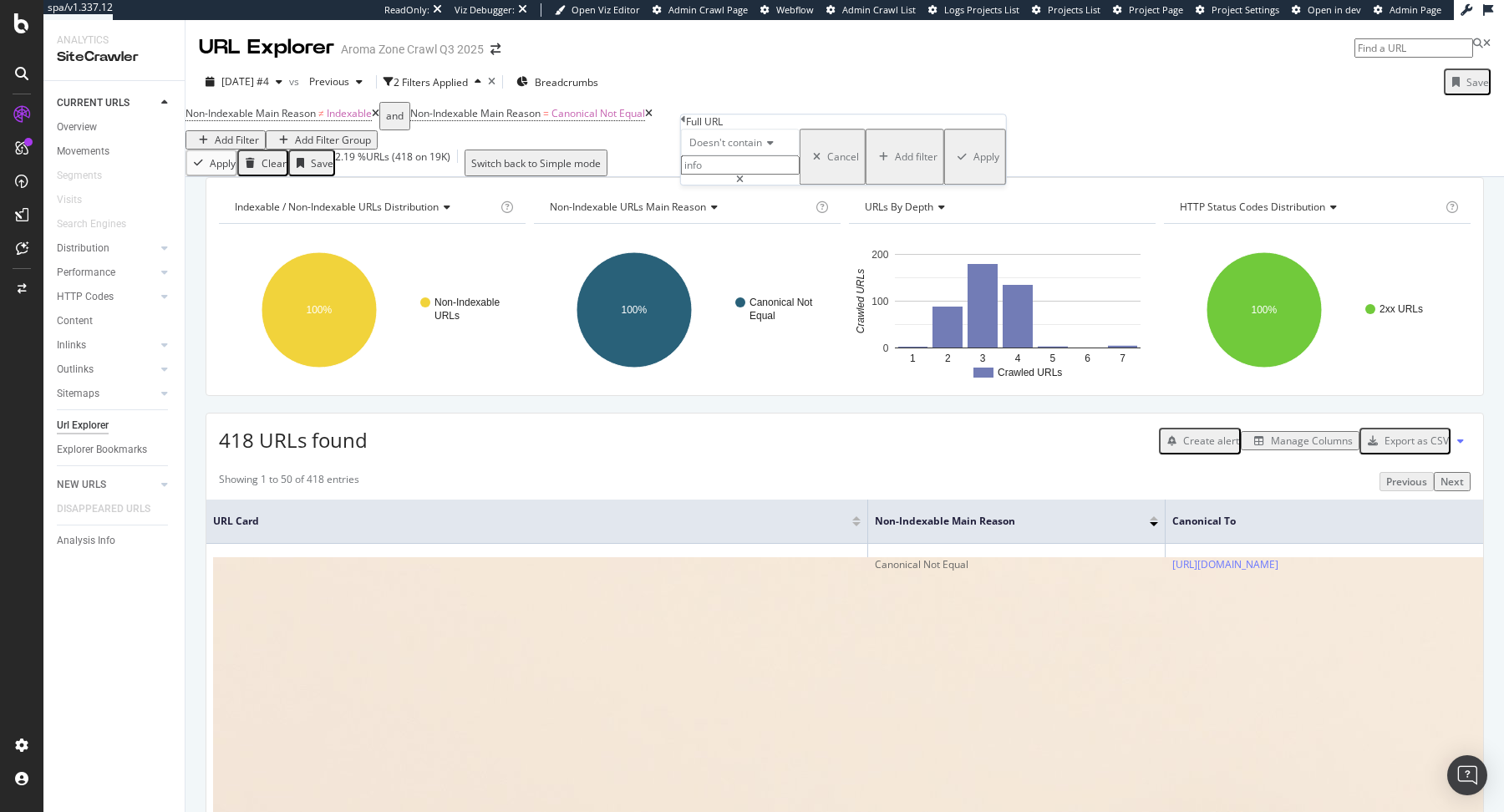
click at [973, 164] on div "Apply" at bounding box center [986, 156] width 26 height 14
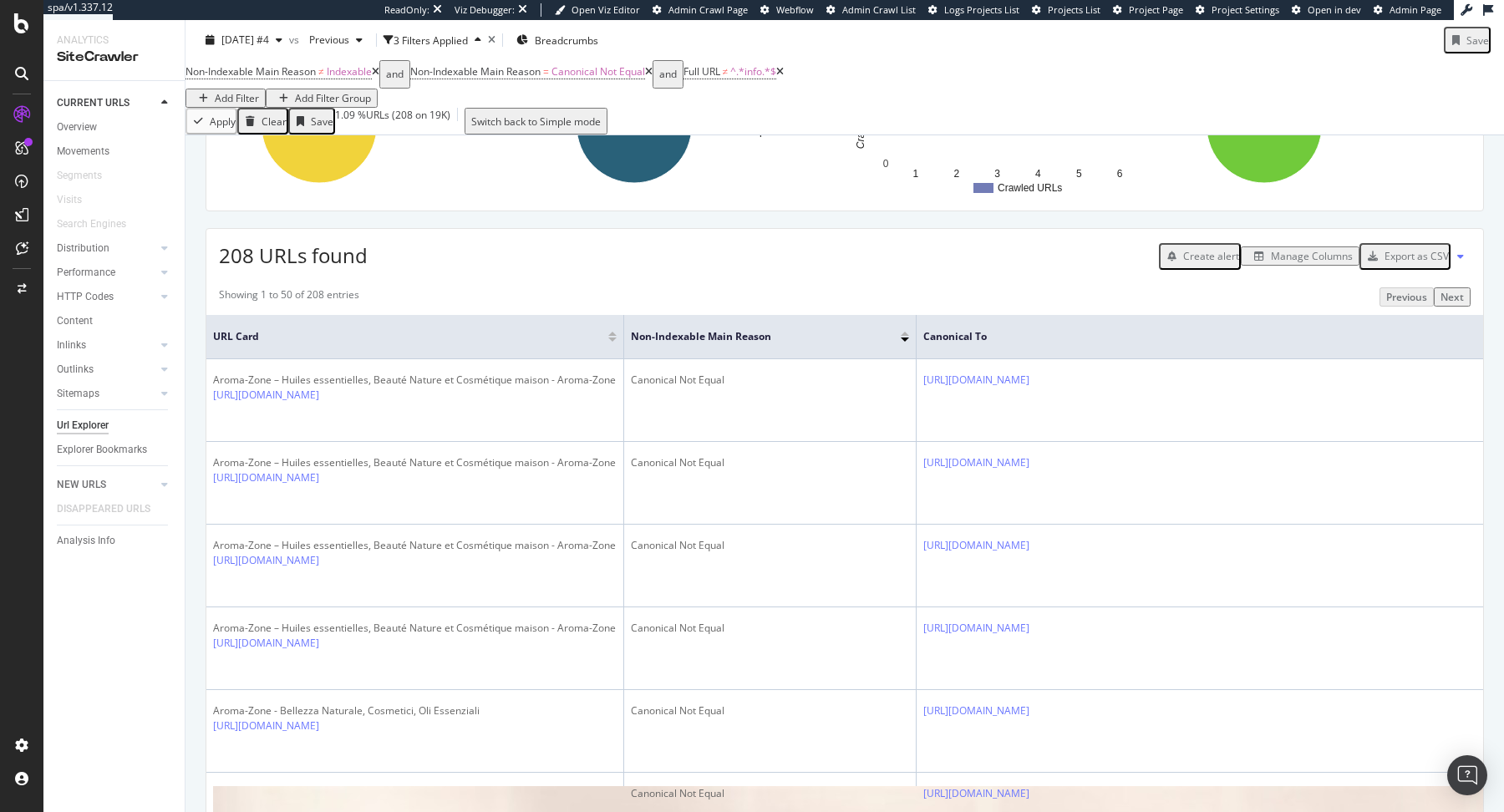
scroll to position [193, 0]
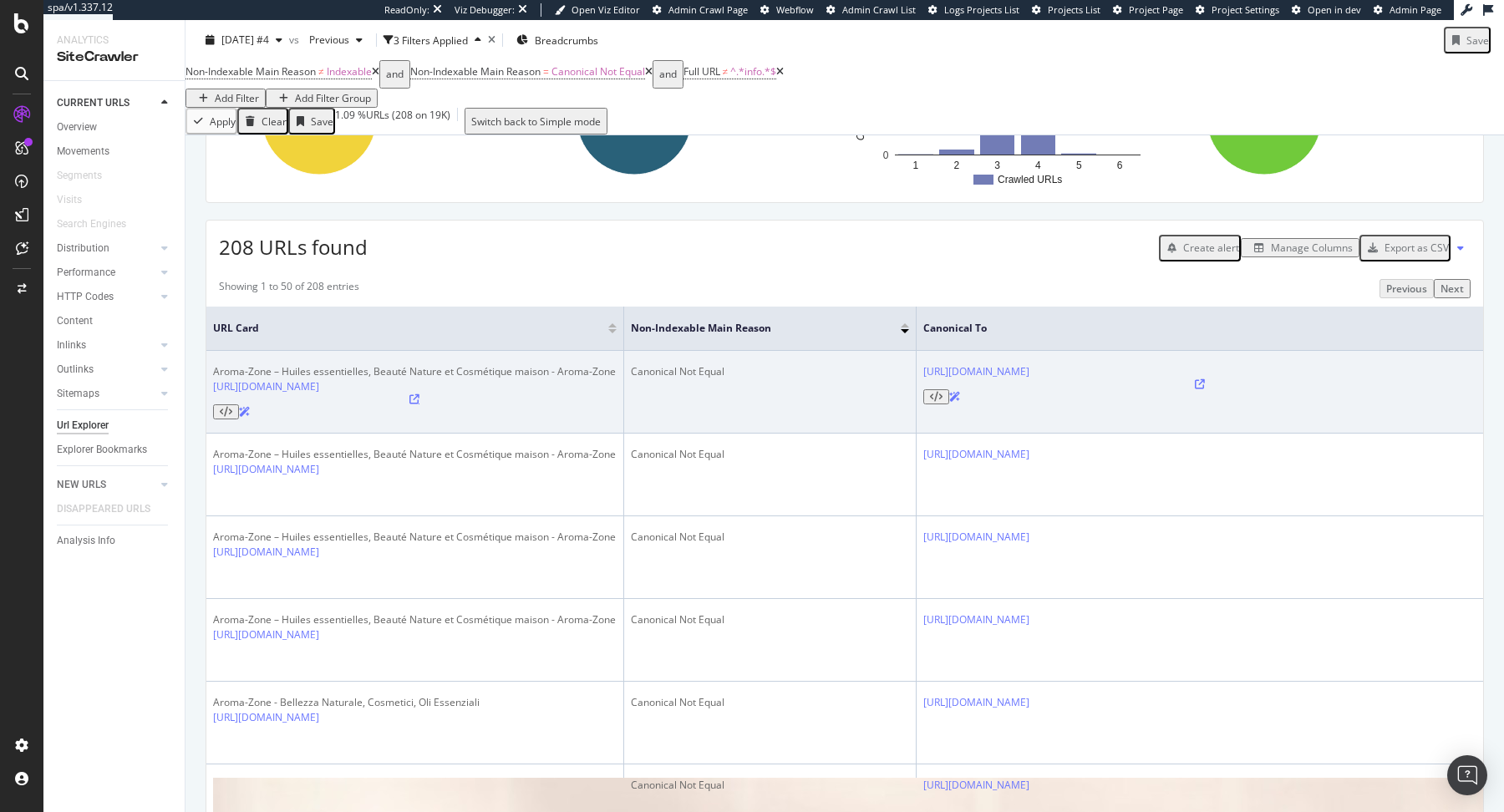
click at [419, 405] on icon at bounding box center [414, 399] width 10 height 10
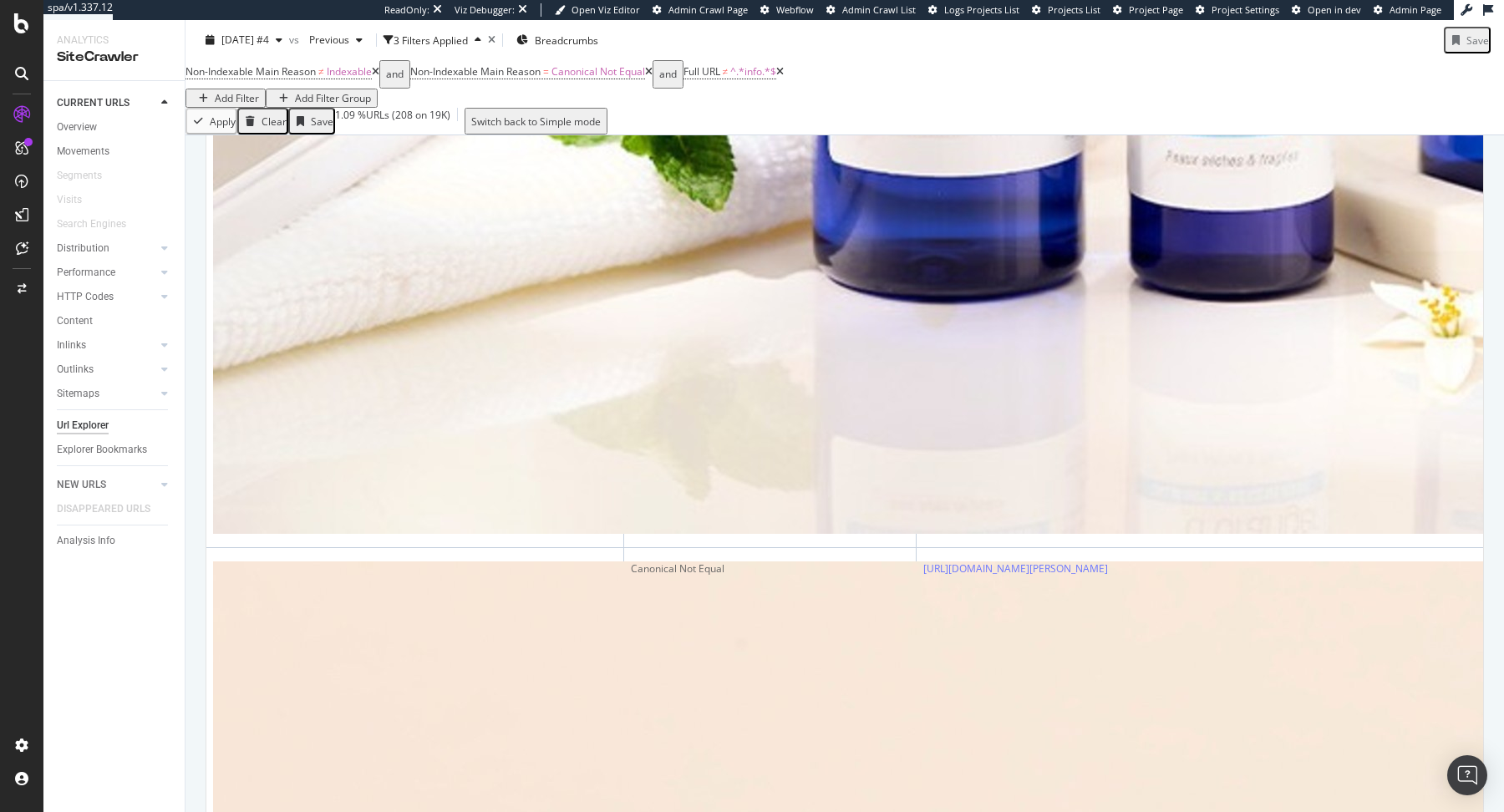
scroll to position [1938, 0]
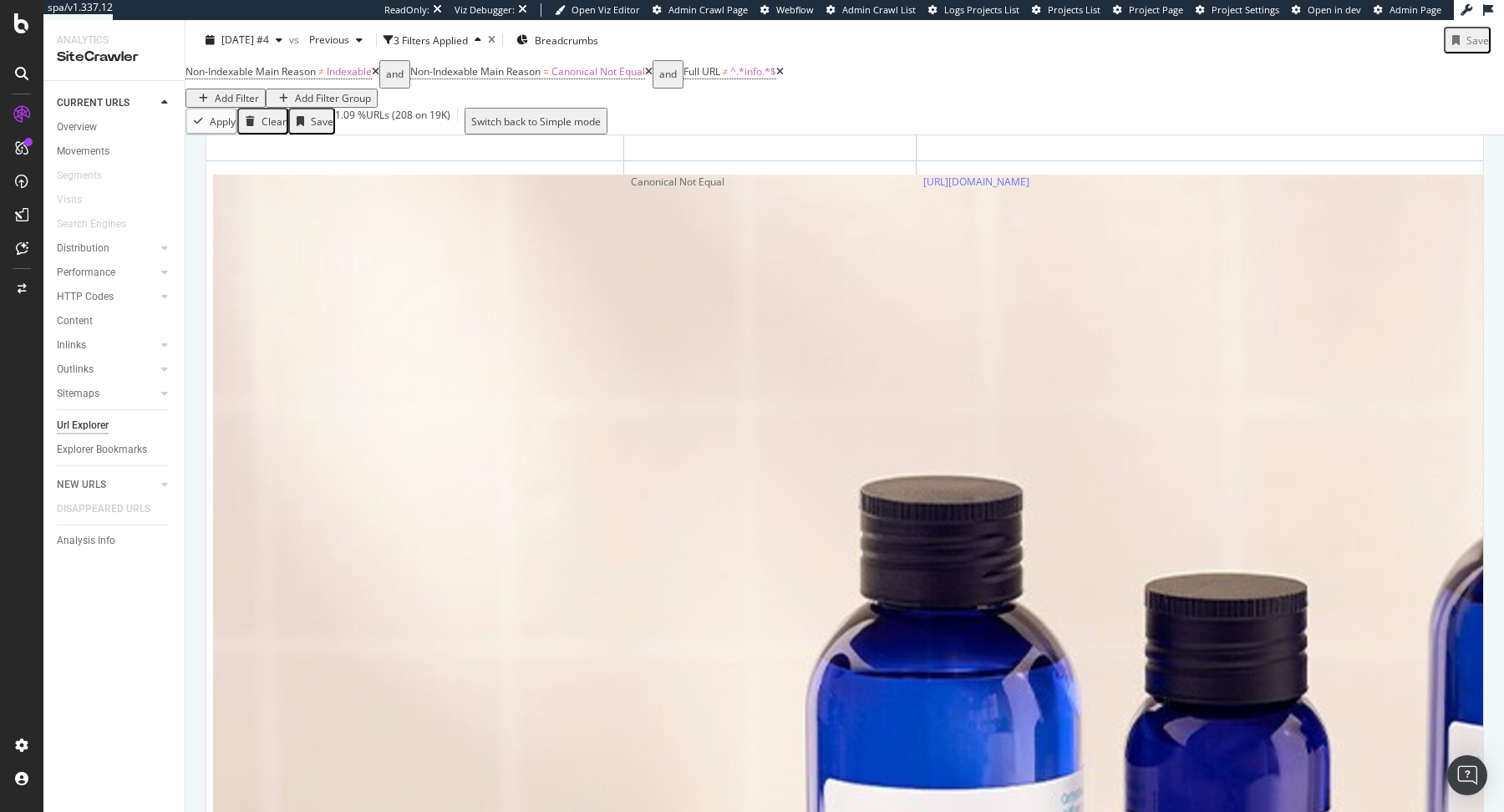
scroll to position [0, 0]
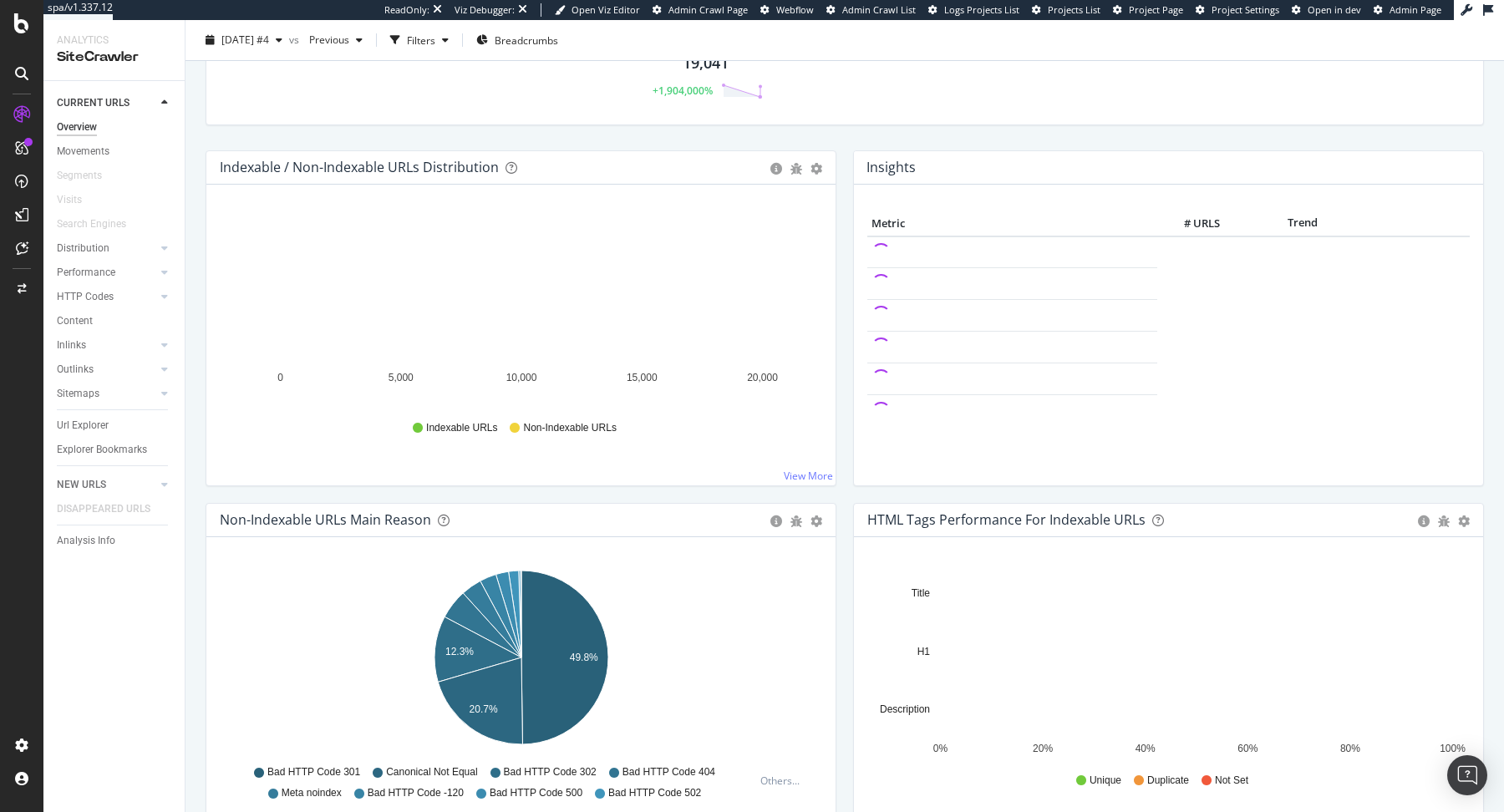
scroll to position [239, 0]
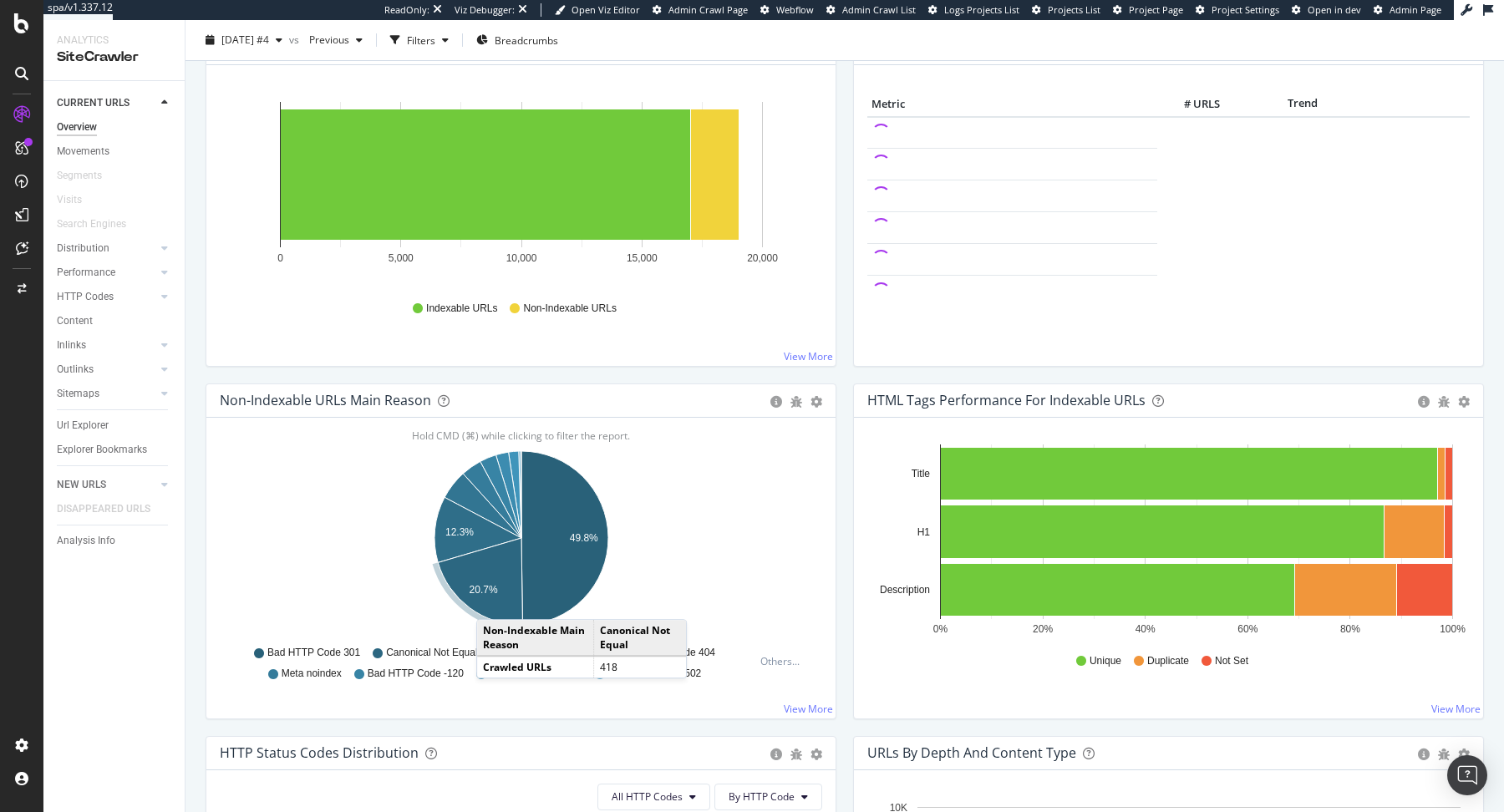
click at [493, 601] on icon "A chart." at bounding box center [480, 581] width 85 height 87
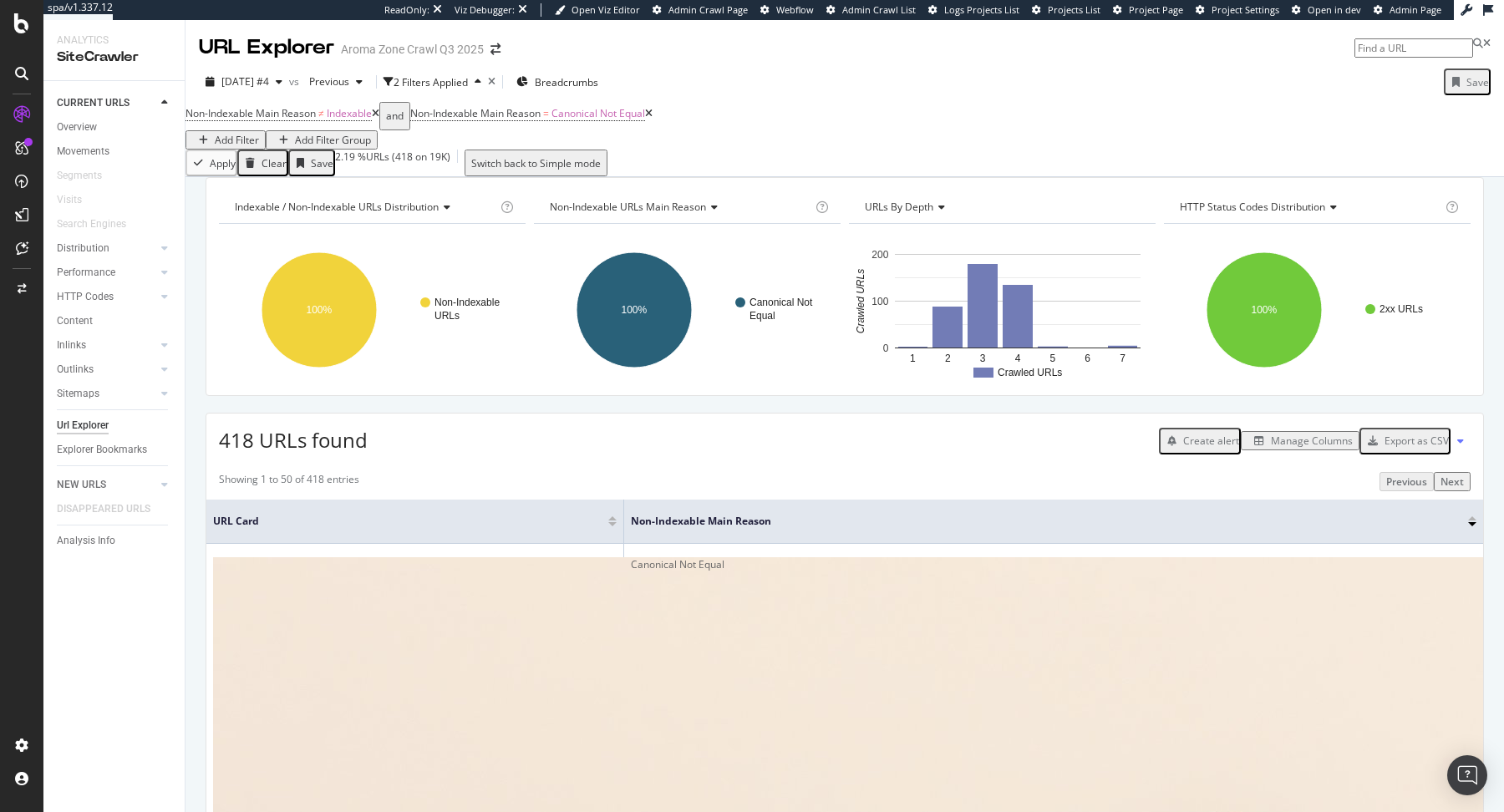
click at [720, 145] on div "Non-Indexable Main Reason ≠ Indexable and Non-Indexable Main Reason = Canonical…" at bounding box center [845, 126] width 1318 height 48
click at [266, 137] on button "Add Filter" at bounding box center [226, 140] width 80 height 19
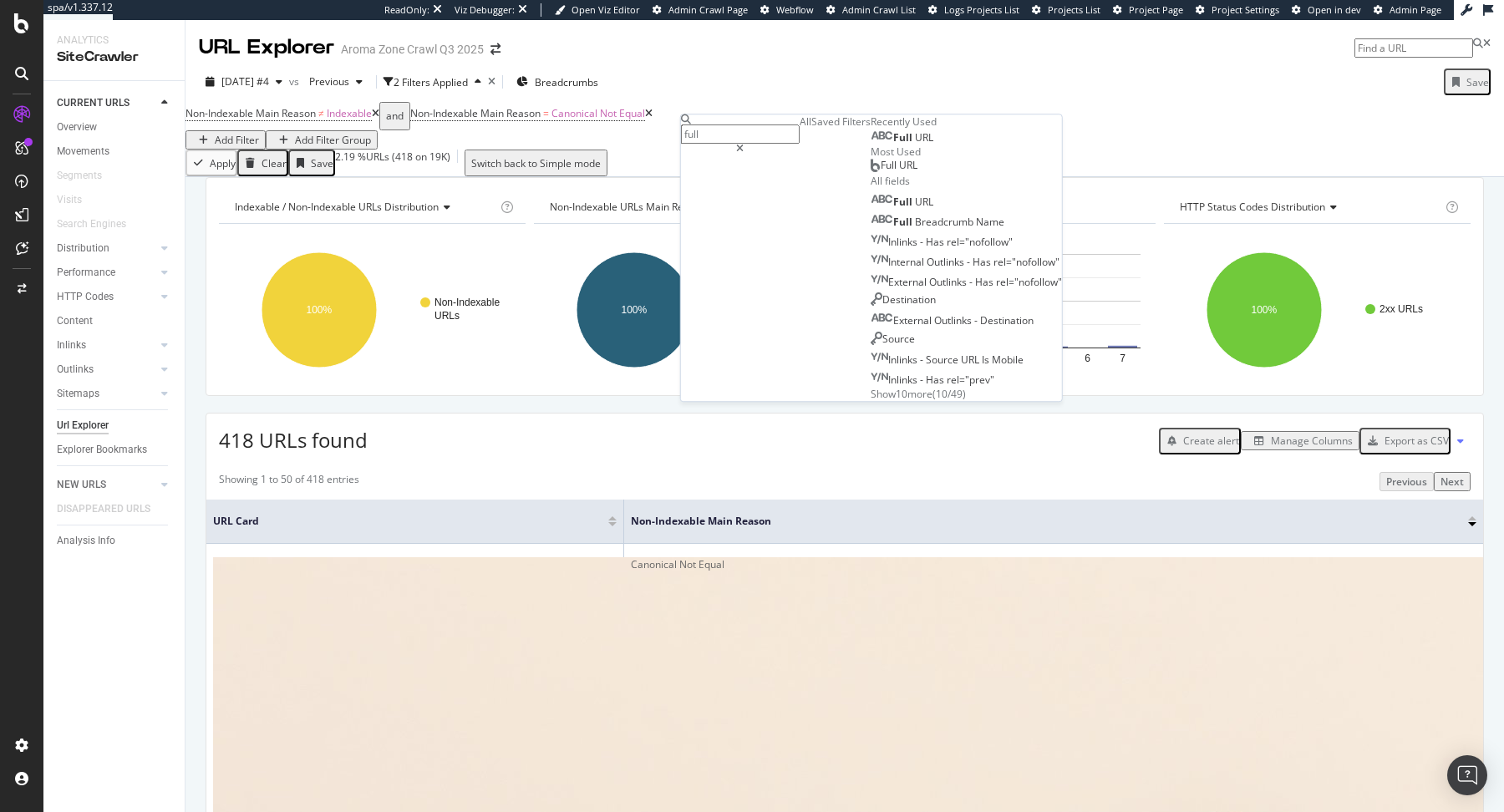
type input "full"
click at [893, 145] on span "Full" at bounding box center [904, 137] width 22 height 14
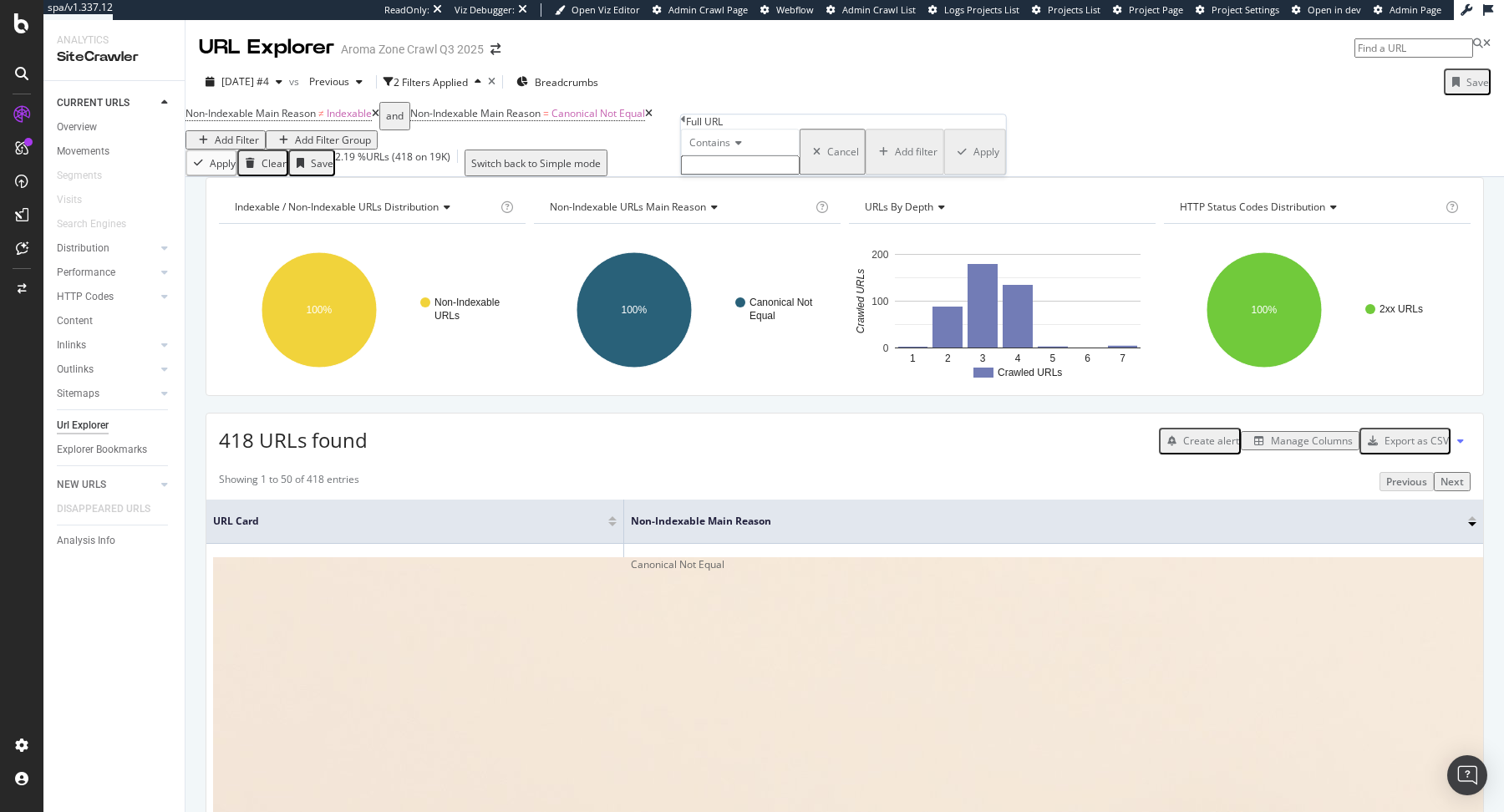
click at [731, 149] on span "Contains" at bounding box center [710, 142] width 41 height 14
click at [754, 296] on div "Doesn't contain" at bounding box center [740, 287] width 117 height 17
click at [759, 174] on input "text" at bounding box center [740, 165] width 119 height 19
type input "info"
click at [973, 164] on div "Apply" at bounding box center [986, 156] width 26 height 14
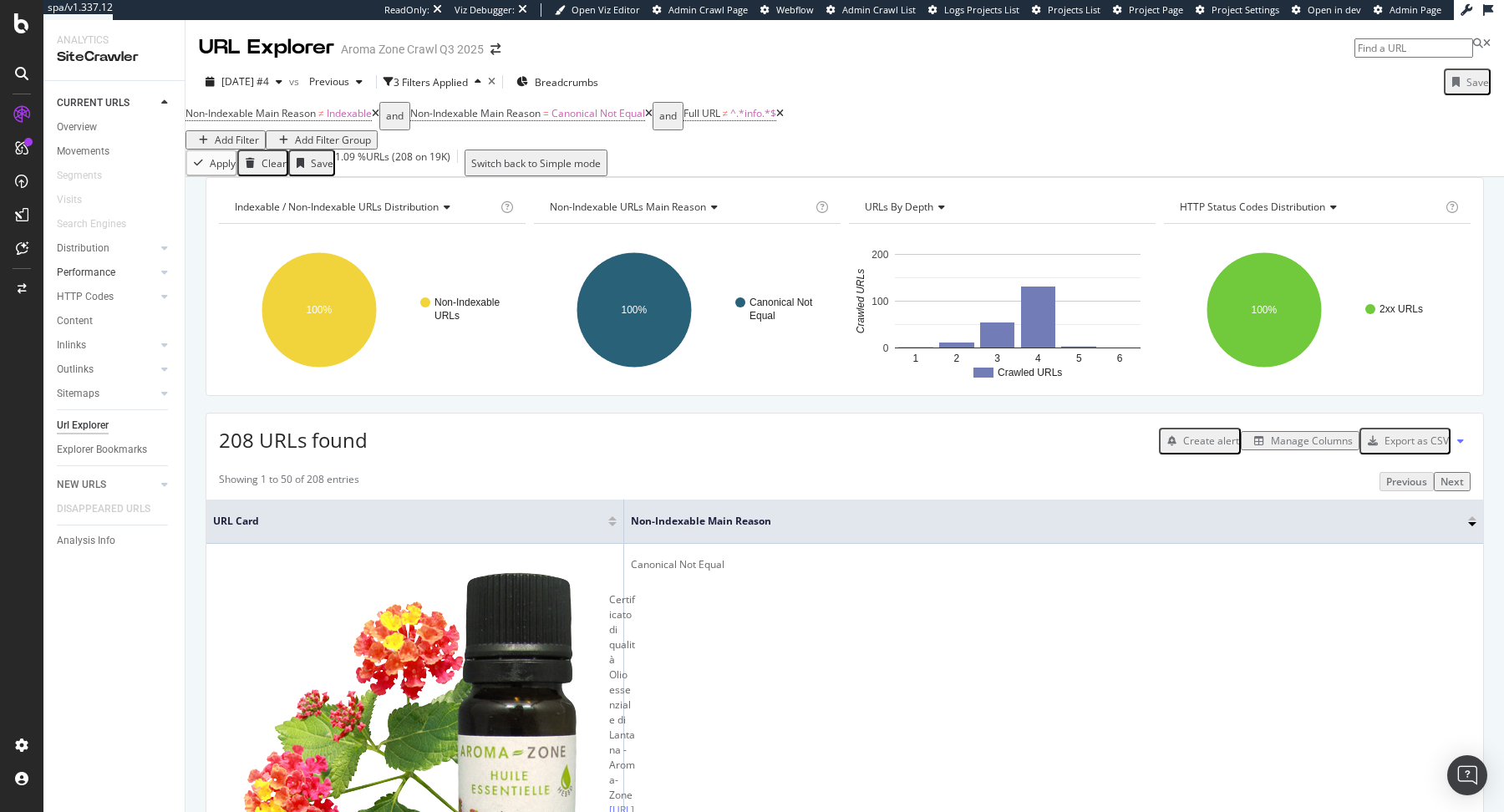
click at [150, 274] on div at bounding box center [148, 272] width 17 height 17
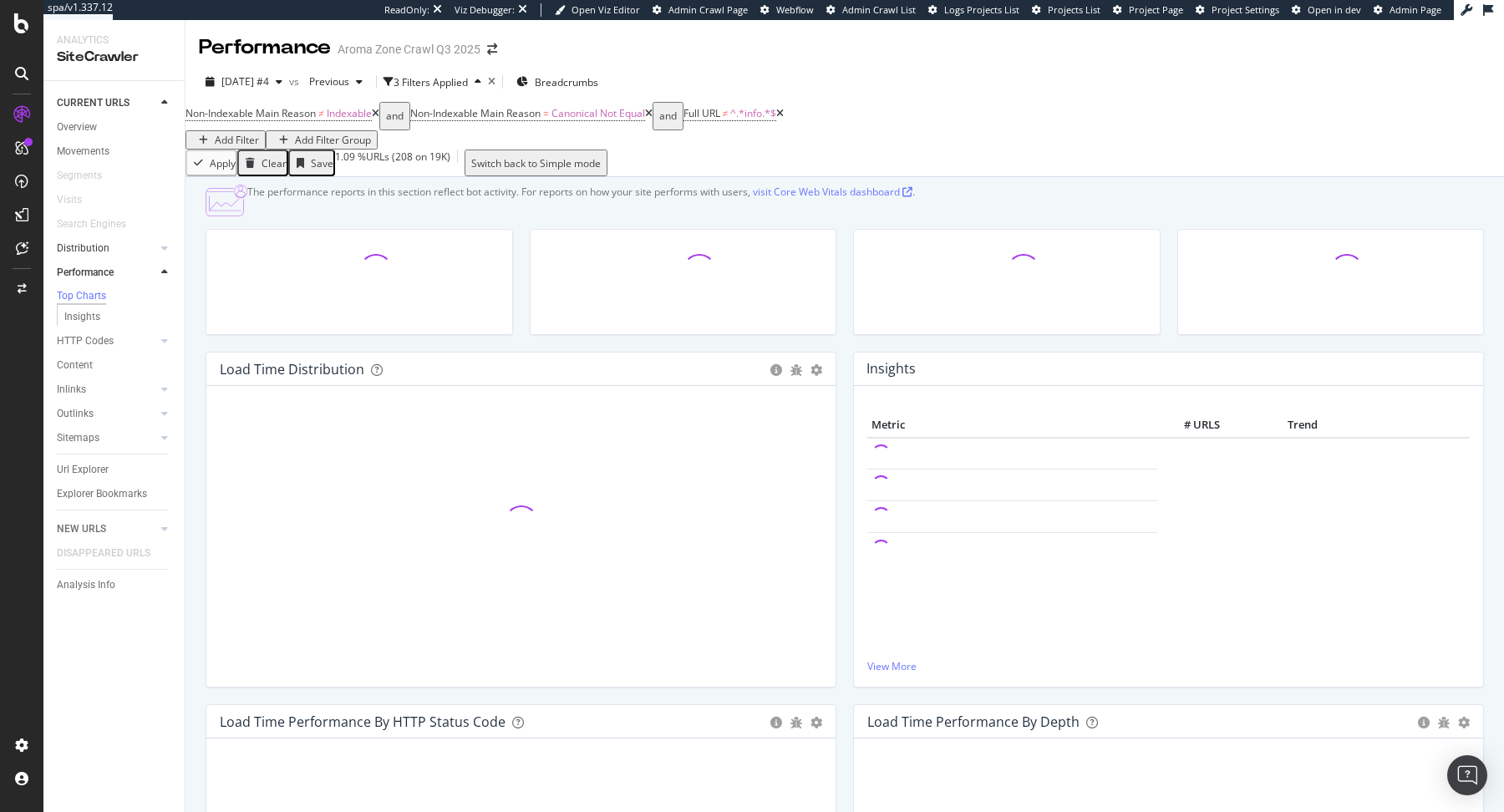
click at [139, 248] on link "Distribution" at bounding box center [107, 248] width 99 height 17
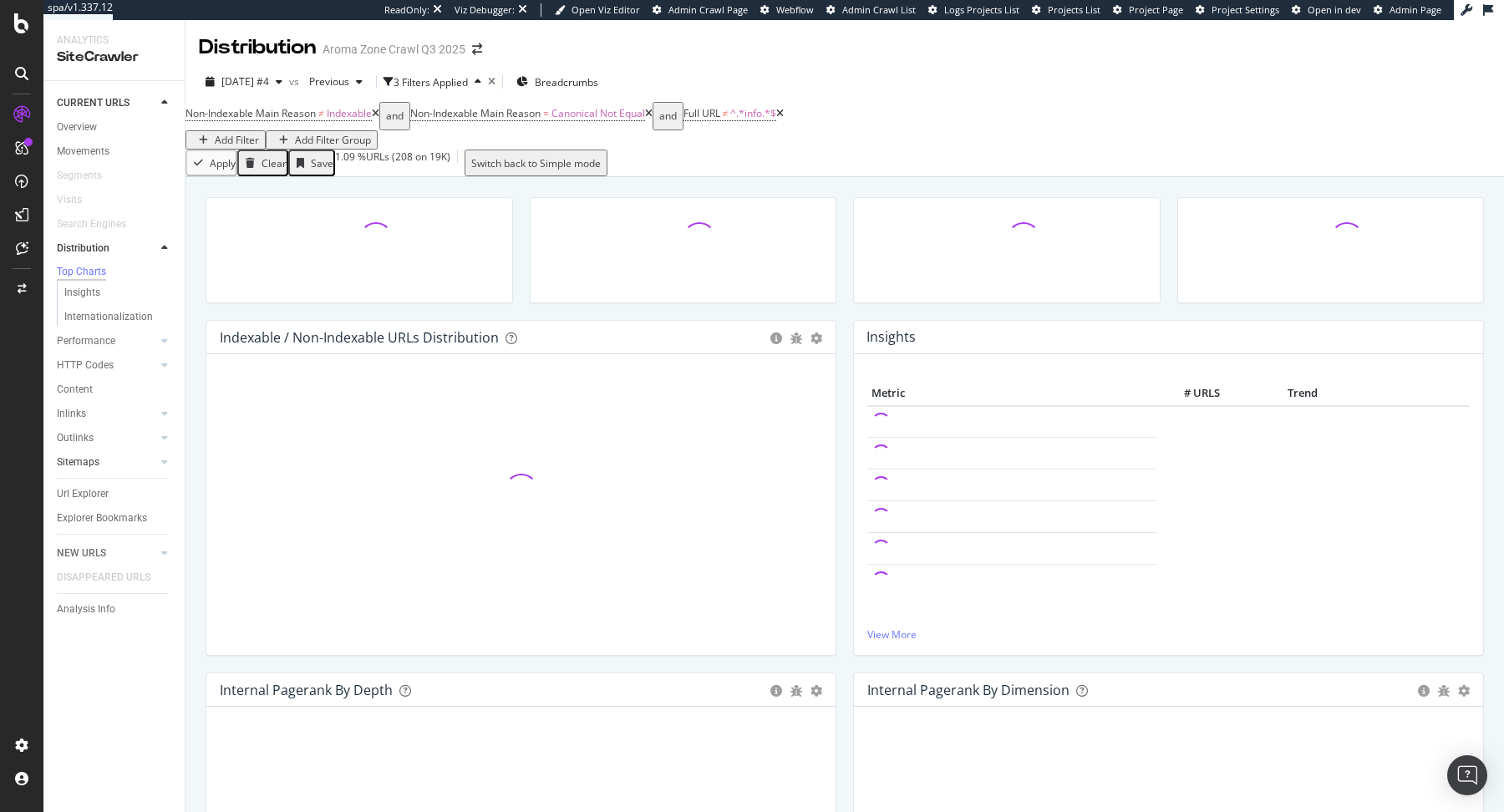
click at [112, 468] on link "Sitemaps" at bounding box center [107, 462] width 99 height 17
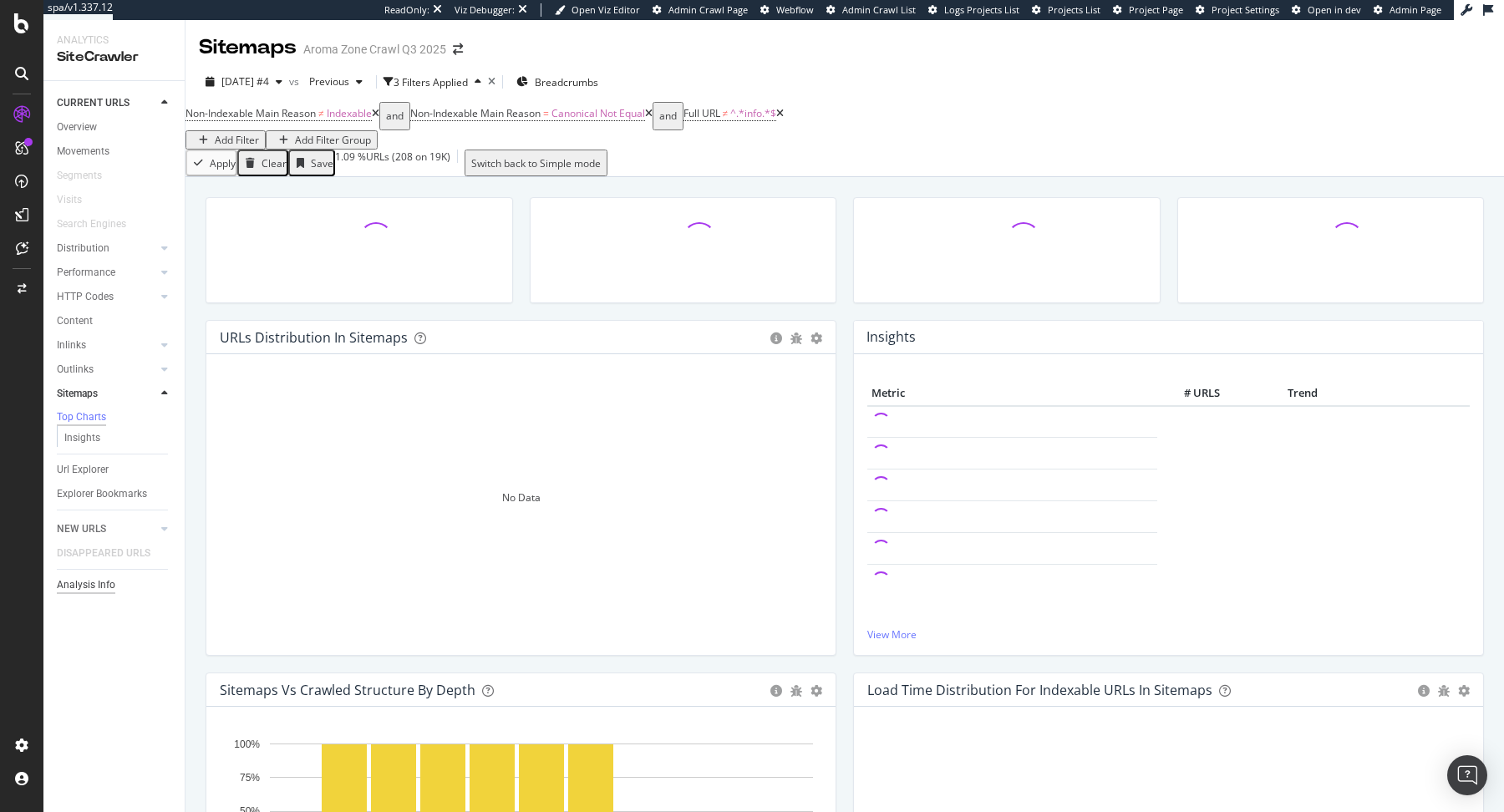
click at [96, 581] on div "Analysis Info" at bounding box center [86, 584] width 58 height 17
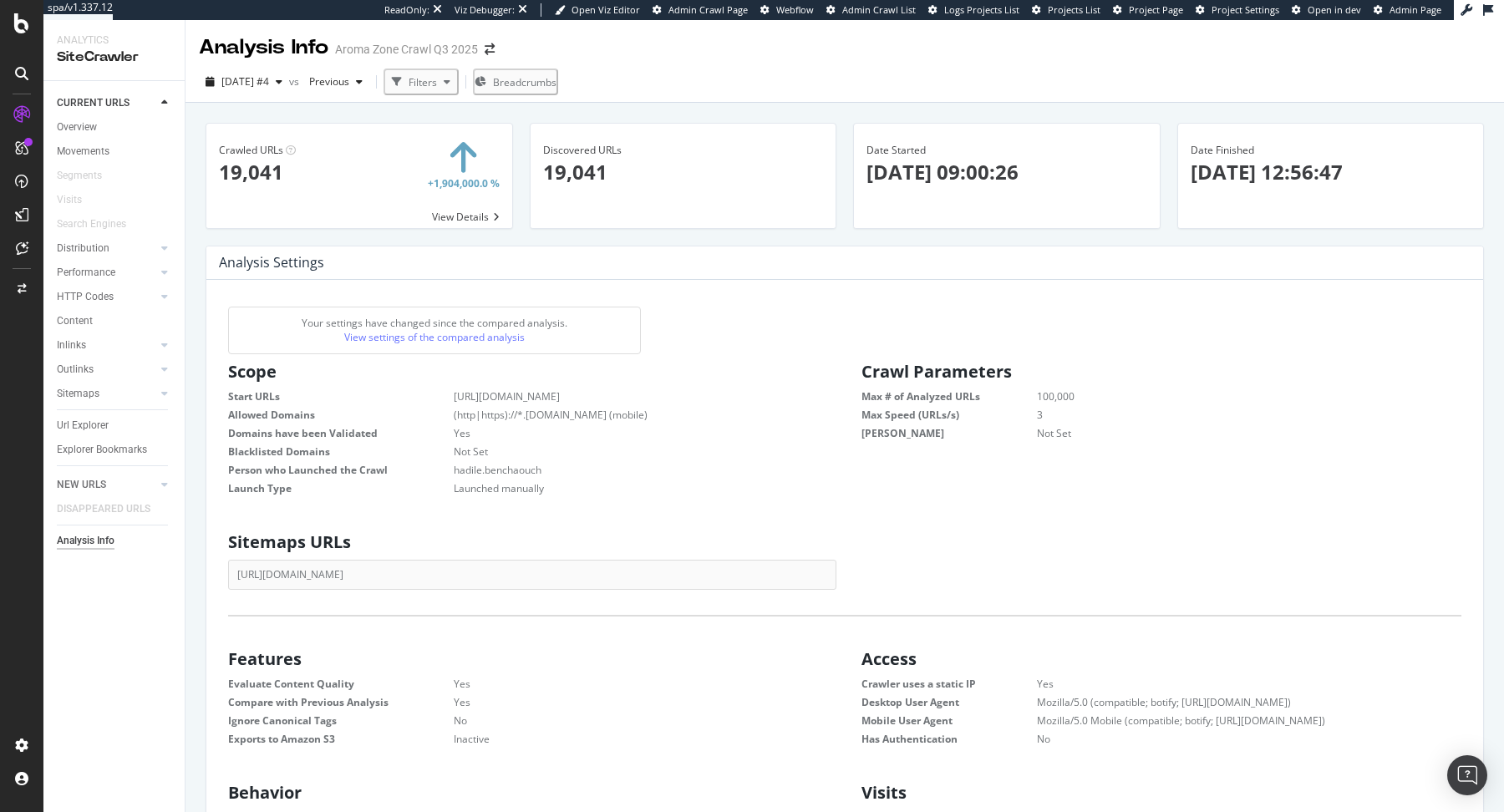
scroll to position [267, 608]
click at [94, 386] on div "Sitemaps" at bounding box center [78, 393] width 43 height 17
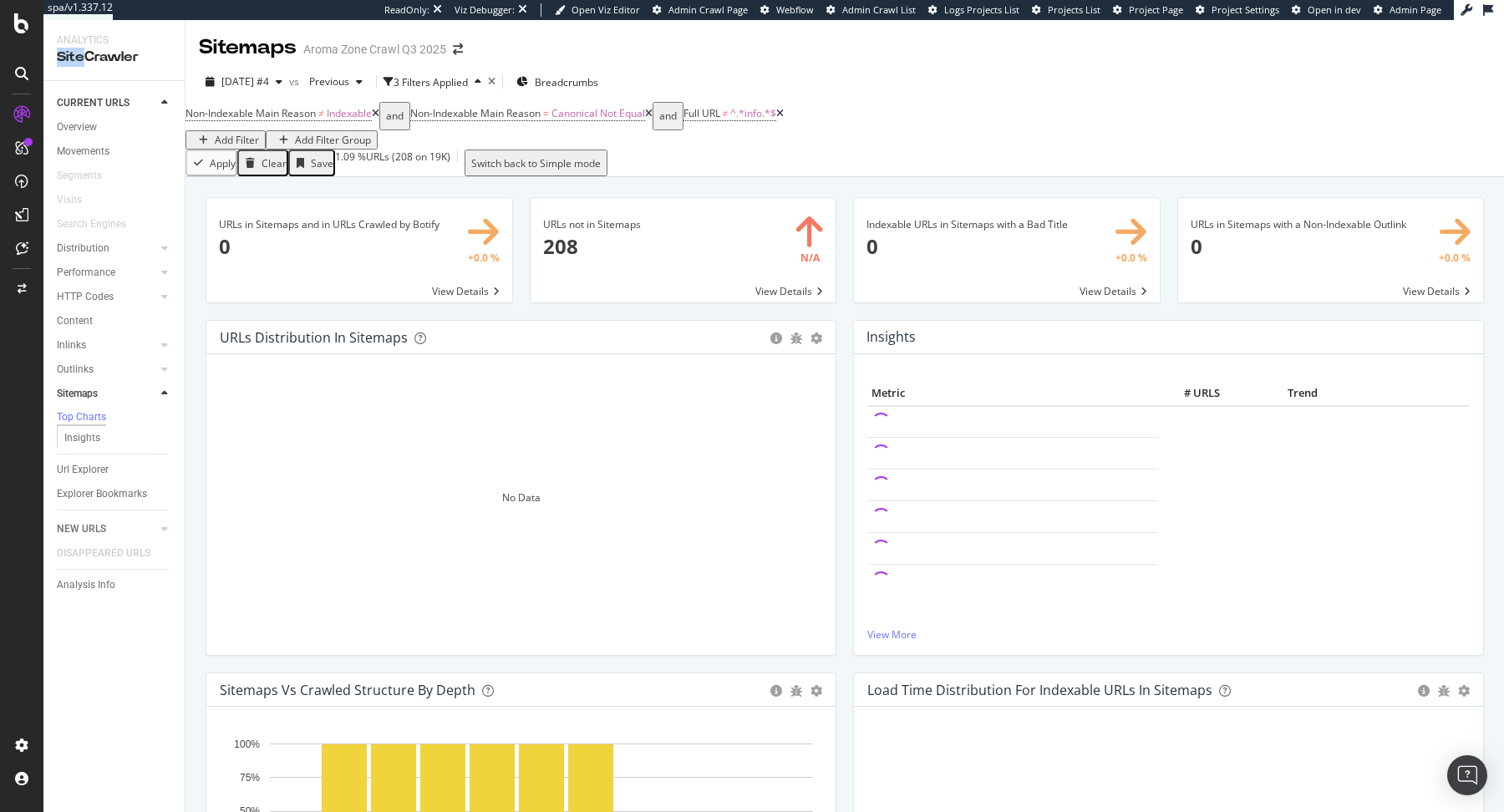
click at [379, 119] on icon at bounding box center [375, 113] width 8 height 10
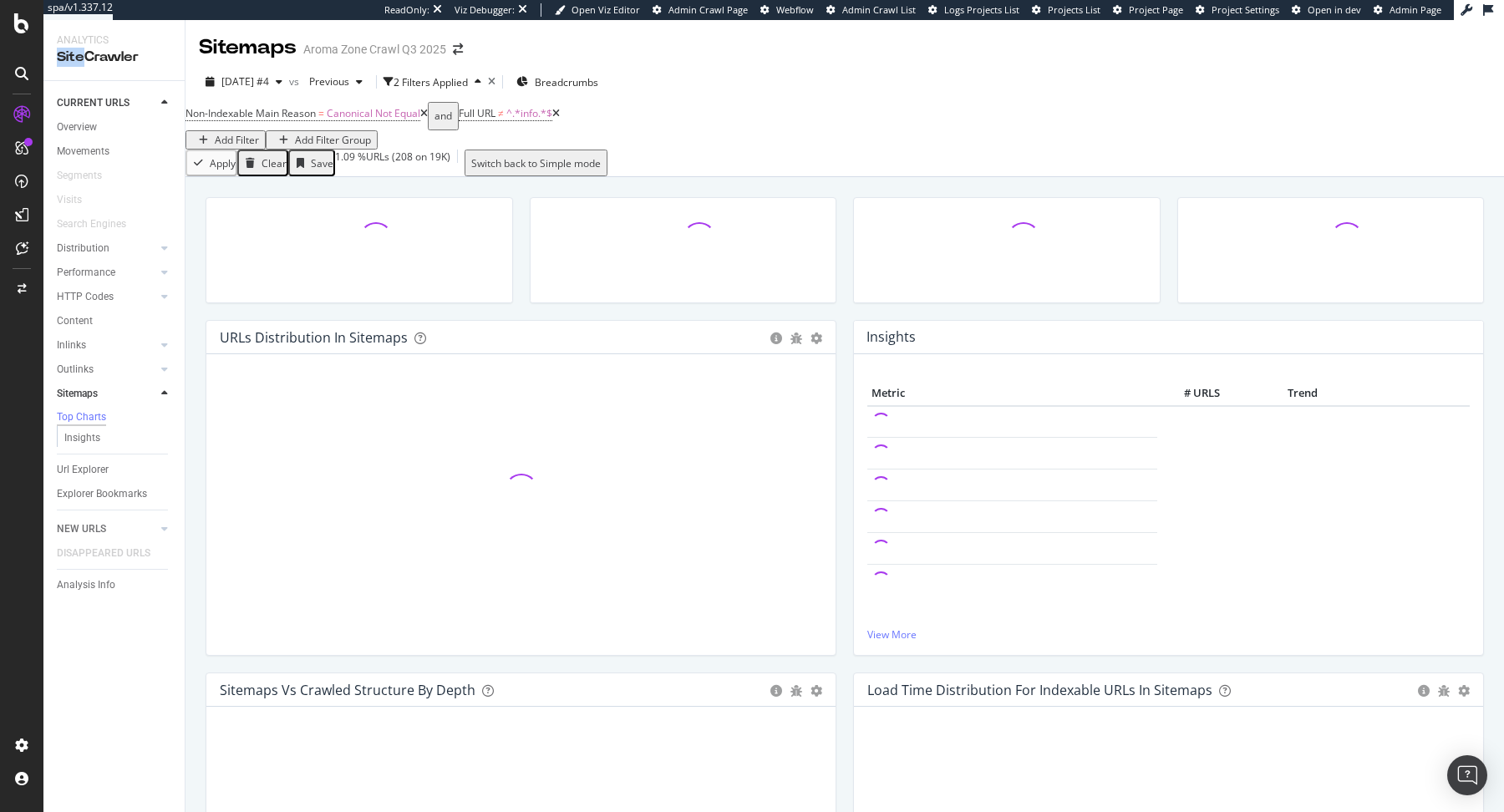
click at [428, 119] on icon at bounding box center [424, 113] width 8 height 10
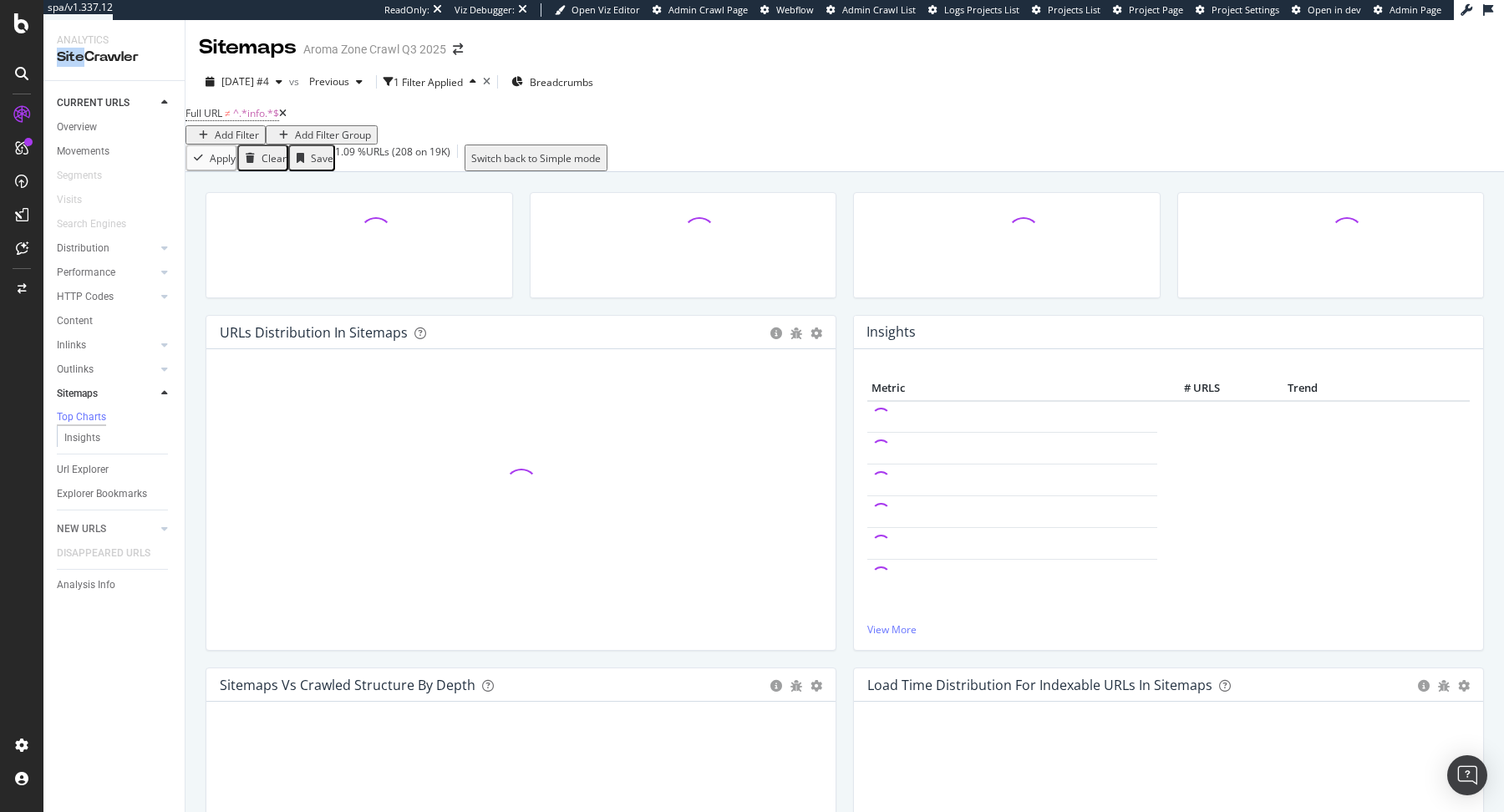
click at [287, 119] on icon at bounding box center [283, 113] width 8 height 10
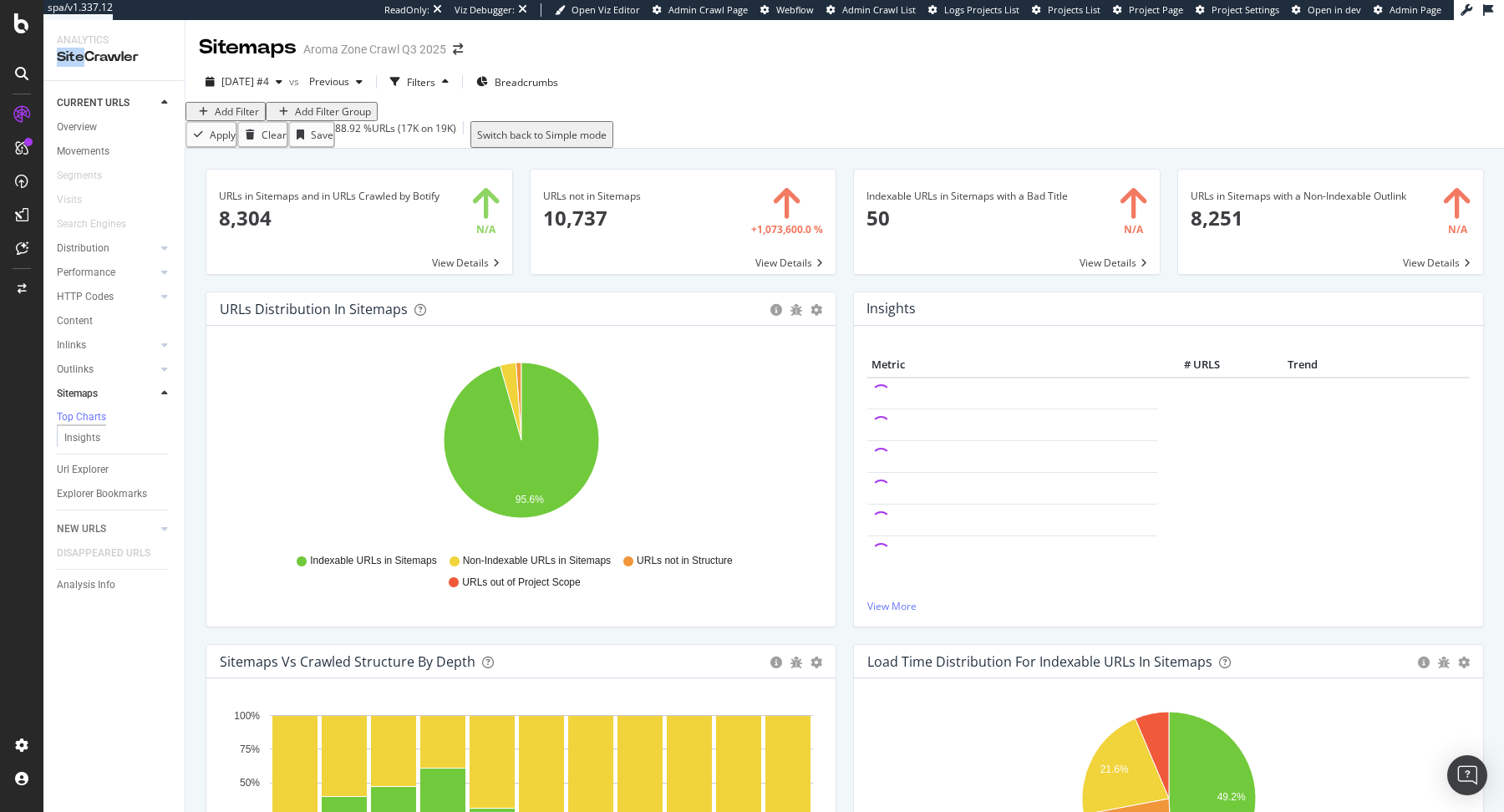
click at [228, 119] on div "Add Filter" at bounding box center [226, 111] width 67 height 14
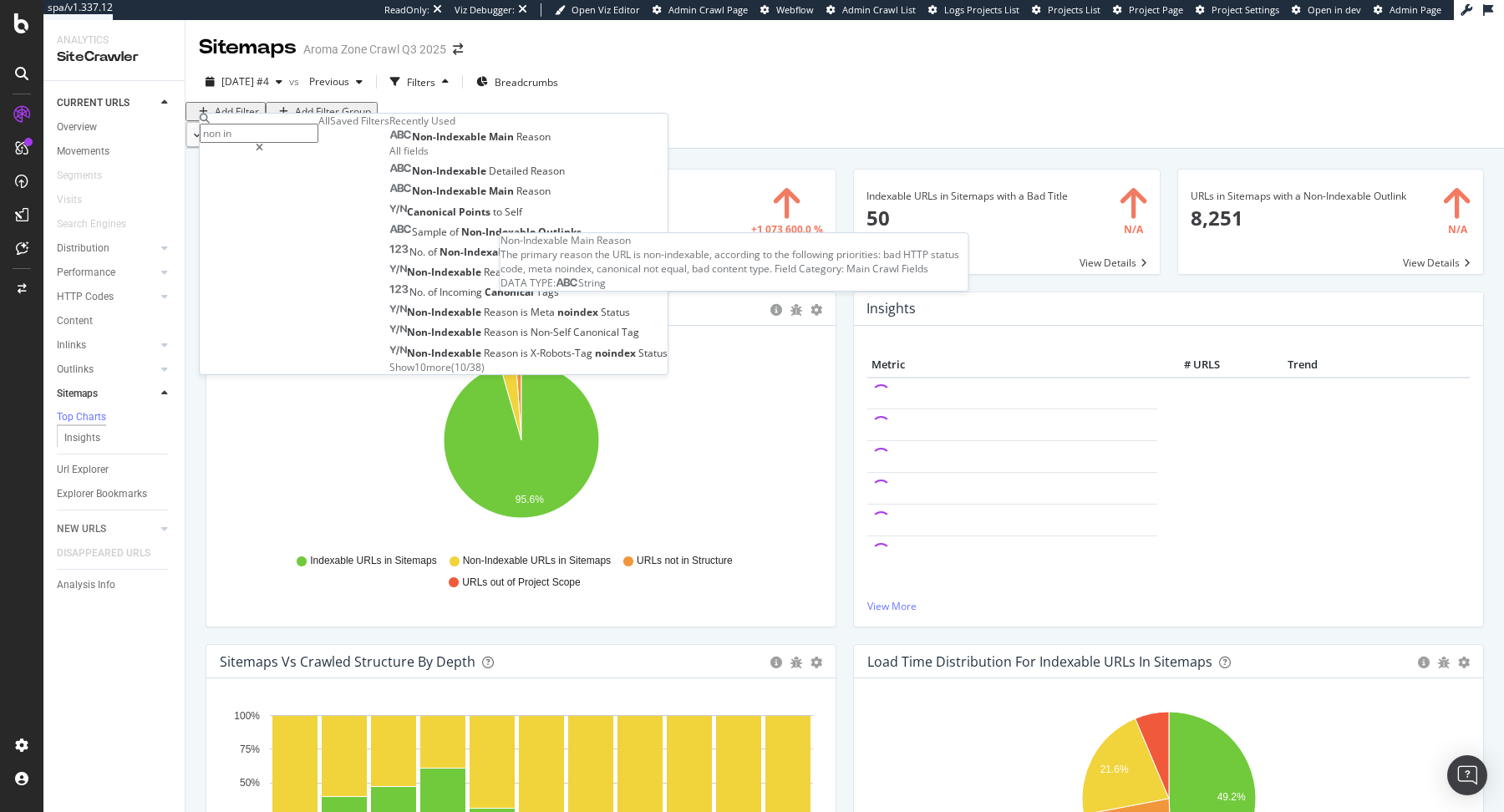
type input "non in"
click at [516, 144] on span "Reason" at bounding box center [533, 136] width 34 height 14
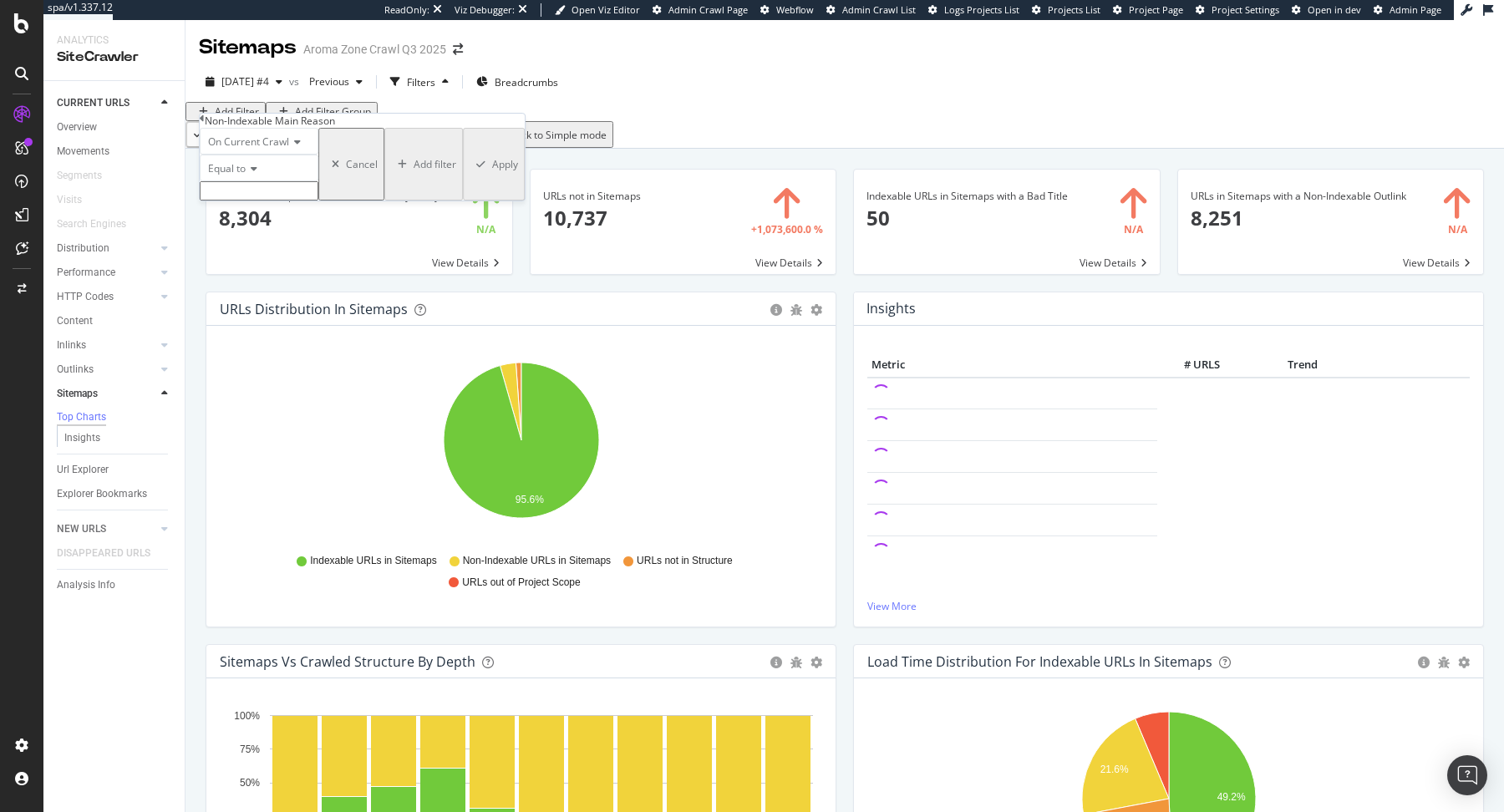
click at [318, 201] on input "text" at bounding box center [259, 190] width 119 height 19
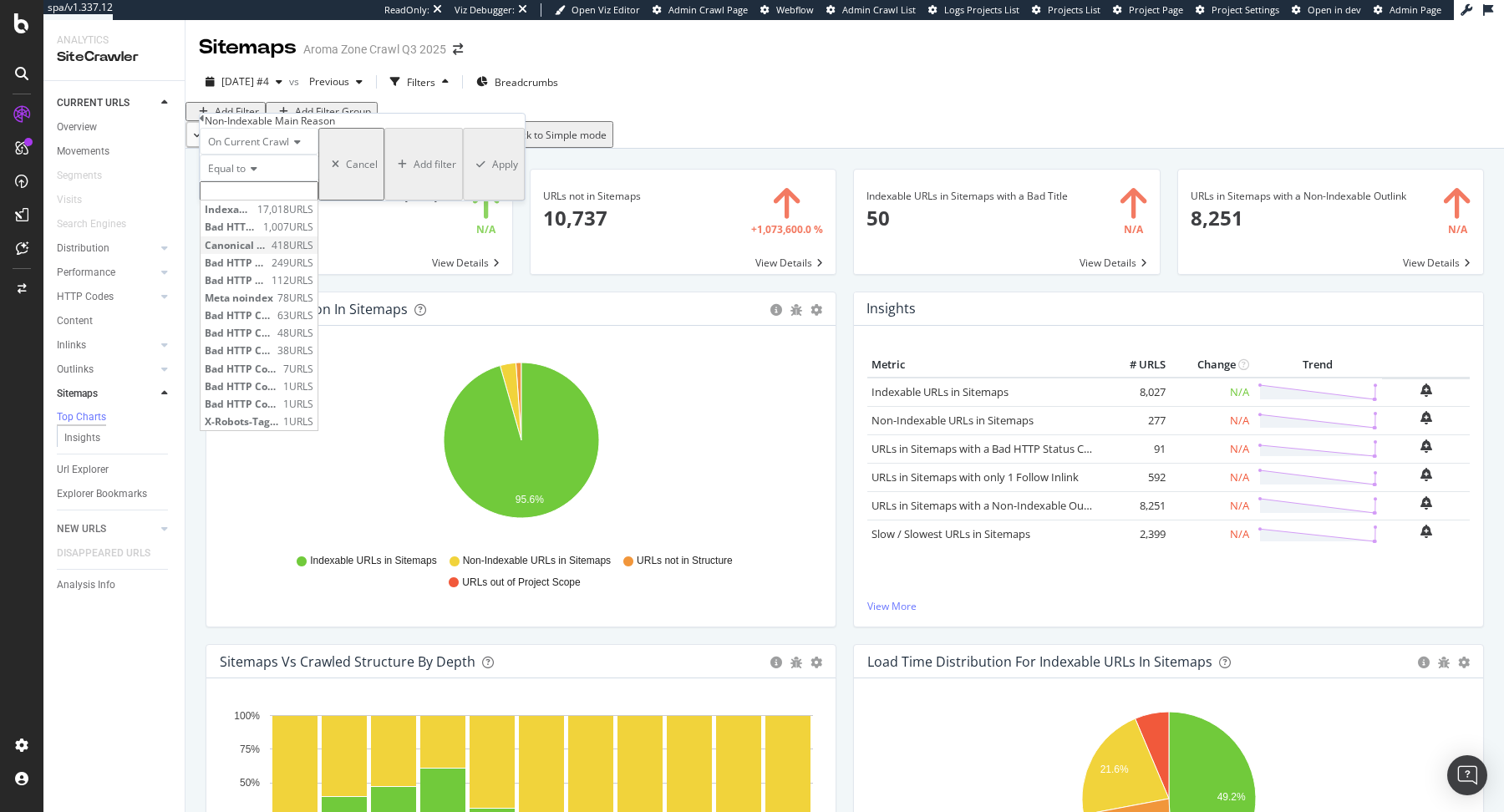
click at [268, 252] on span "Canonical Not Equal" at bounding box center [236, 245] width 63 height 14
type input "Canonical Not Equal"
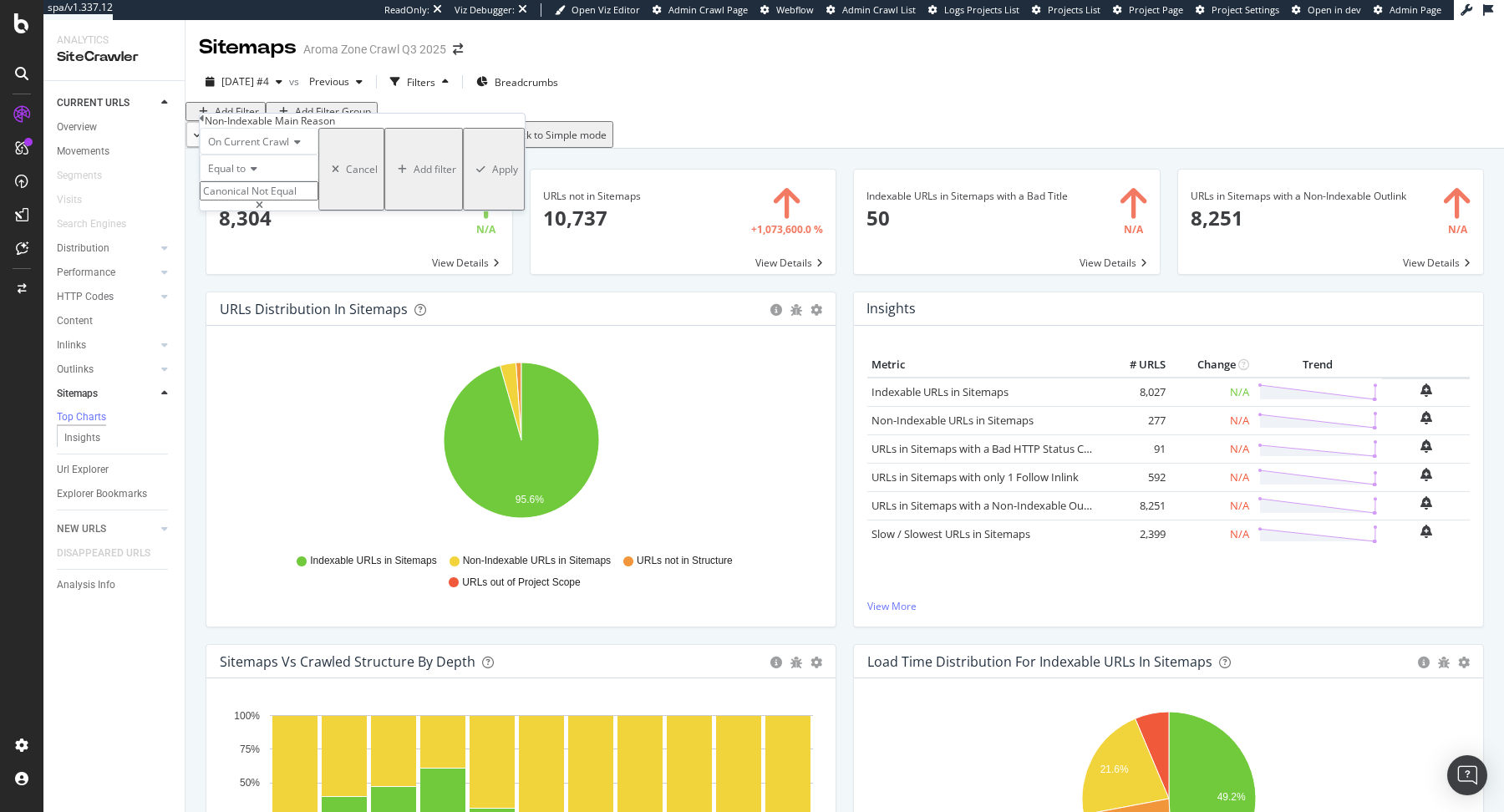
click at [492, 176] on div "Apply" at bounding box center [505, 168] width 26 height 14
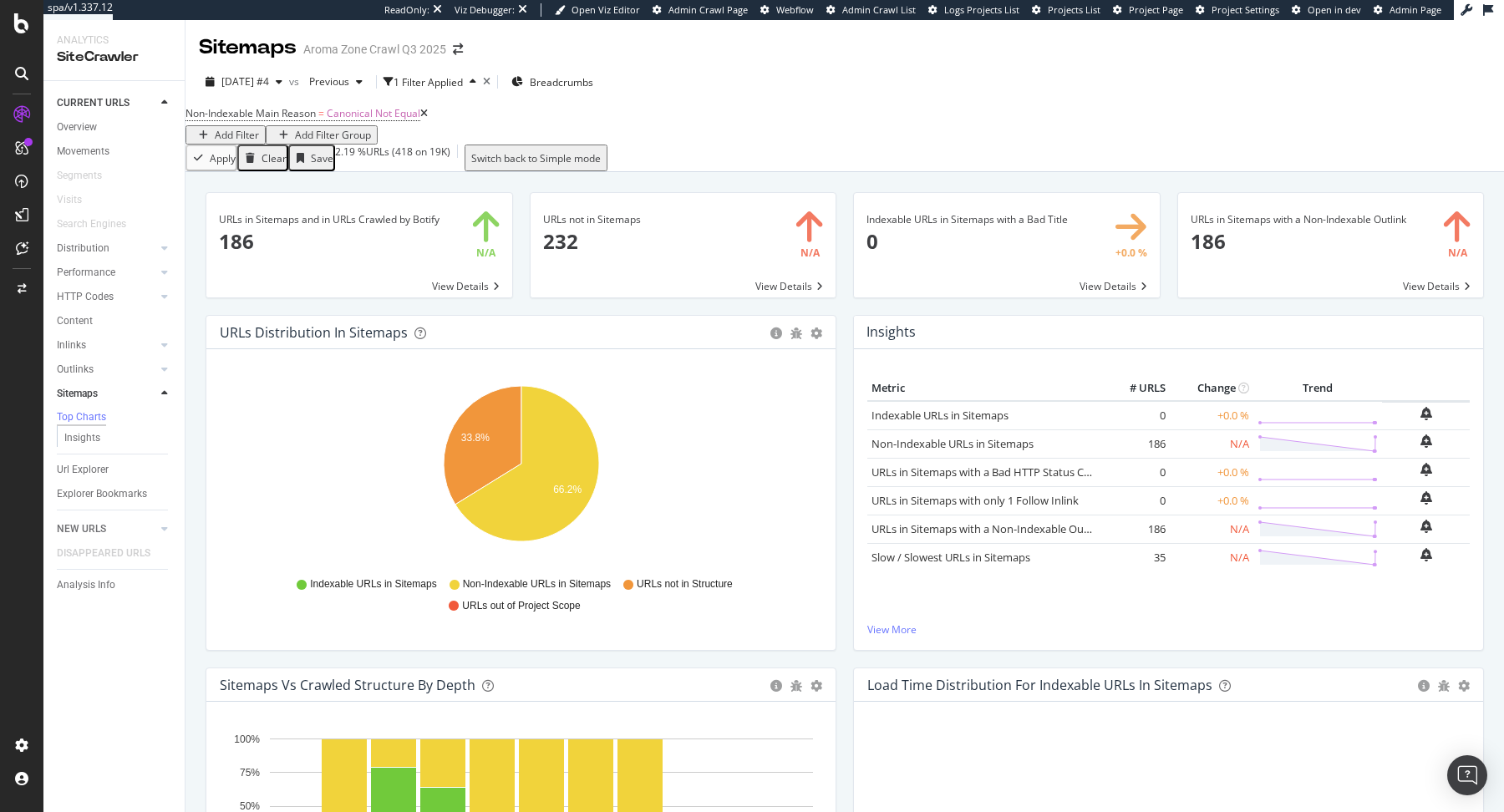
click at [428, 119] on icon at bounding box center [424, 113] width 8 height 10
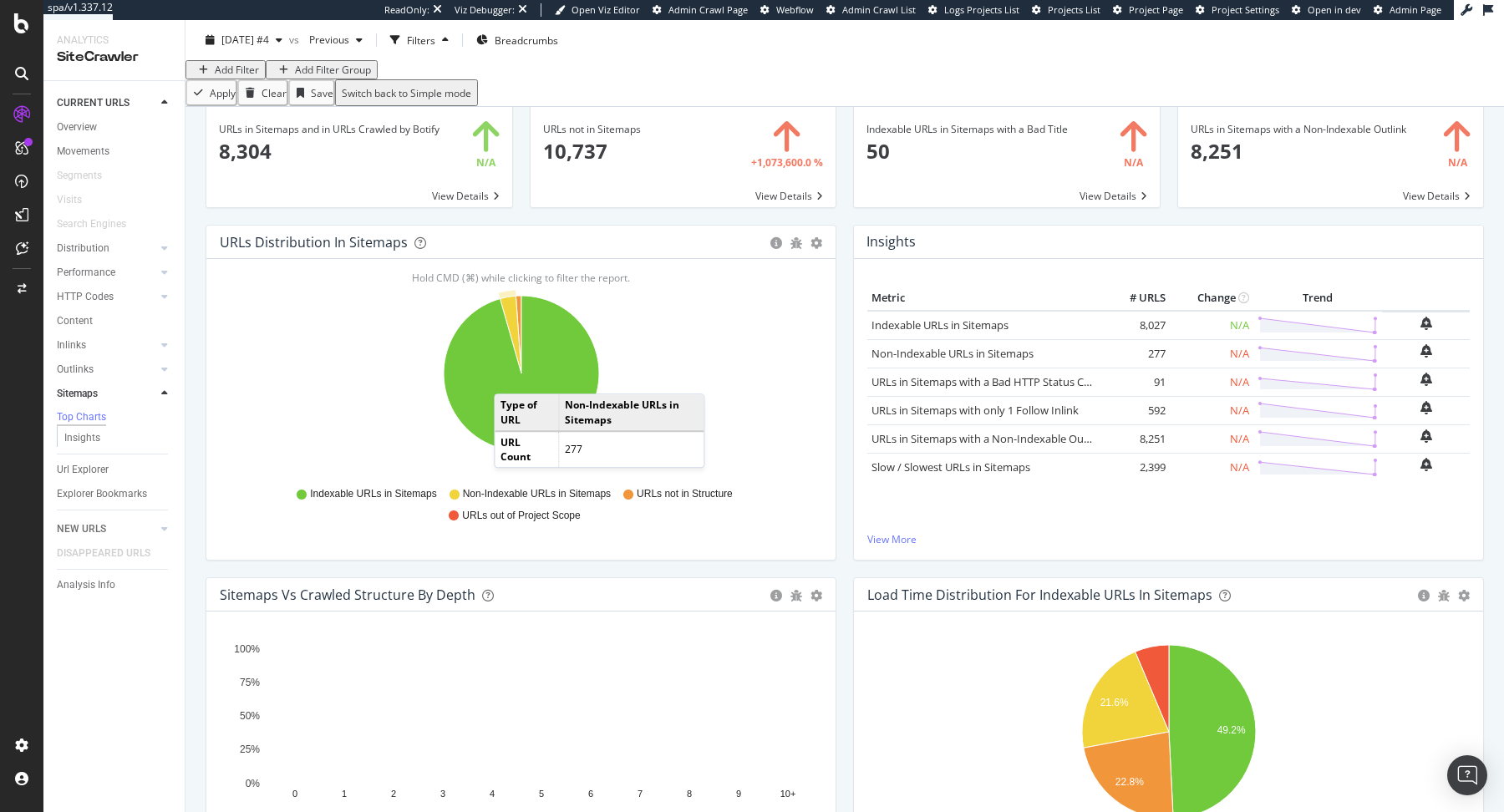
scroll to position [86, 0]
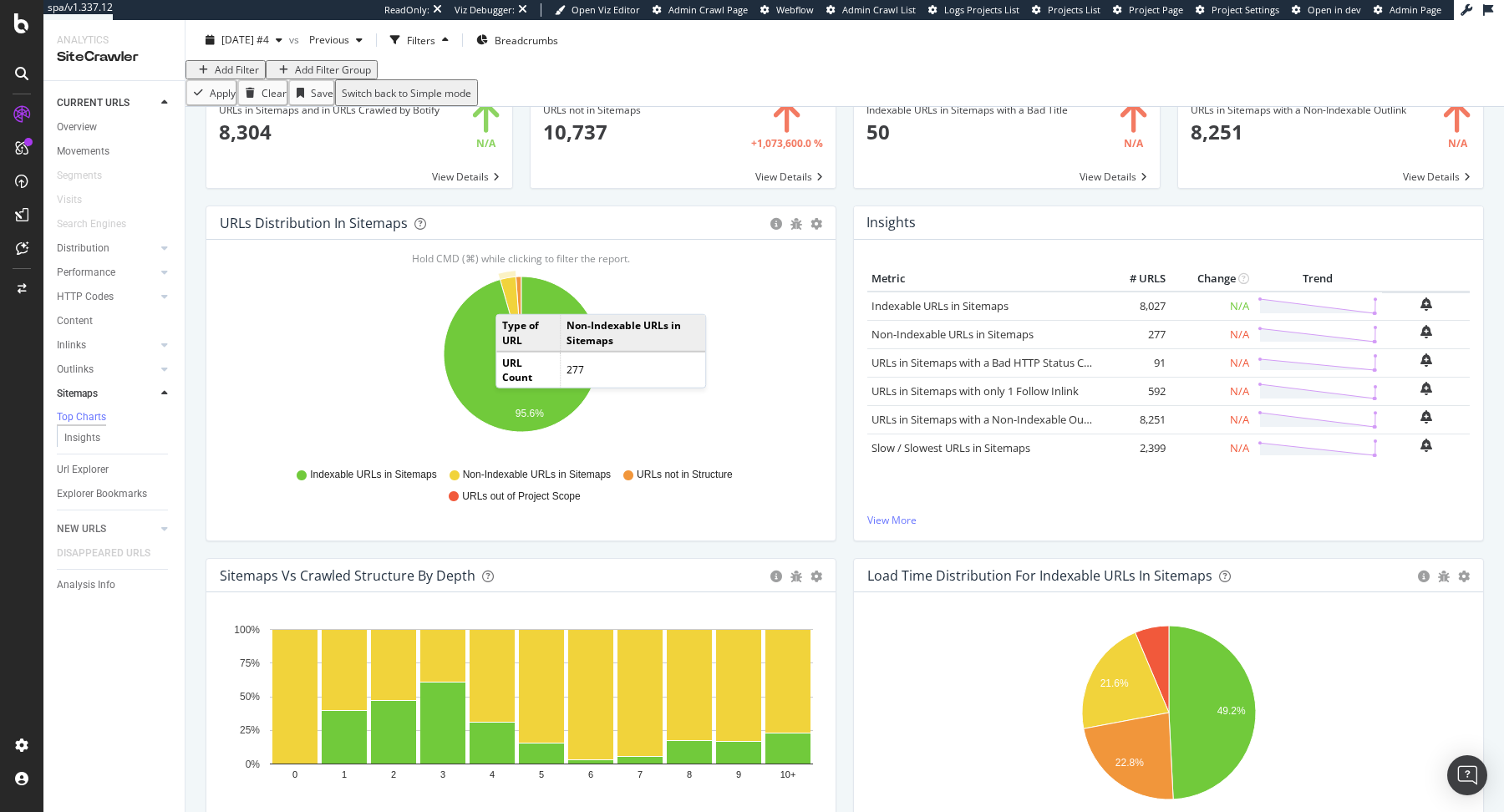
click at [512, 326] on icon "A chart." at bounding box center [511, 316] width 22 height 78
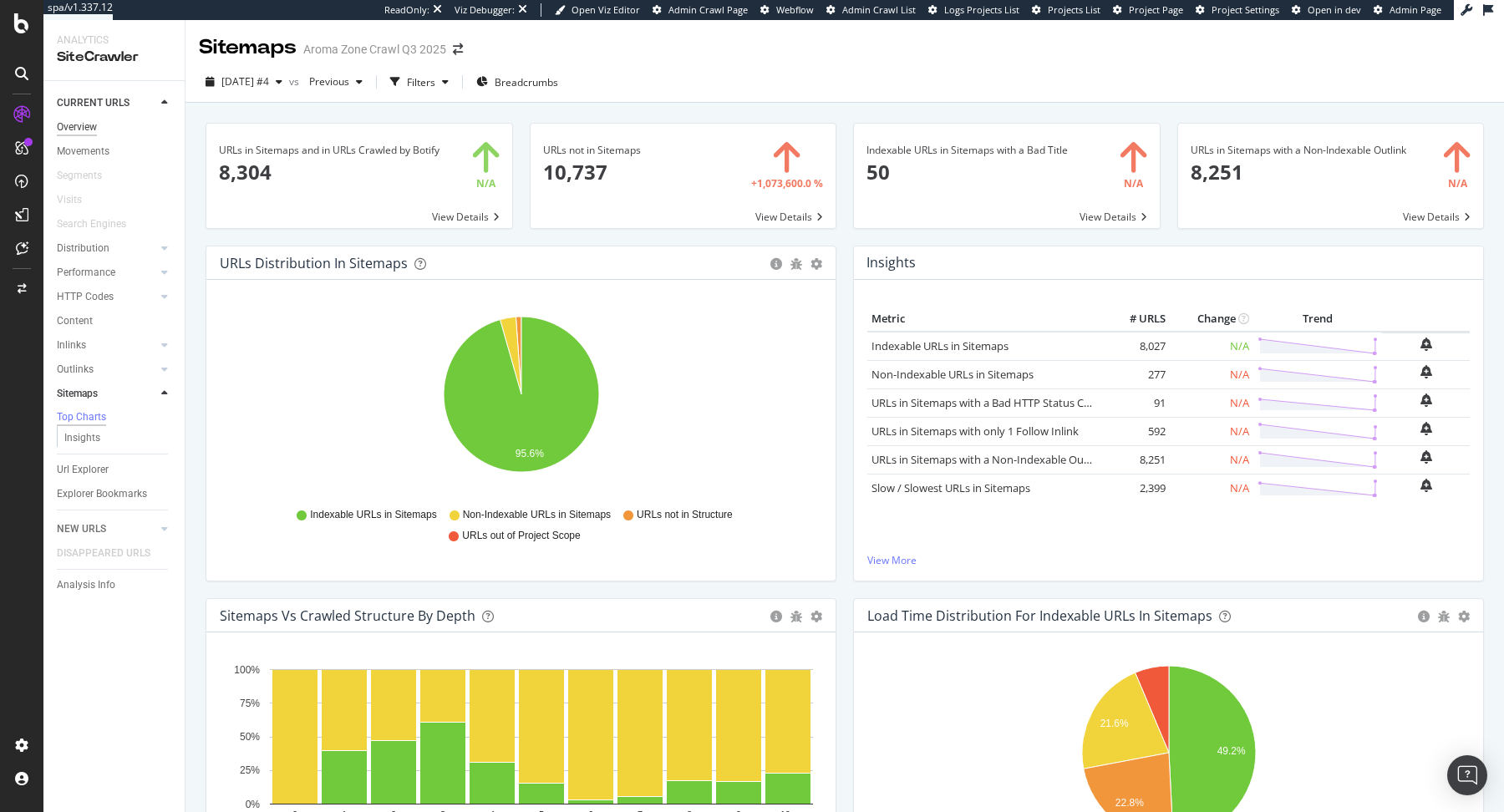
click at [91, 128] on div "Overview" at bounding box center [77, 128] width 40 height 17
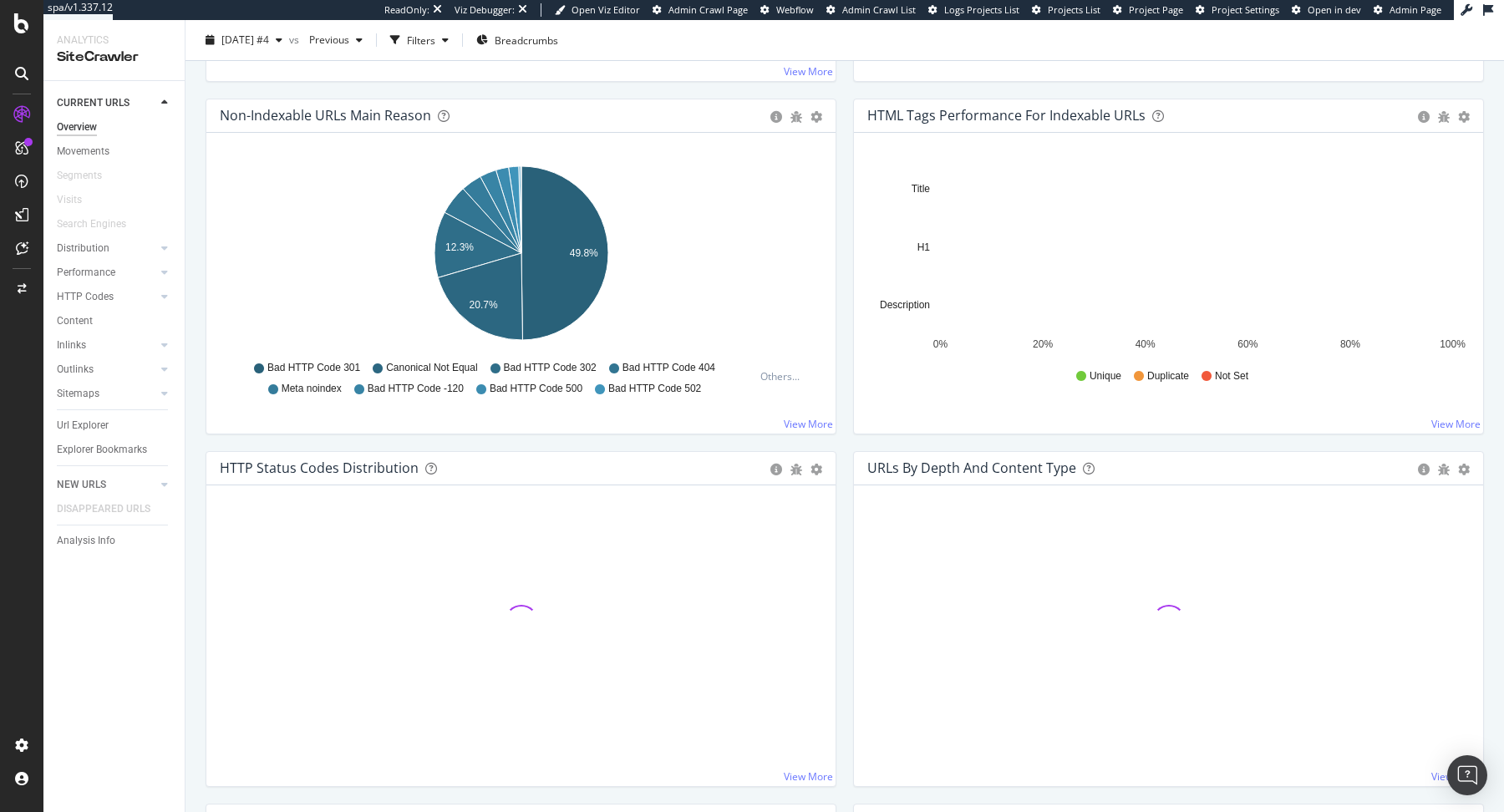
scroll to position [554, 0]
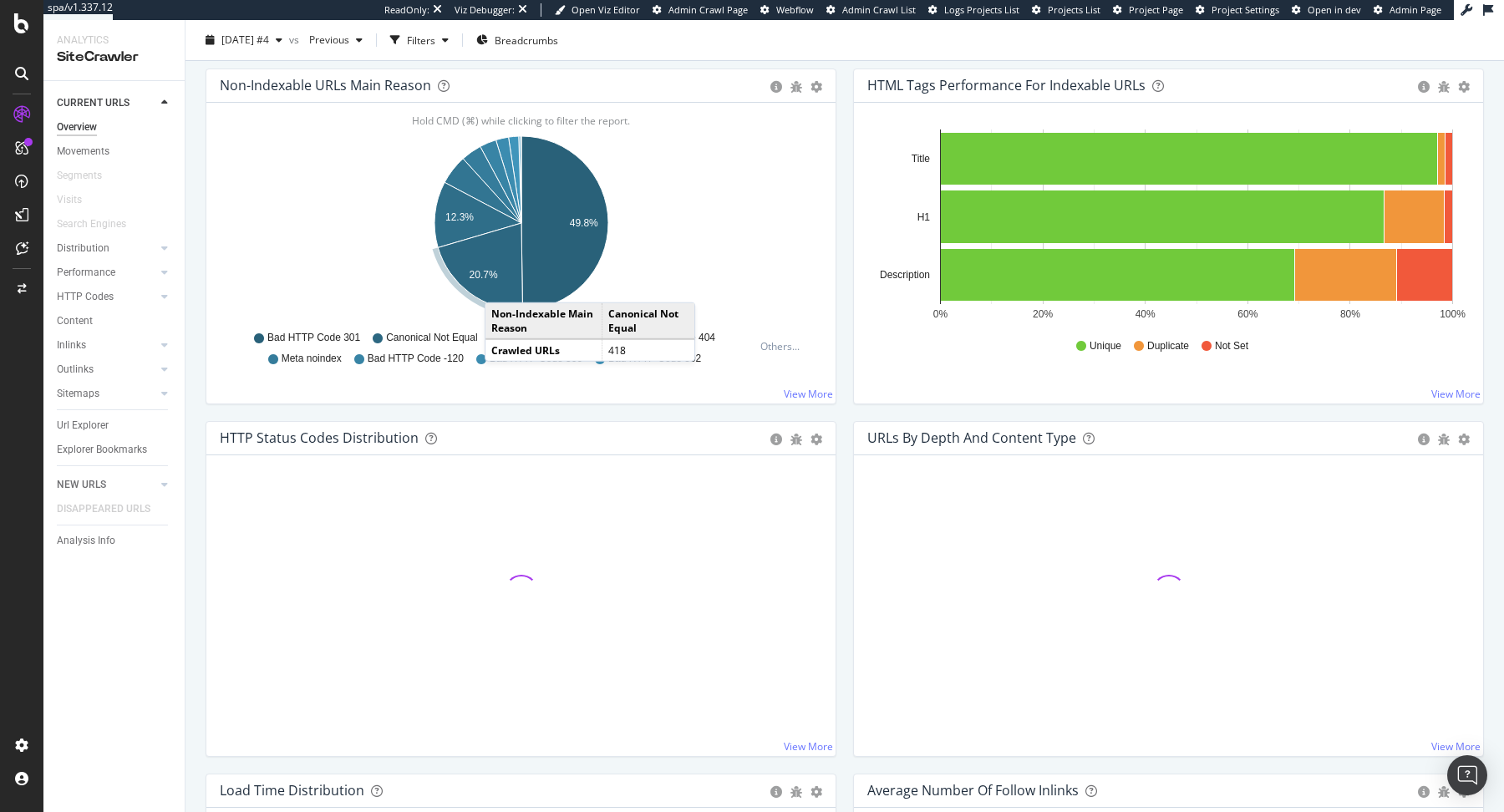
click at [494, 283] on icon "A chart." at bounding box center [480, 266] width 85 height 87
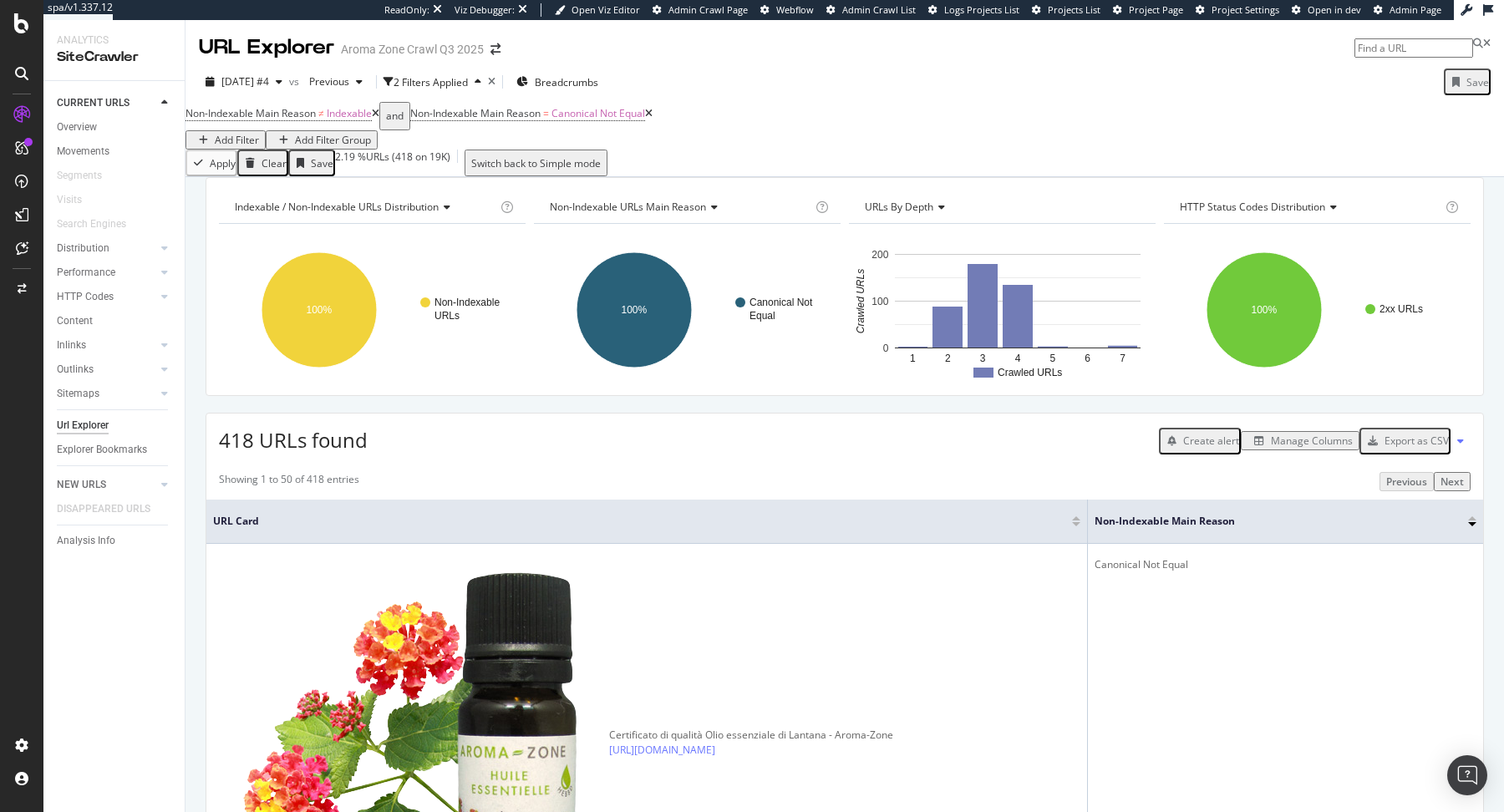
click at [1284, 447] on div "Manage Columns" at bounding box center [1312, 440] width 82 height 14
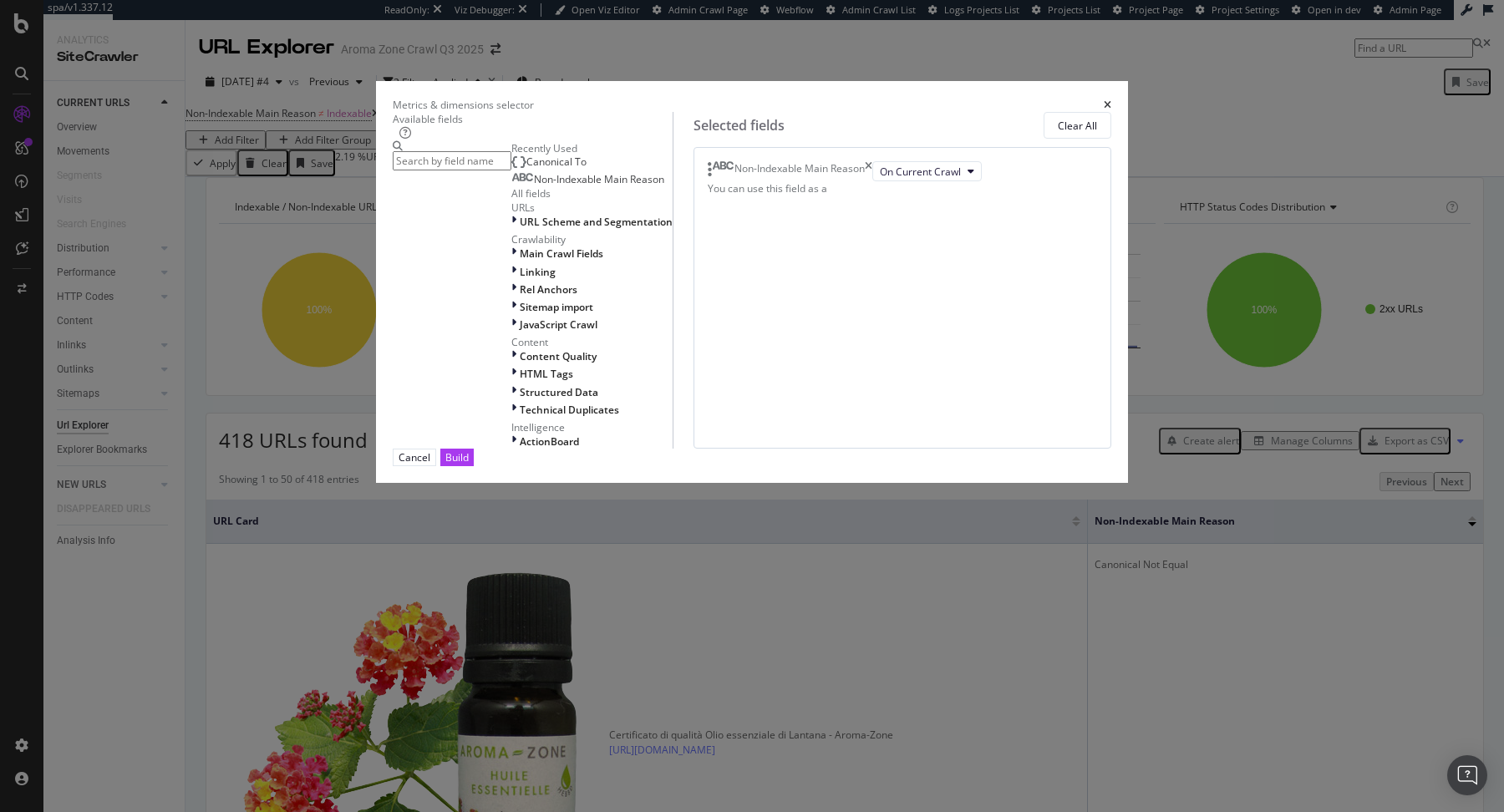
click at [527, 168] on span "Canonical To" at bounding box center [556, 161] width 60 height 14
click at [469, 465] on div "Build" at bounding box center [457, 457] width 24 height 16
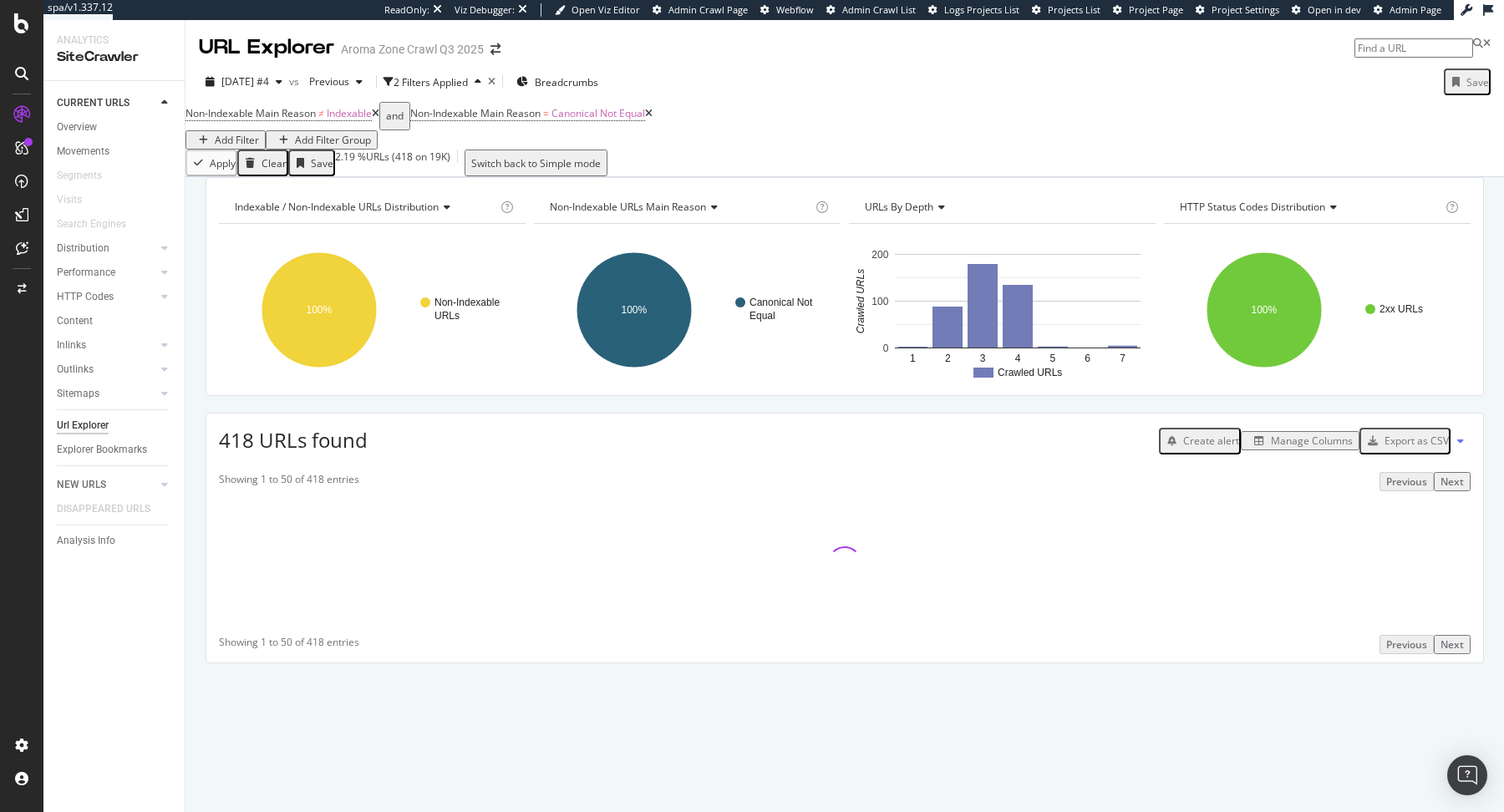
click at [259, 132] on div "Add Filter" at bounding box center [236, 139] width 44 height 14
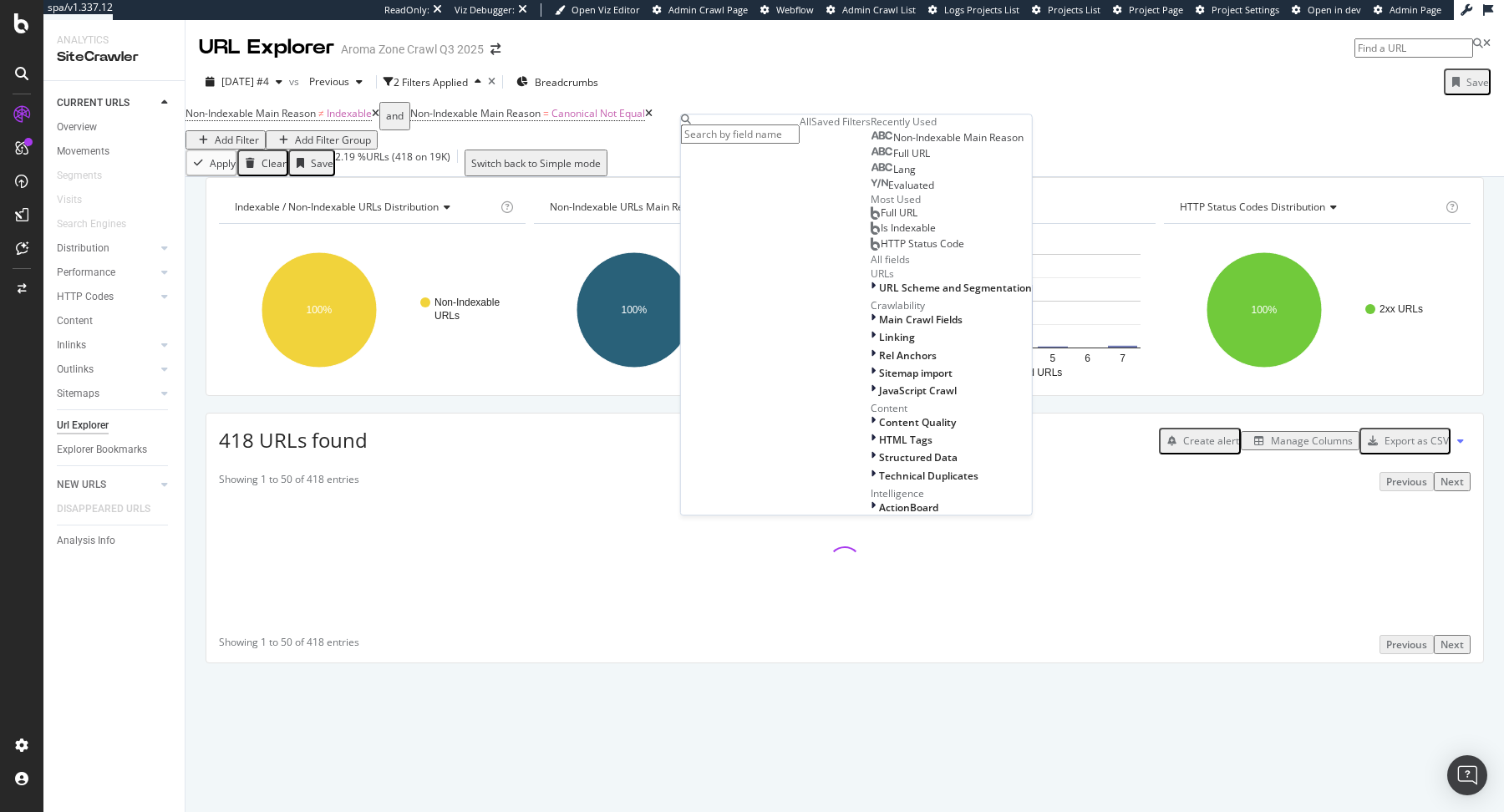
click at [588, 168] on div "Apply Clear Save 2.19 % URLs ( 418 on 19K ) Switch back to Simple mode" at bounding box center [845, 163] width 1318 height 27
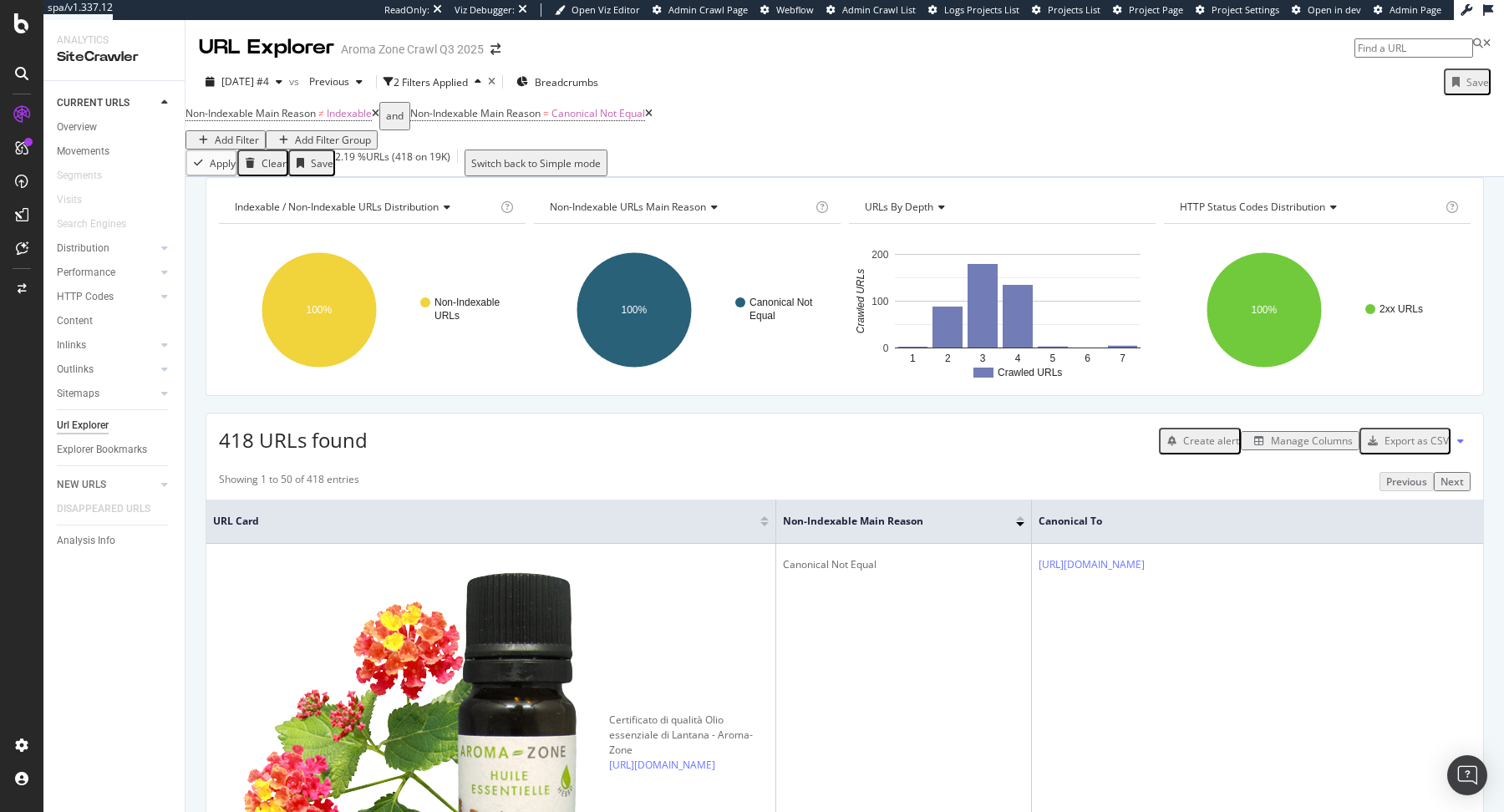
click at [259, 132] on div "Add Filter" at bounding box center [236, 139] width 44 height 14
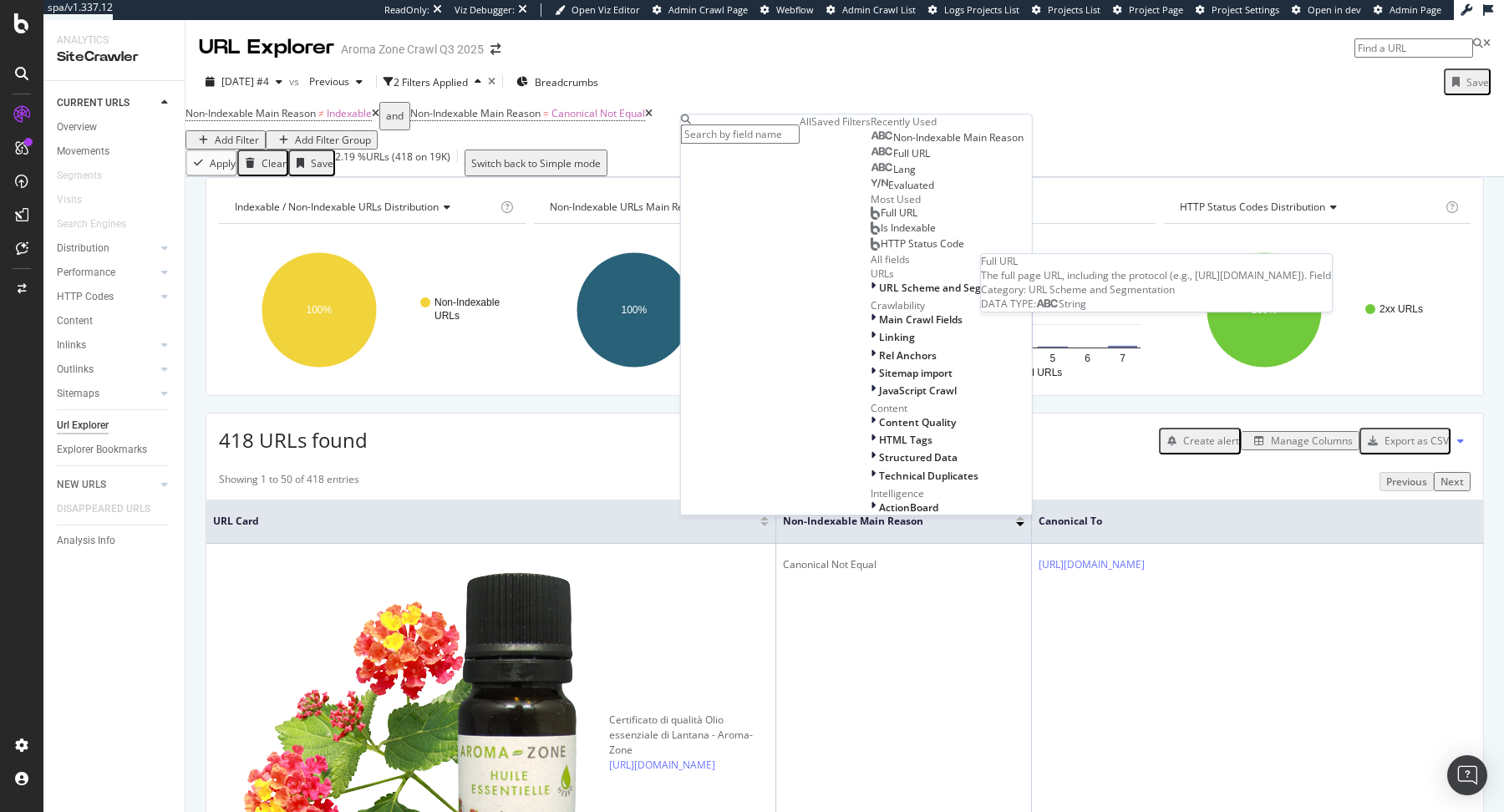
click at [893, 160] on span "Full URL" at bounding box center [912, 152] width 37 height 14
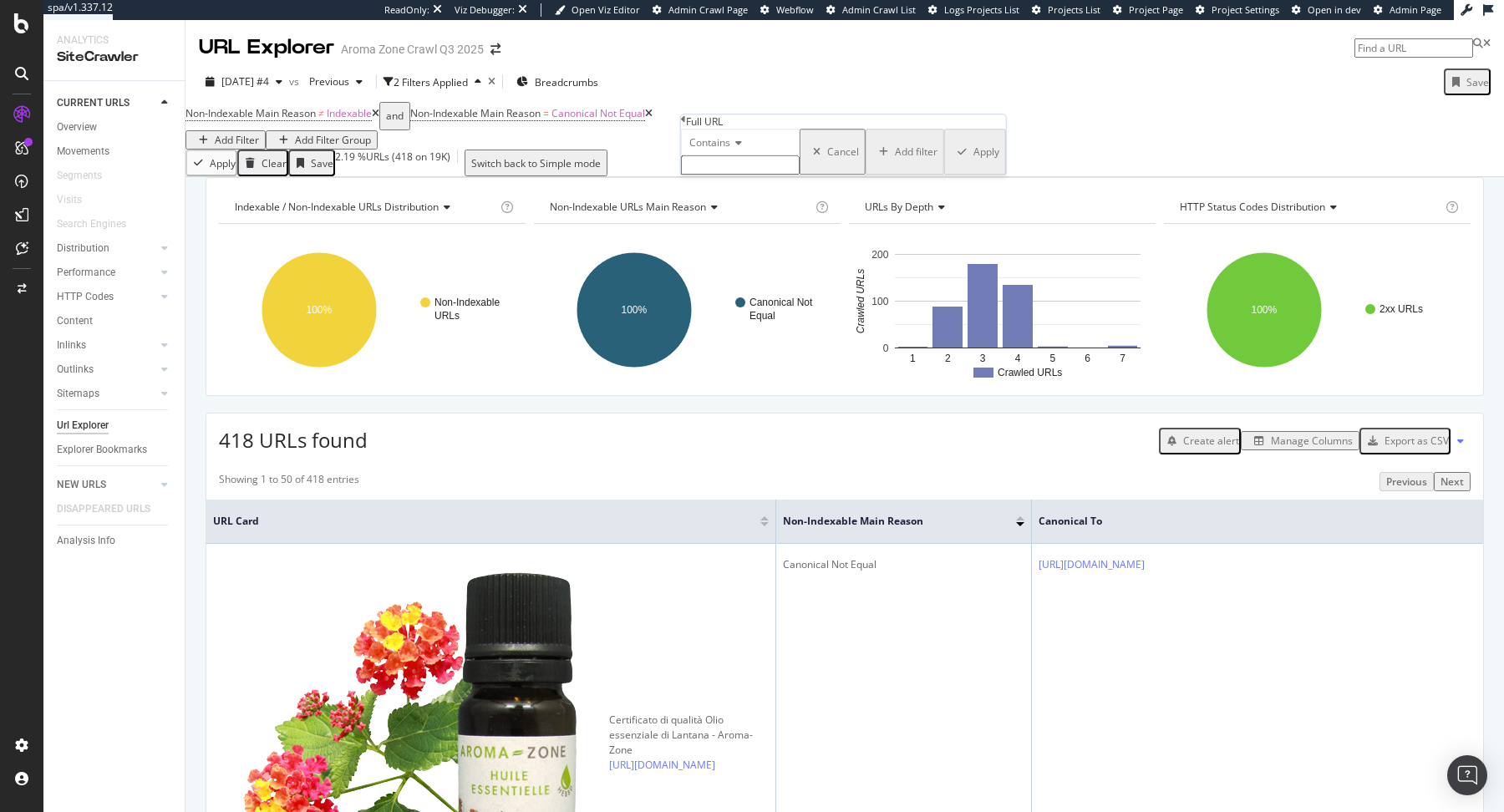
click at [730, 155] on div "Contains" at bounding box center [740, 142] width 119 height 27
click at [758, 295] on span "Doesn't contain" at bounding box center [722, 287] width 72 height 14
click at [728, 174] on input "text" at bounding box center [740, 165] width 119 height 19
type input "it"
click at [973, 164] on div "Apply" at bounding box center [986, 156] width 26 height 14
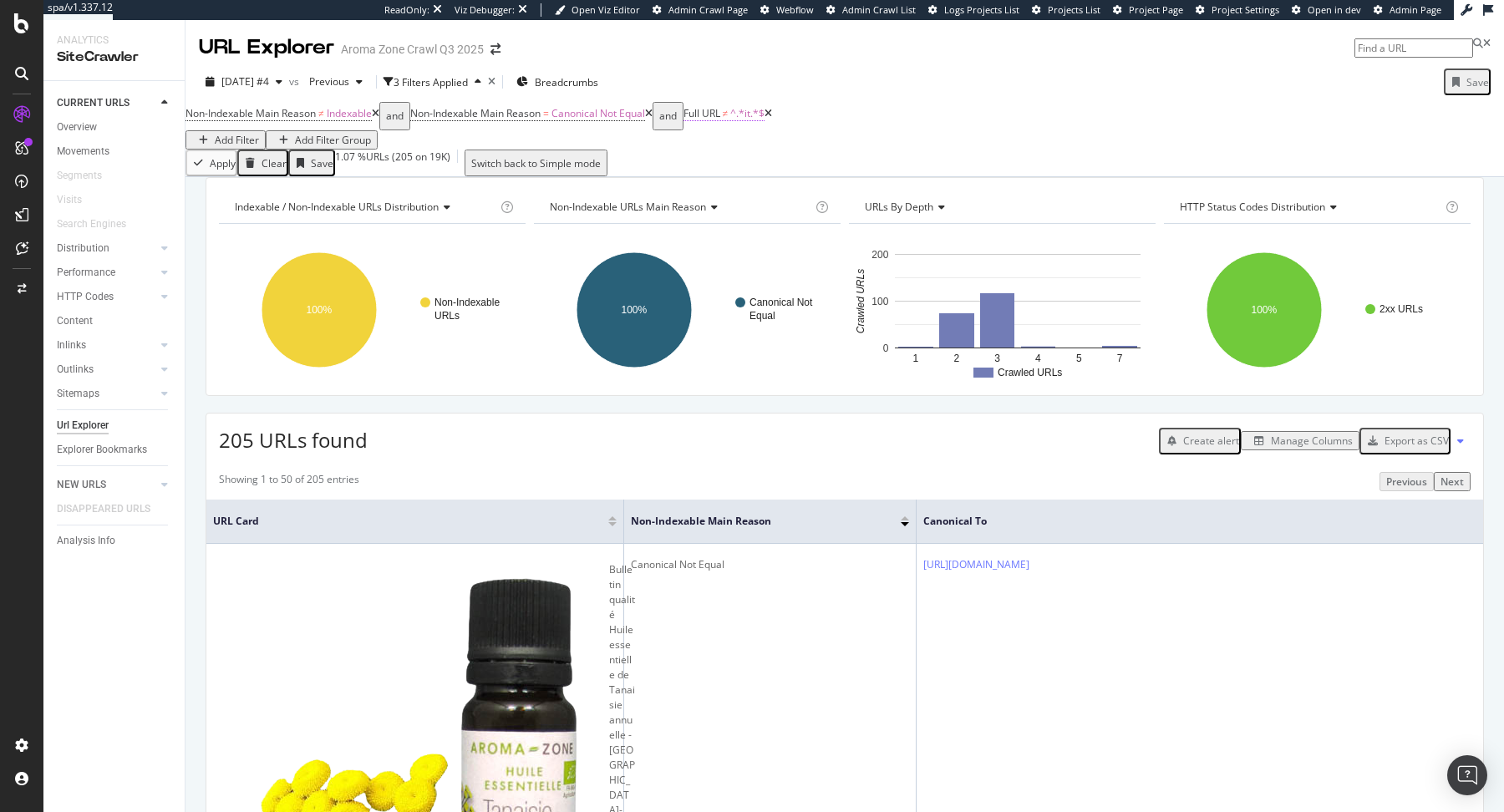
click at [764, 120] on span "^.*it.*$" at bounding box center [748, 112] width 34 height 14
click at [770, 147] on span "Doesn't contain" at bounding box center [753, 139] width 72 height 14
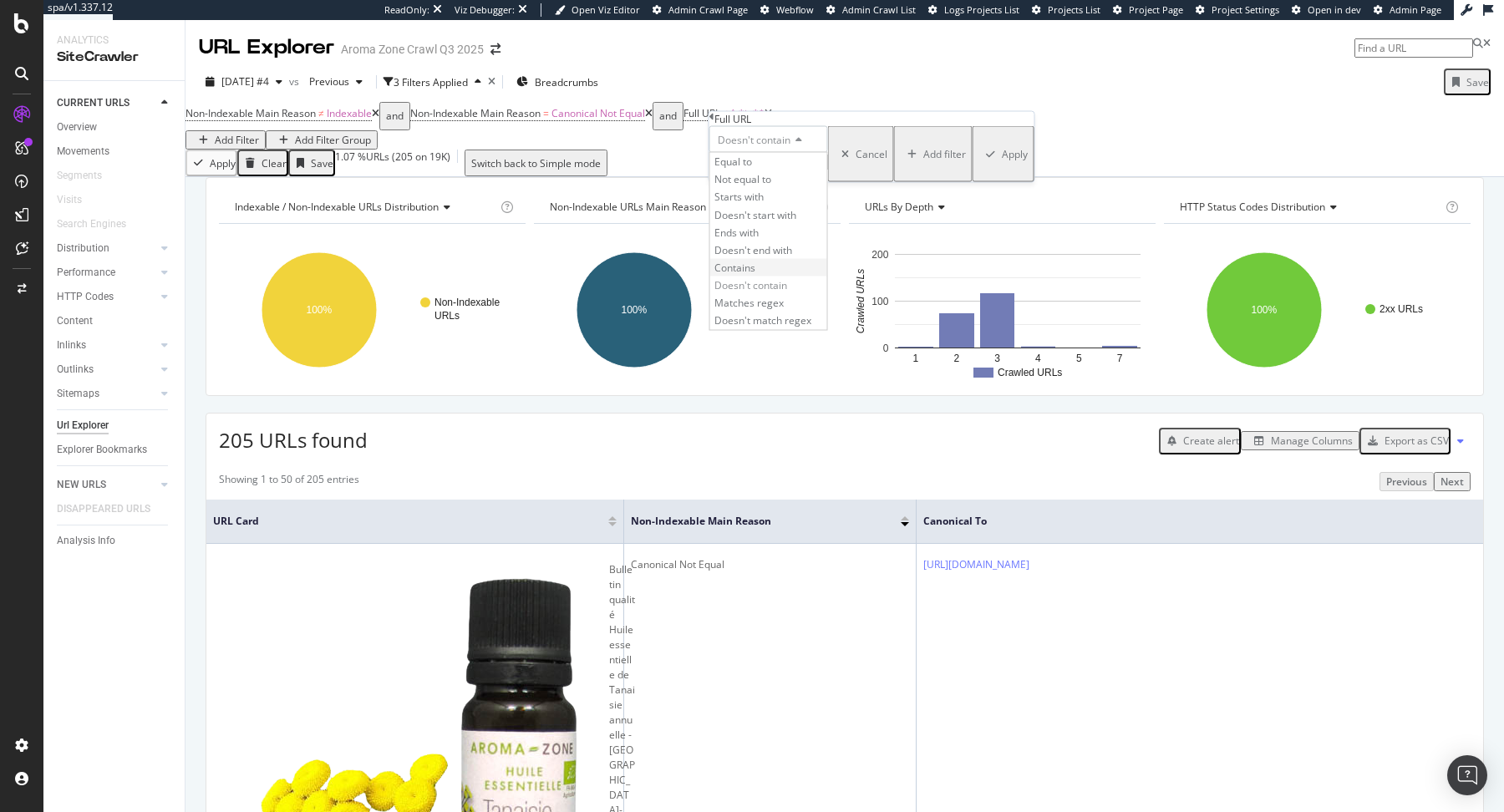
click at [781, 275] on div "Contains" at bounding box center [769, 267] width 117 height 17
click at [1002, 161] on div "Apply" at bounding box center [1014, 153] width 26 height 14
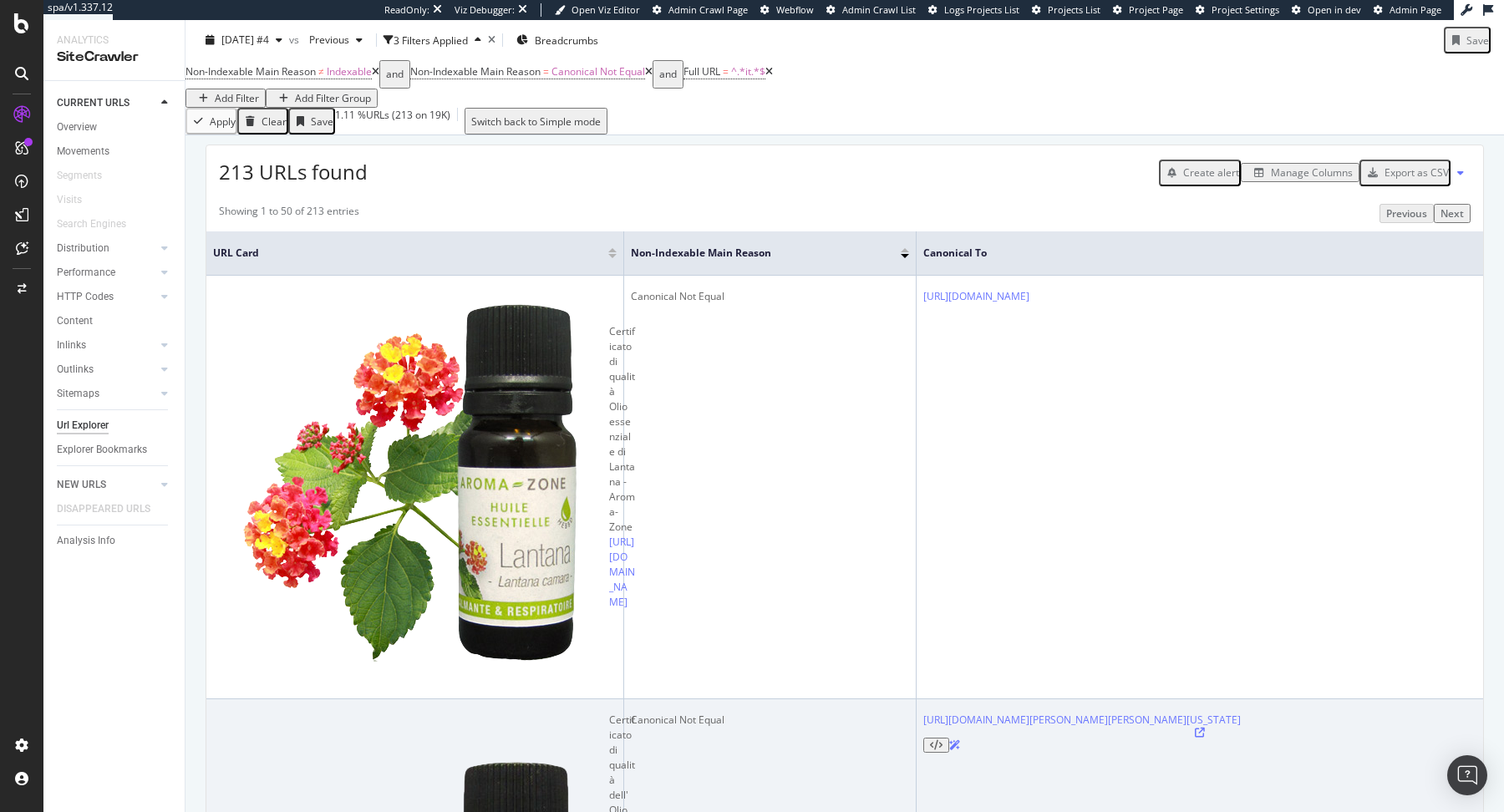
scroll to position [269, 0]
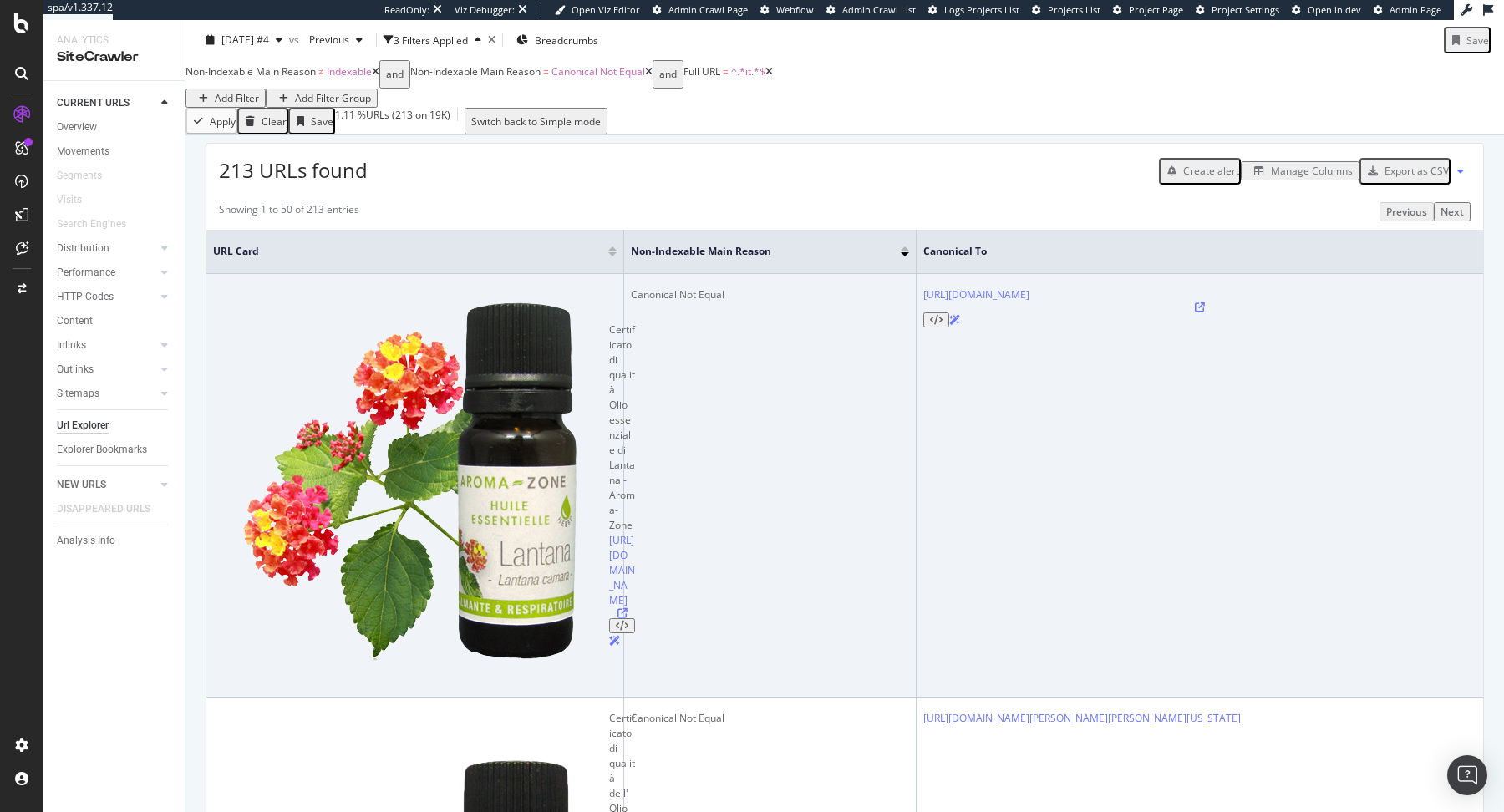
click at [609, 608] on div at bounding box center [621, 628] width 26 height 40
click at [617, 608] on icon at bounding box center [622, 613] width 10 height 10
click at [1194, 312] on icon at bounding box center [1199, 307] width 10 height 10
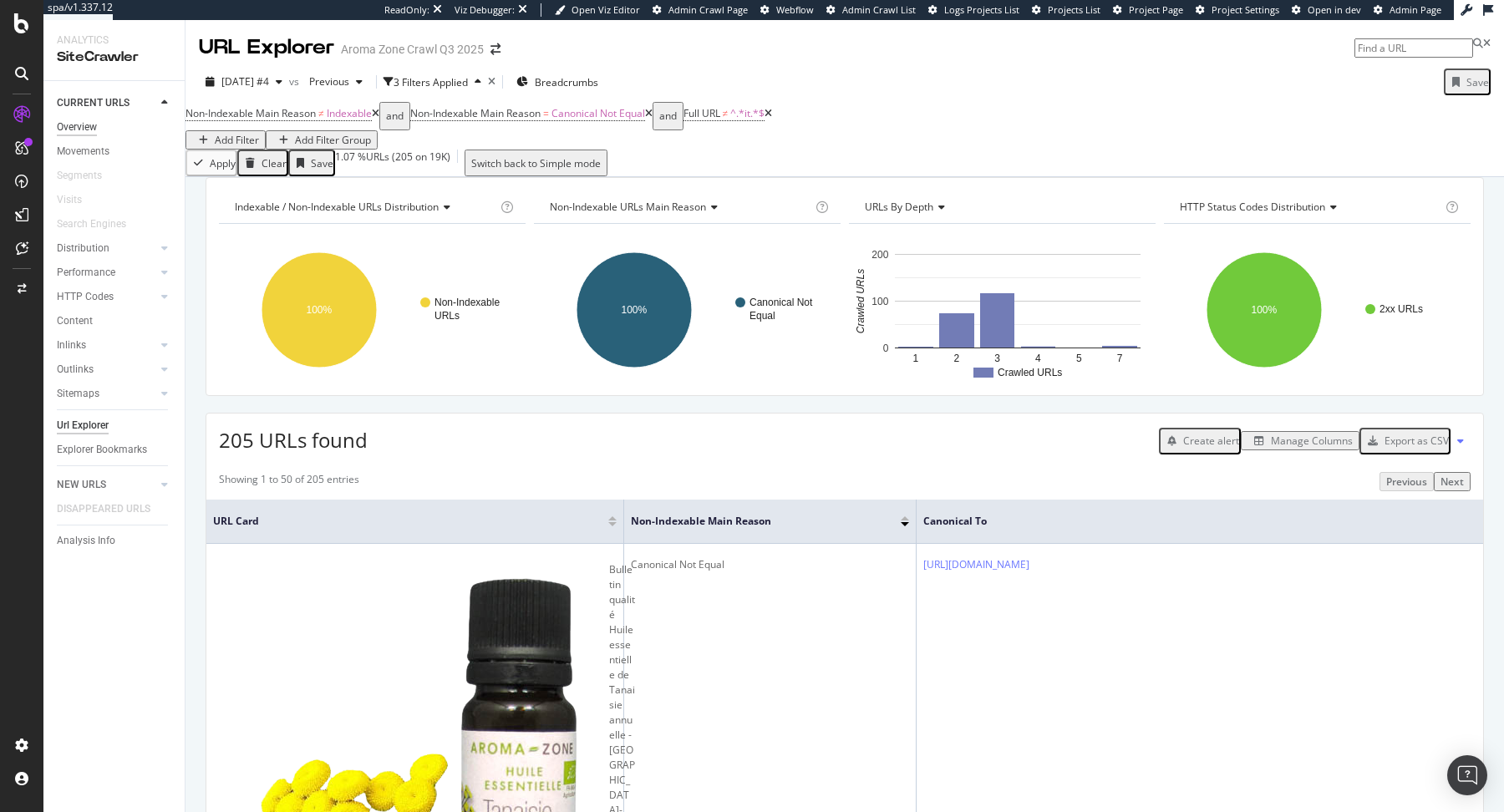
click at [85, 127] on div "Overview" at bounding box center [77, 128] width 40 height 17
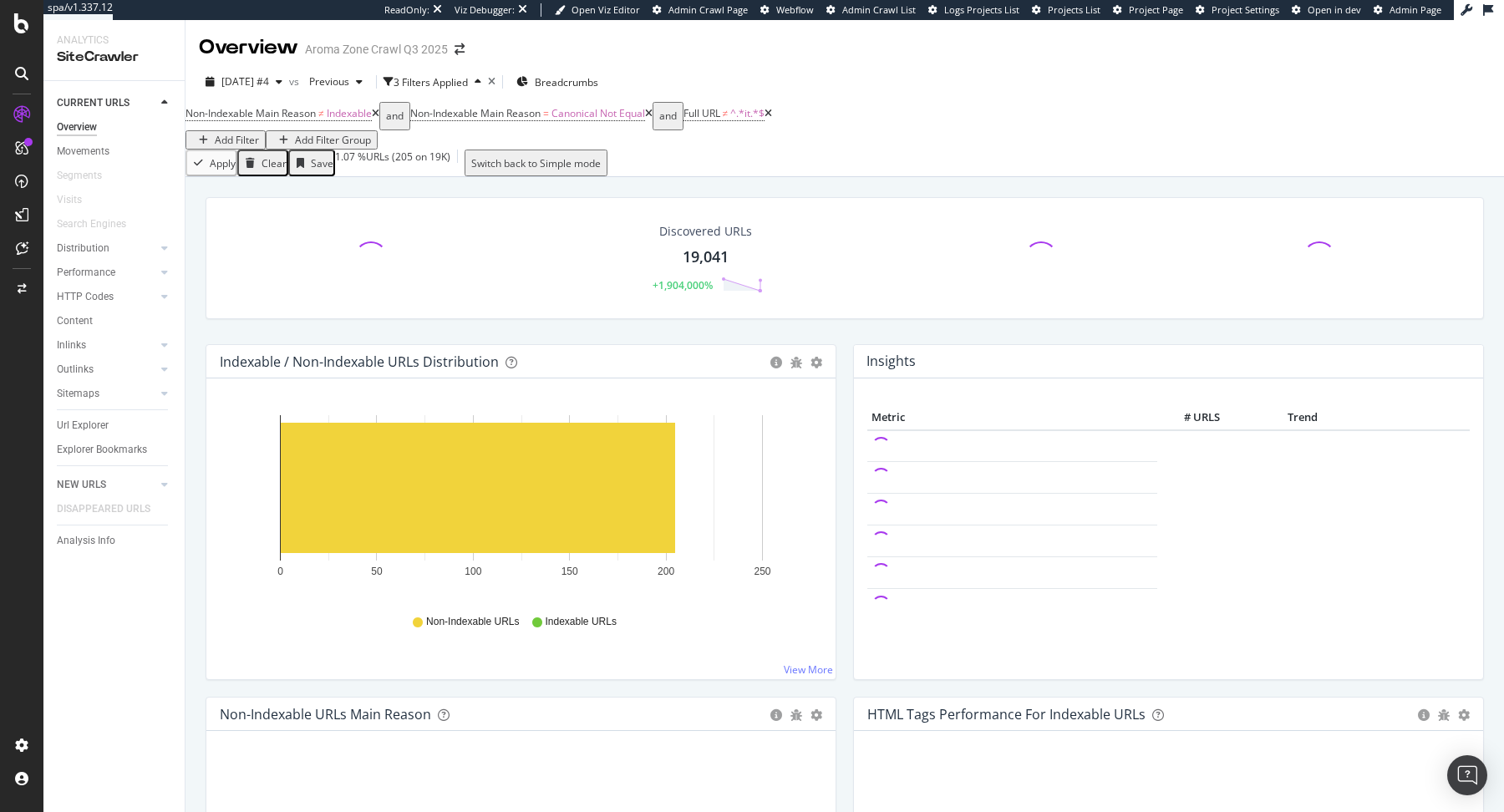
click at [379, 119] on icon at bounding box center [375, 113] width 8 height 10
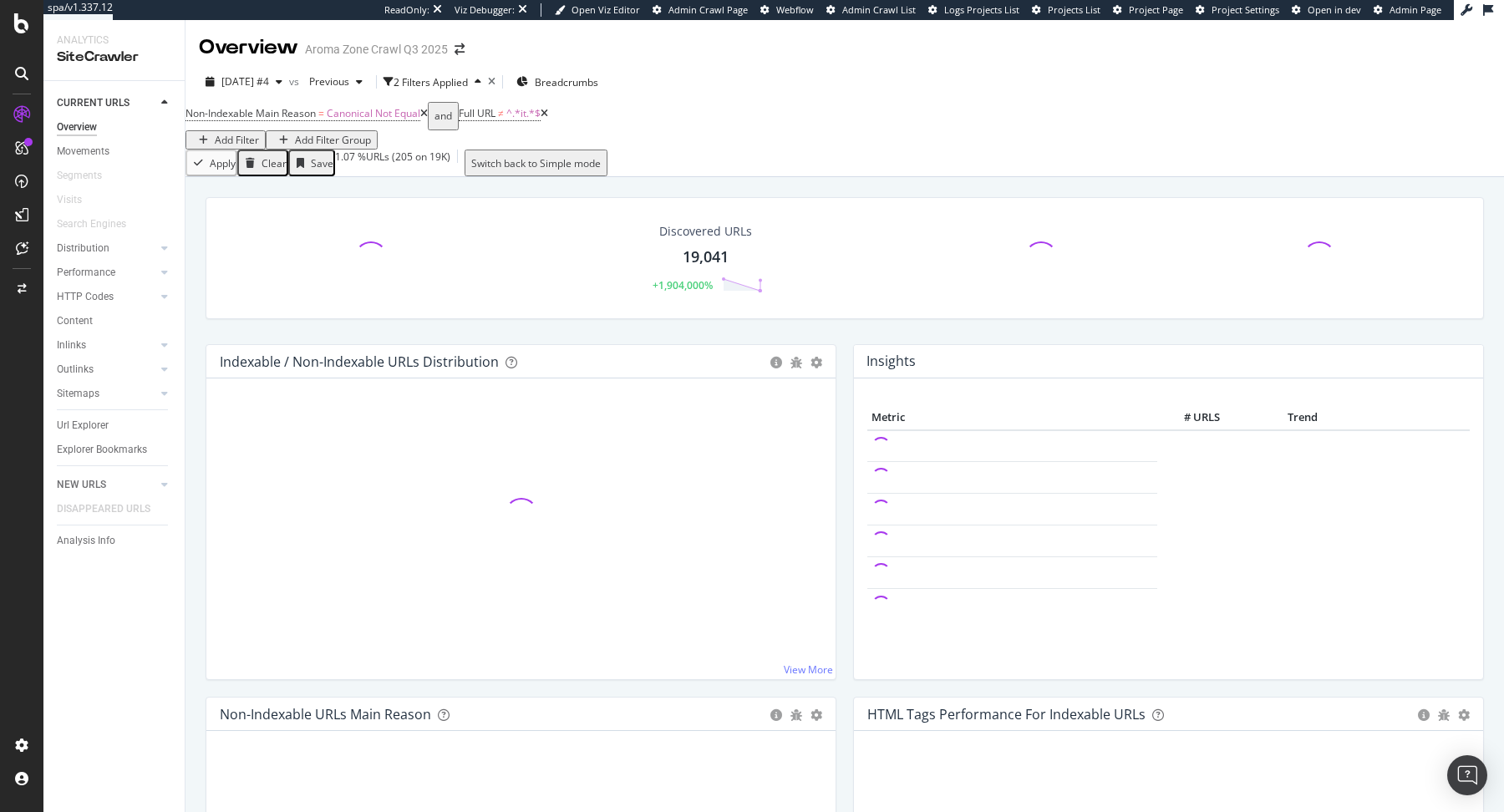
click at [428, 119] on icon at bounding box center [424, 113] width 8 height 10
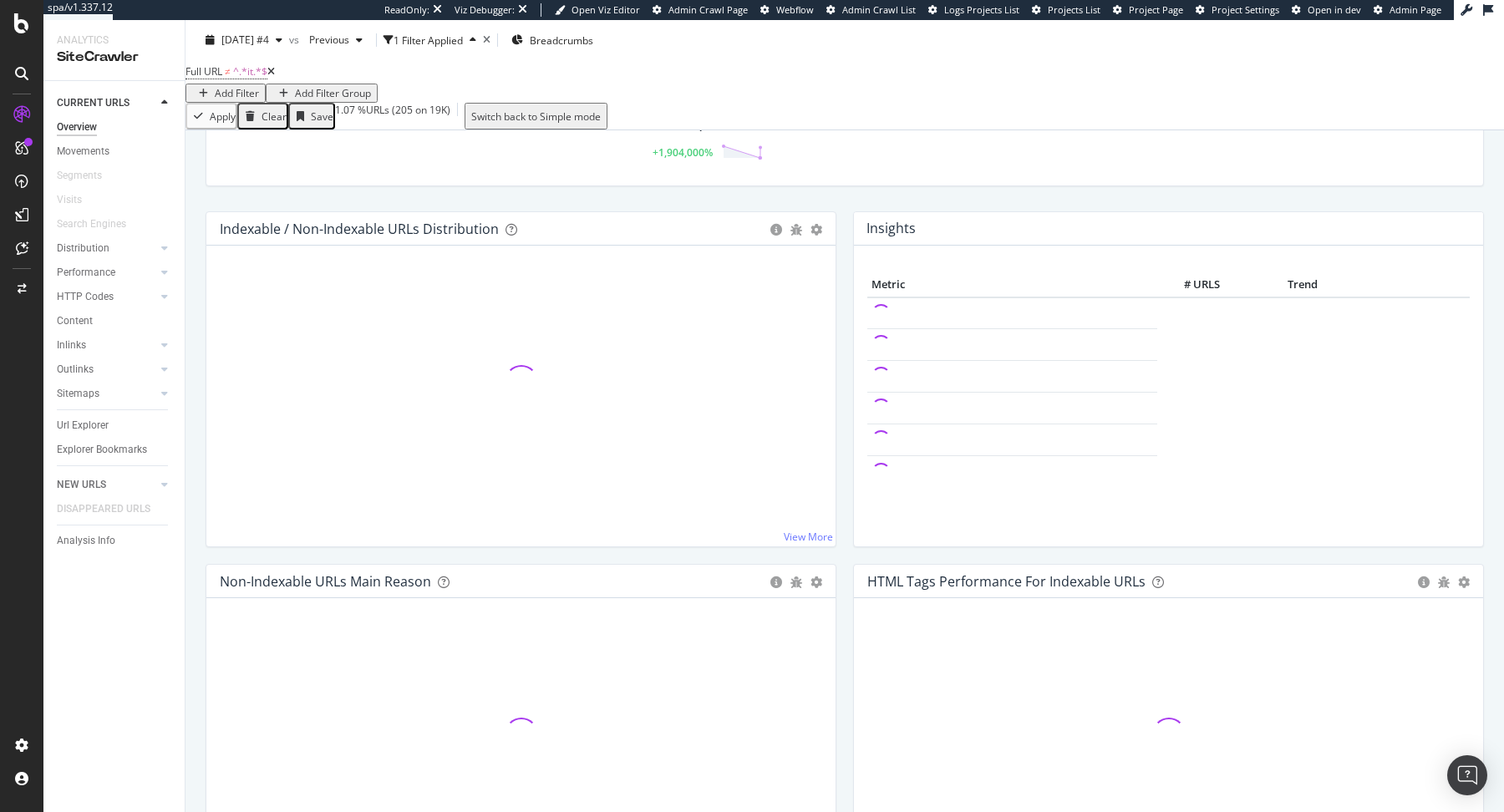
scroll to position [140, 0]
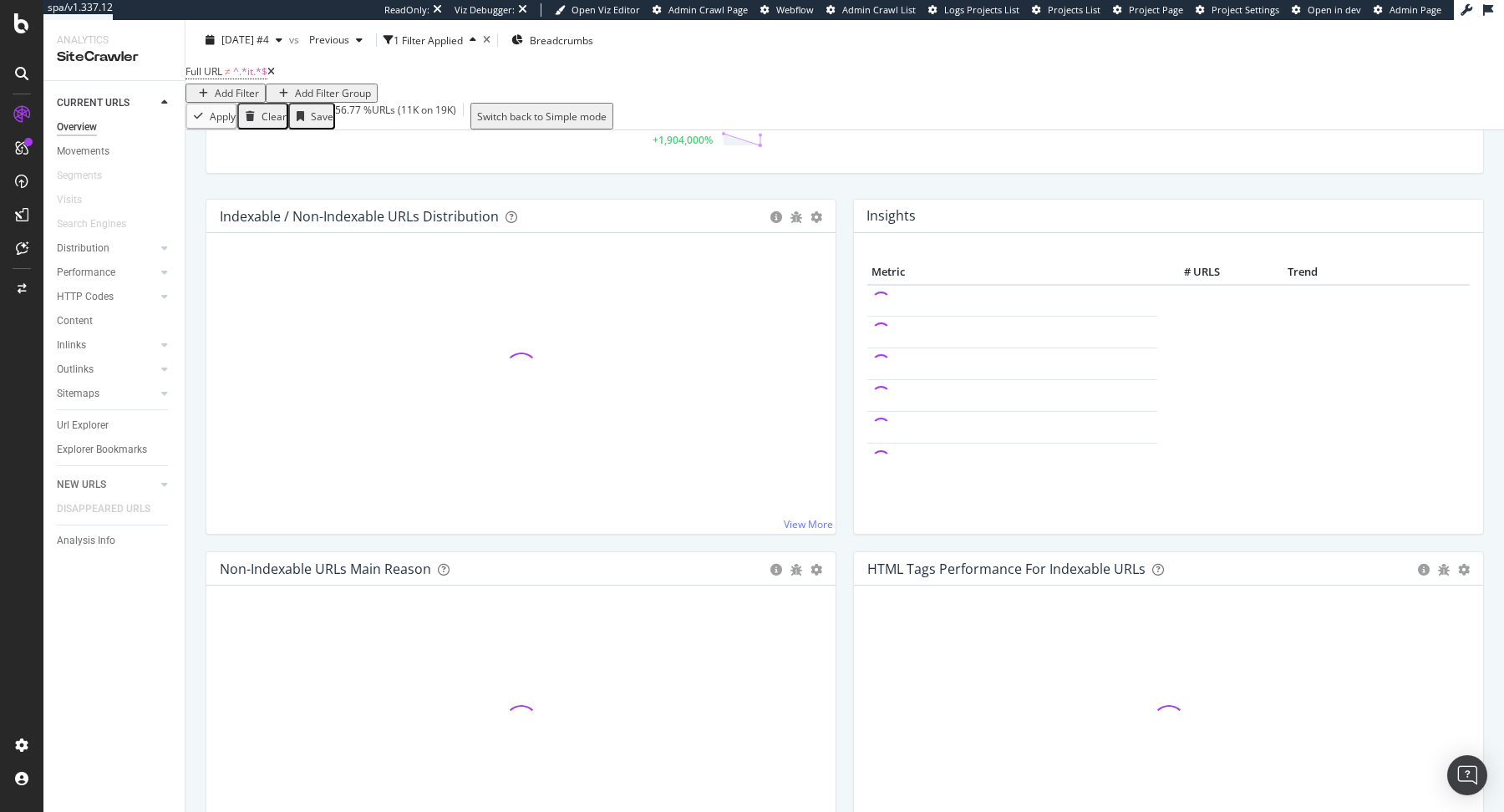
click at [275, 77] on icon at bounding box center [271, 71] width 8 height 10
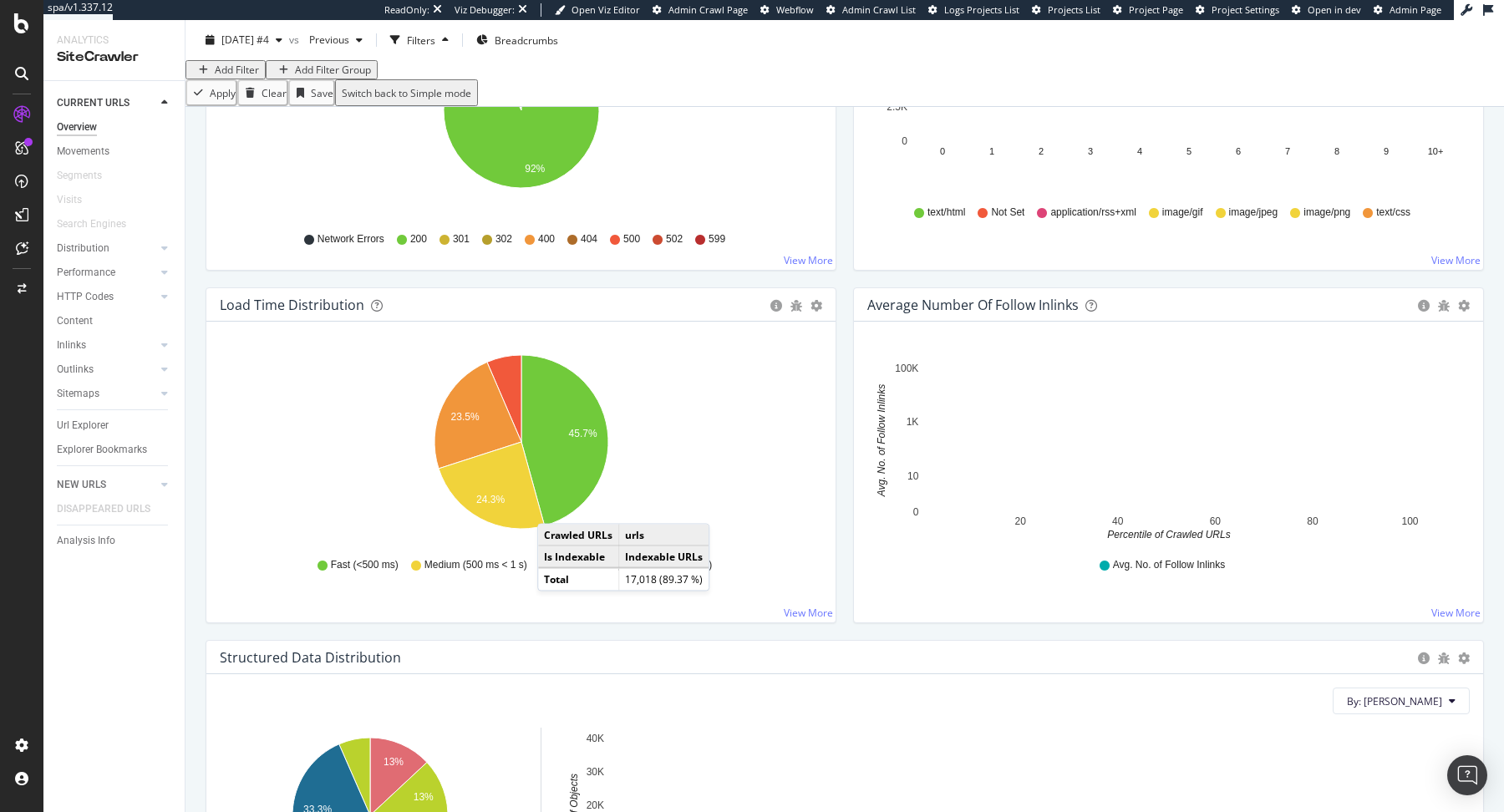
scroll to position [1074, 0]
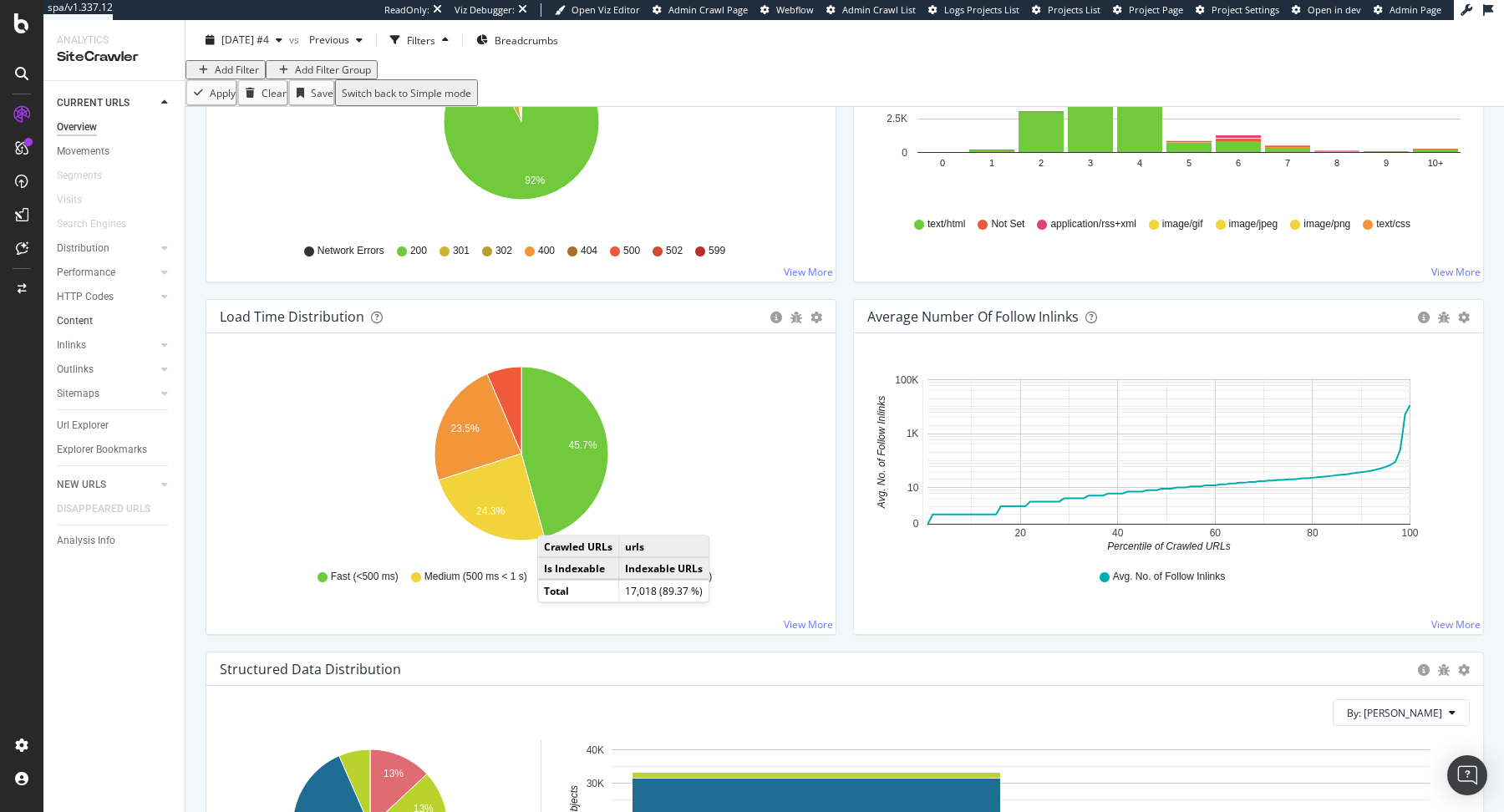
click at [140, 313] on link "Content" at bounding box center [115, 321] width 116 height 17
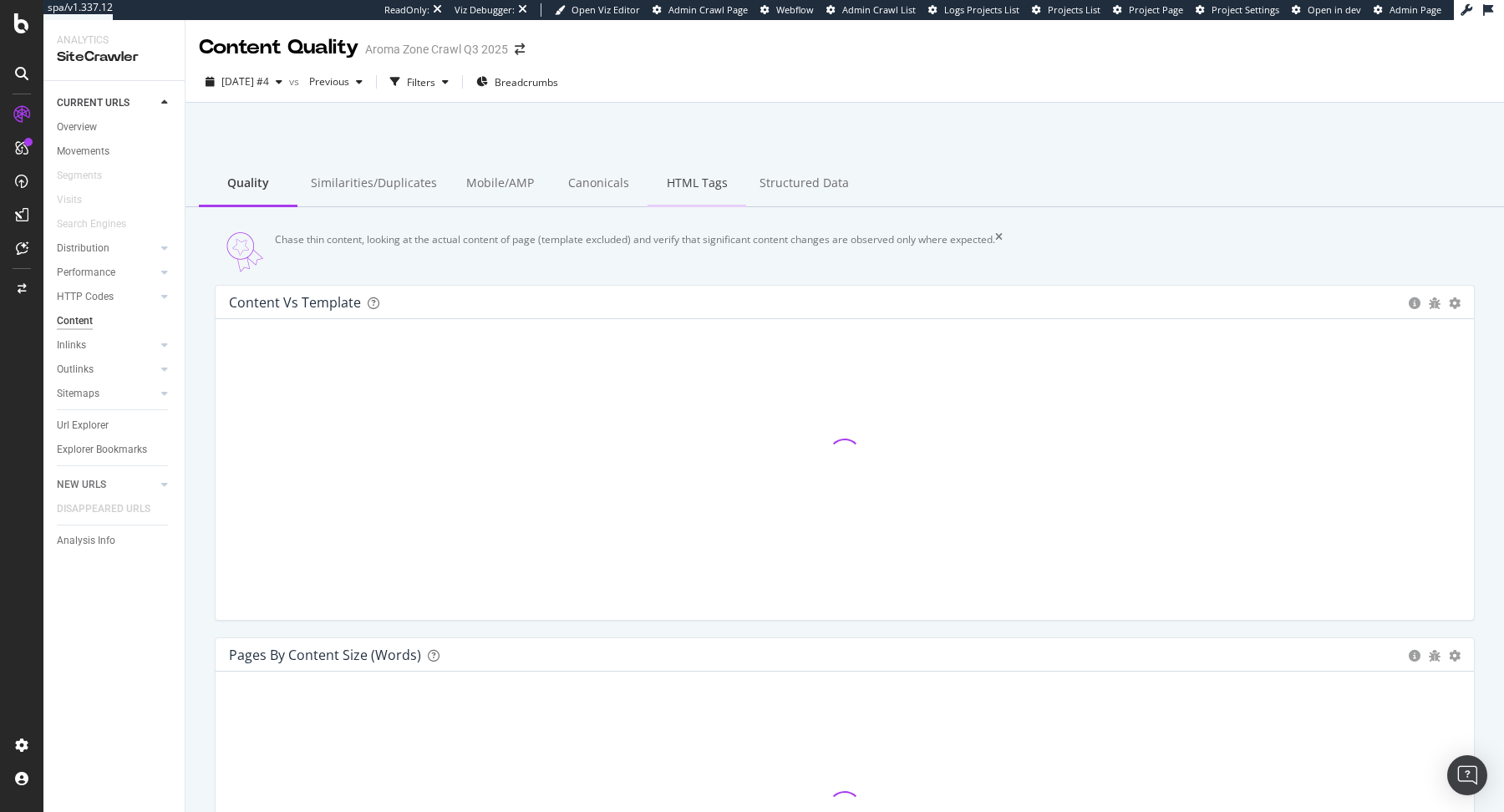
click at [669, 177] on div "HTML Tags" at bounding box center [697, 184] width 99 height 46
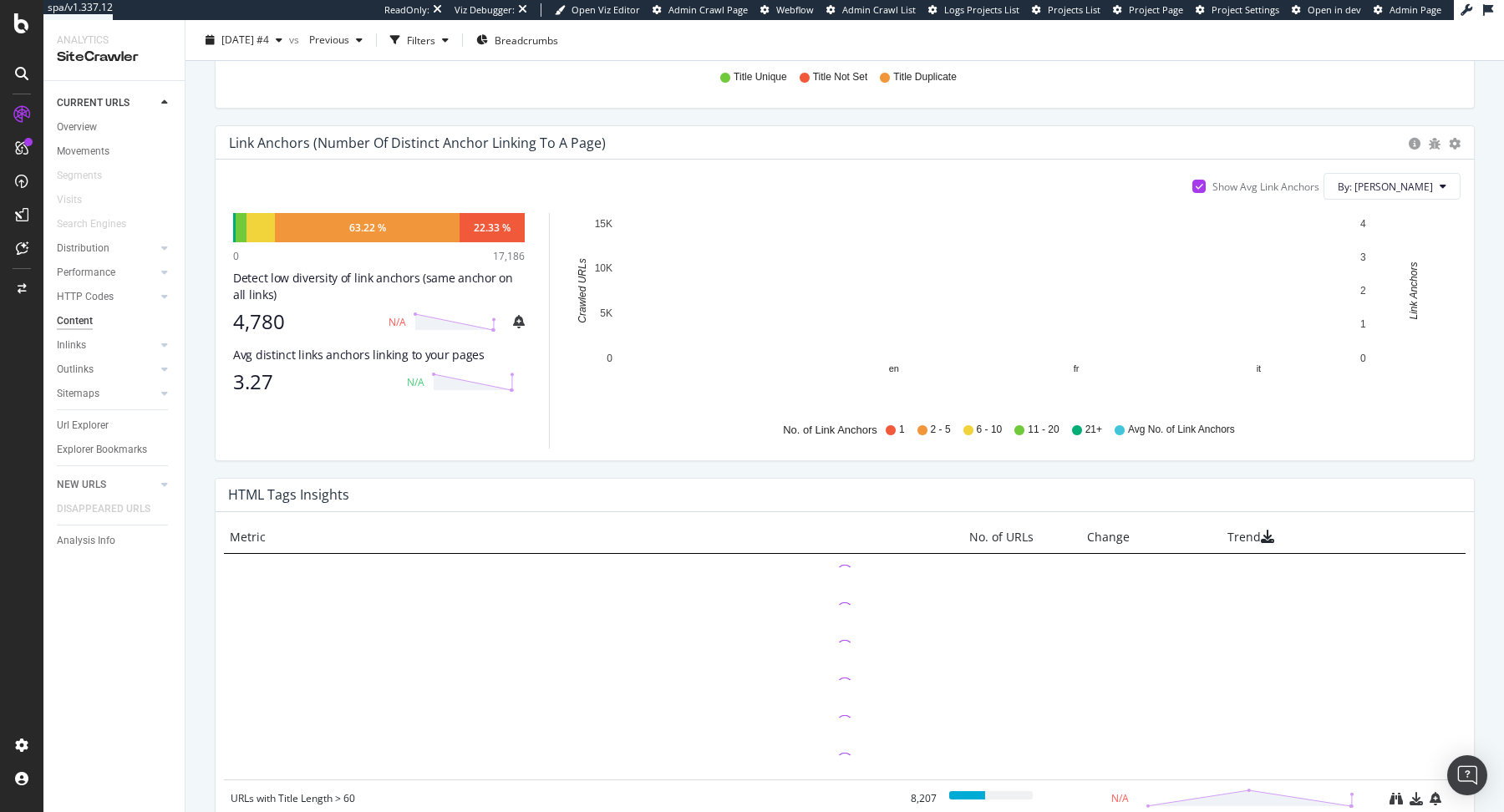
scroll to position [865, 0]
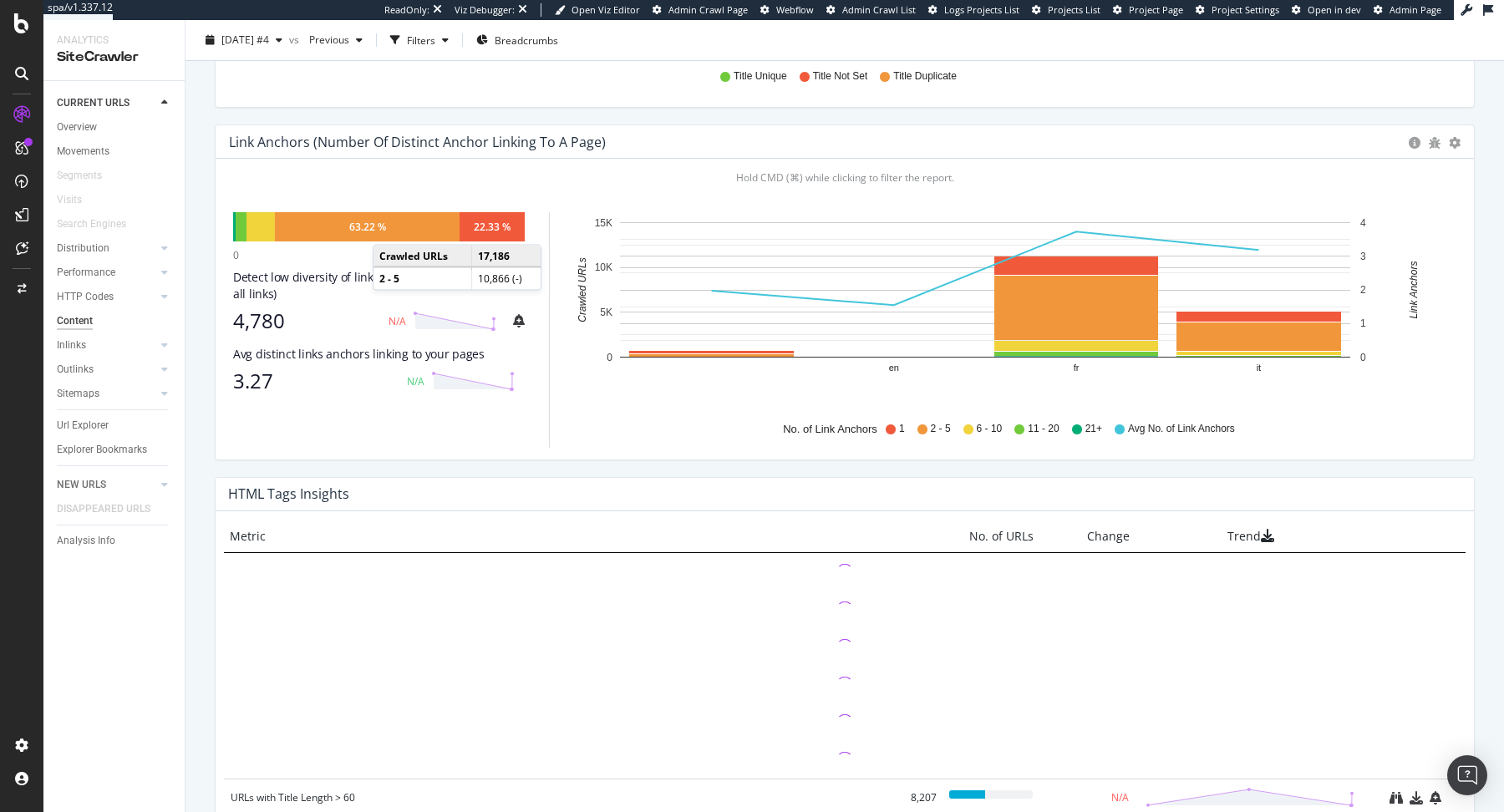
click at [390, 239] on div "63.22 %" at bounding box center [368, 227] width 185 height 30
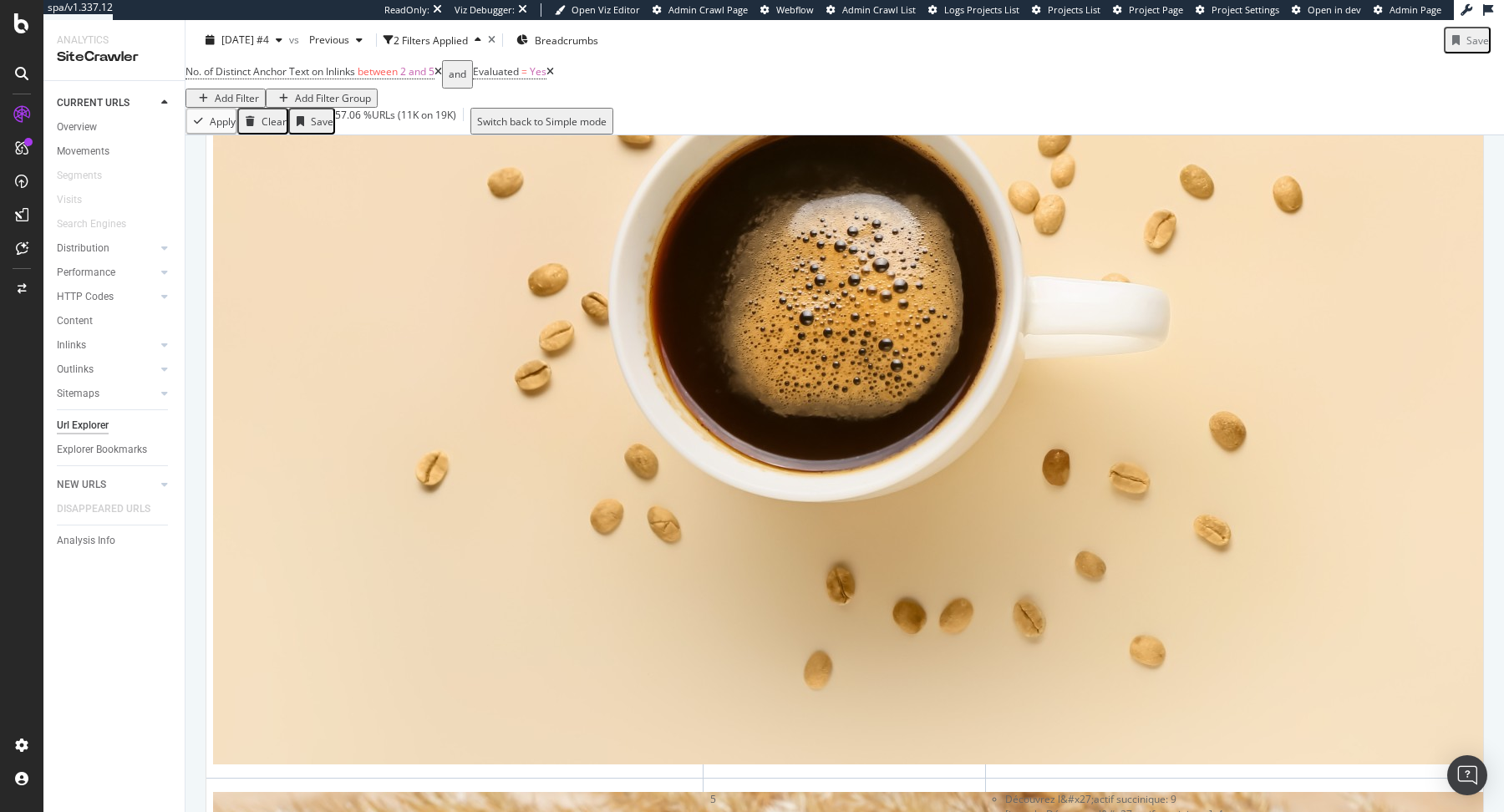
scroll to position [793, 0]
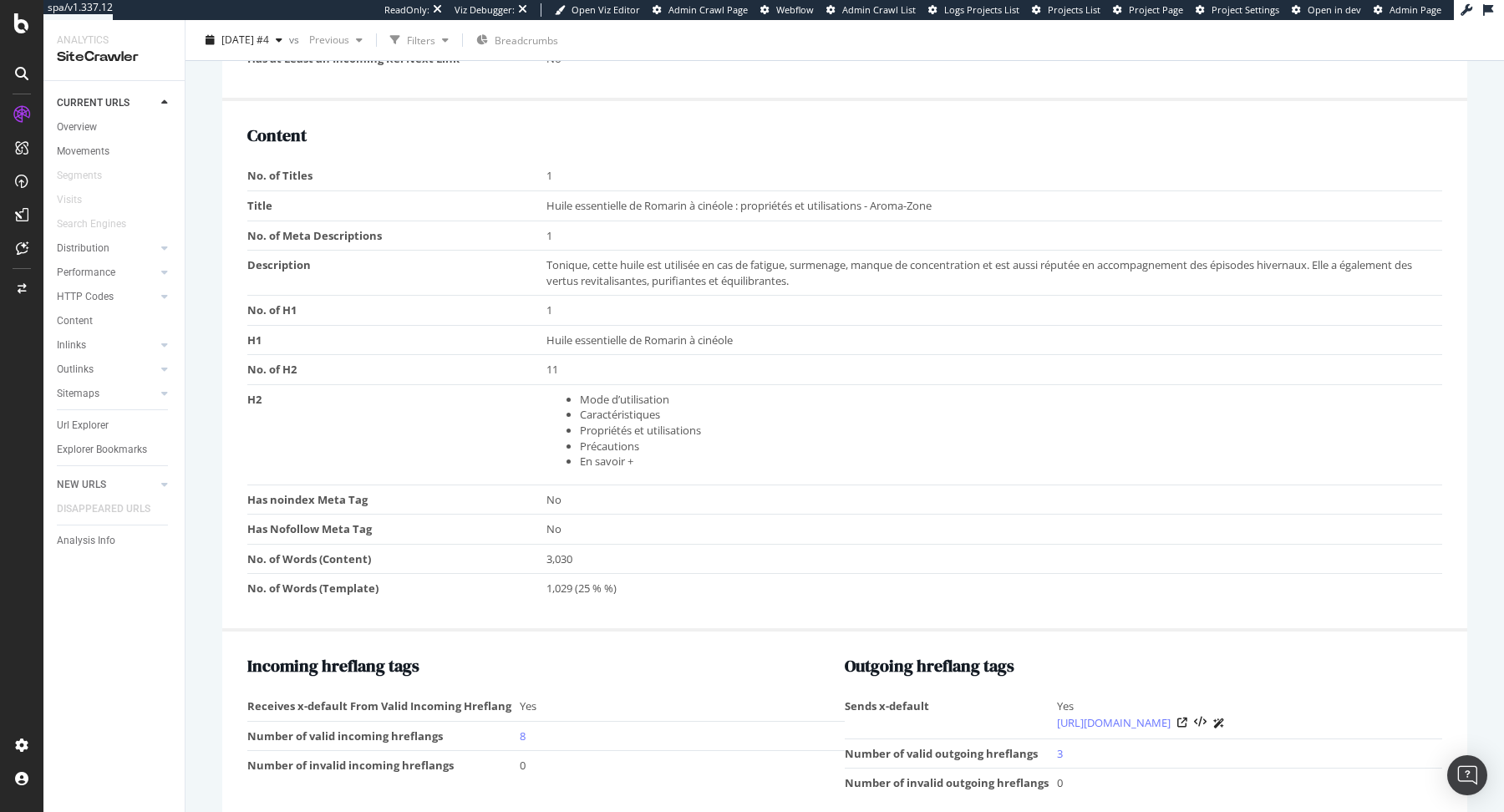
scroll to position [1142, 0]
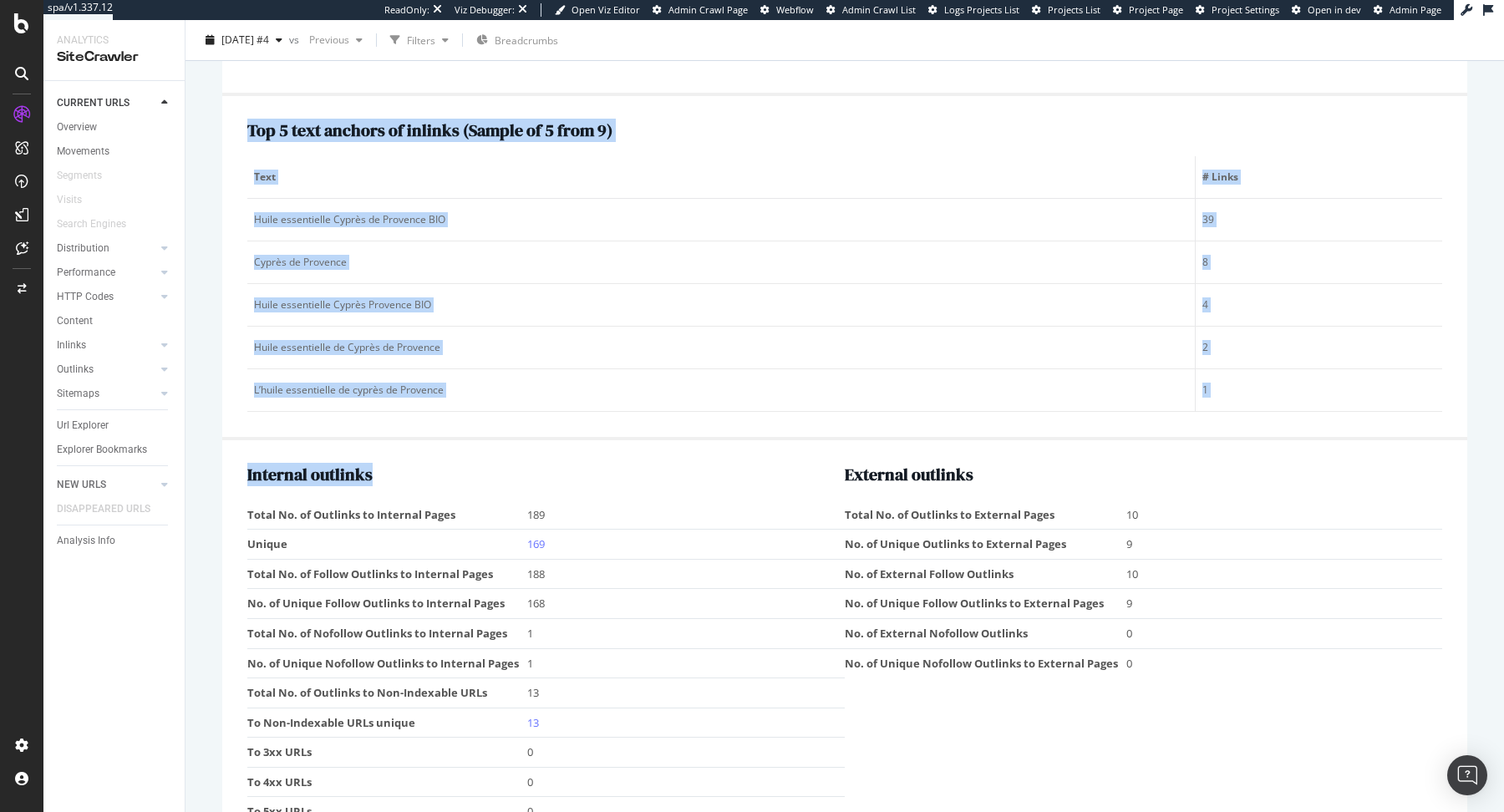
scroll to position [2246, 0]
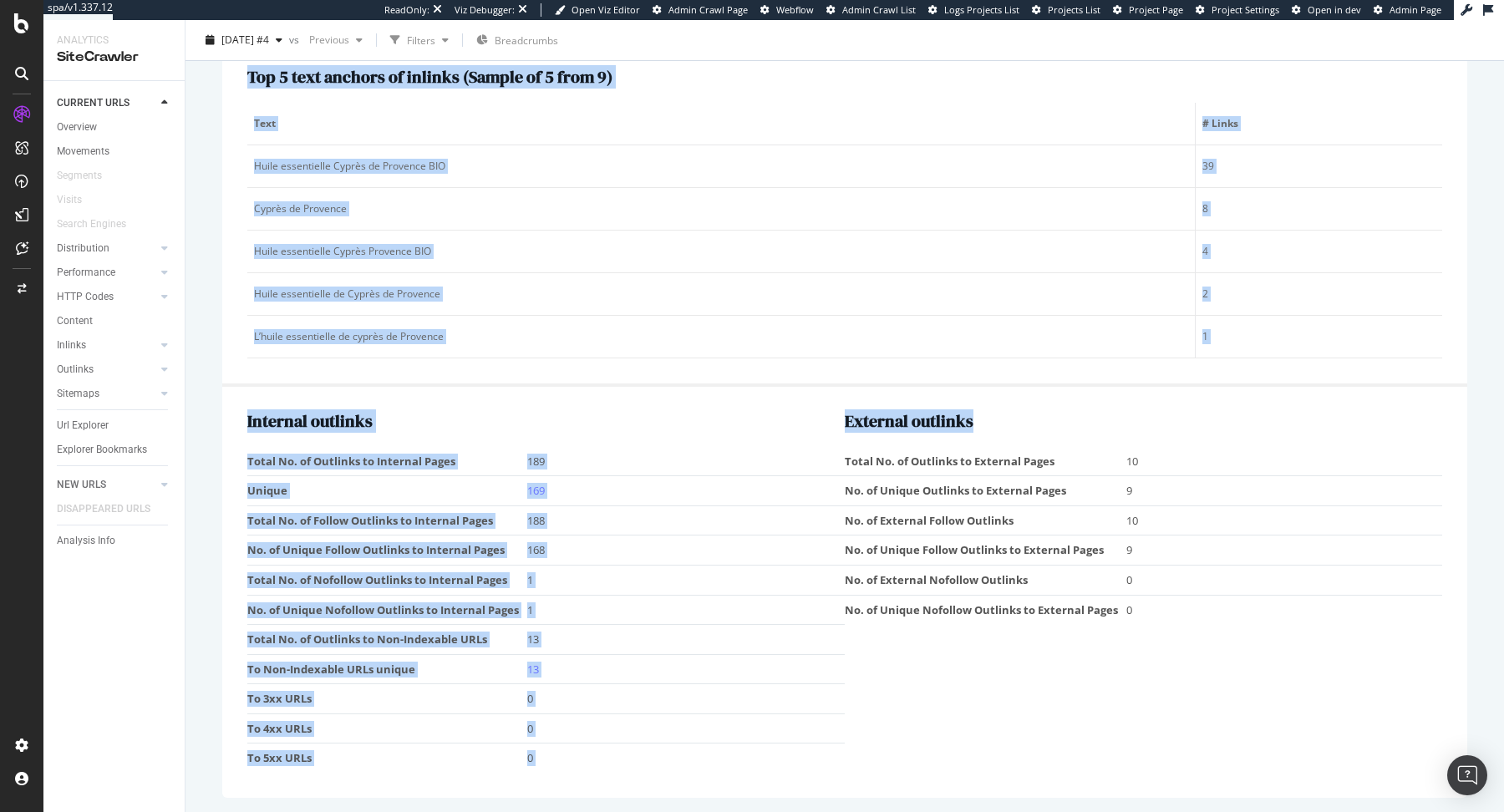
drag, startPoint x: 221, startPoint y: 141, endPoint x: 1204, endPoint y: 710, distance: 1135.8
copy div "https://www.aroma-zone.com/info/fiche-technique/huile-essentielle-cypres-de-pro…"
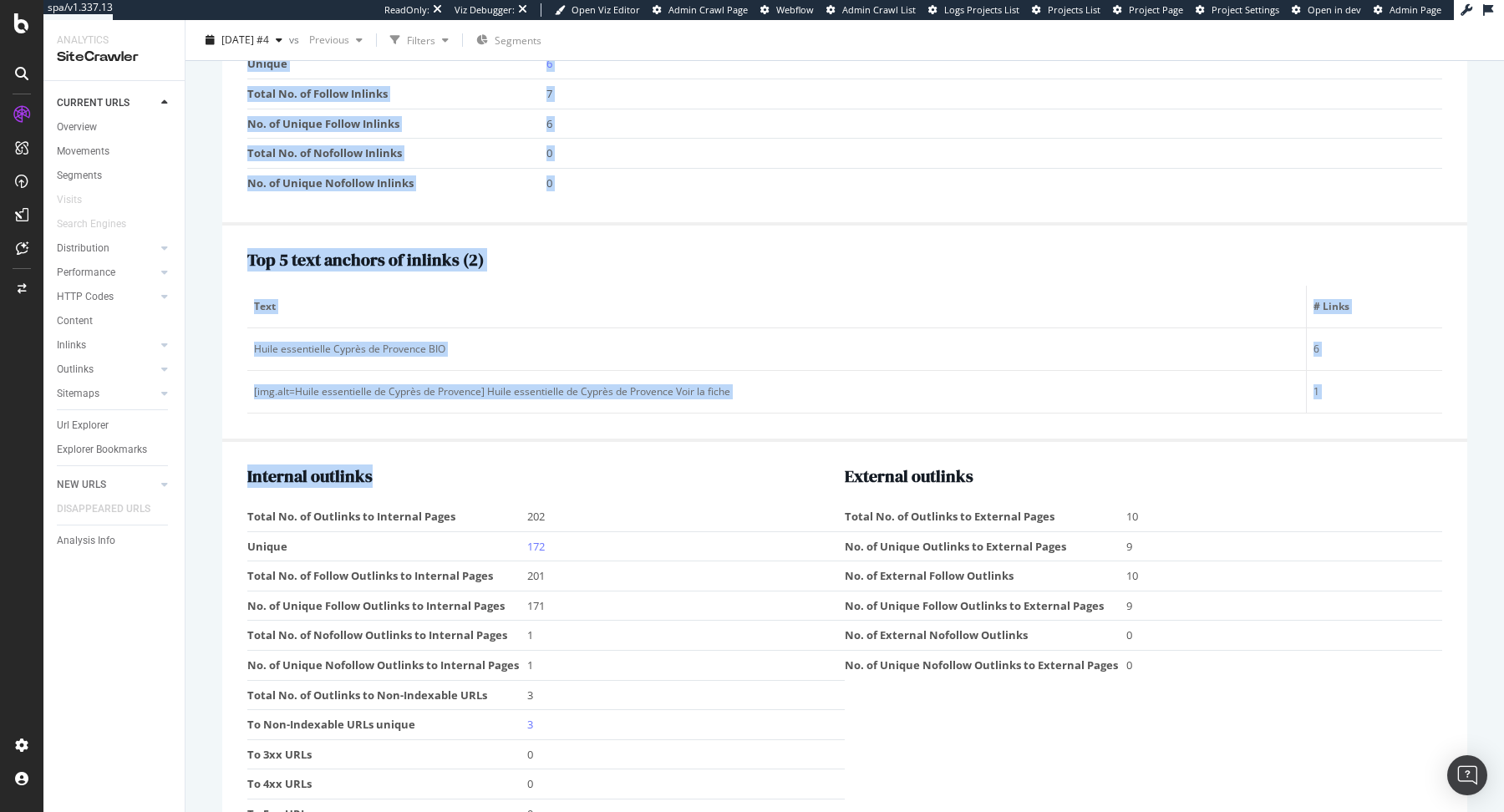
scroll to position [2121, 0]
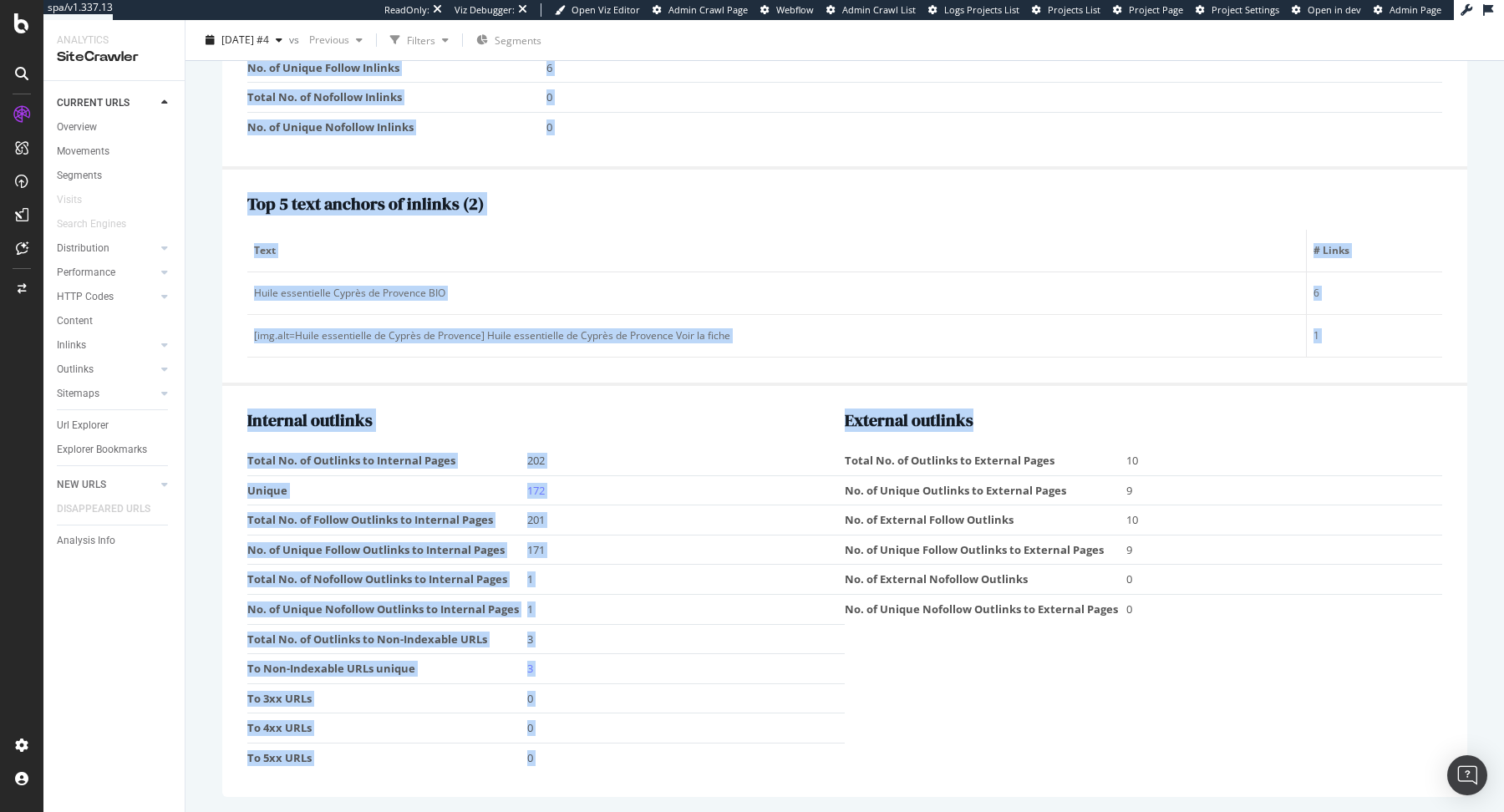
drag, startPoint x: 209, startPoint y: 162, endPoint x: 652, endPoint y: 812, distance: 786.6
click at [652, 811] on div "URL Details Aroma Zone Crawl Q3 2025 2025 Sep. 1st #4 vs Previous Filters Segme…" at bounding box center [845, 416] width 1318 height 792
copy div "https://www.aroma-zone.com/info/fiche-technique/huile-essentielle-cypres-de-pro…"
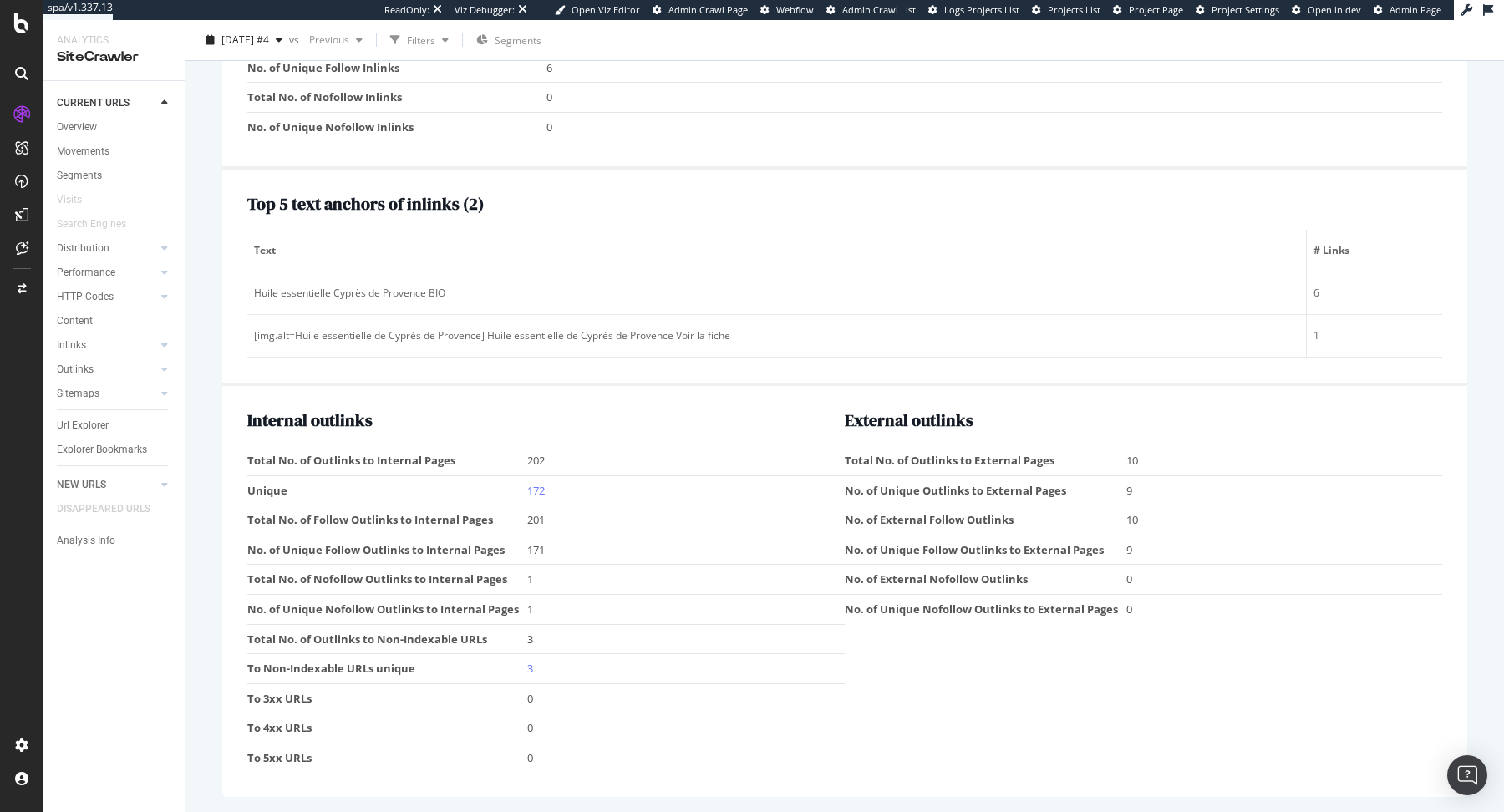
click at [757, 213] on h2 "Top 5 text anchors of inlinks ( 2 )" at bounding box center [845, 203] width 1194 height 18
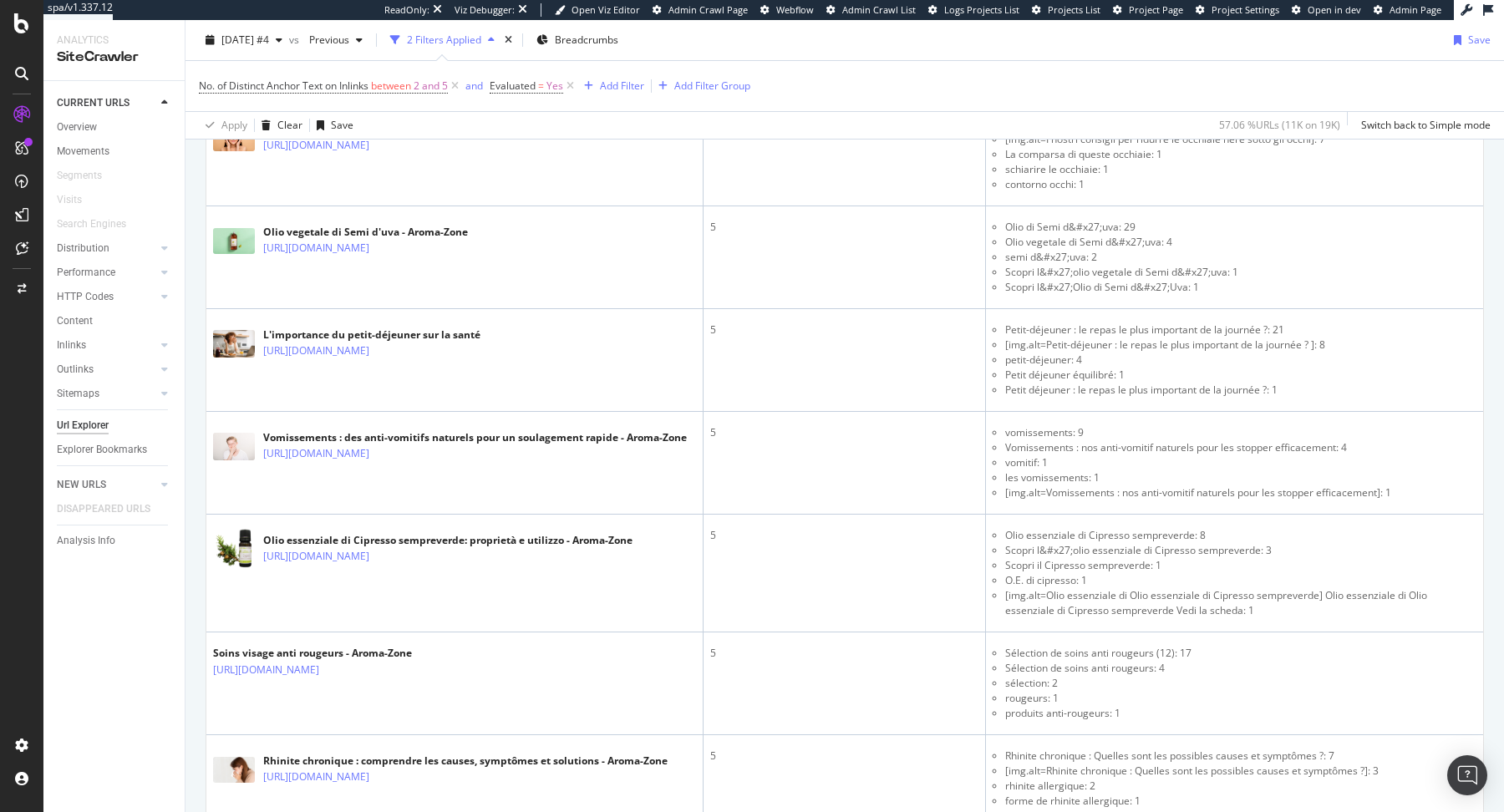
scroll to position [2695, 0]
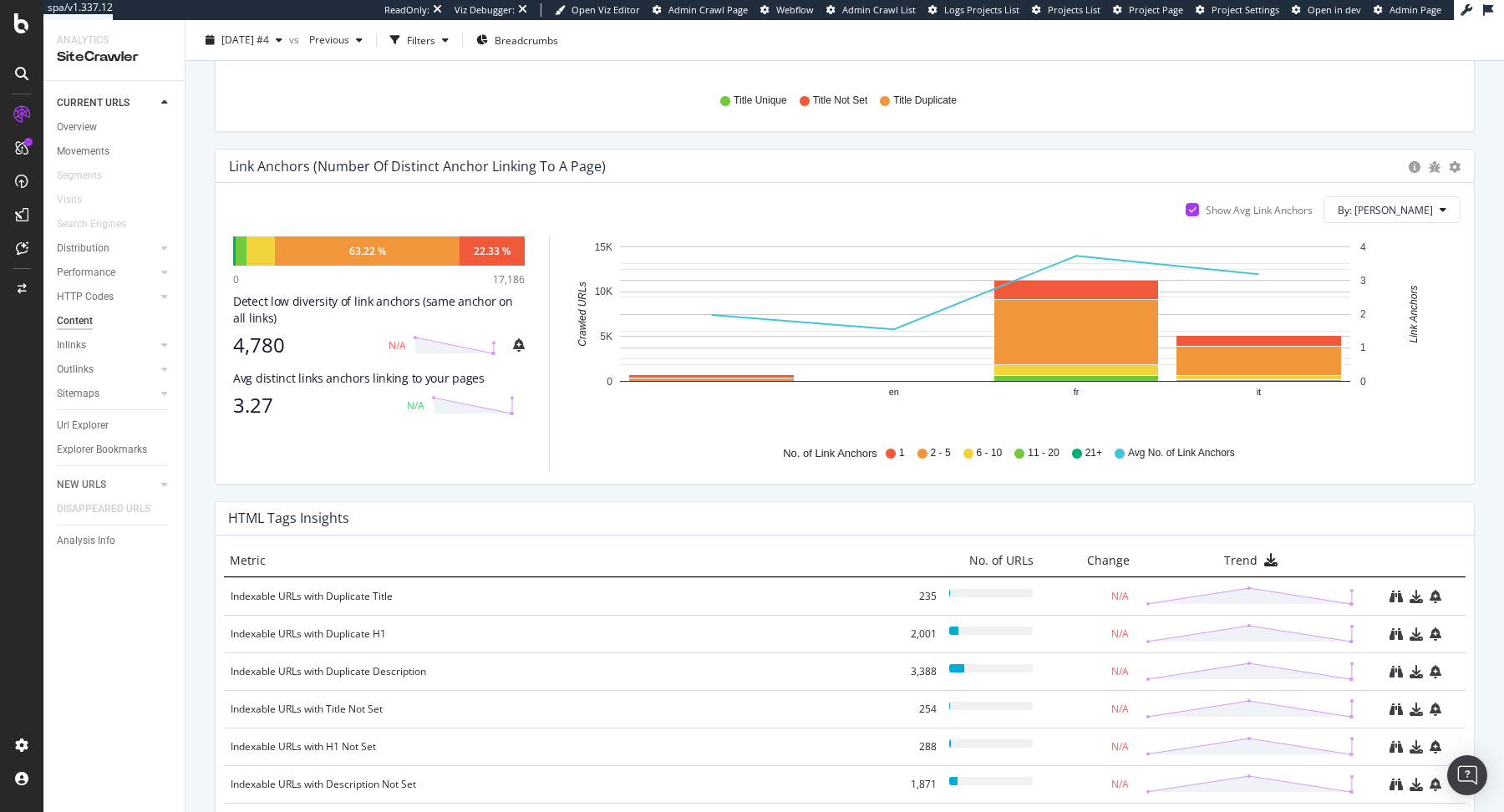
scroll to position [856, 0]
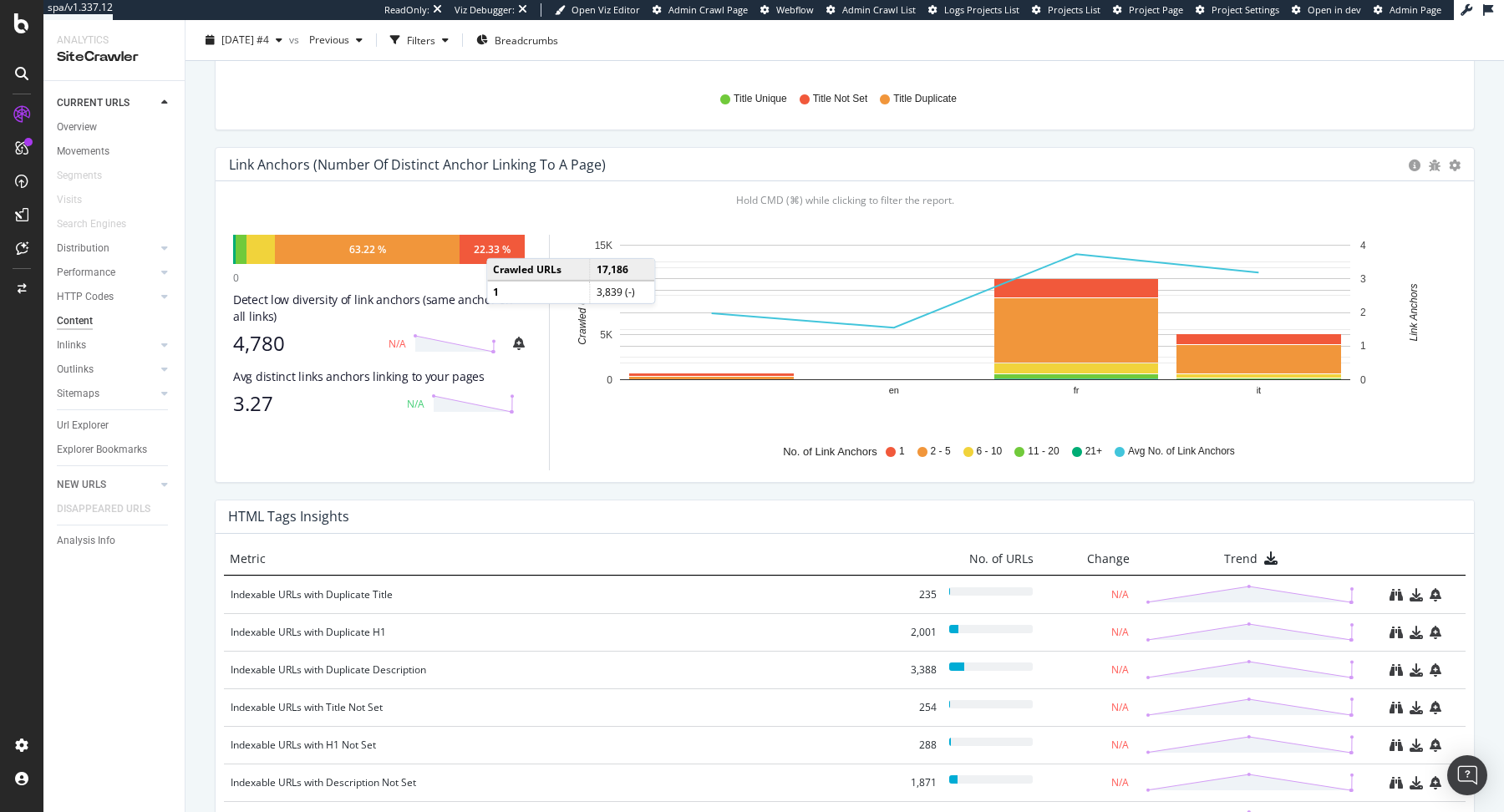
click at [503, 240] on div "22.33 %" at bounding box center [491, 248] width 65 height 30
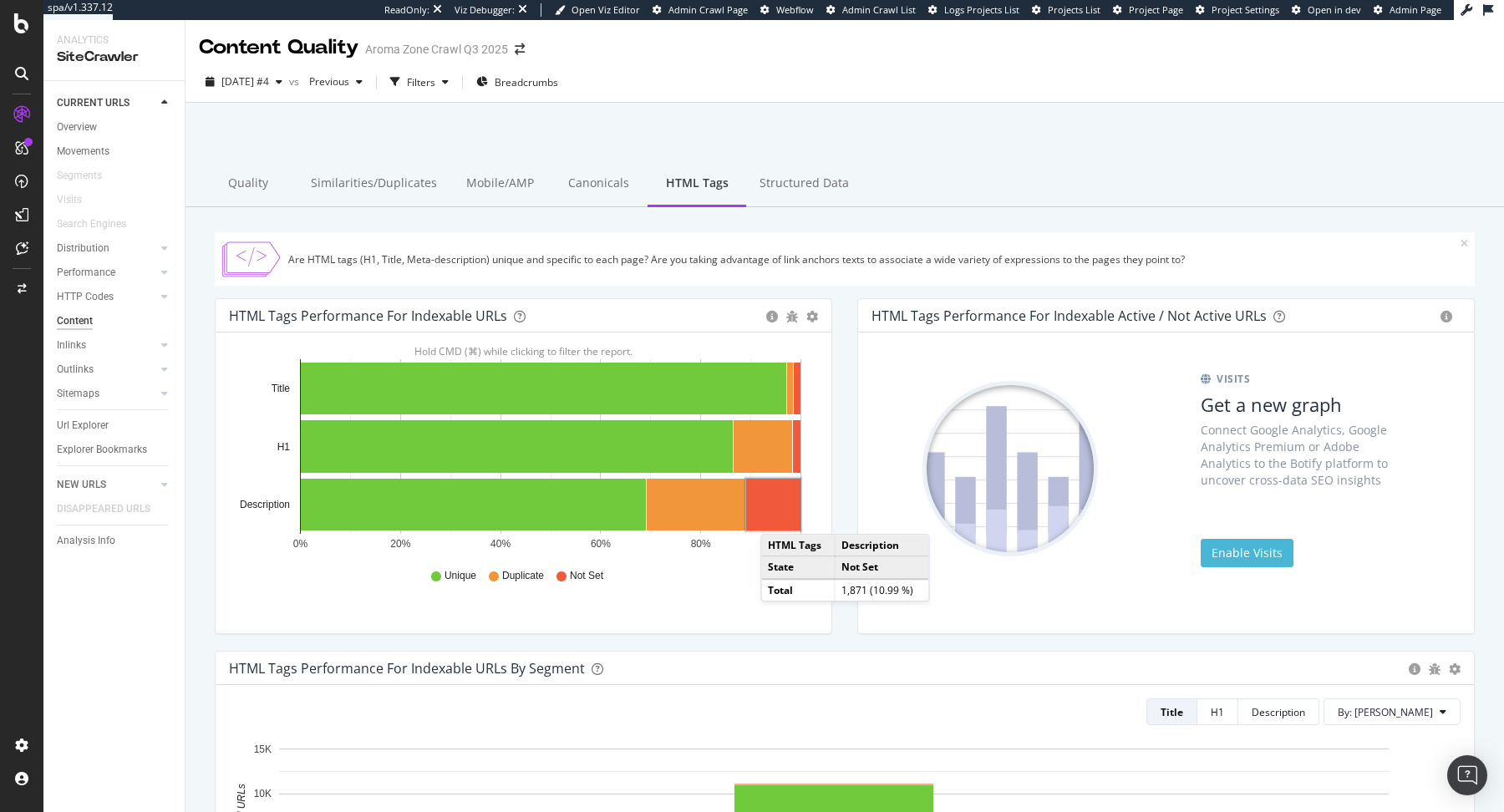
click at [775, 513] on rect "A chart." at bounding box center [772, 505] width 54 height 51
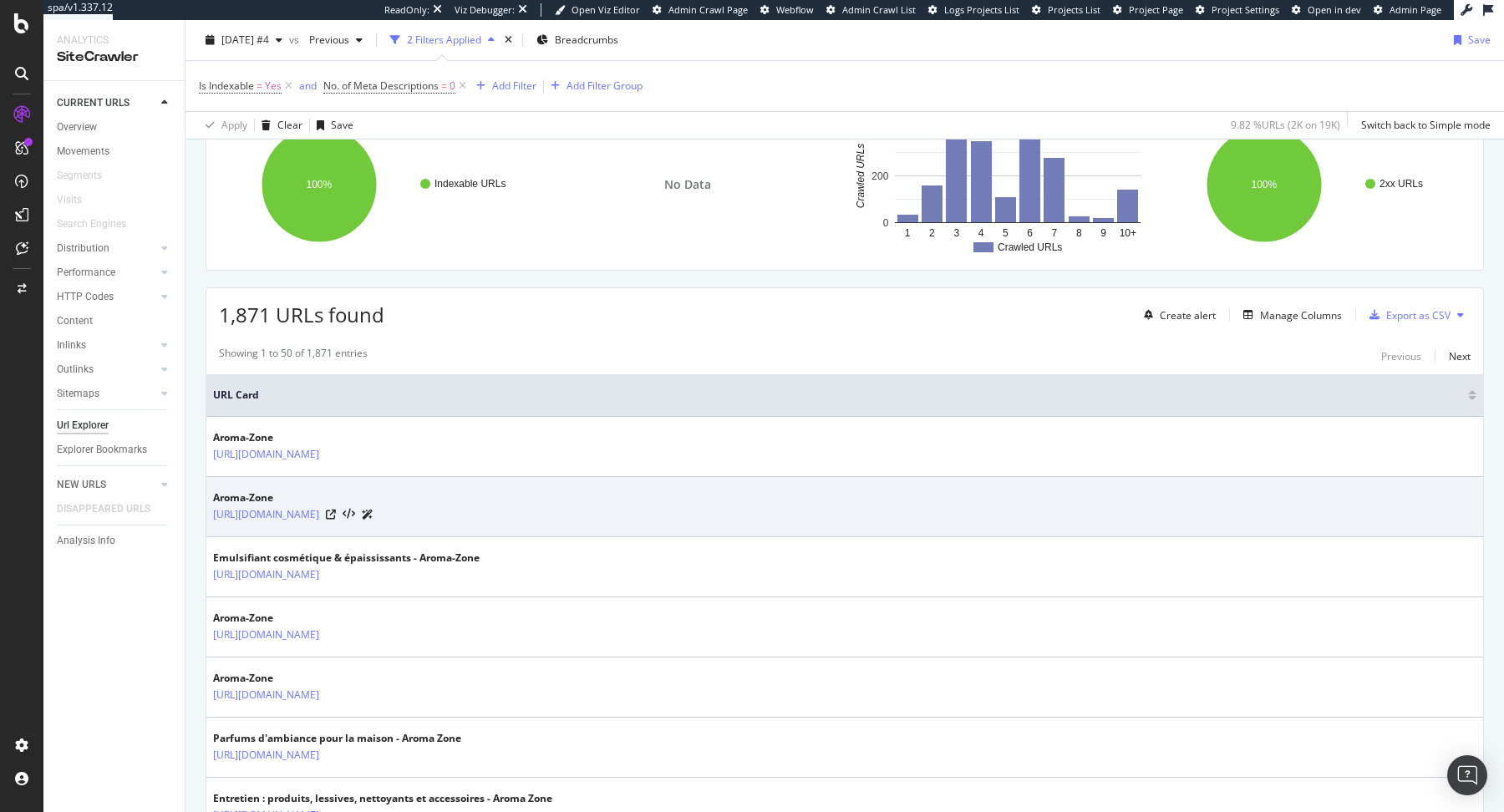
scroll to position [156, 0]
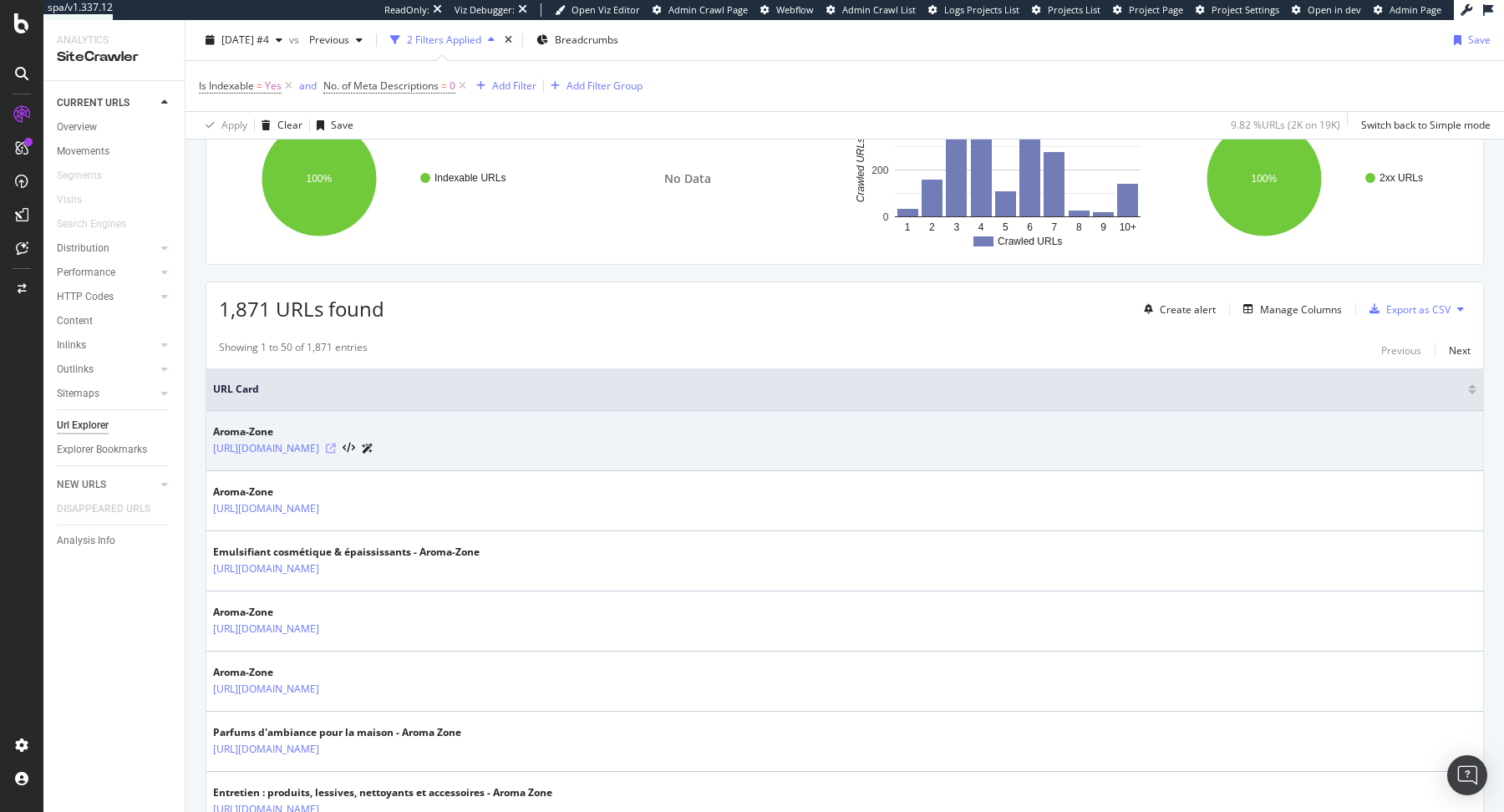
click at [336, 444] on icon at bounding box center [331, 448] width 10 height 10
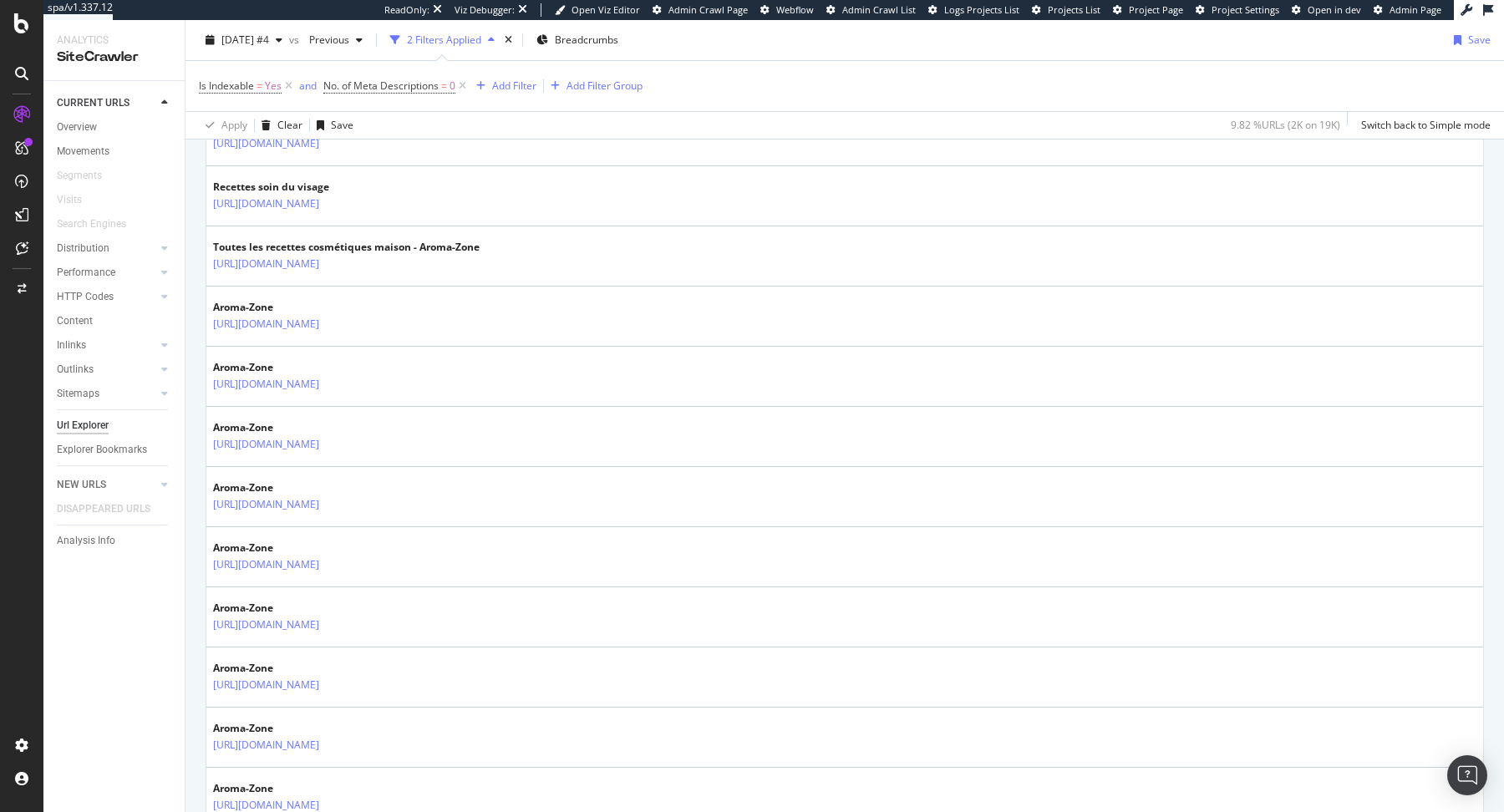
scroll to position [1178, 0]
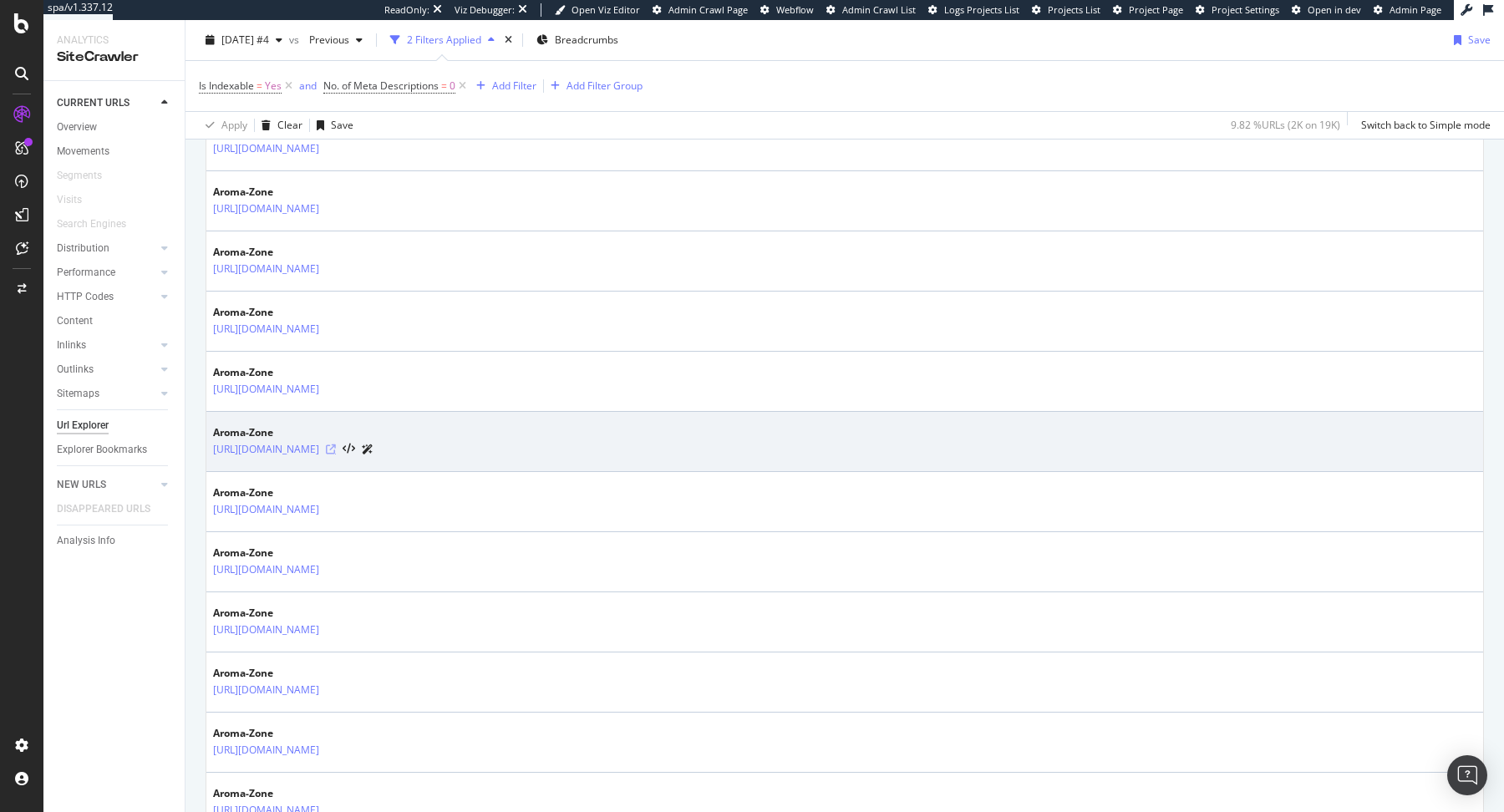
click at [336, 445] on icon at bounding box center [331, 449] width 10 height 10
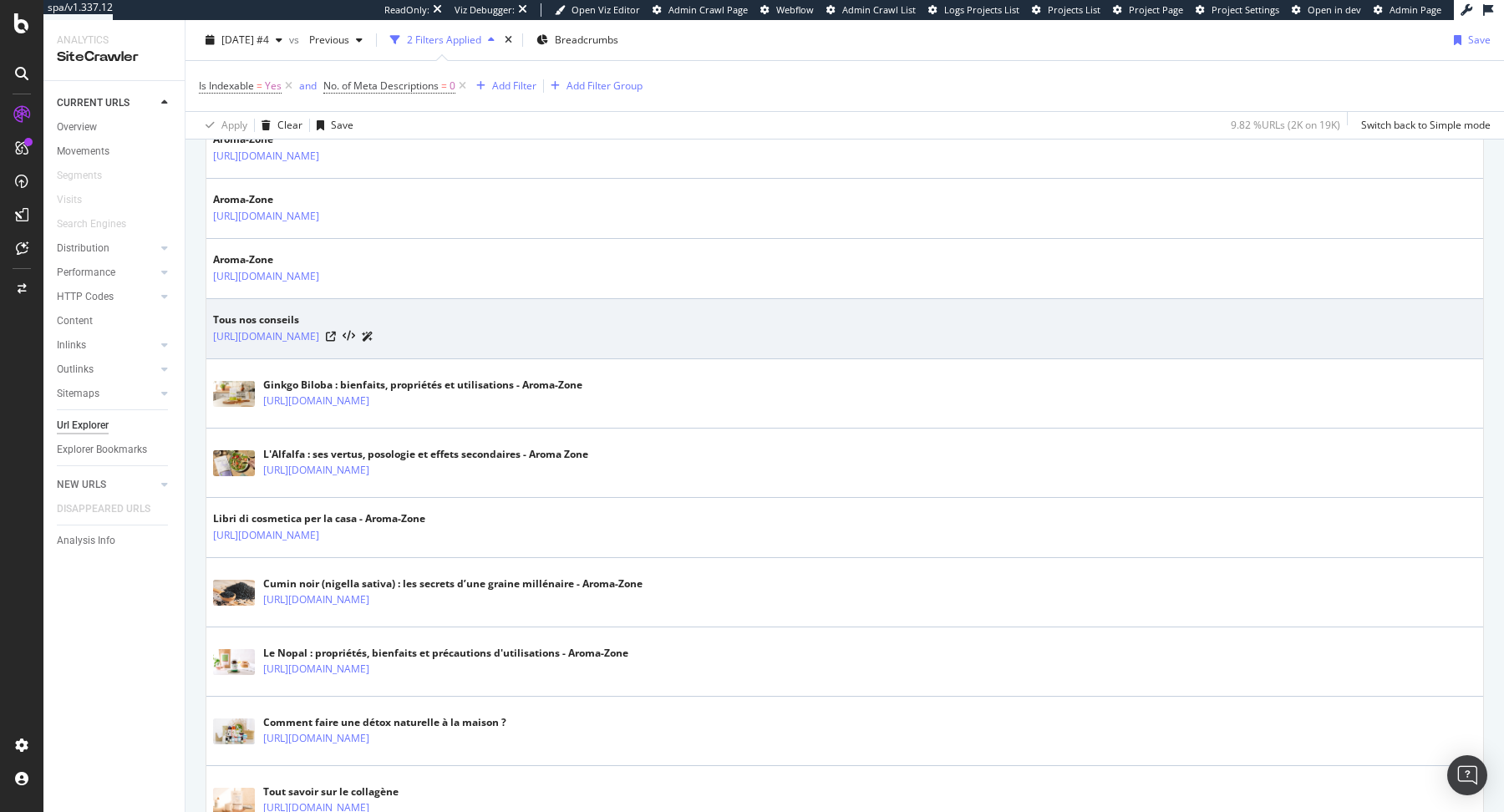
scroll to position [2594, 0]
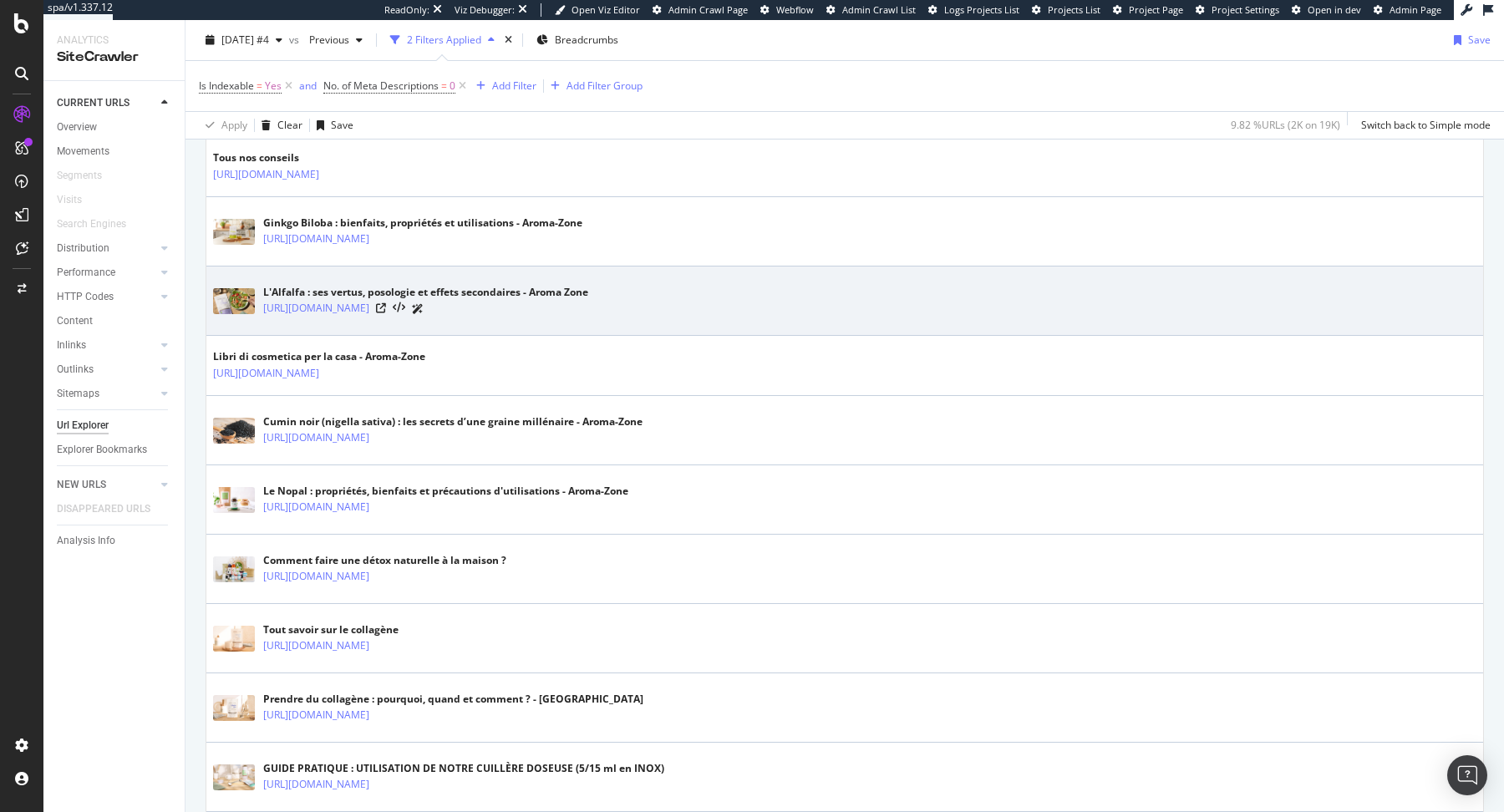
click at [424, 300] on div at bounding box center [400, 308] width 48 height 17
click at [386, 303] on icon at bounding box center [381, 307] width 10 height 10
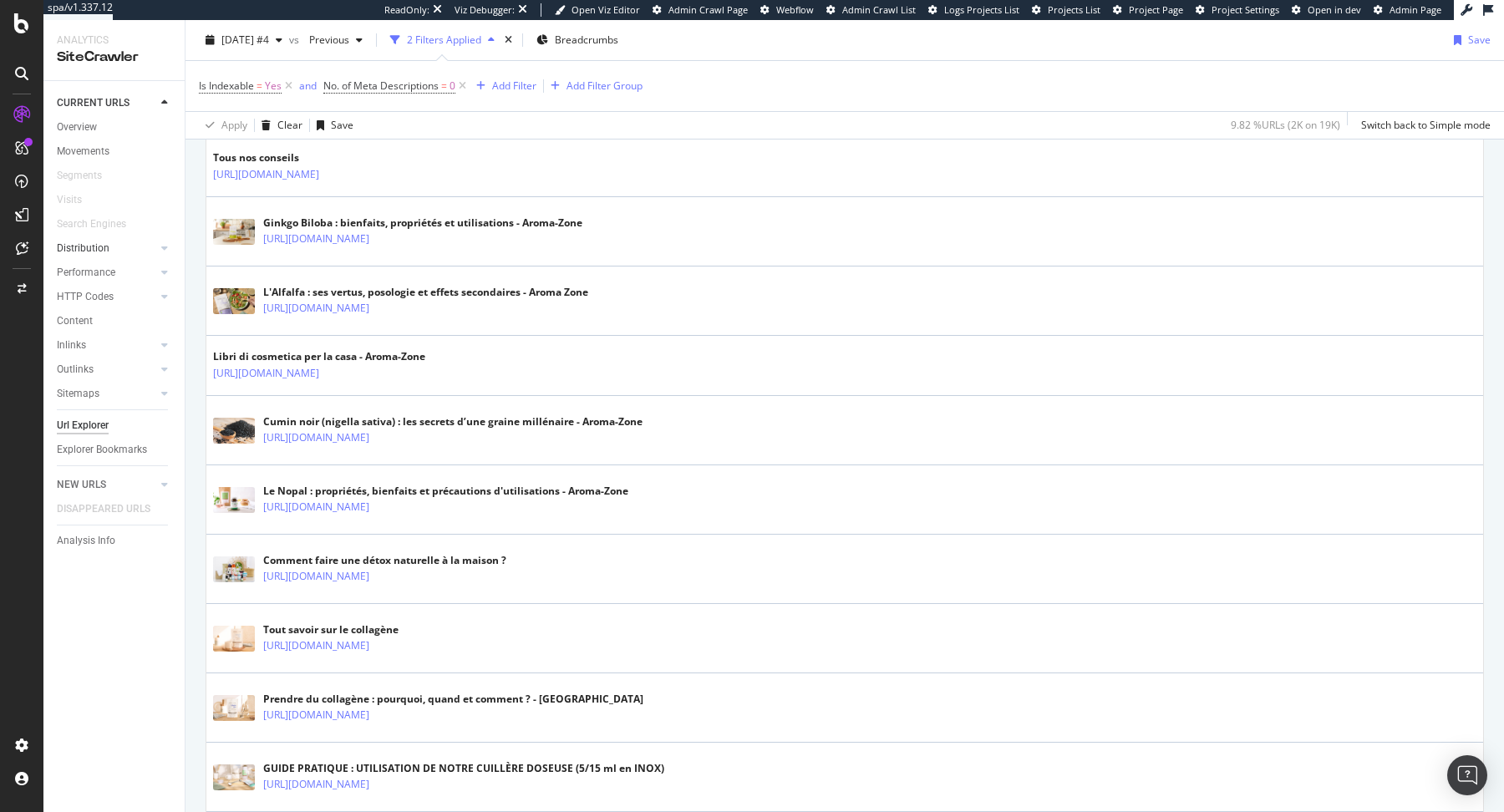
click at [113, 248] on link "Distribution" at bounding box center [107, 248] width 99 height 17
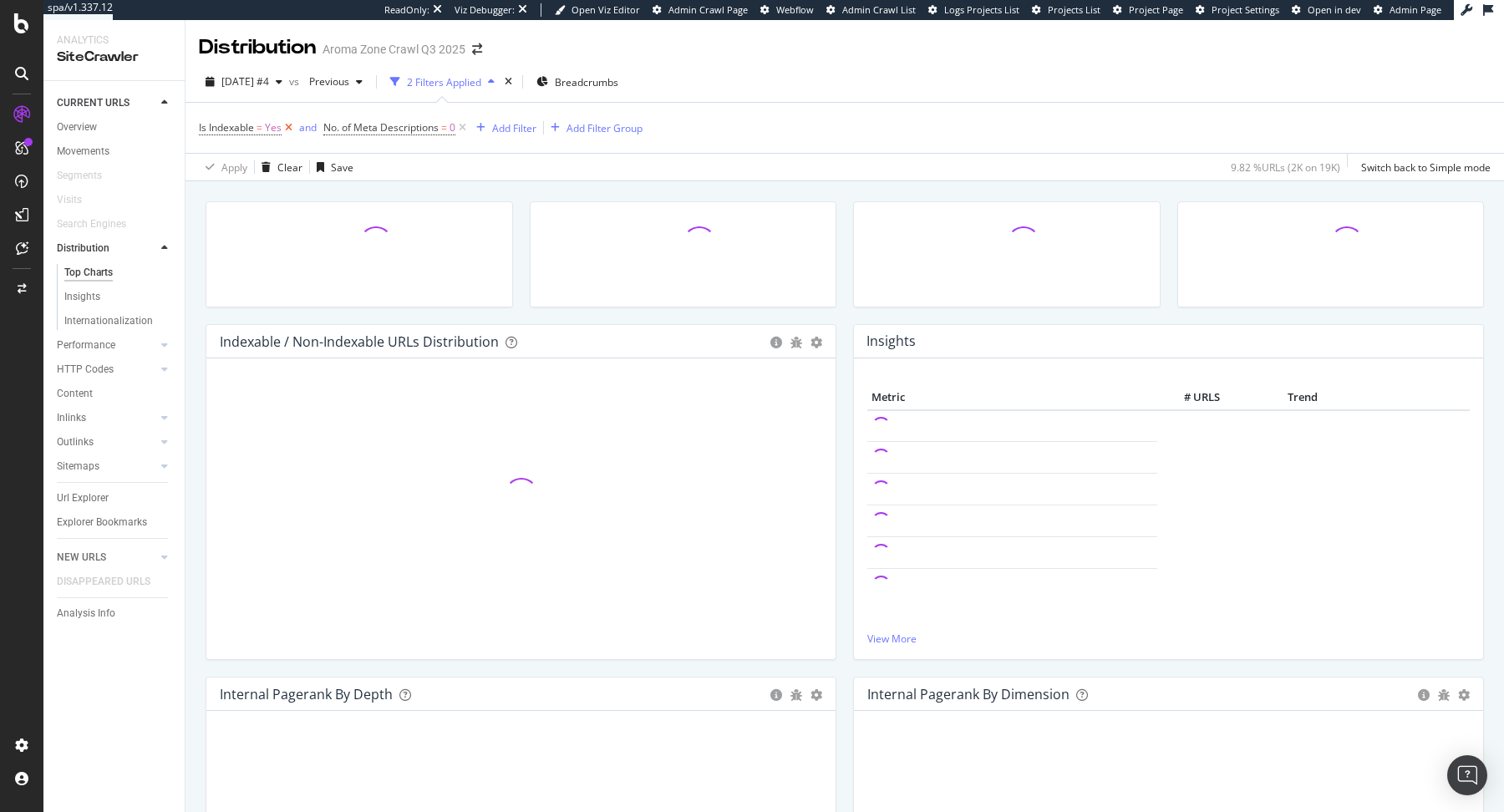
click at [289, 127] on icon at bounding box center [289, 128] width 14 height 17
click at [336, 126] on icon at bounding box center [337, 128] width 14 height 17
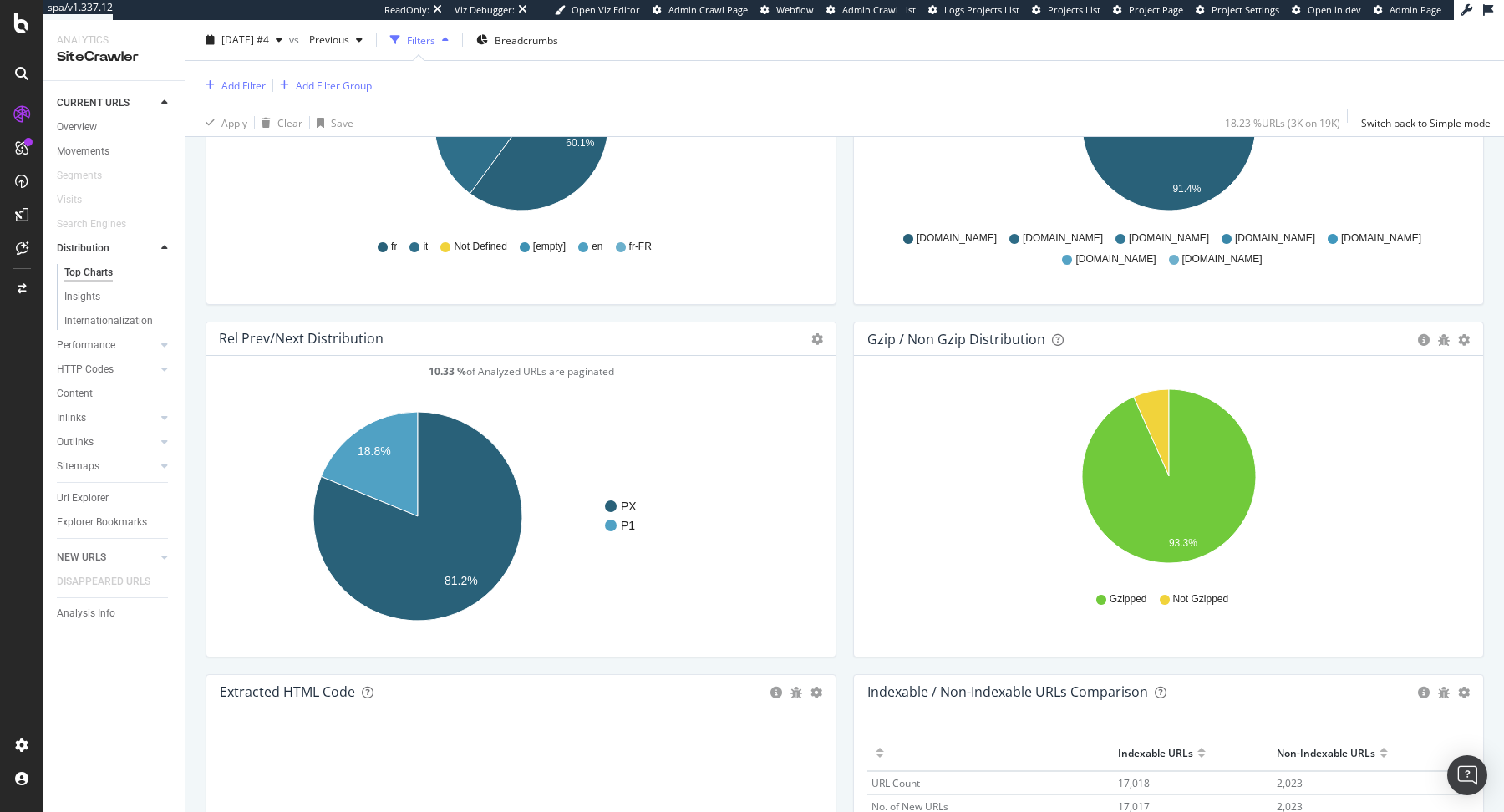
scroll to position [2177, 0]
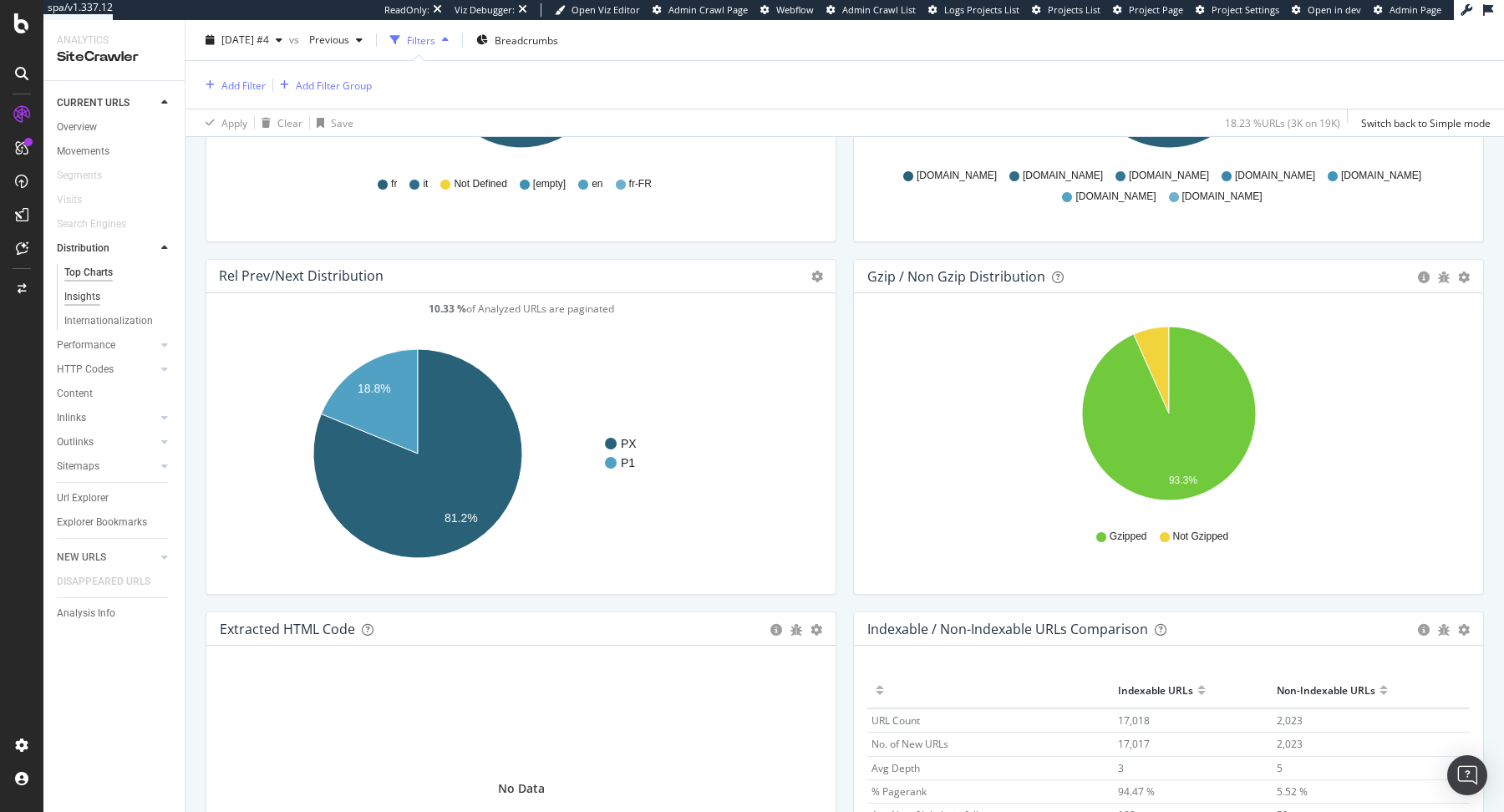
click at [91, 293] on div "Insights" at bounding box center [83, 297] width 36 height 17
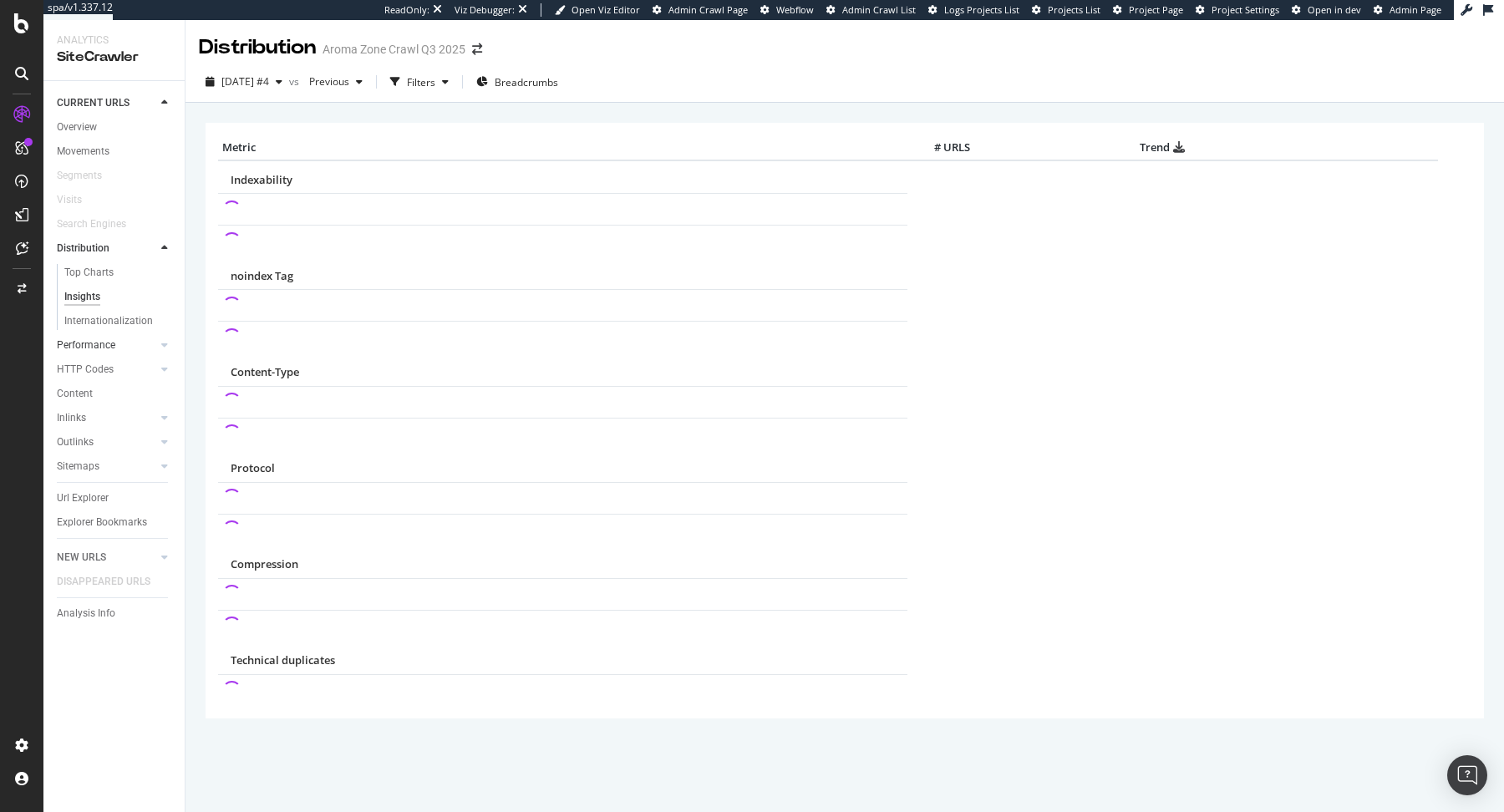
click at [126, 343] on link "Performance" at bounding box center [107, 345] width 99 height 17
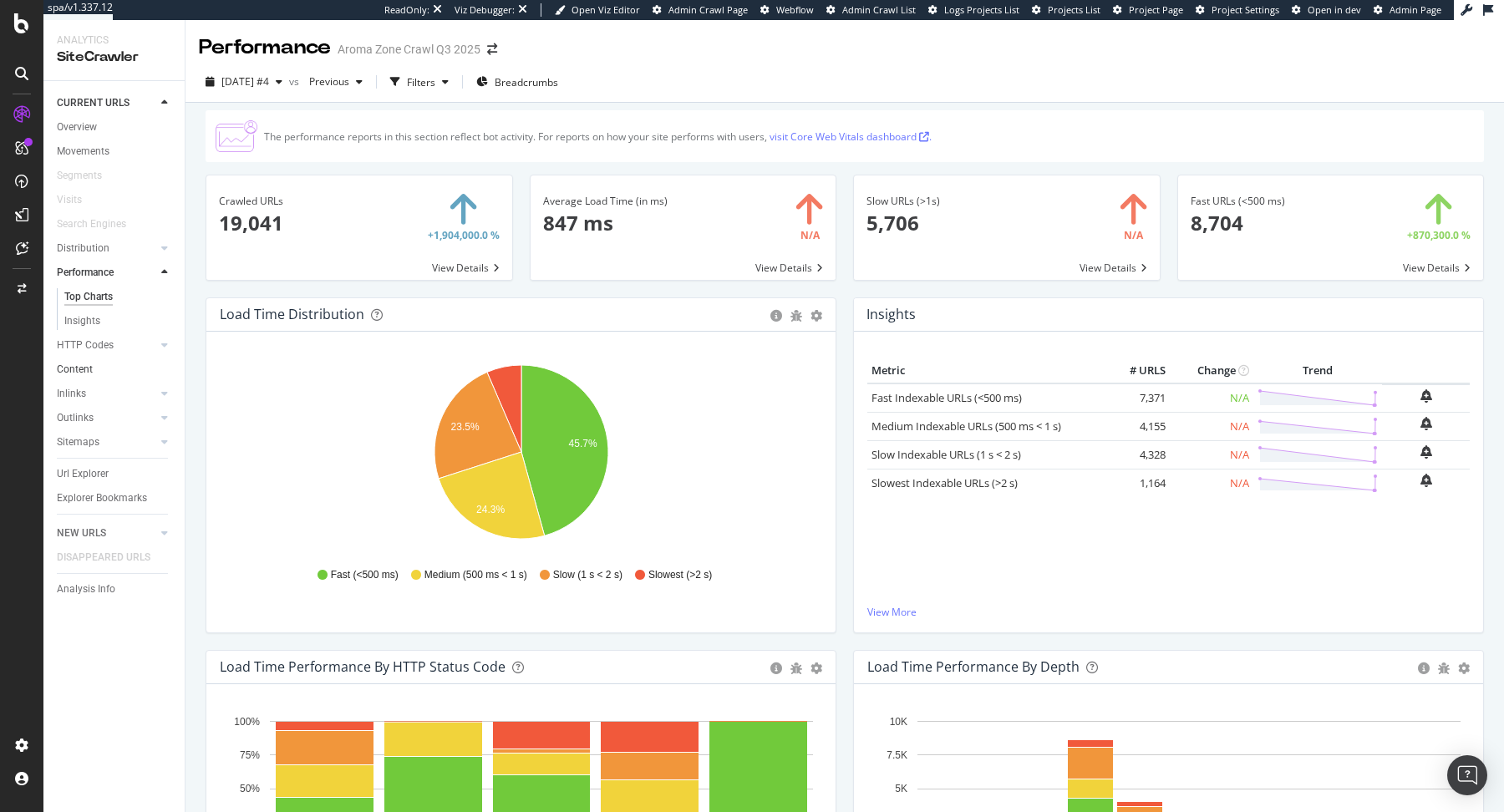
click at [132, 374] on link "Content" at bounding box center [115, 369] width 116 height 17
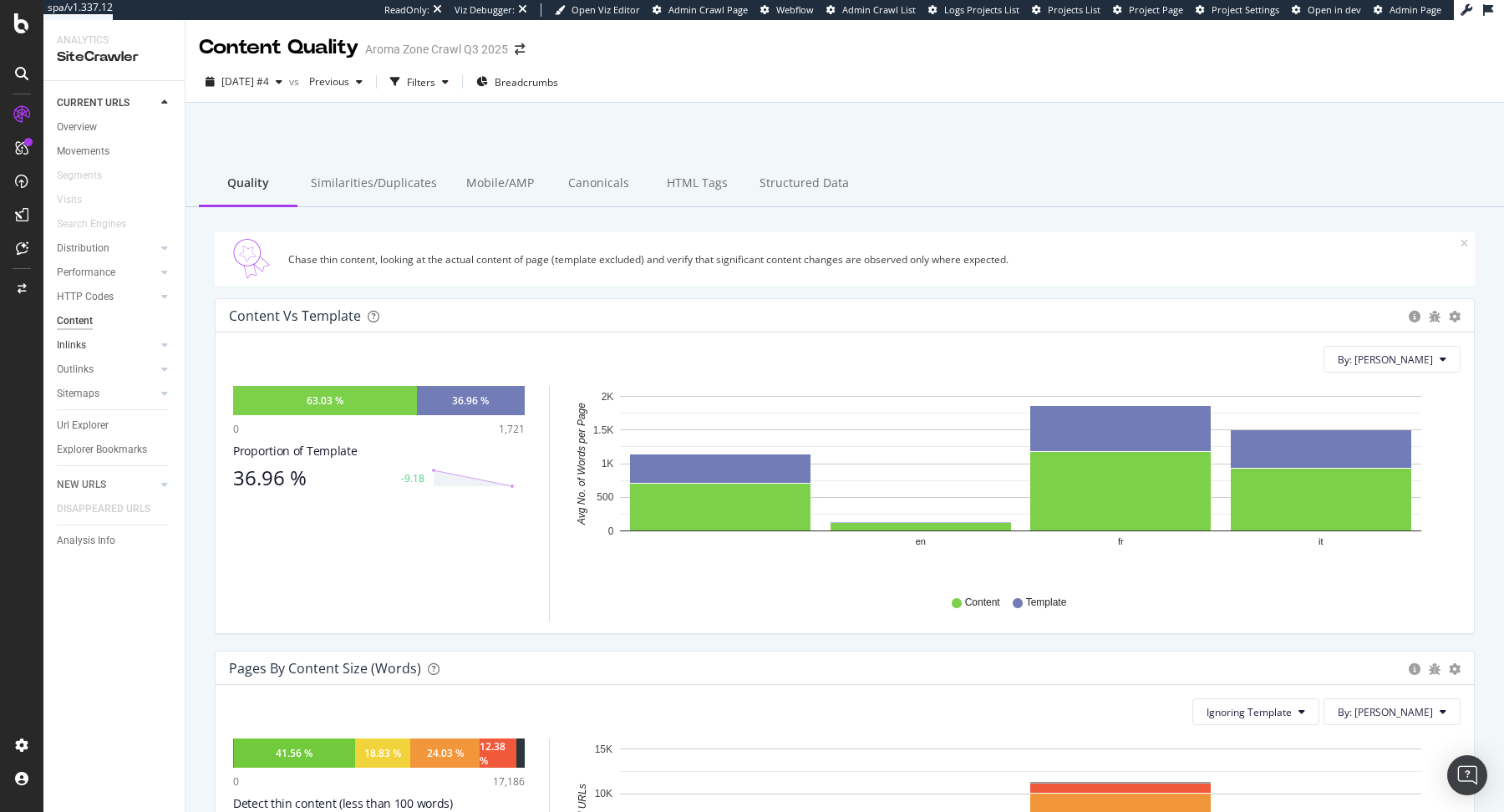
click at [150, 341] on div at bounding box center [148, 345] width 17 height 17
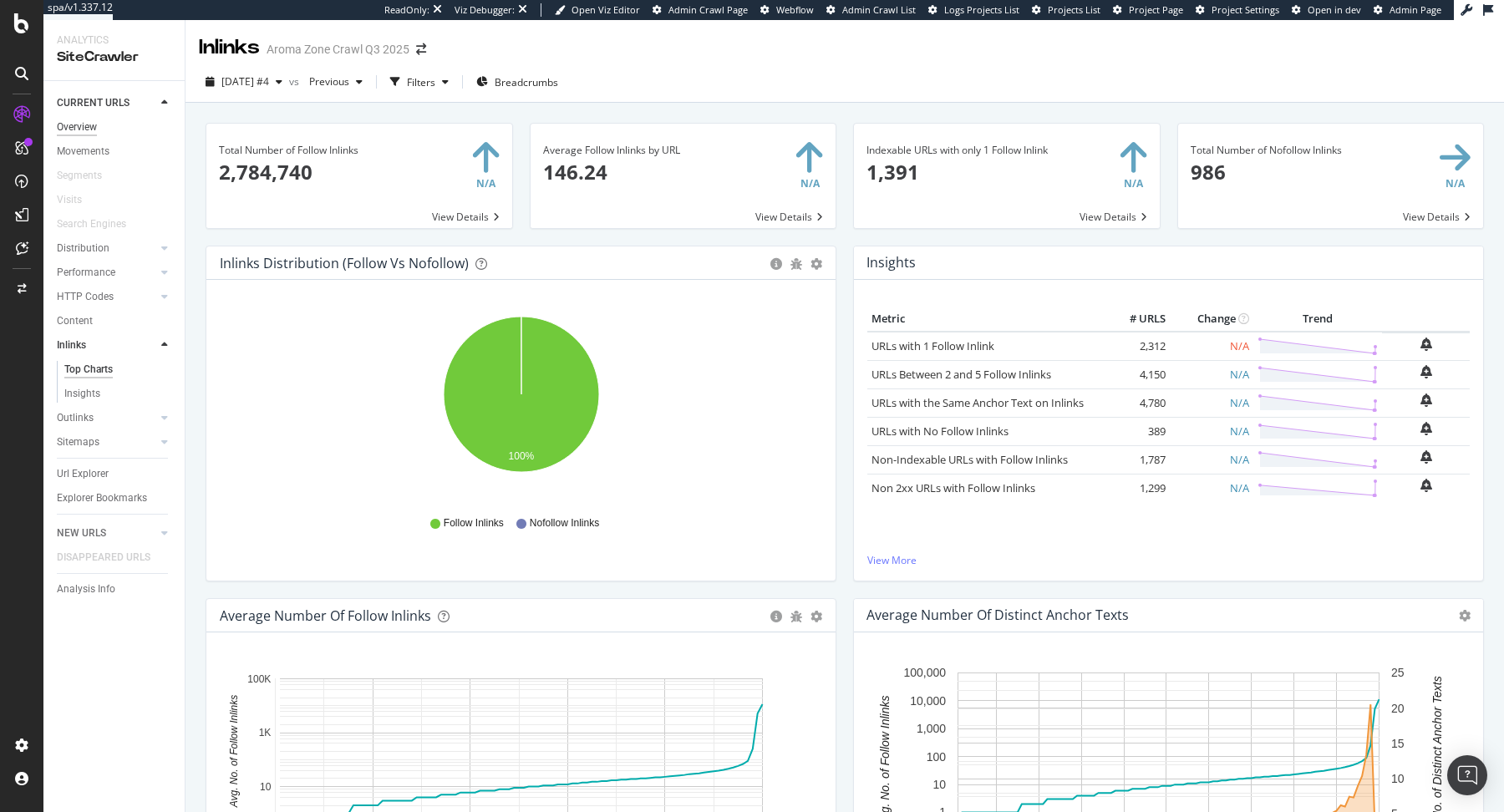
click at [91, 126] on div "Overview" at bounding box center [77, 128] width 40 height 17
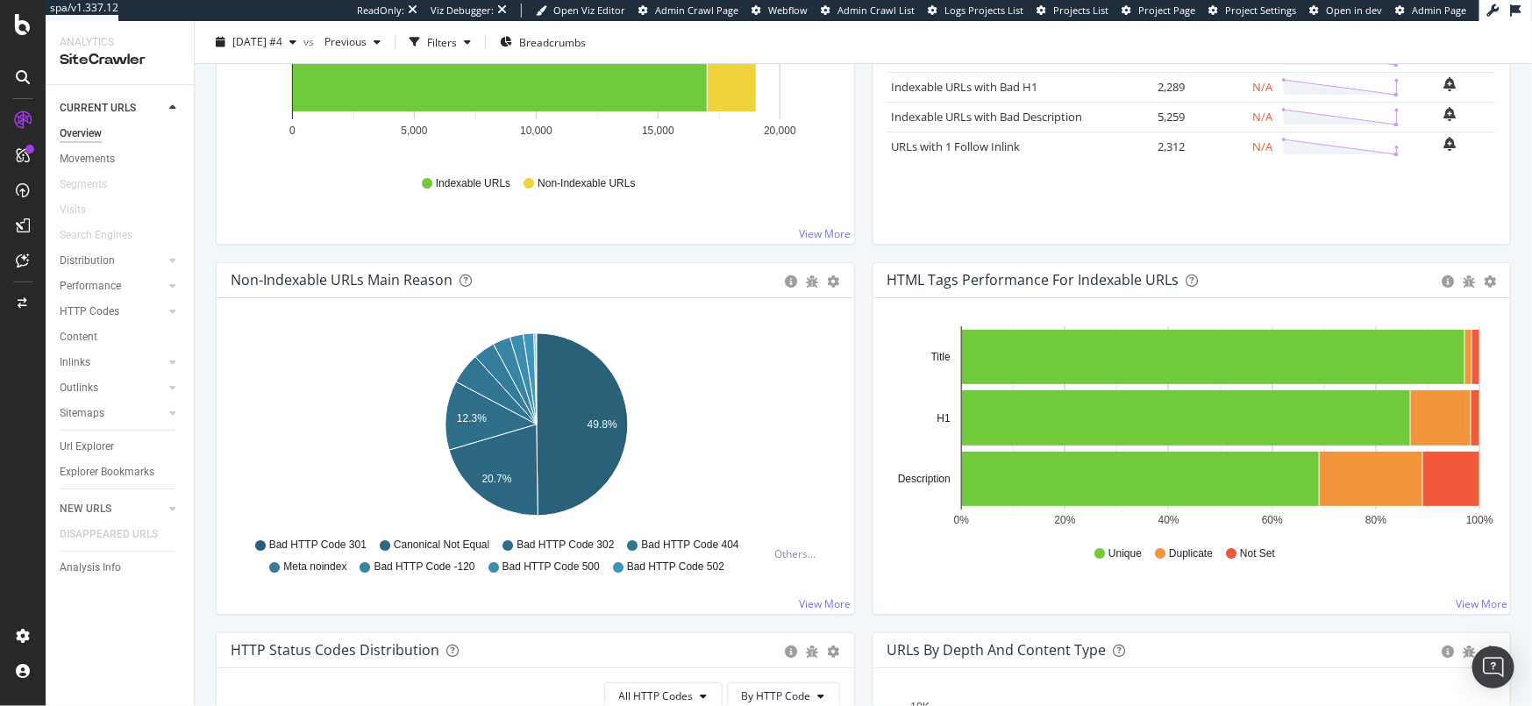
scroll to position [448, 0]
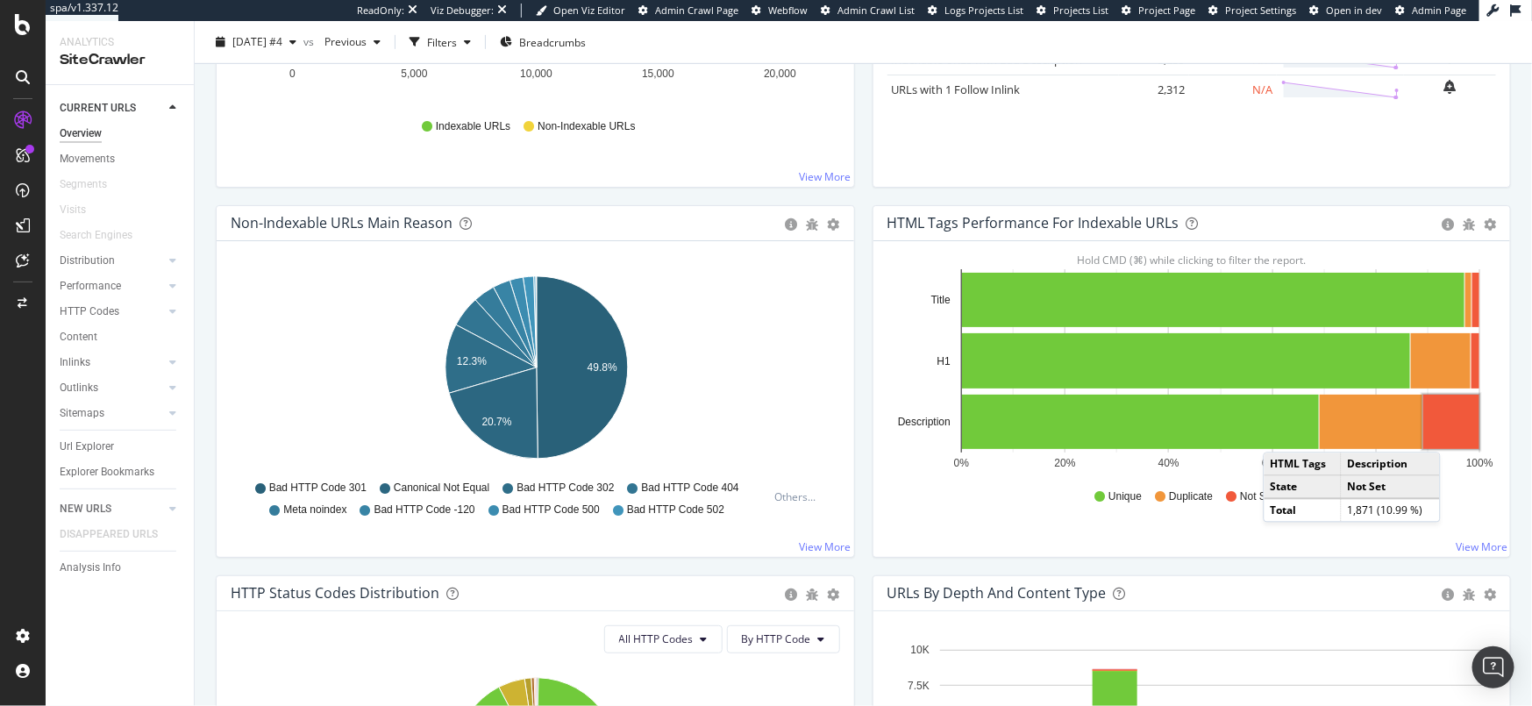
click at [1460, 432] on rect "A chart." at bounding box center [1452, 422] width 56 height 54
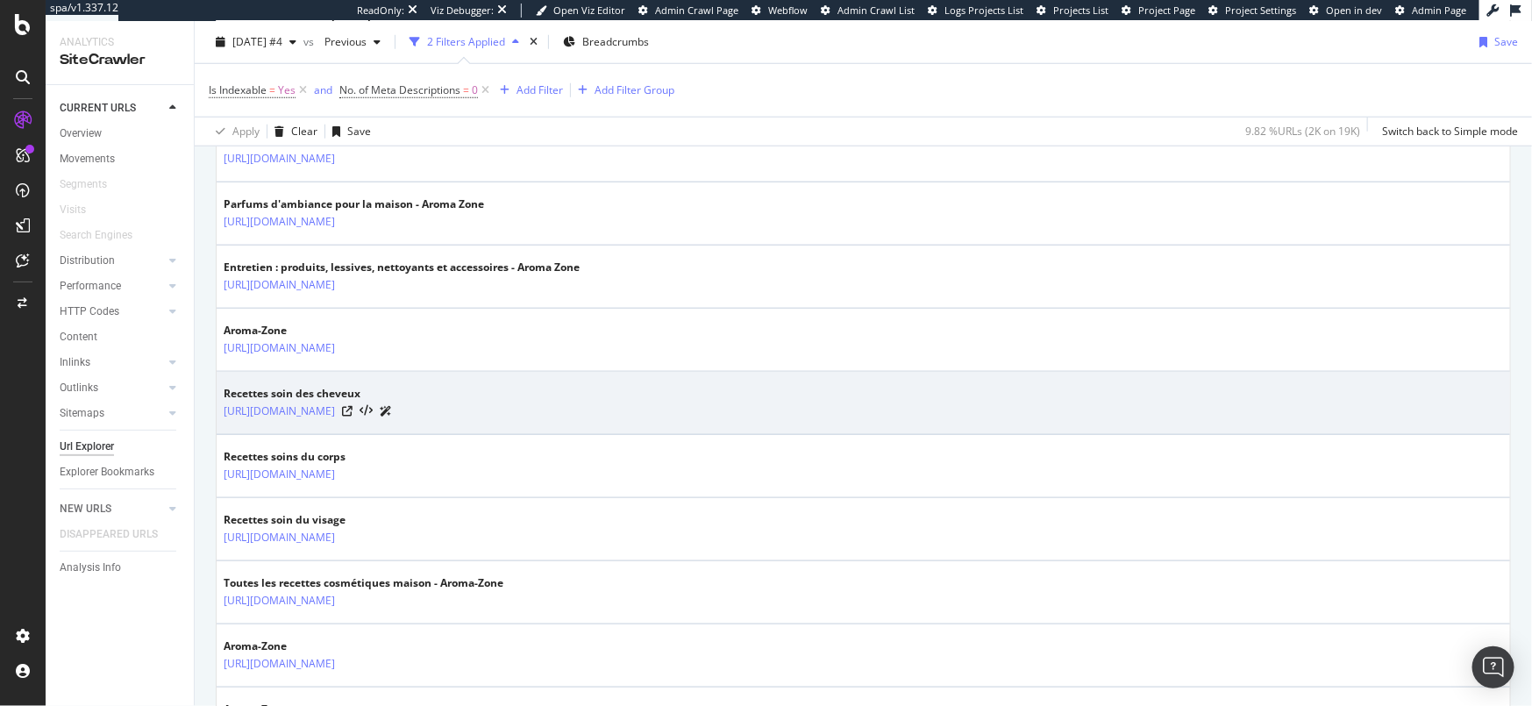
scroll to position [775, 0]
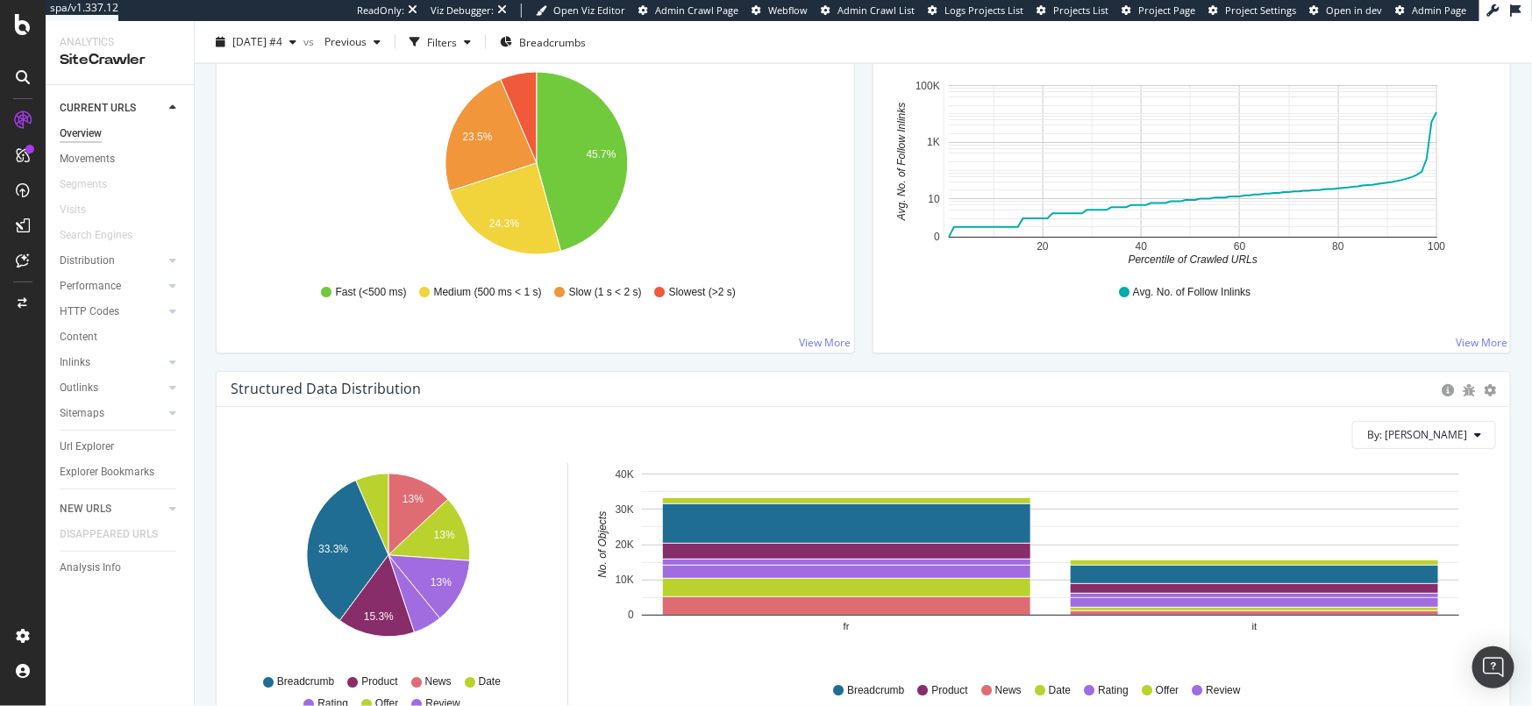
scroll to position [1410, 0]
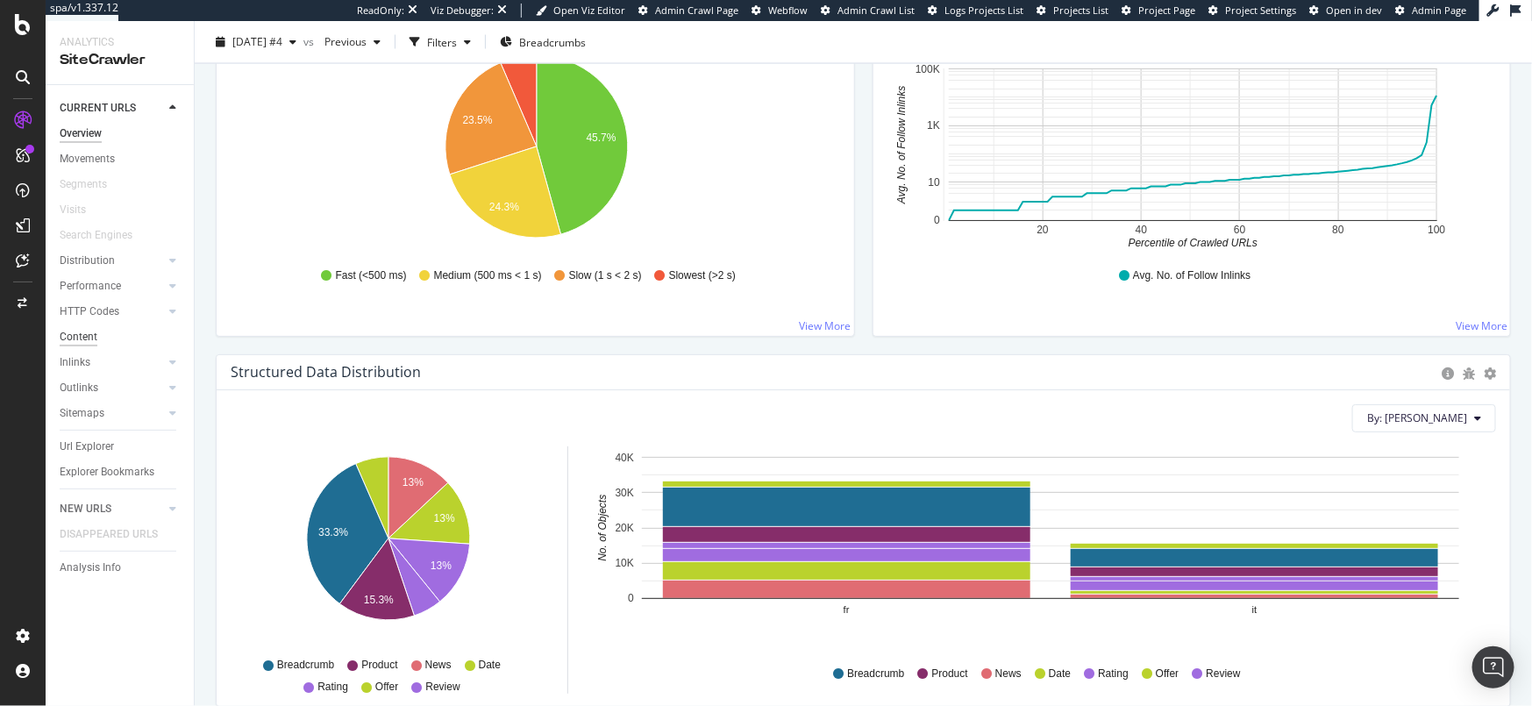
click at [88, 331] on div "Content" at bounding box center [79, 337] width 38 height 18
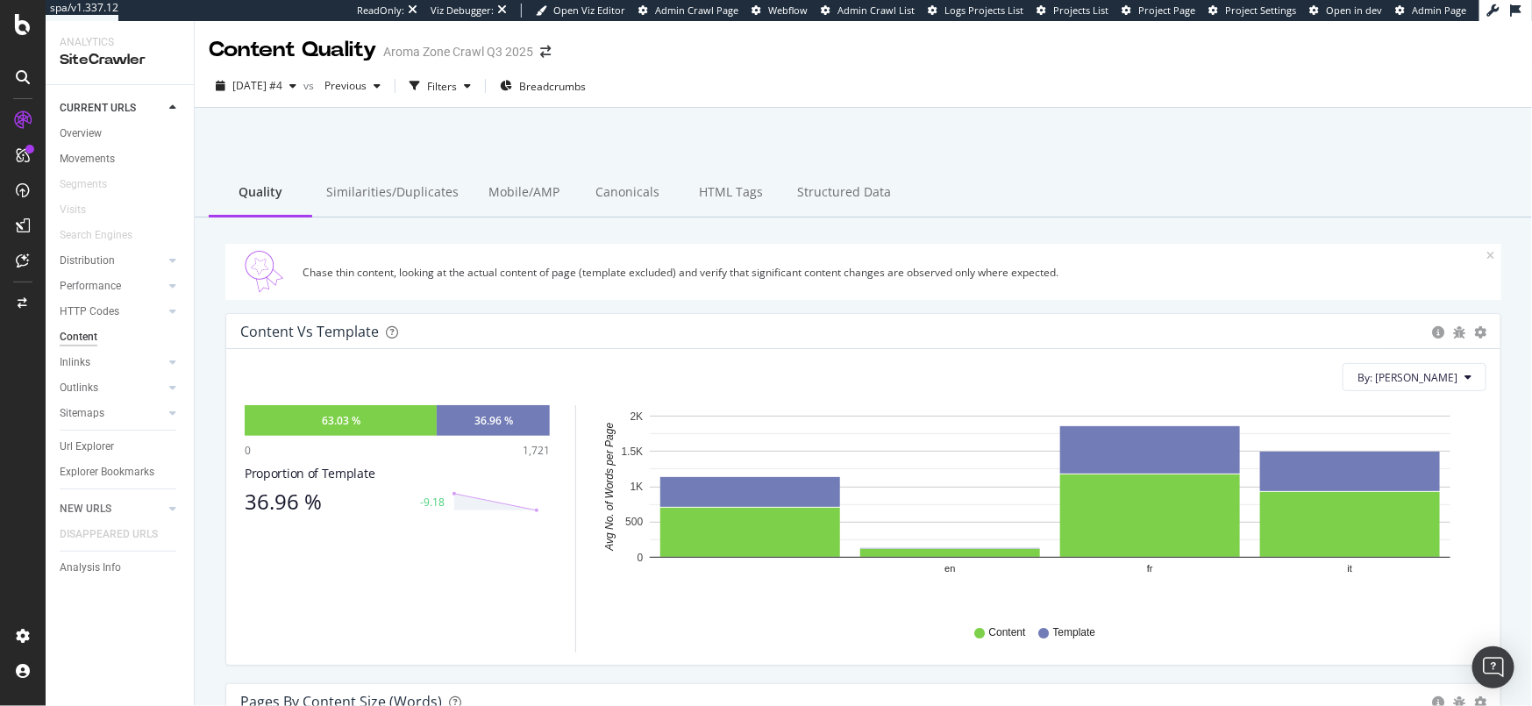
drag, startPoint x: 725, startPoint y: 193, endPoint x: 685, endPoint y: 354, distance: 166.1
click at [725, 193] on div "HTML Tags" at bounding box center [732, 193] width 104 height 48
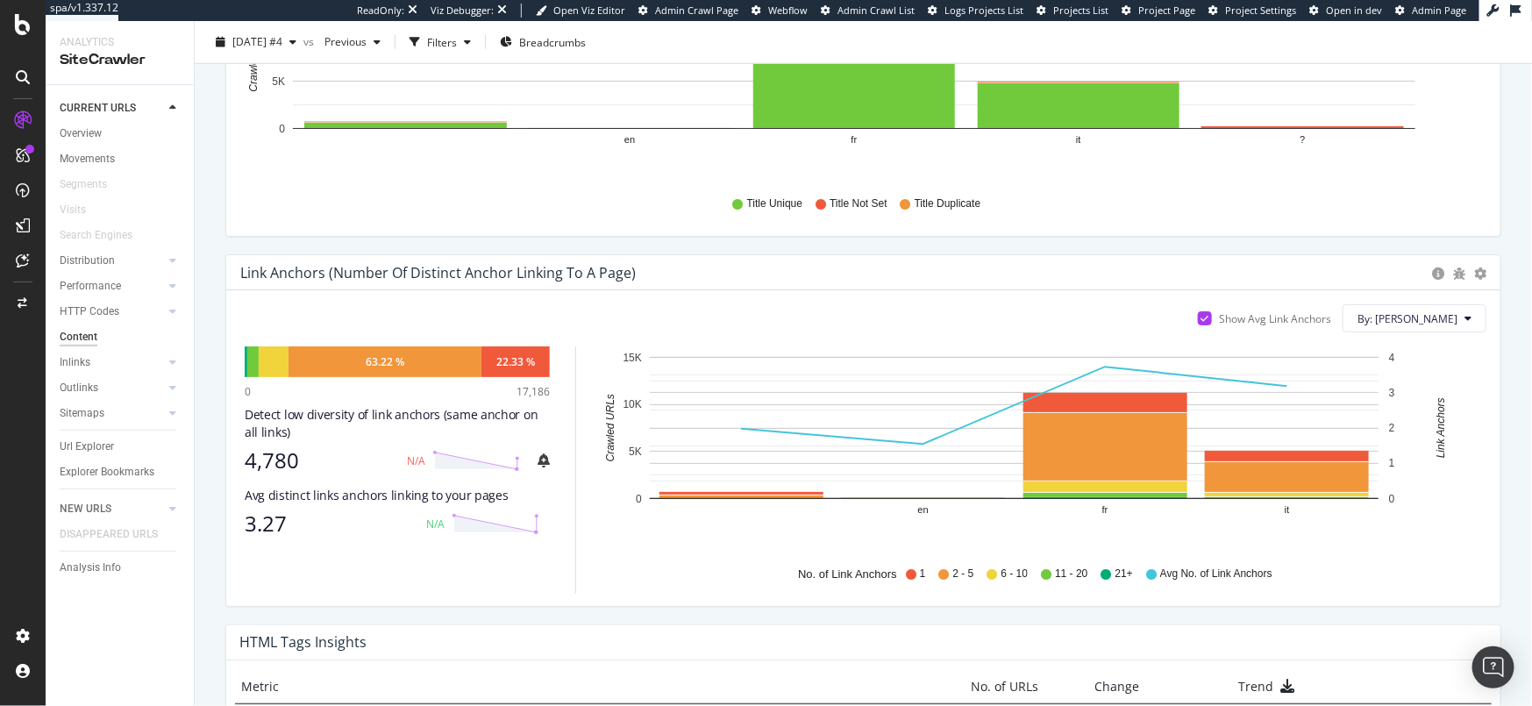
scroll to position [822, 0]
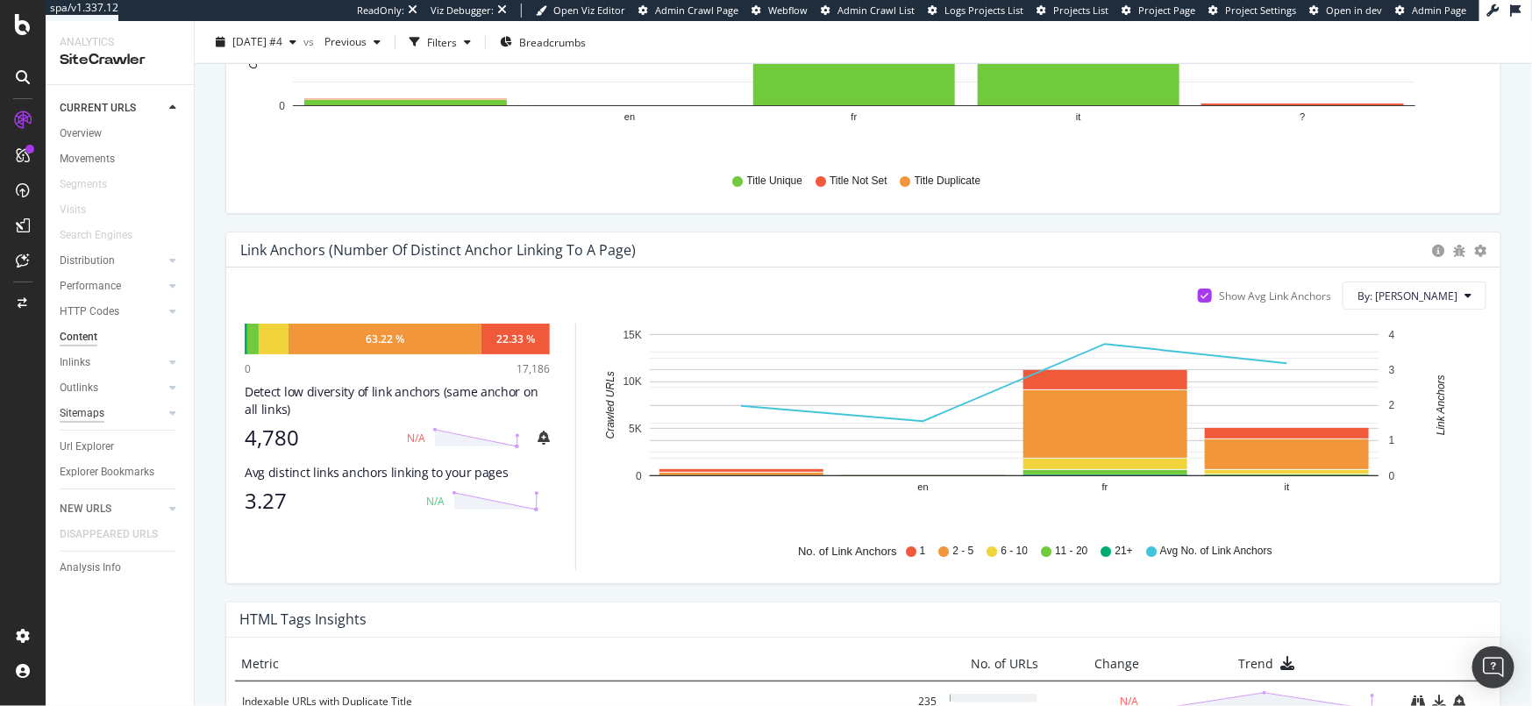
click at [96, 417] on div "Sitemaps" at bounding box center [82, 413] width 45 height 18
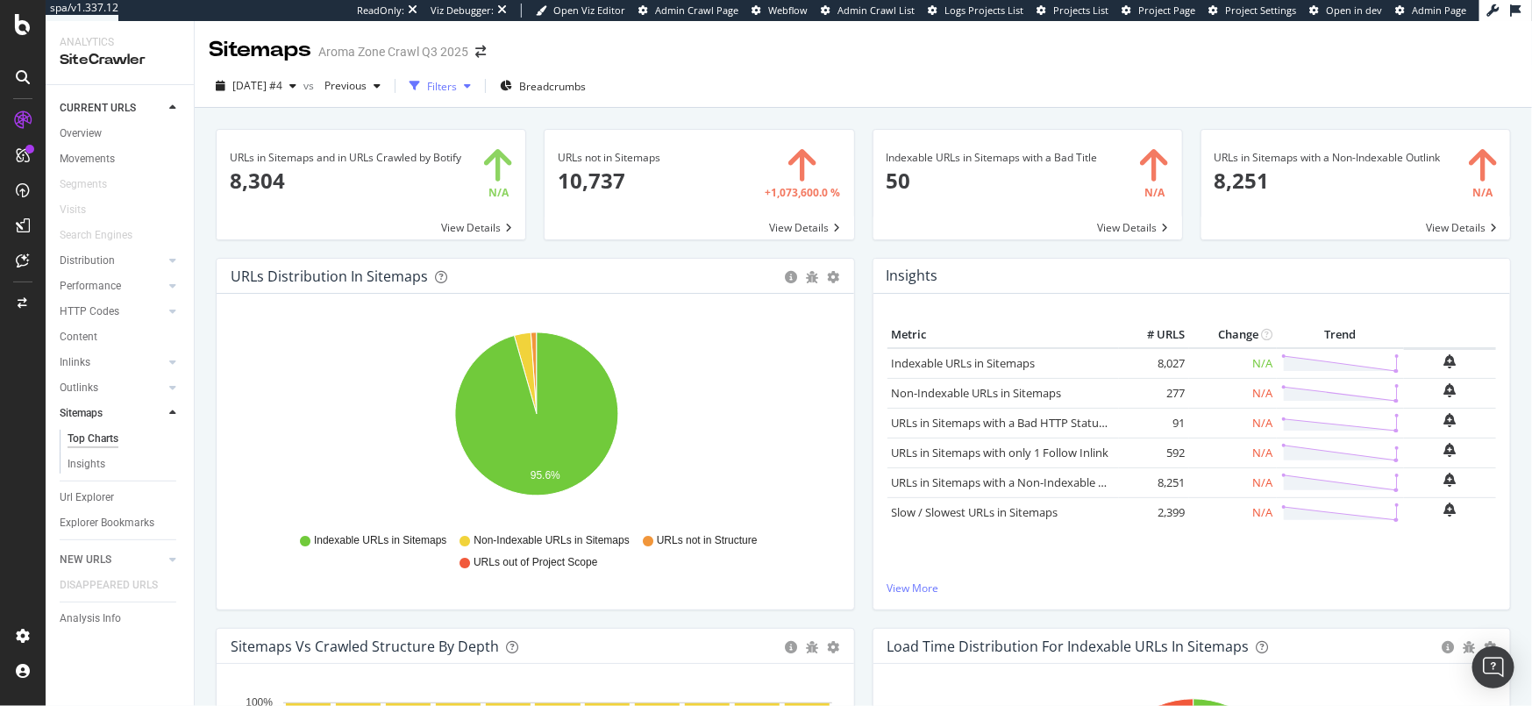
click at [457, 90] on div "Filters" at bounding box center [442, 86] width 30 height 15
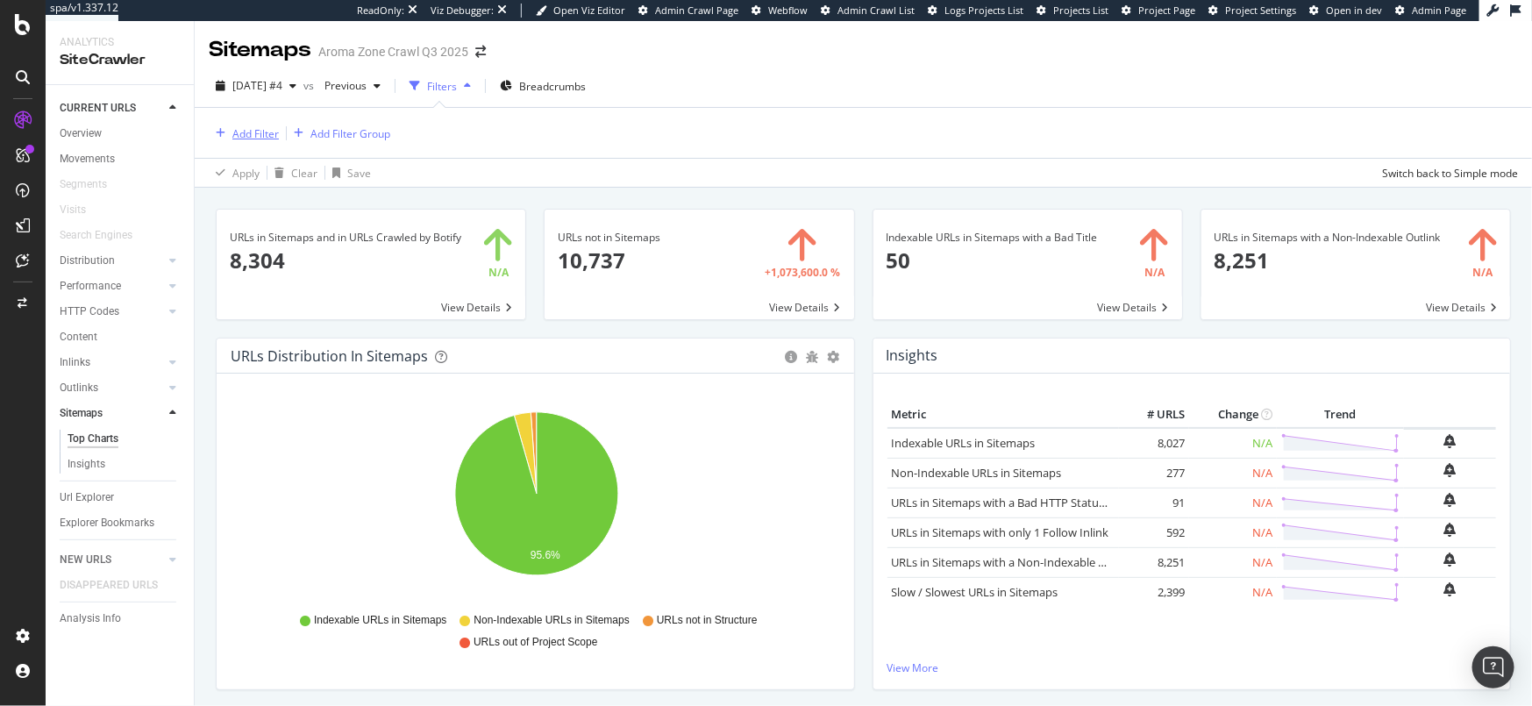
click at [253, 126] on div "Add Filter" at bounding box center [255, 133] width 46 height 15
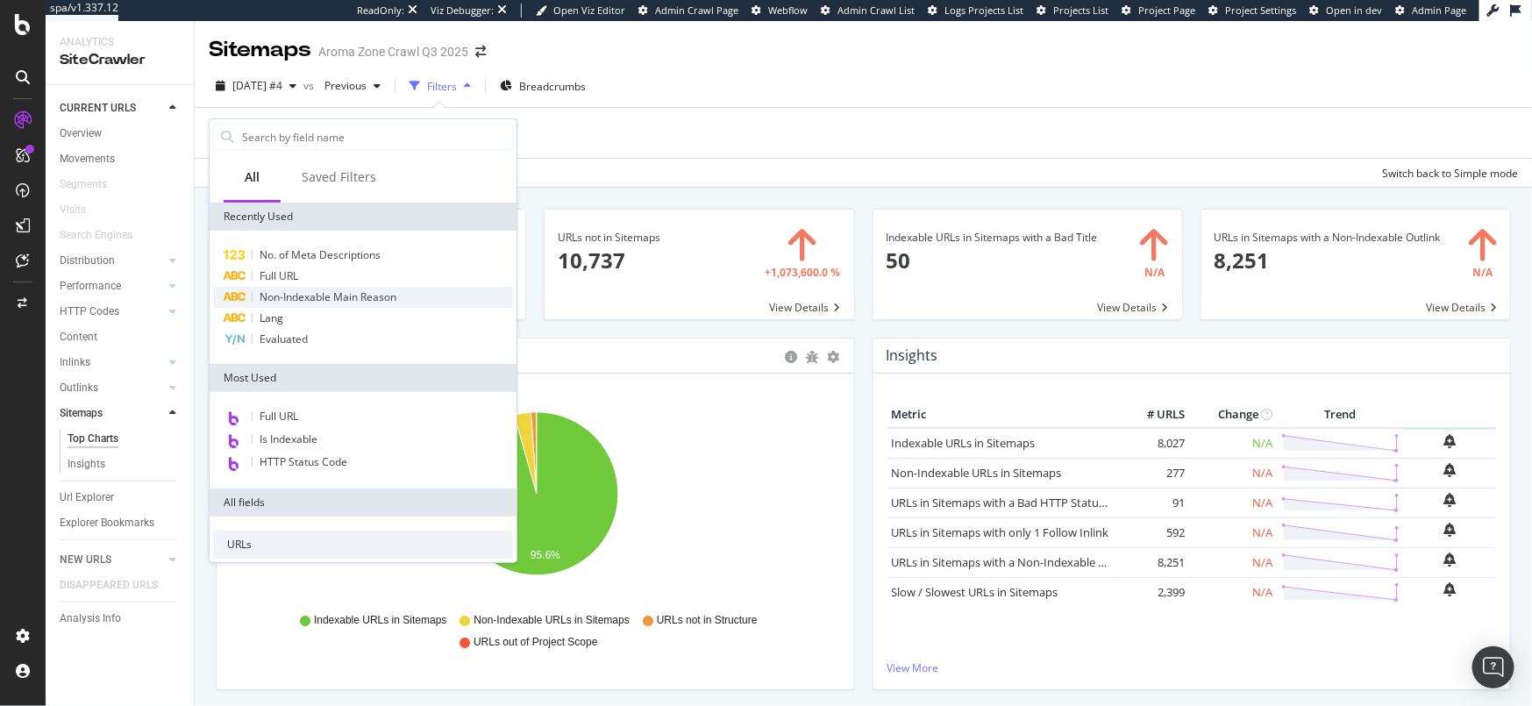
click at [355, 294] on span "Non-Indexable Main Reason" at bounding box center [328, 296] width 137 height 15
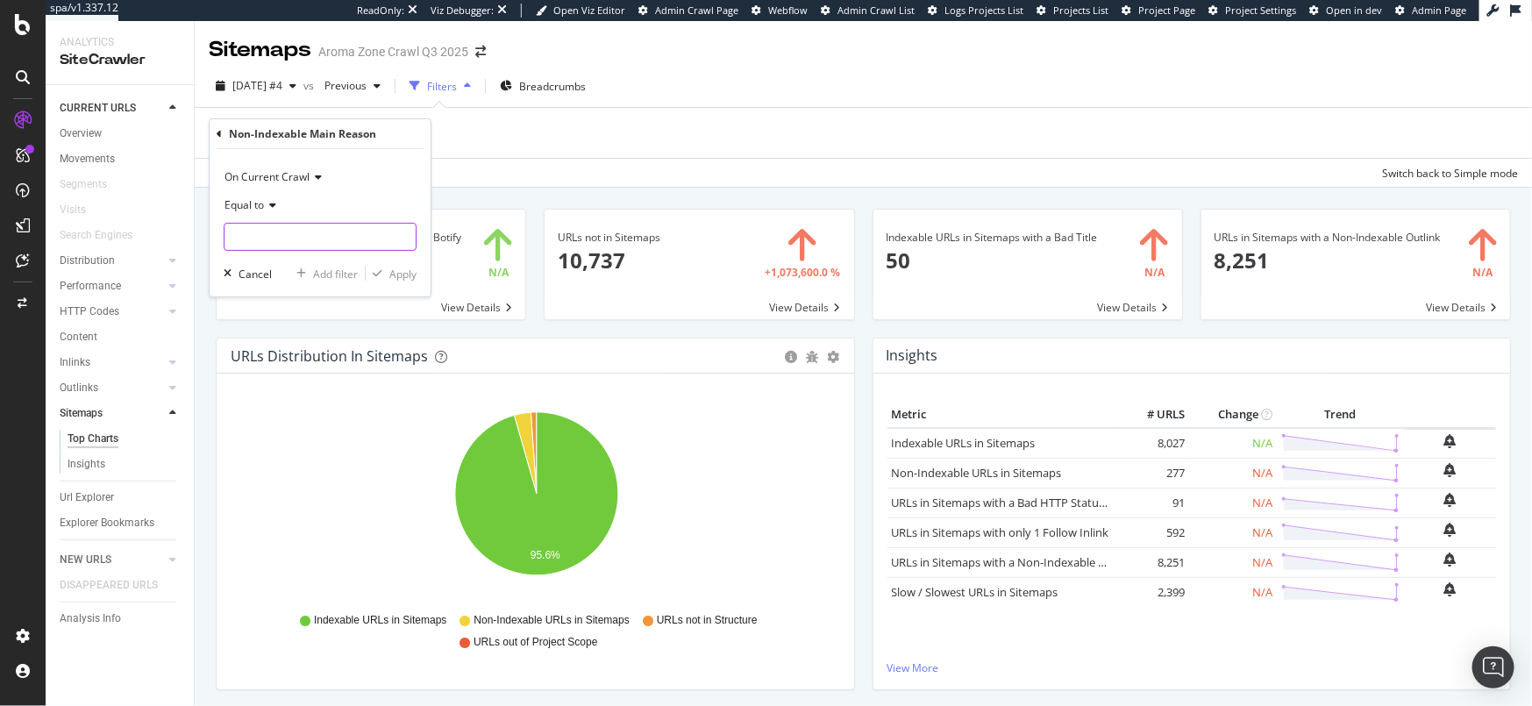
click at [315, 233] on input "text" at bounding box center [320, 237] width 191 height 28
click at [341, 259] on span "Canonical Not Equal" at bounding box center [298, 260] width 138 height 15
type input "Canonical Not Equal"
click at [404, 269] on div "Apply" at bounding box center [402, 274] width 27 height 15
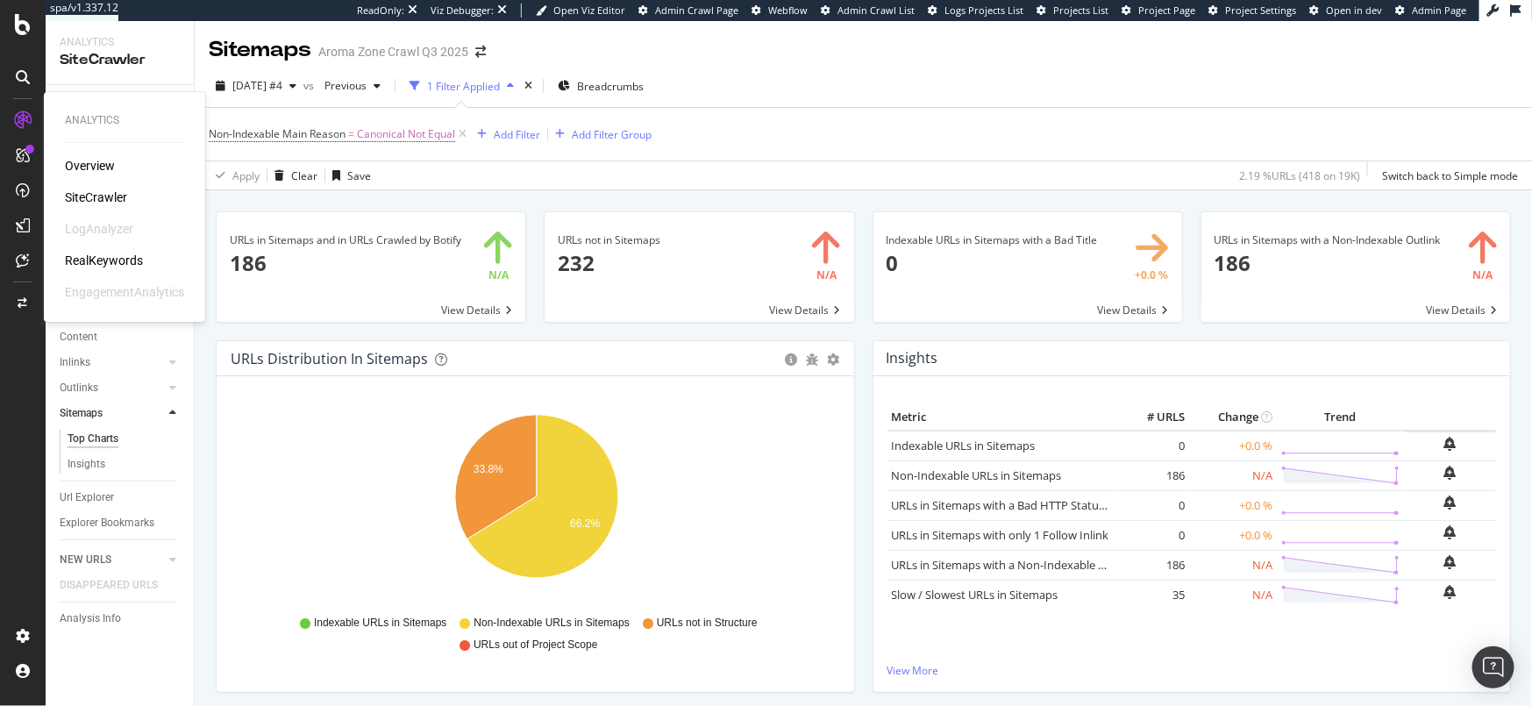
click at [100, 191] on div "SiteCrawler" at bounding box center [96, 198] width 62 height 18
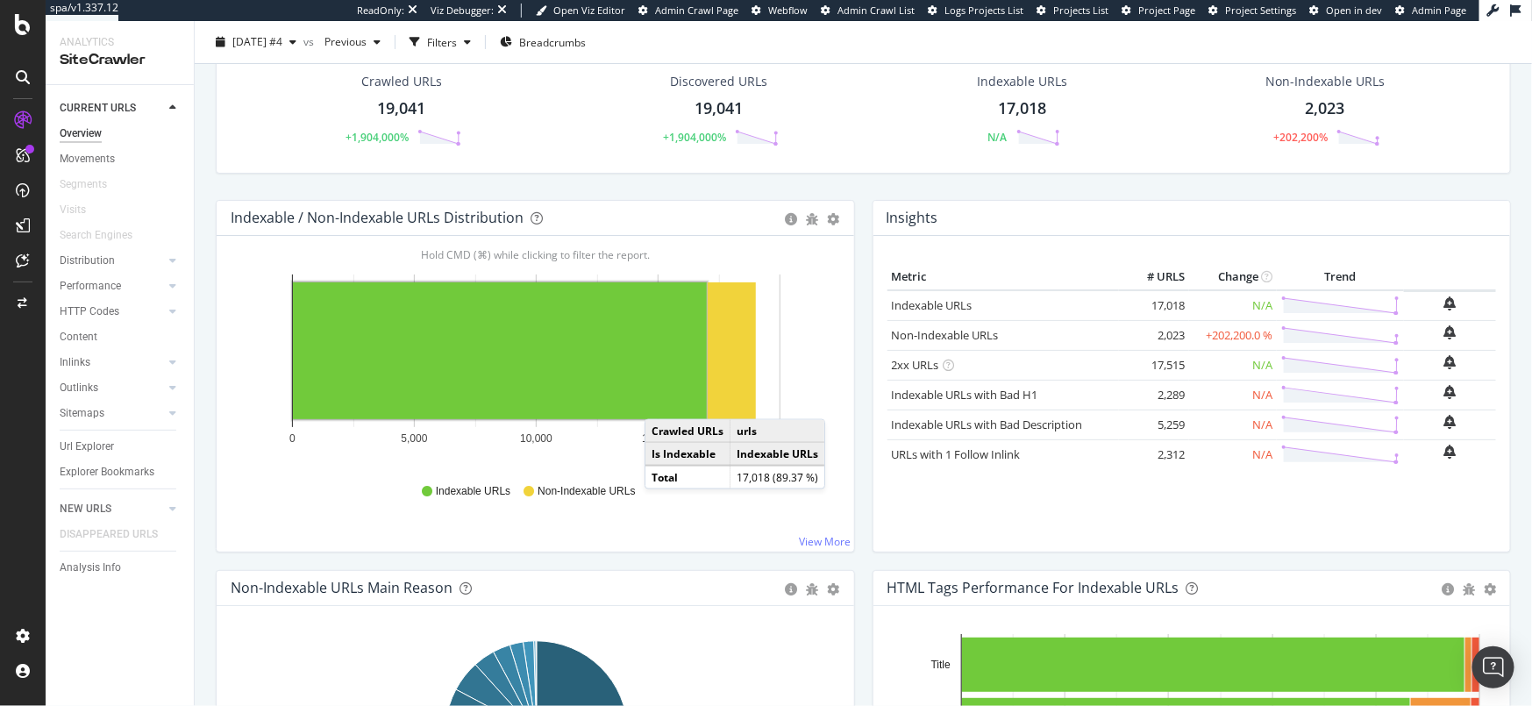
scroll to position [92, 0]
